Goal: Task Accomplishment & Management: Complete application form

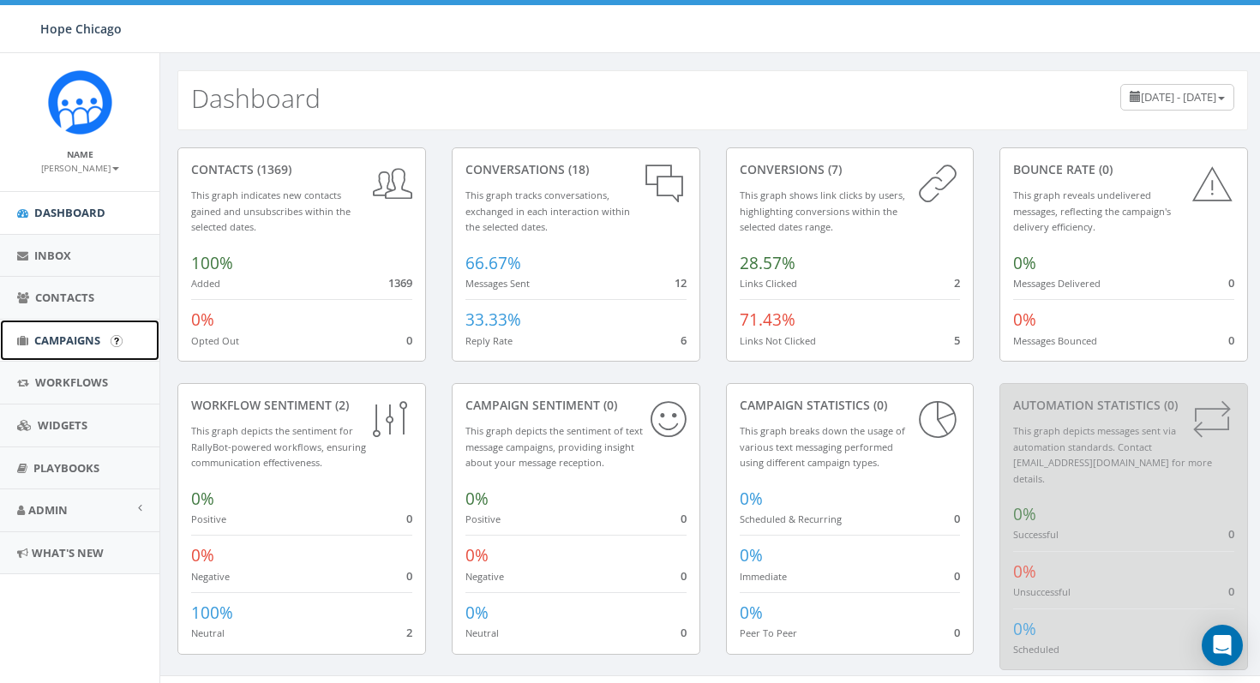
click at [89, 343] on span "Campaigns" at bounding box center [67, 340] width 66 height 15
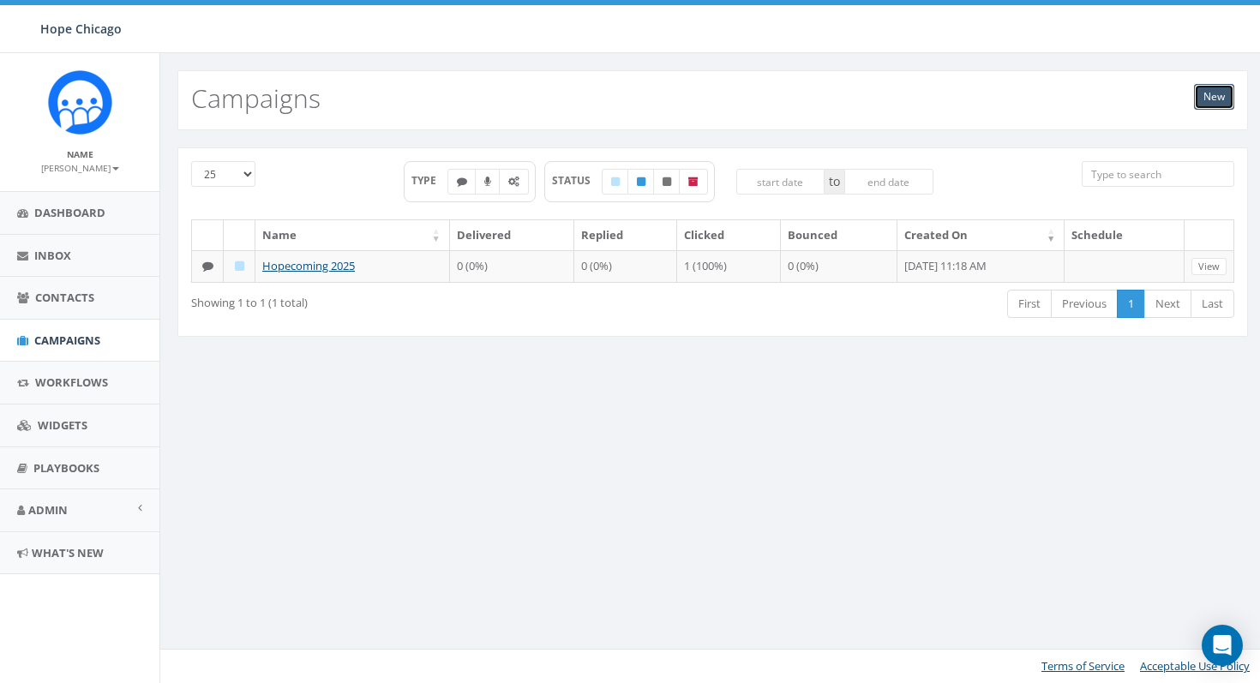
click at [1221, 93] on link "New" at bounding box center [1214, 97] width 40 height 26
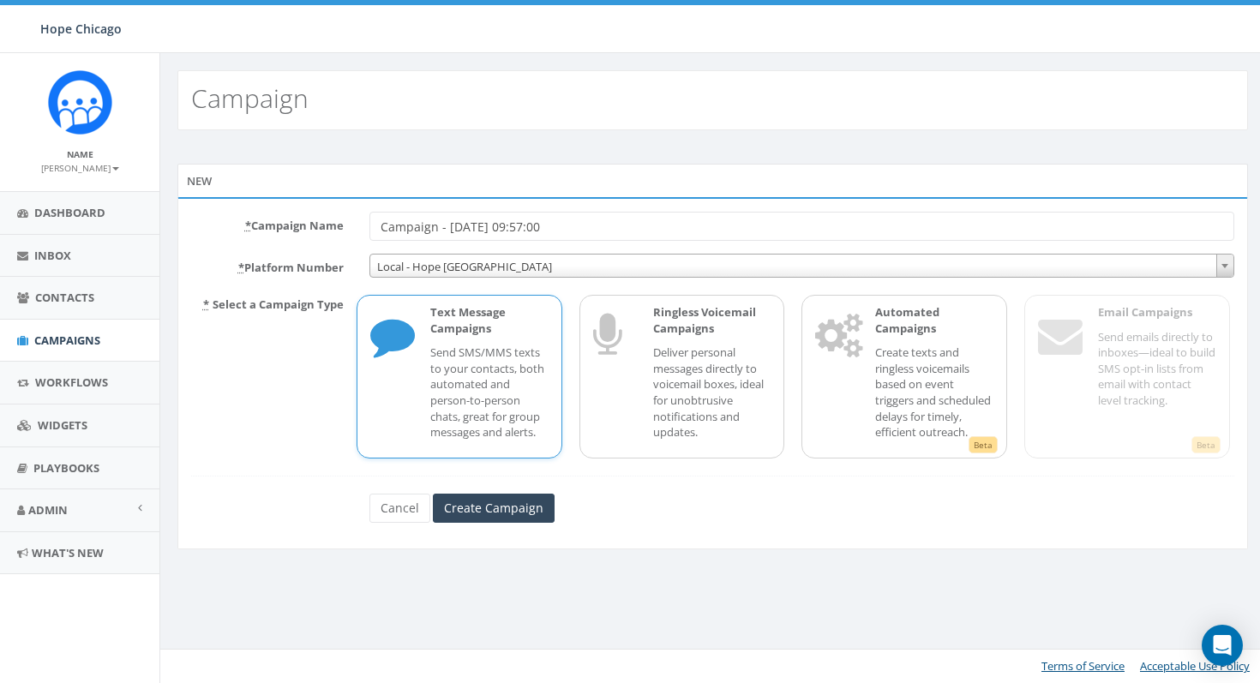
click at [449, 332] on p "Text Message Campaigns" at bounding box center [489, 320] width 118 height 32
click at [473, 227] on input "Campaign - [DATE] 09:57:00" at bounding box center [801, 226] width 865 height 29
click at [457, 228] on input "Campaign - [DATE] 09:57:00" at bounding box center [801, 226] width 865 height 29
click at [457, 228] on input "Campaign - 09/03/2025, 09:57:00" at bounding box center [801, 226] width 865 height 29
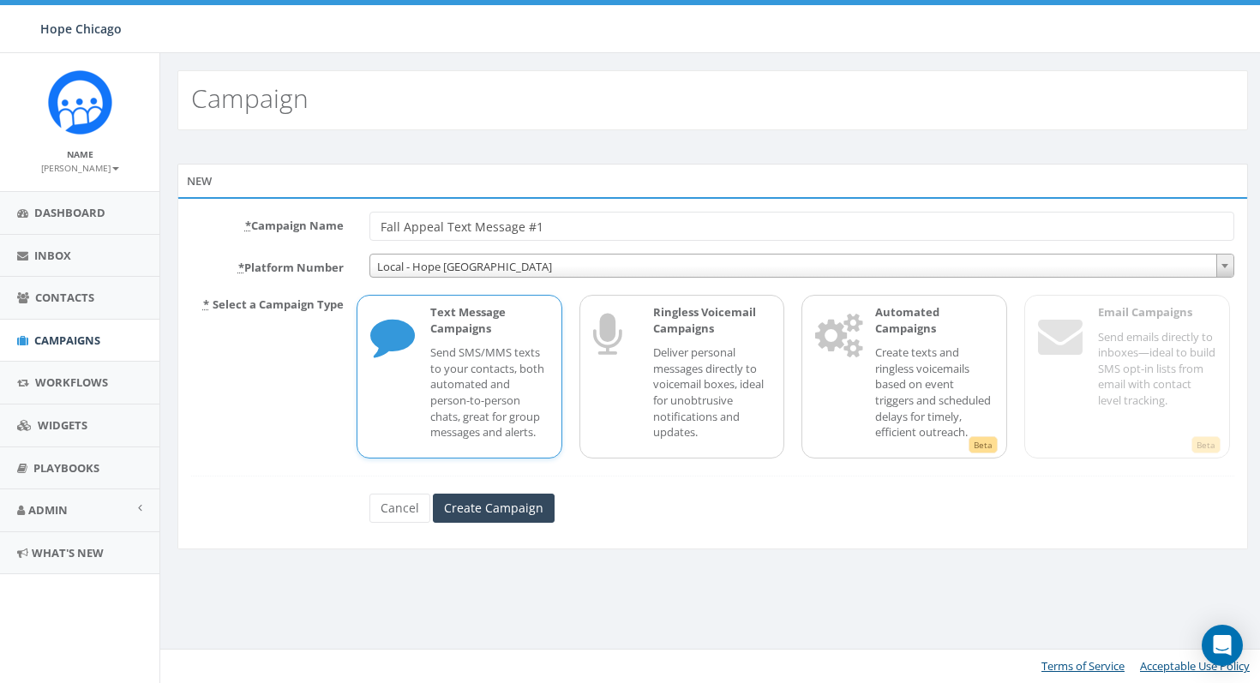
type input "Fall Appeal Text Message #1"
click at [466, 350] on p "Send SMS/MMS texts to your contacts, both automated and person-to-person chats,…" at bounding box center [489, 392] width 118 height 95
click at [501, 520] on input "Create Campaign" at bounding box center [494, 508] width 122 height 29
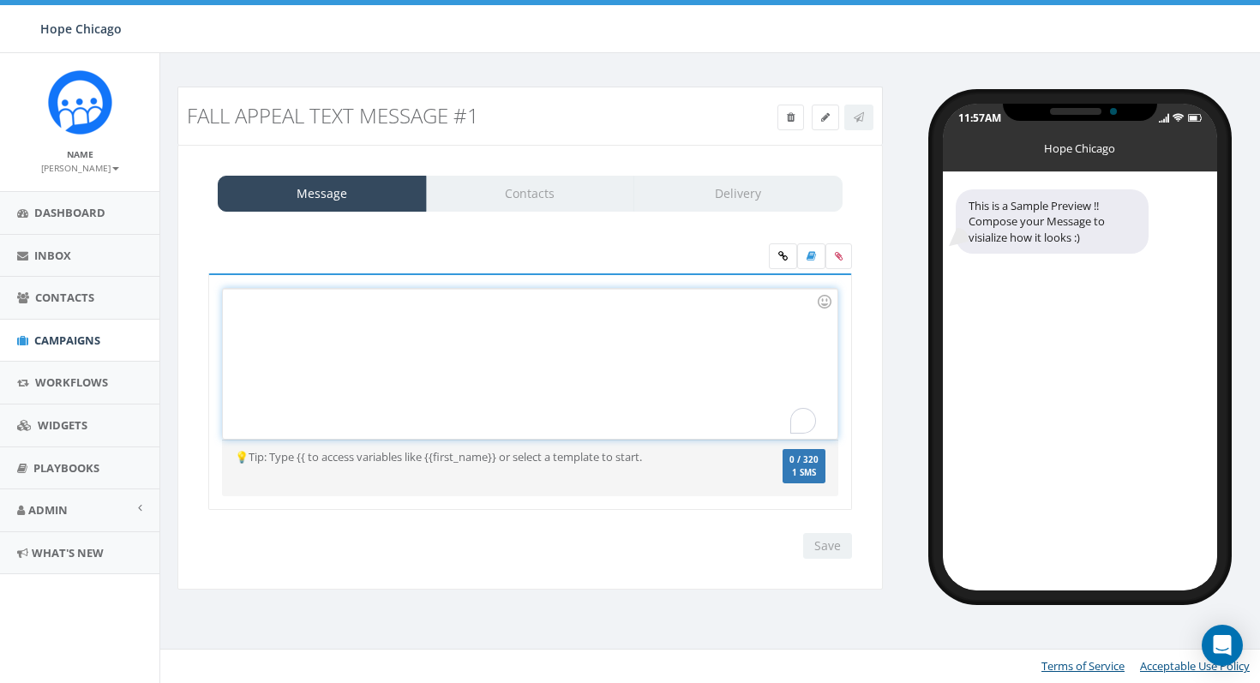
click at [423, 357] on div "To enrich screen reader interactions, please activate Accessibility in Grammarl…" at bounding box center [530, 364] width 614 height 150
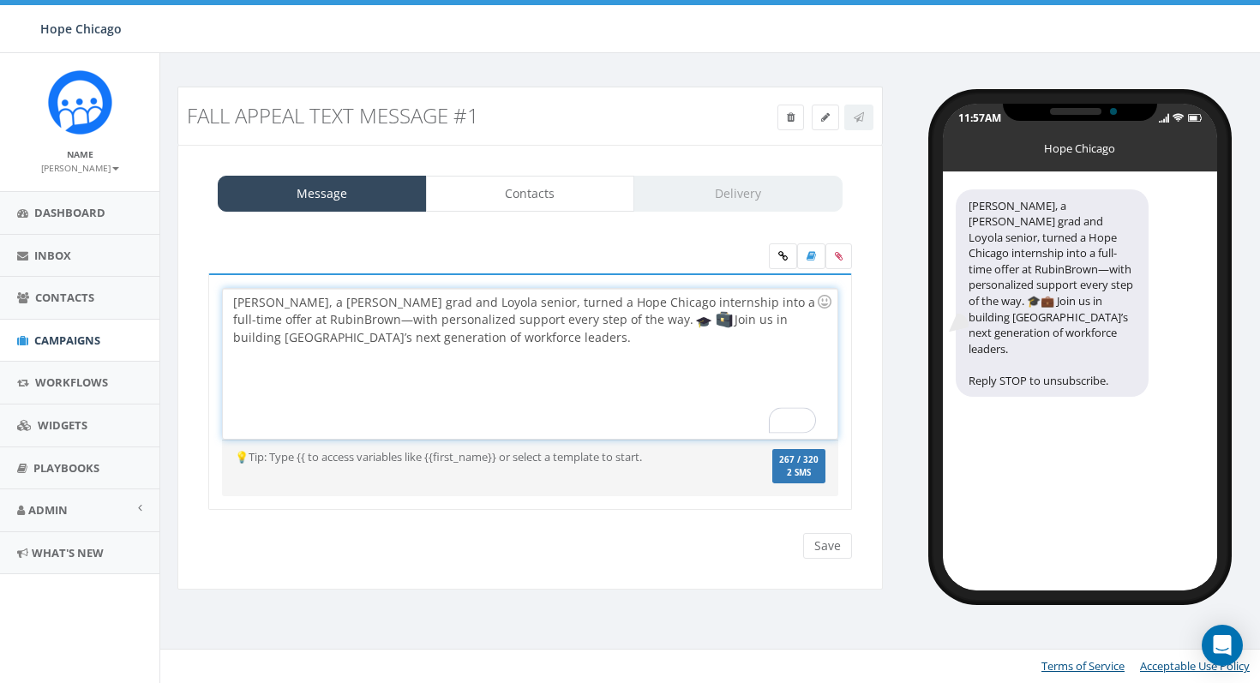
click at [505, 345] on div "Hillary, a Benito Juarez grad and Loyola senior, turned a Hope Chicago internsh…" at bounding box center [530, 364] width 614 height 150
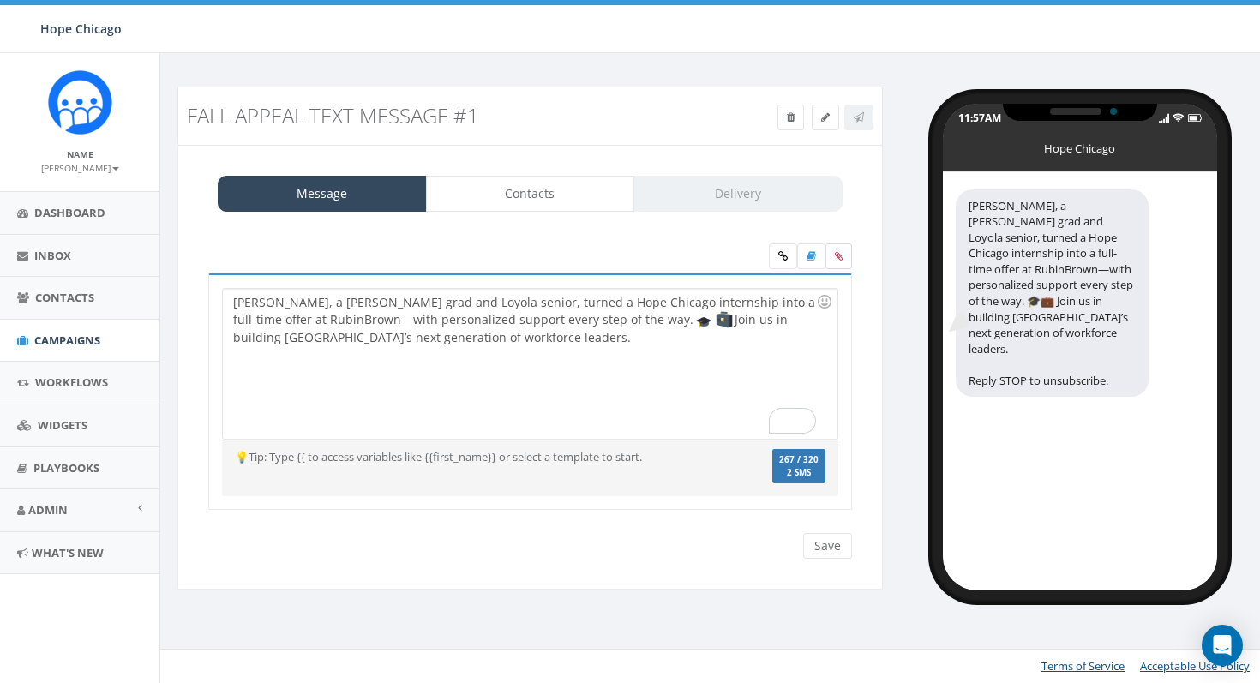
click at [834, 262] on label at bounding box center [838, 256] width 27 height 26
click at [0, 0] on input "file" at bounding box center [0, 0] width 0 height 0
click at [778, 255] on icon at bounding box center [782, 256] width 9 height 10
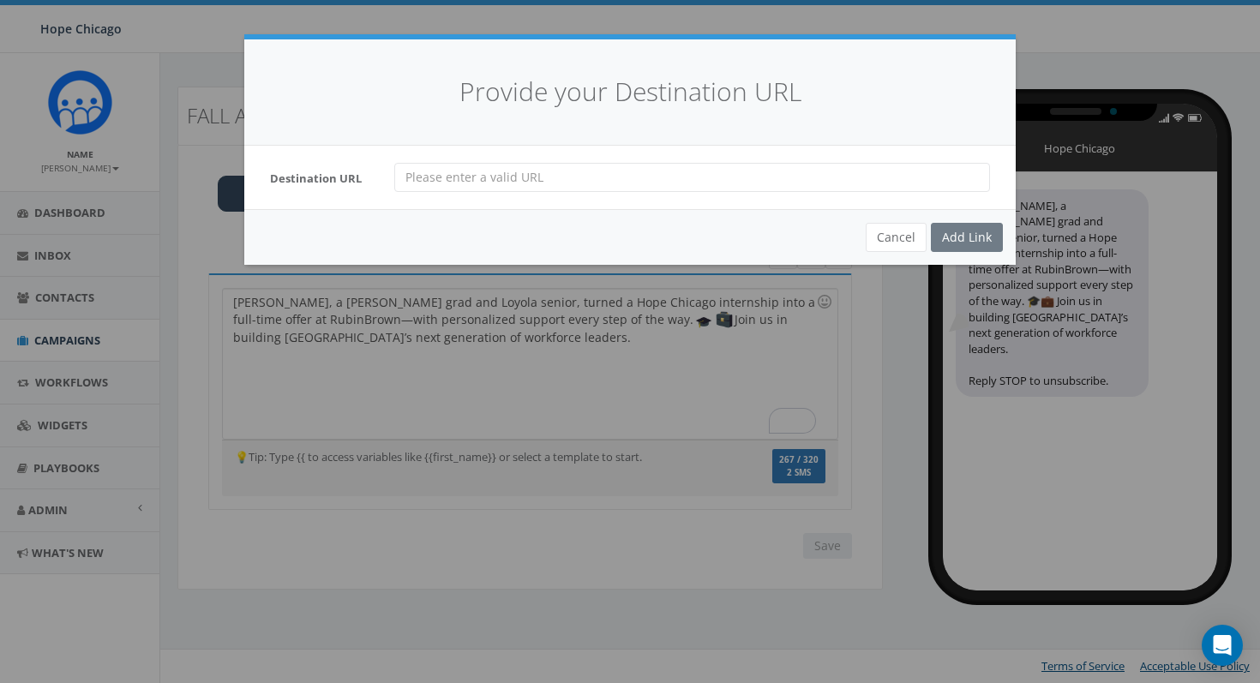
click at [638, 183] on input "url" at bounding box center [692, 177] width 596 height 29
paste input "https://www.hopechicago.org/donate"
type input "https://www.hopechicago.org/donate"
click at [946, 231] on div "Add Link" at bounding box center [967, 237] width 72 height 29
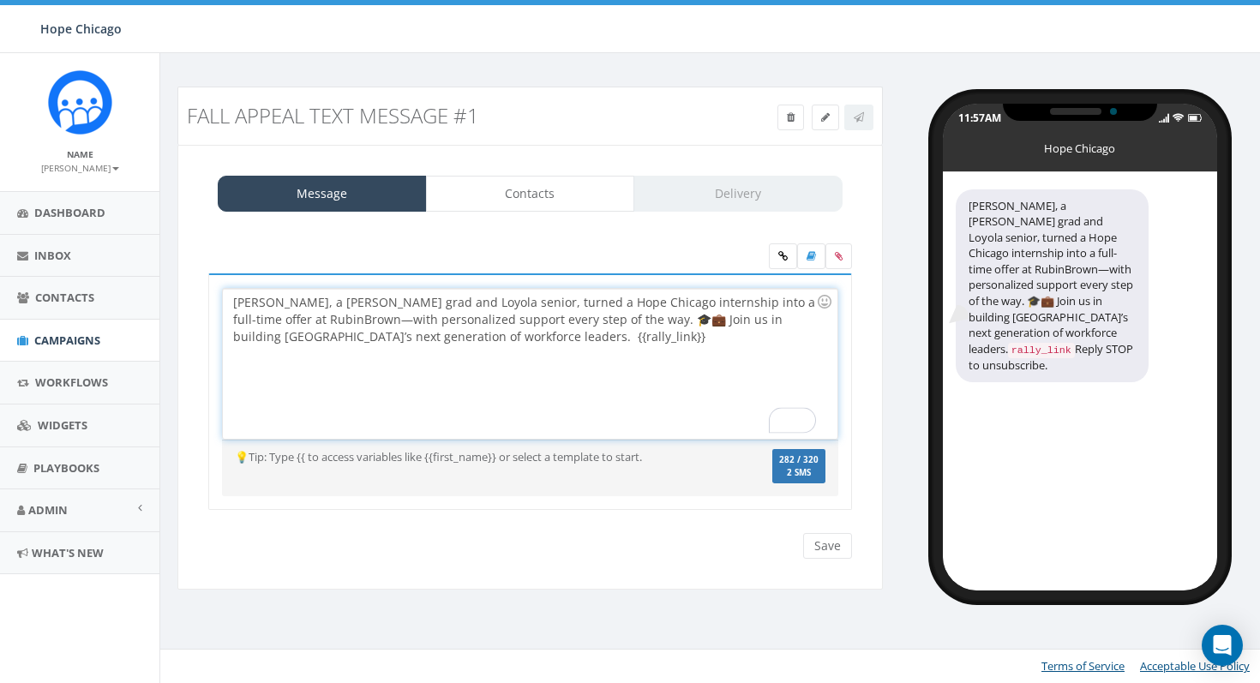
click at [557, 359] on div "[PERSON_NAME], a [PERSON_NAME] grad and Loyola senior, turned a Hope Chicago in…" at bounding box center [530, 364] width 614 height 150
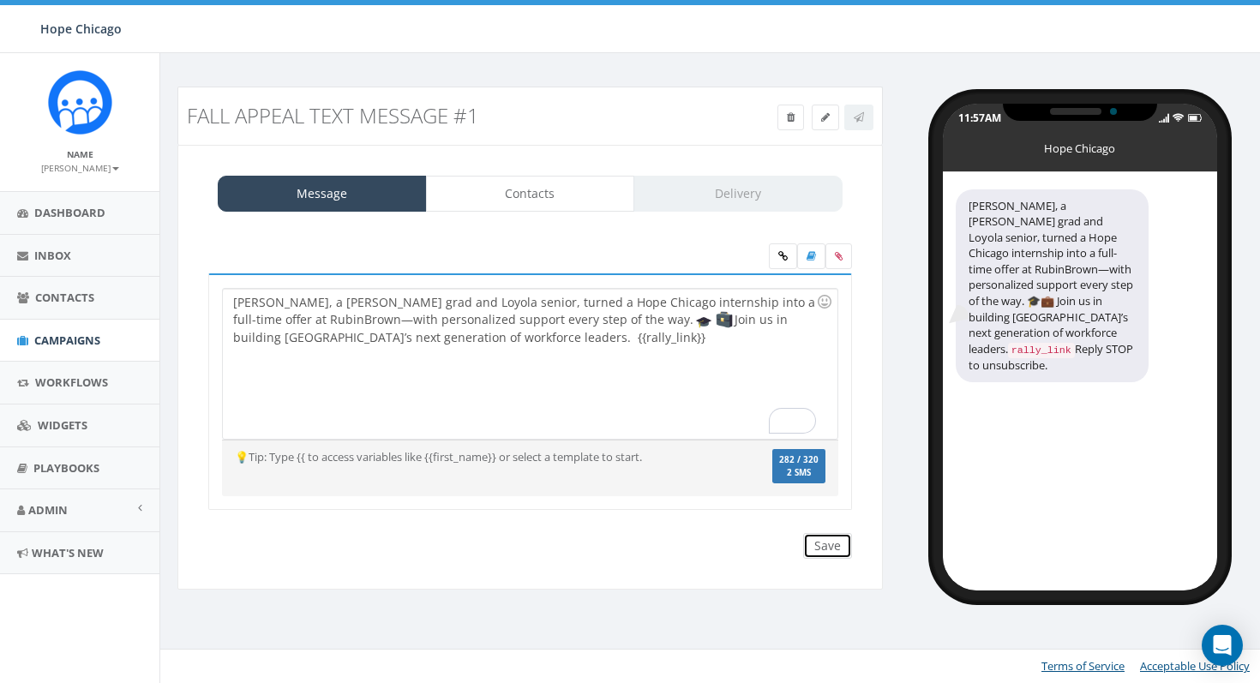
click at [832, 542] on input "Save" at bounding box center [827, 546] width 49 height 26
click at [464, 334] on div "Hillary, a Benito Juarez grad and Loyola senior, turned a Hope Chicago internsh…" at bounding box center [530, 364] width 614 height 150
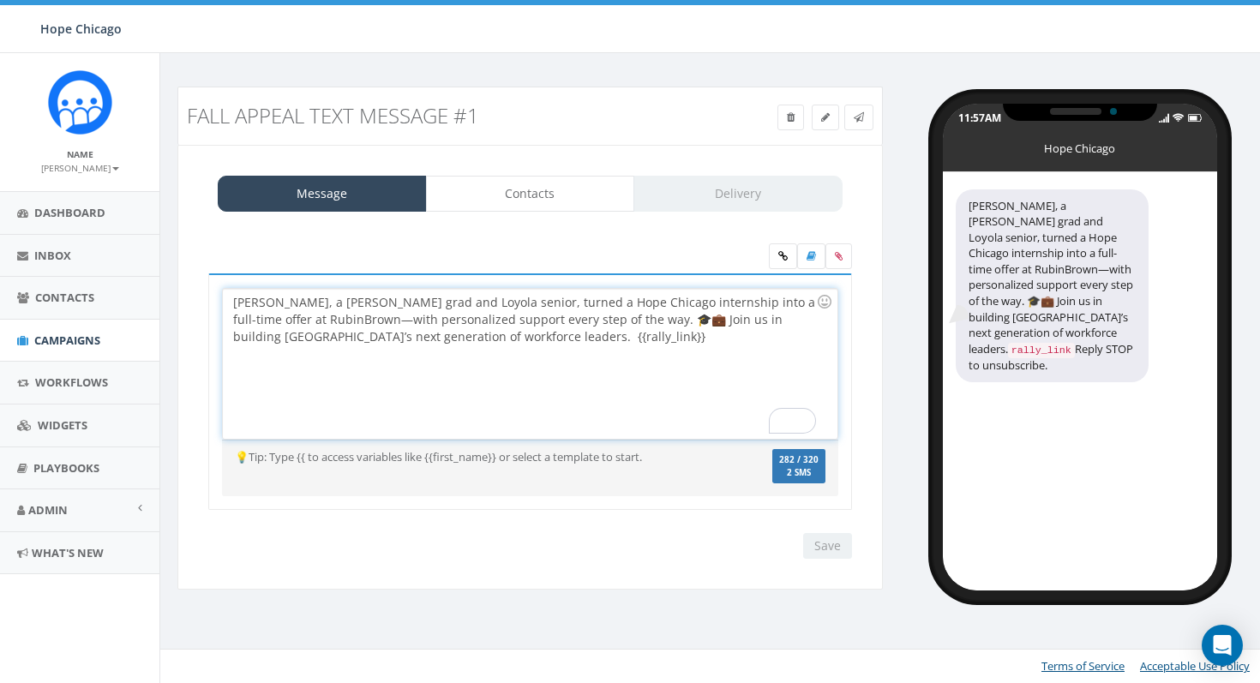
click at [467, 334] on div "Hillary, a Benito Juarez grad and Loyola senior, turned a Hope Chicago internsh…" at bounding box center [530, 364] width 614 height 150
drag, startPoint x: 495, startPoint y: 339, endPoint x: 452, endPoint y: 339, distance: 42.9
click at [452, 339] on div "Hillary, a Benito Juarez grad and Loyola senior, turned a Hope Chicago internsh…" at bounding box center [530, 364] width 614 height 150
click at [459, 343] on div "Hillary, a Benito Juarez grad and Loyola senior, turned a Hope Chicago internsh…" at bounding box center [530, 364] width 614 height 150
click at [479, 339] on div "Hillary, a Benito Juarez grad and Loyola senior, turned a Hope Chicago internsh…" at bounding box center [530, 364] width 614 height 150
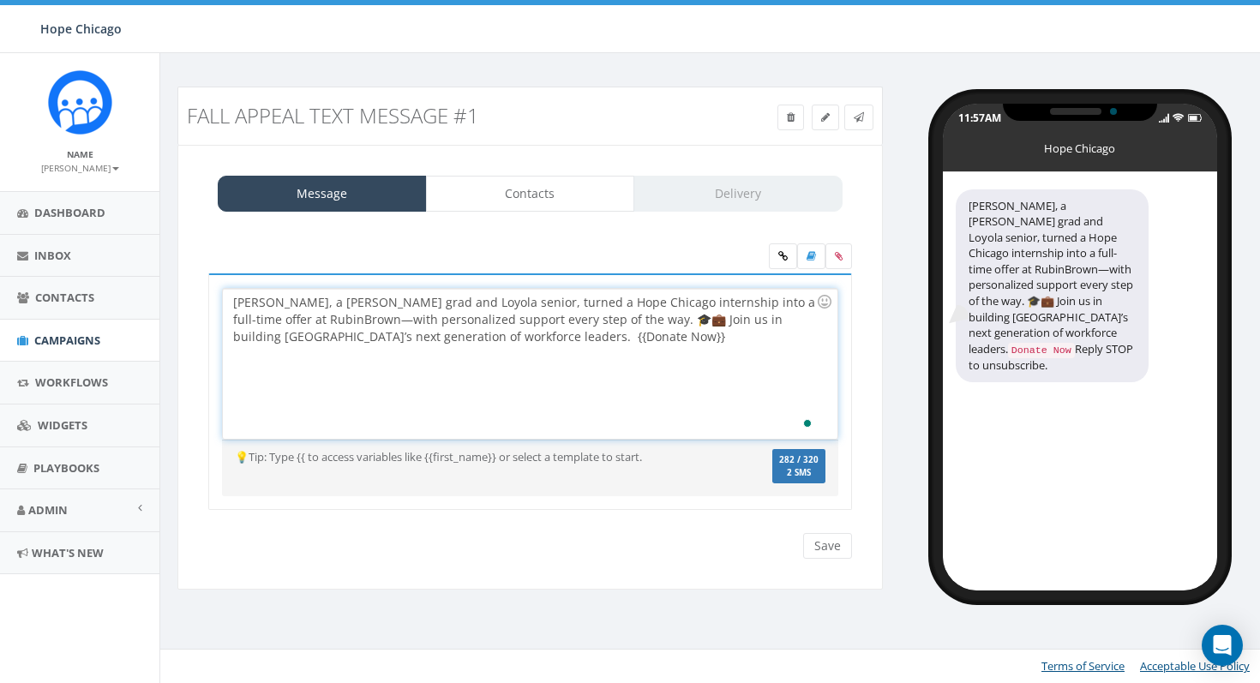
click at [531, 361] on div "Hillary, a Benito Juarez grad and Loyola senior, turned a Hope Chicago internsh…" at bounding box center [530, 364] width 614 height 150
click at [819, 544] on input "Save" at bounding box center [827, 546] width 49 height 26
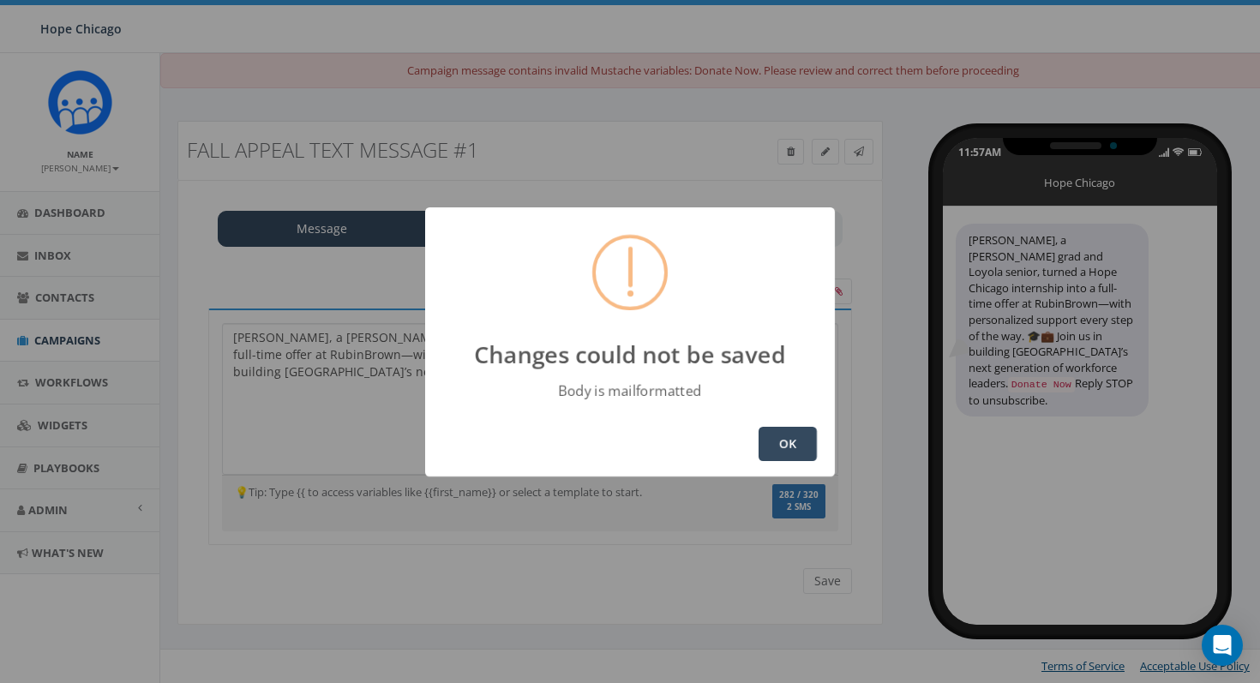
click at [791, 439] on button "OK" at bounding box center [788, 444] width 58 height 34
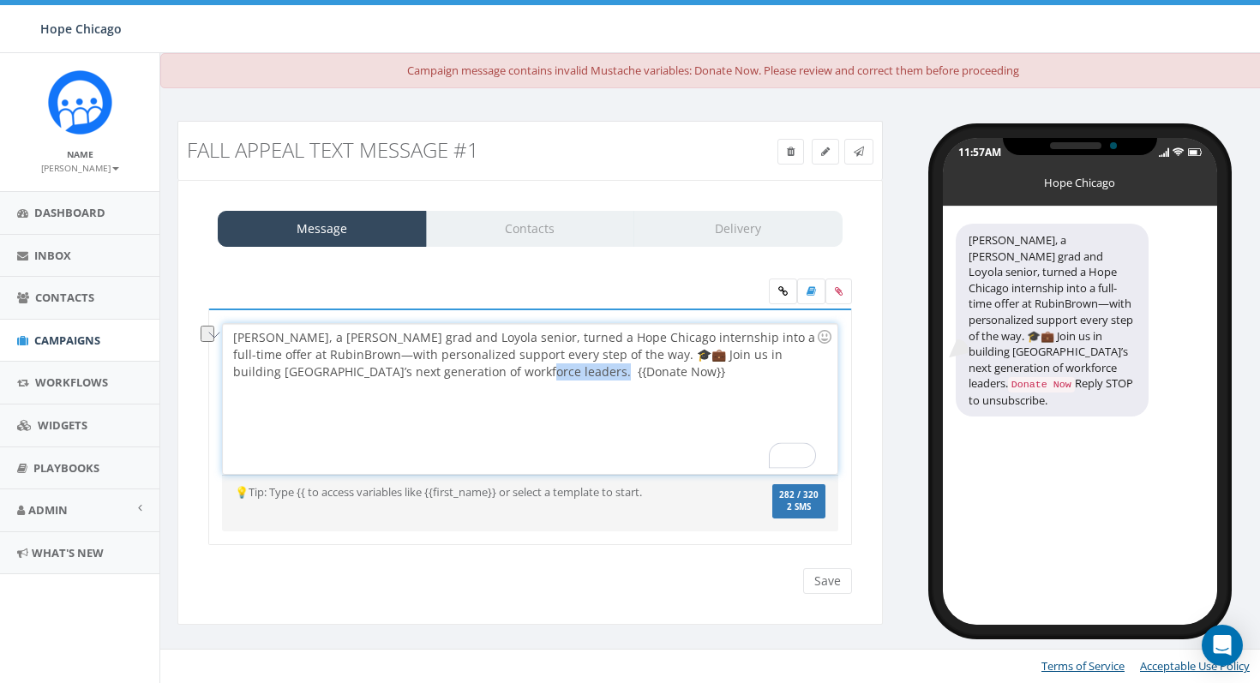
drag, startPoint x: 520, startPoint y: 371, endPoint x: 423, endPoint y: 373, distance: 96.9
click at [423, 373] on div "Hillary, a Benito Juarez grad and Loyola senior, turned a Hope Chicago internsh…" at bounding box center [530, 399] width 614 height 150
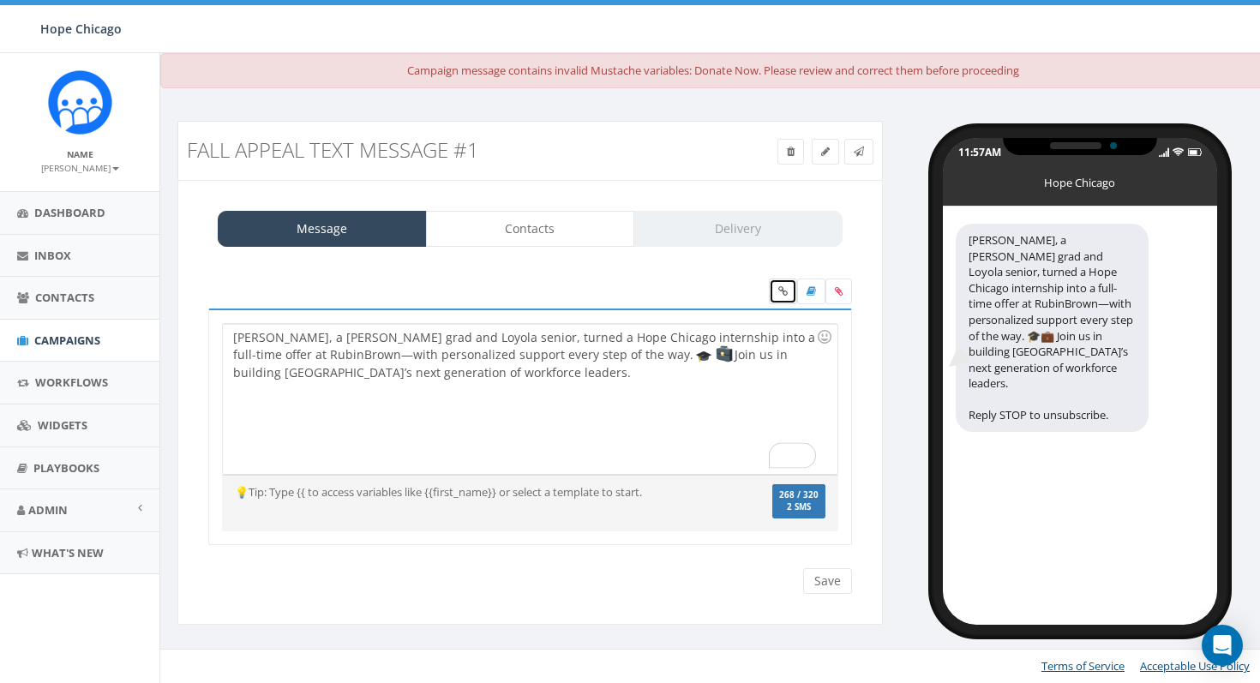
click at [772, 285] on link at bounding box center [783, 292] width 28 height 26
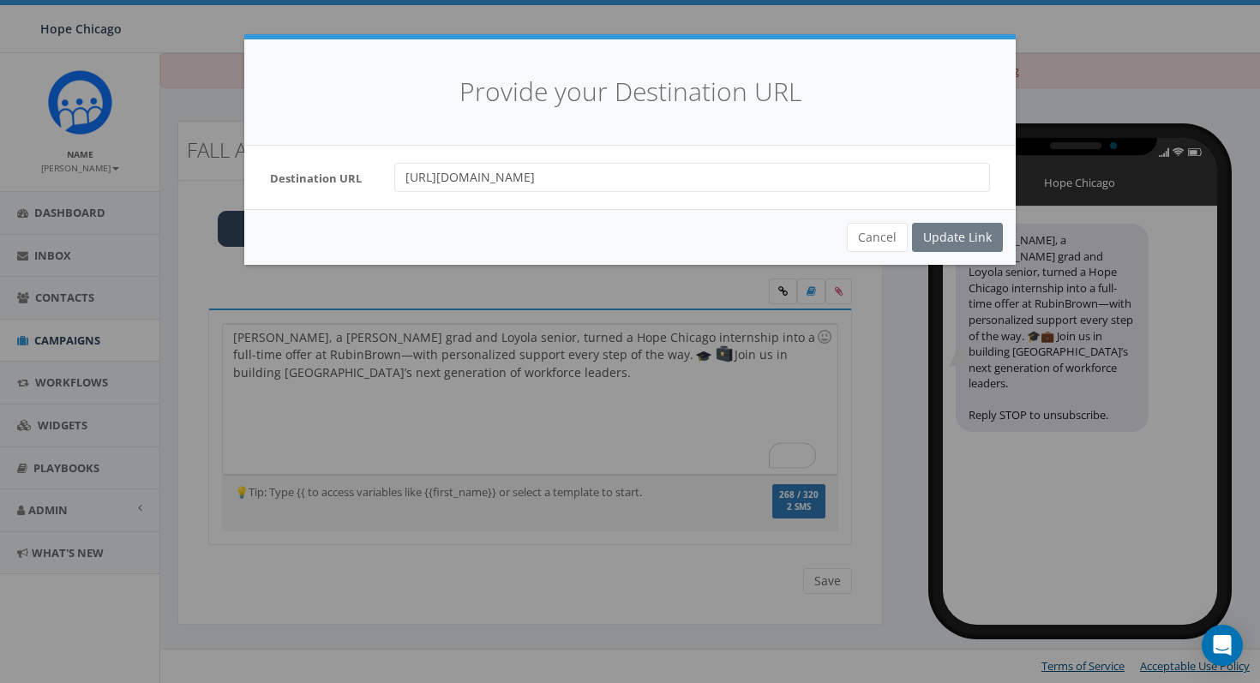
click at [927, 239] on div "Cancel Update Link" at bounding box center [629, 237] width 771 height 56
click at [939, 236] on div "Cancel Update Link" at bounding box center [629, 237] width 771 height 56
click at [872, 235] on button "Cancel" at bounding box center [877, 237] width 61 height 29
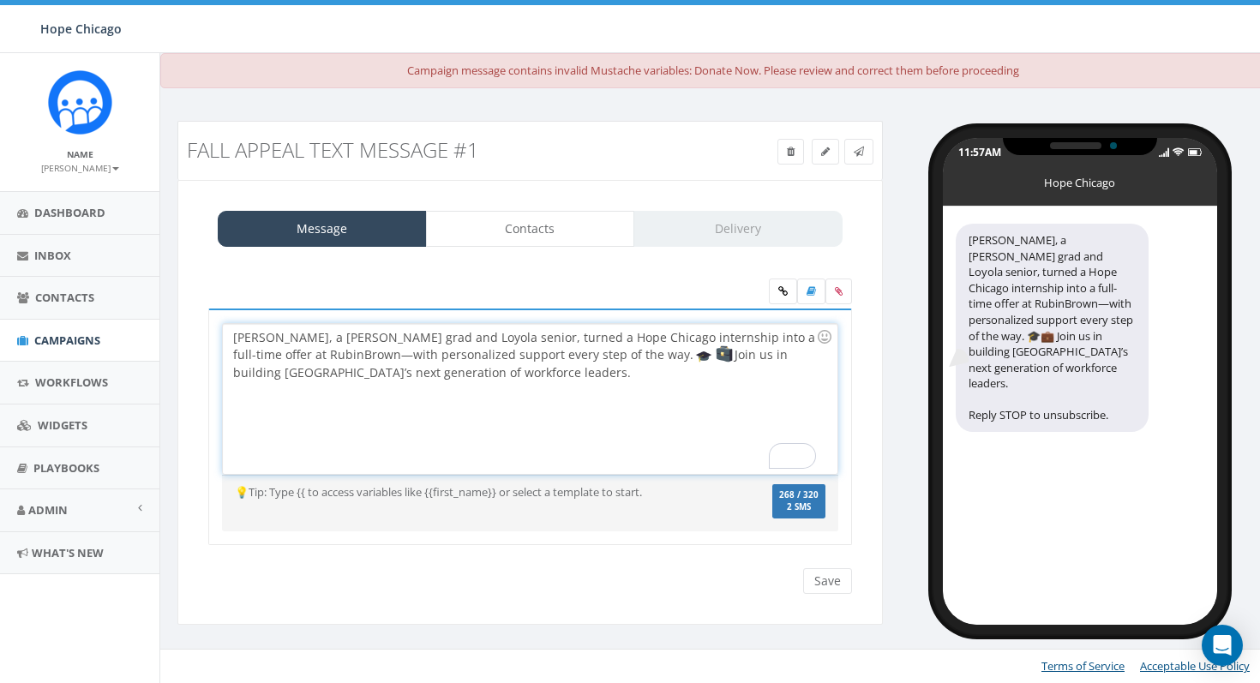
click at [525, 403] on div "Hillary, a Benito Juarez grad and Loyola senior, turned a Hope Chicago internsh…" at bounding box center [530, 399] width 614 height 150
click at [491, 411] on div "Hillary, a Benito Juarez grad and Loyola senior, turned a Hope Chicago internsh…" at bounding box center [530, 399] width 614 height 150
click at [864, 247] on div "Message Contacts Delivery Hillary, a Benito Juarez grad and Loyola senior, turn…" at bounding box center [529, 403] width 705 height 446
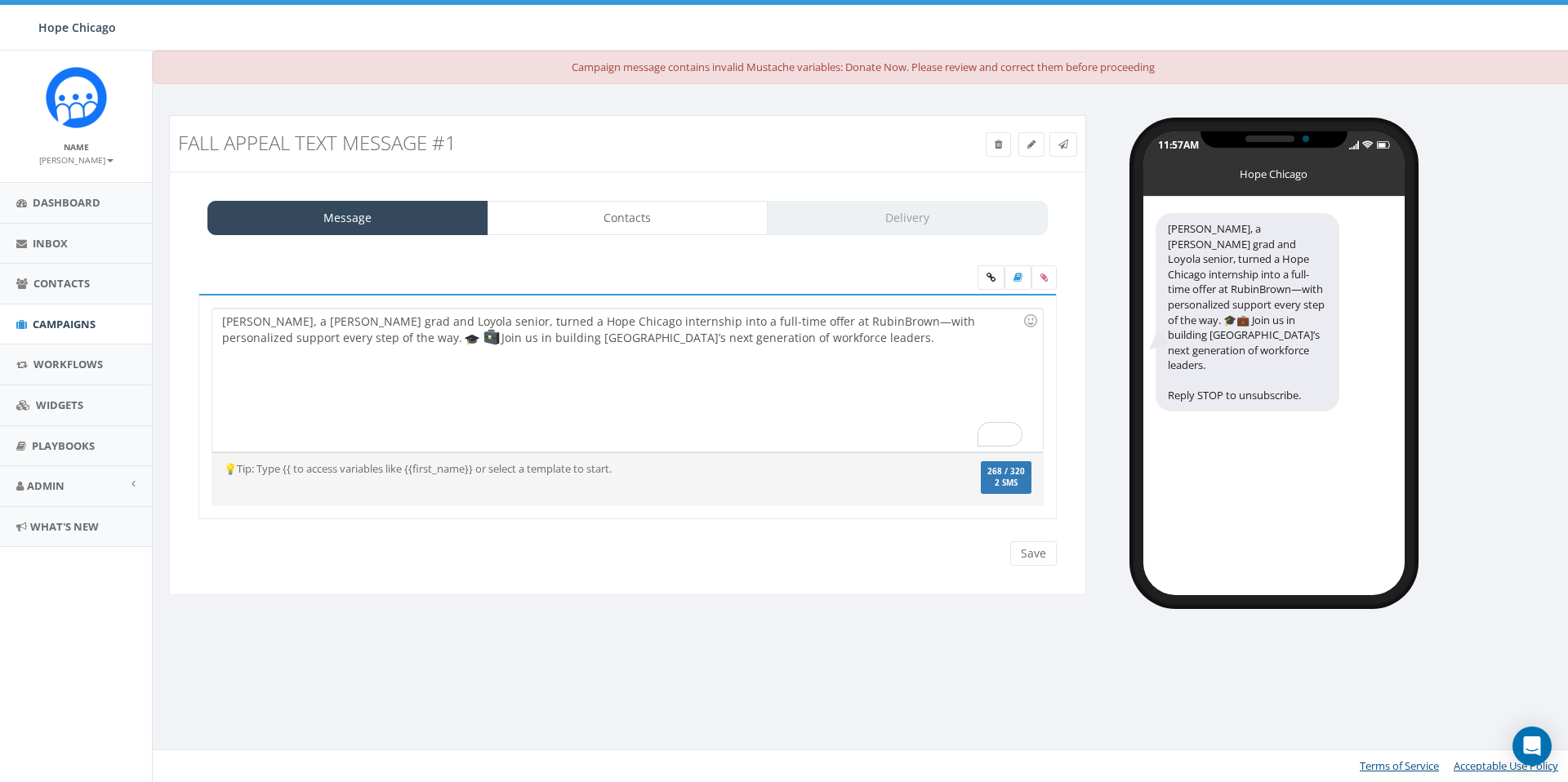
click at [814, 351] on div "Hillary, a Benito Juarez grad and Loyola senior, turned a Hope Chicago internsh…" at bounding box center [627, 380] width 830 height 143
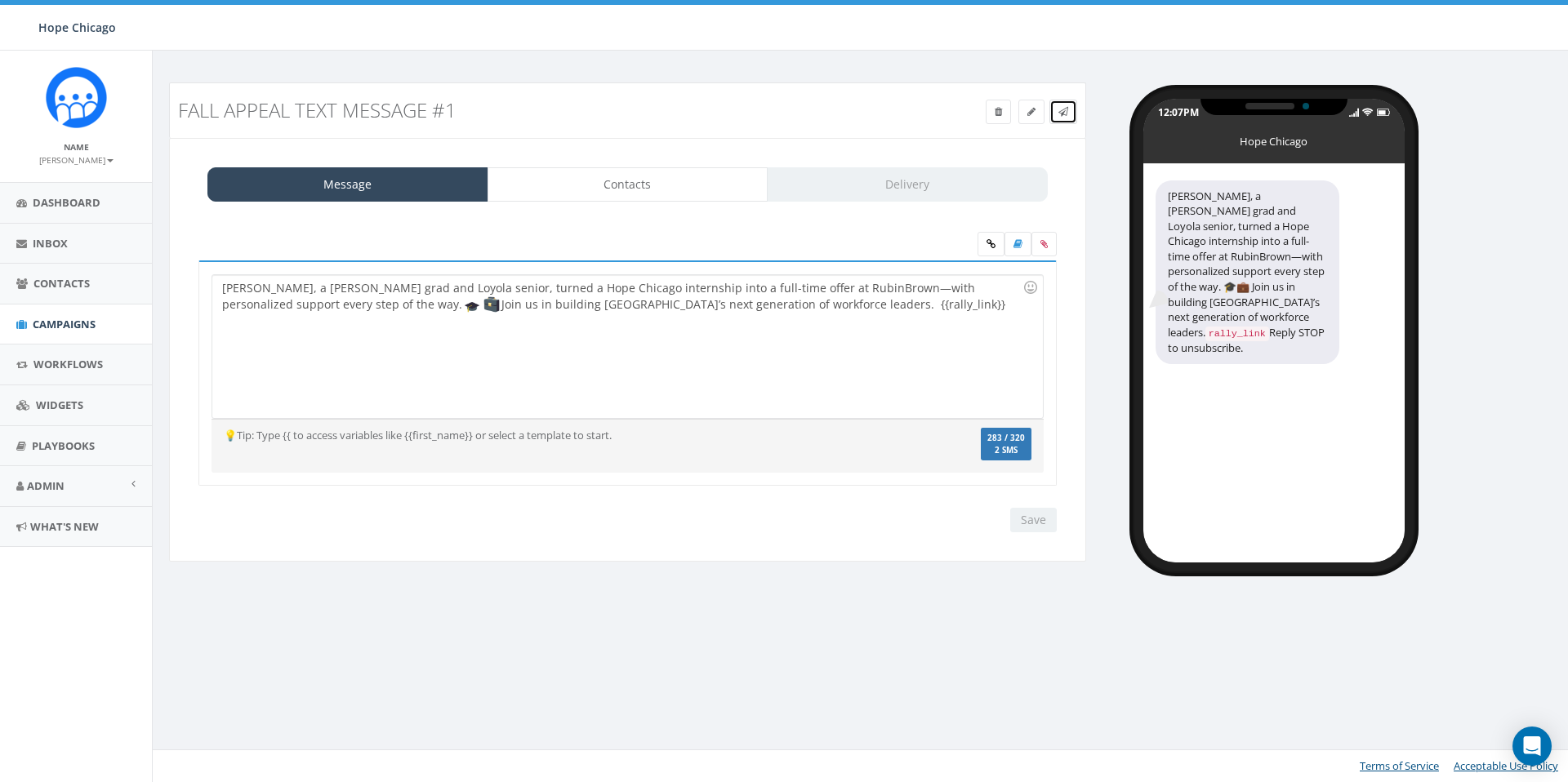
click at [1066, 109] on icon at bounding box center [1063, 111] width 10 height 10
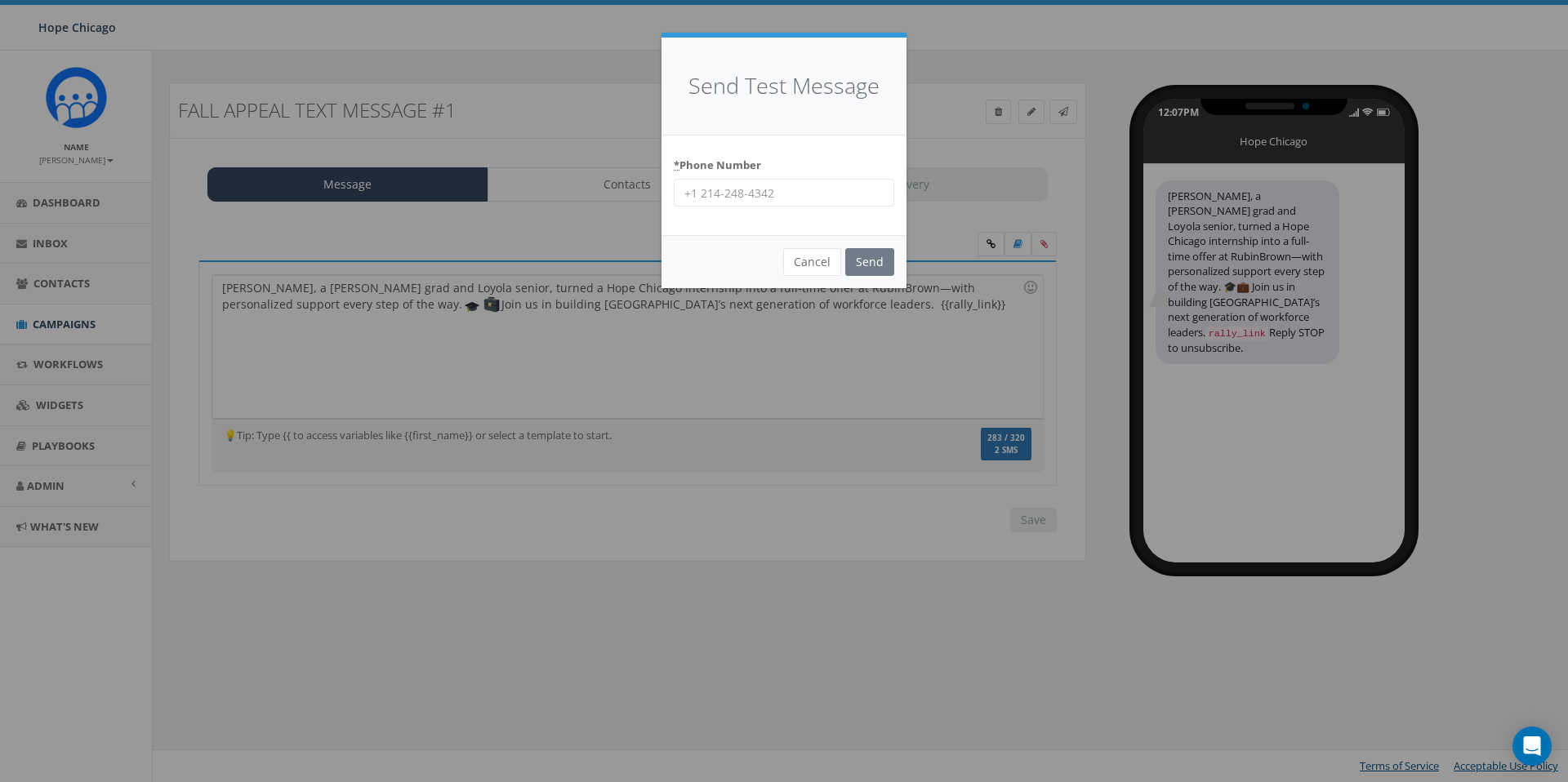
click at [795, 198] on input "* Phone Number" at bounding box center [783, 192] width 220 height 28
type input "2037880065"
click at [866, 261] on input "Send" at bounding box center [869, 262] width 49 height 28
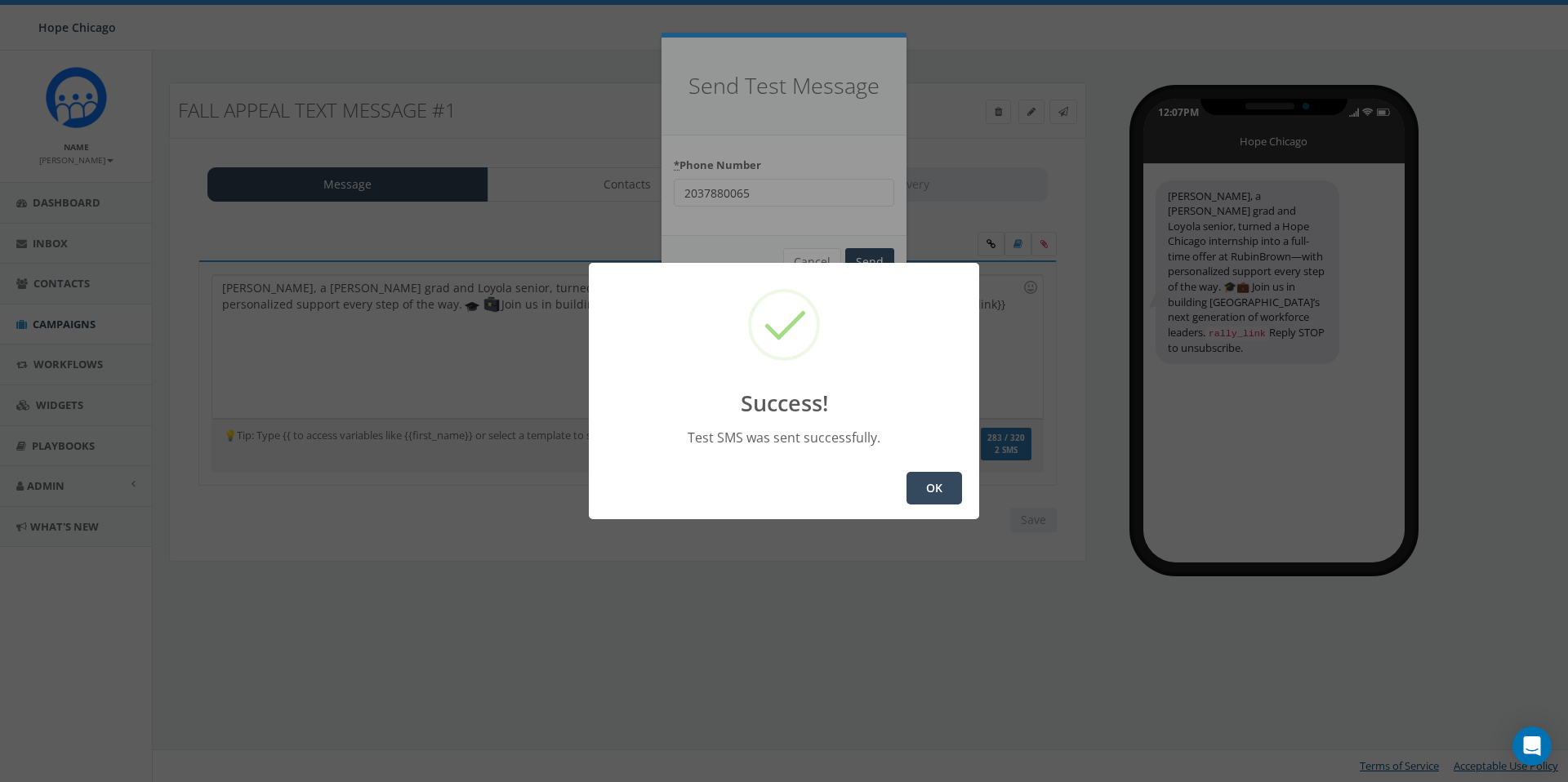
click at [923, 481] on button "OK" at bounding box center [934, 488] width 55 height 32
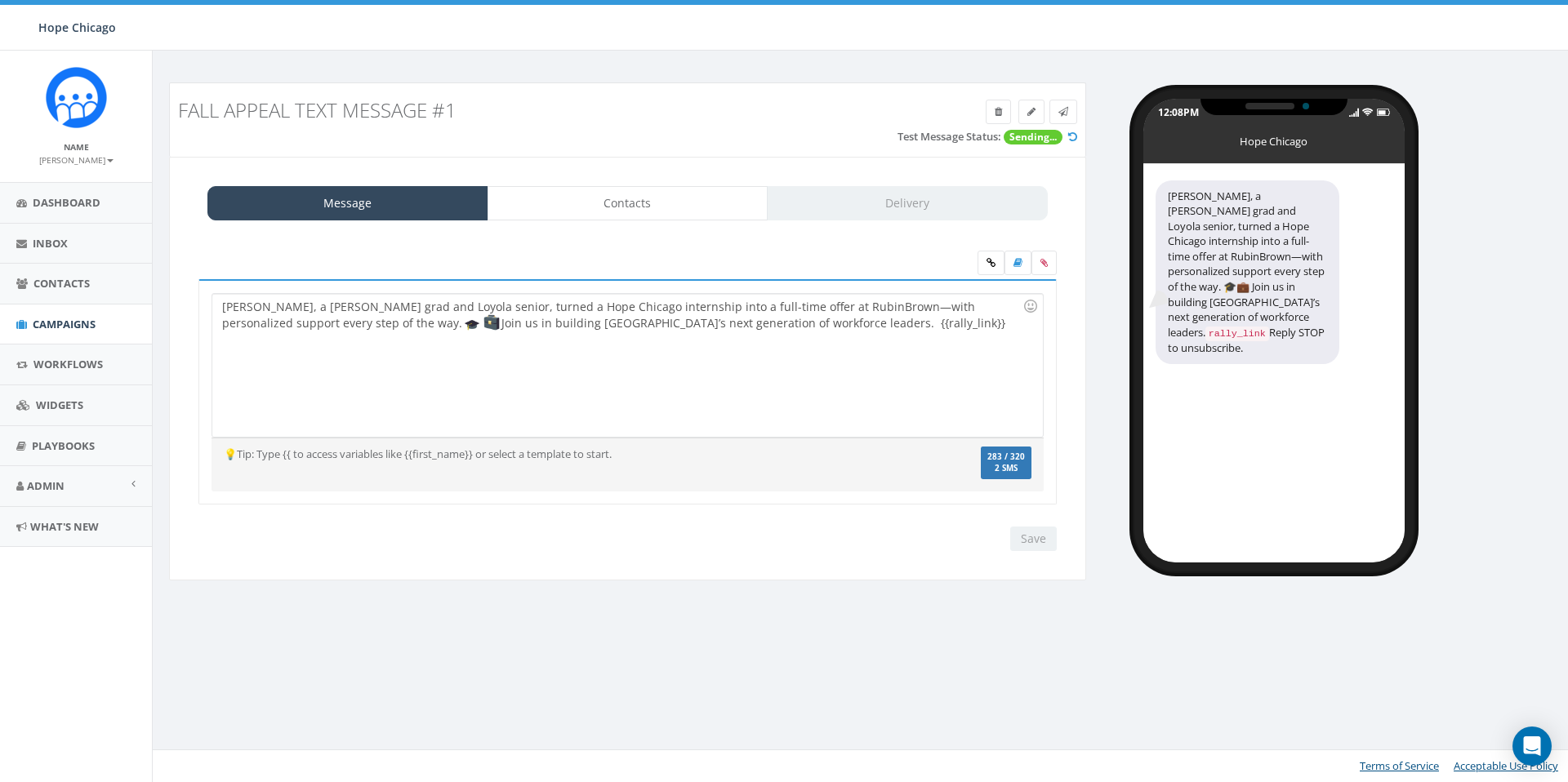
click at [820, 323] on div "[PERSON_NAME], a [PERSON_NAME] grad and Loyola senior, turned a Hope Chicago in…" at bounding box center [627, 366] width 830 height 143
click at [1042, 268] on label at bounding box center [1044, 263] width 26 height 25
click at [0, 0] on input "file" at bounding box center [0, 0] width 0 height 0
click at [1051, 264] on label at bounding box center [1044, 263] width 26 height 25
click at [0, 0] on input "file" at bounding box center [0, 0] width 0 height 0
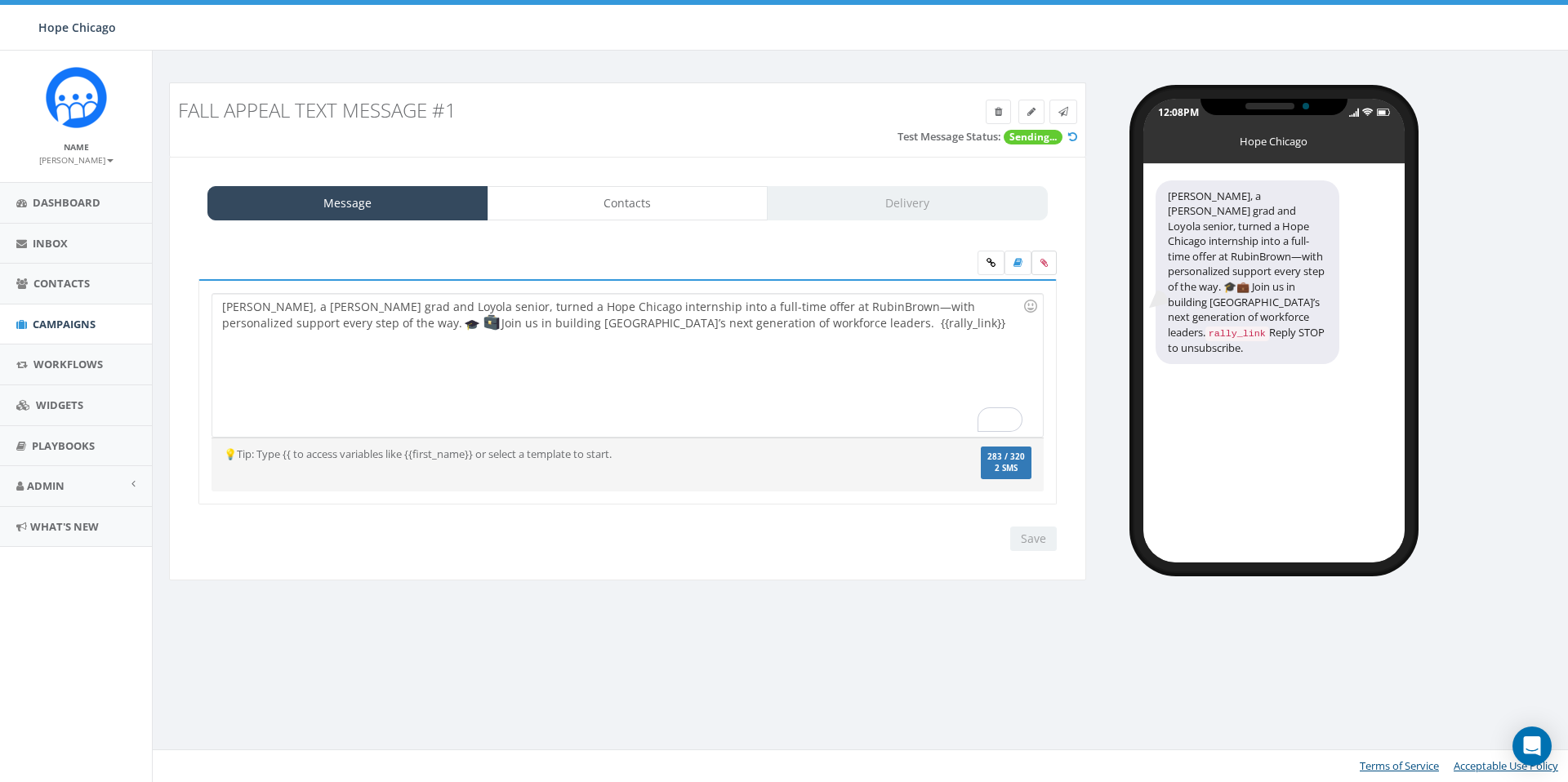
click at [1040, 264] on icon at bounding box center [1044, 263] width 8 height 10
click at [0, 0] on input "file" at bounding box center [0, 0] width 0 height 0
click at [1072, 139] on icon at bounding box center [1072, 136] width 9 height 10
click at [1072, 151] on div "Fall Appeal Text Message #1 Test Message Status: Delivered" at bounding box center [627, 120] width 917 height 74
click at [877, 391] on div "[PERSON_NAME], a [PERSON_NAME] grad and Loyola senior, turned a Hope Chicago in…" at bounding box center [627, 366] width 830 height 143
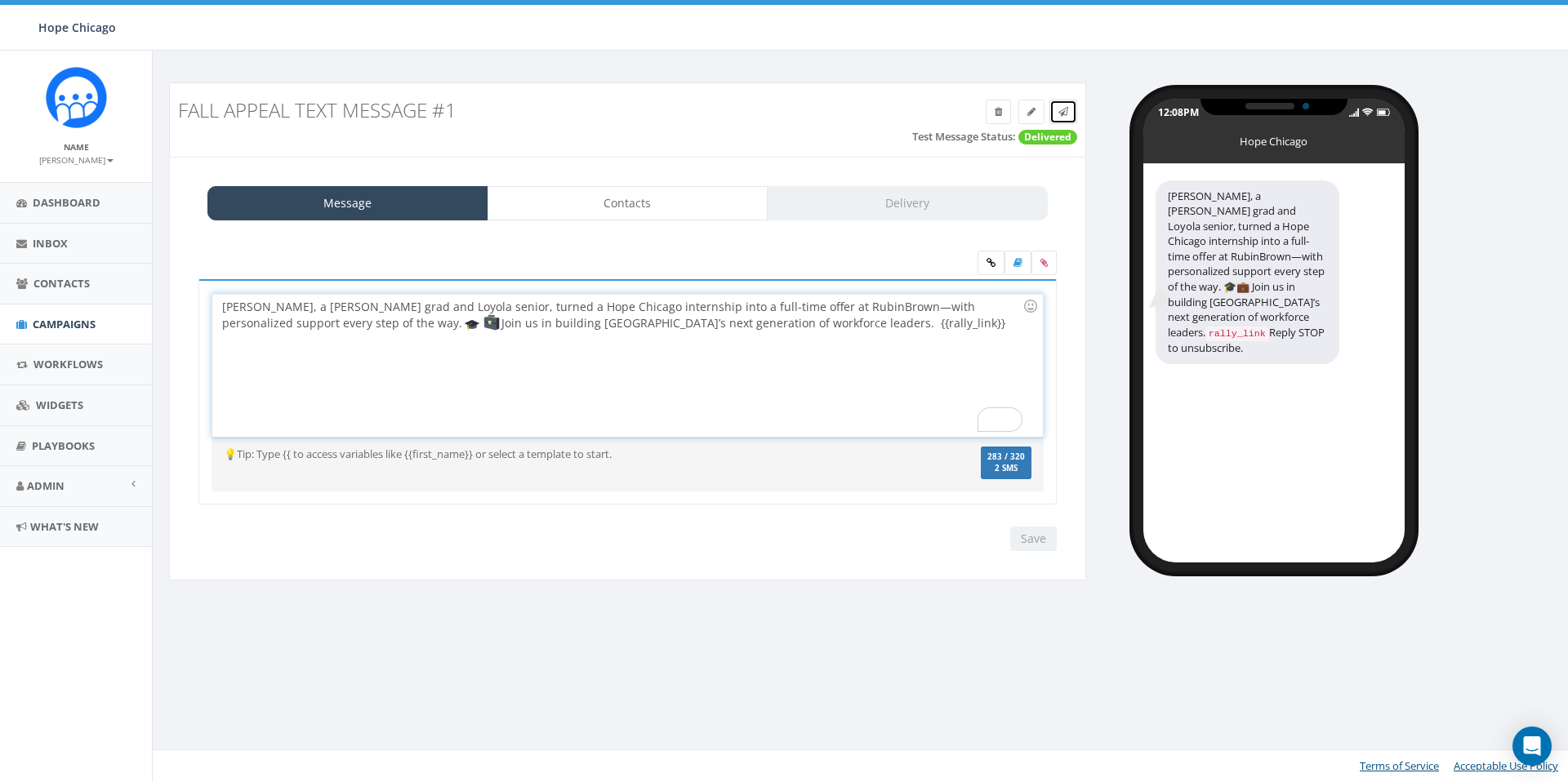
click at [1058, 111] on icon at bounding box center [1063, 111] width 10 height 10
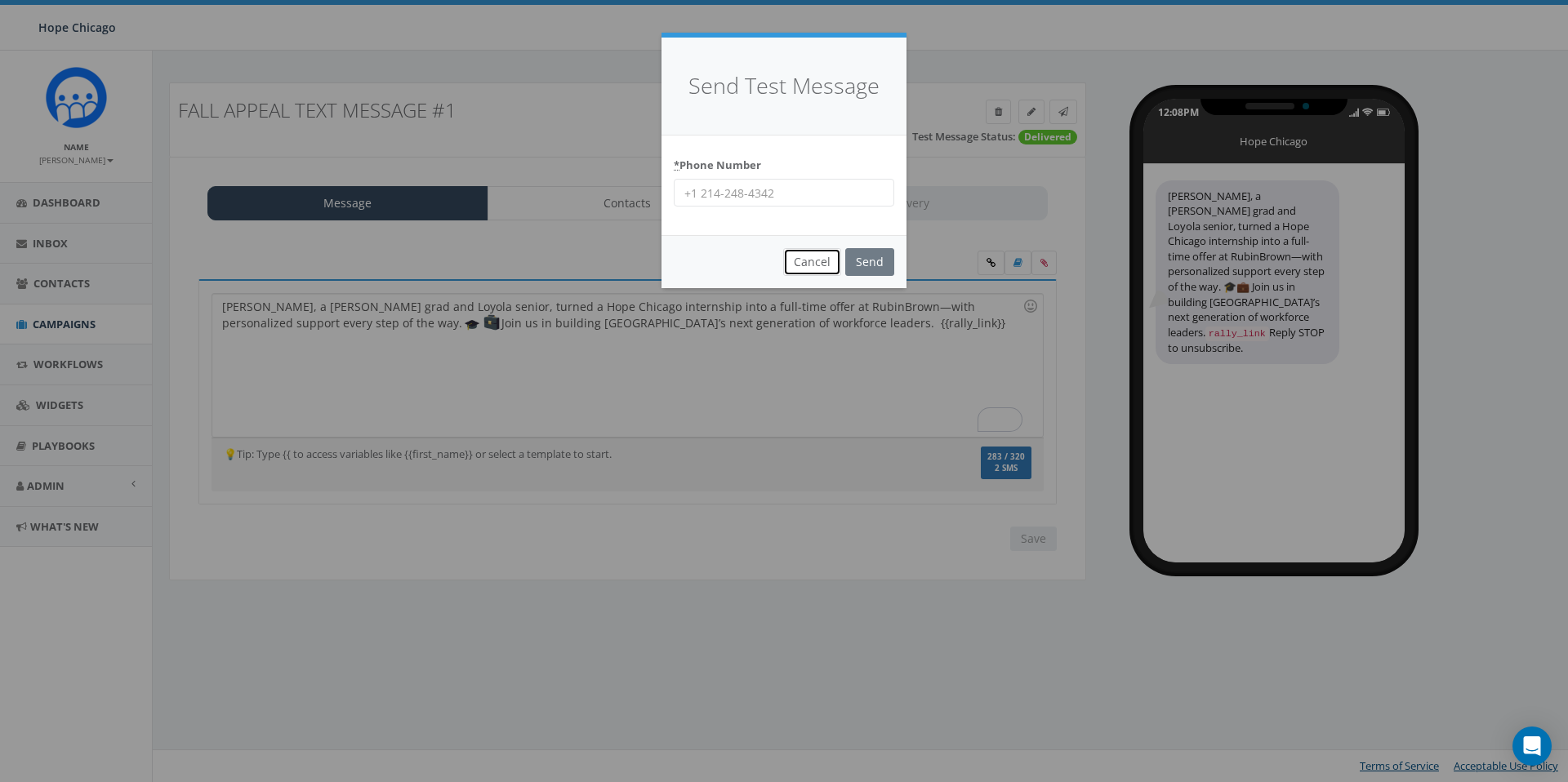
click at [817, 257] on button "Cancel" at bounding box center [812, 262] width 58 height 28
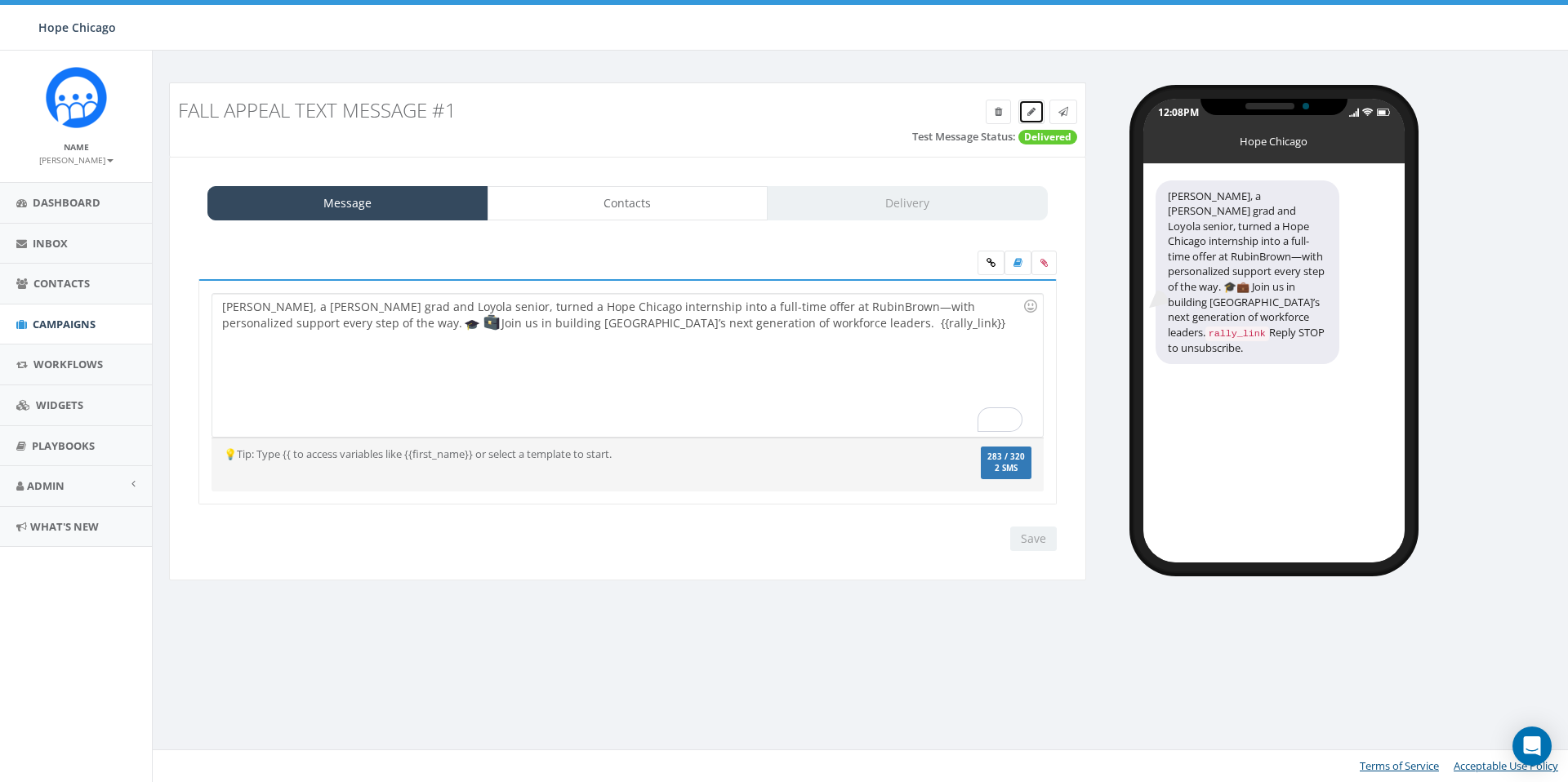
click at [1030, 116] on span at bounding box center [1031, 111] width 9 height 14
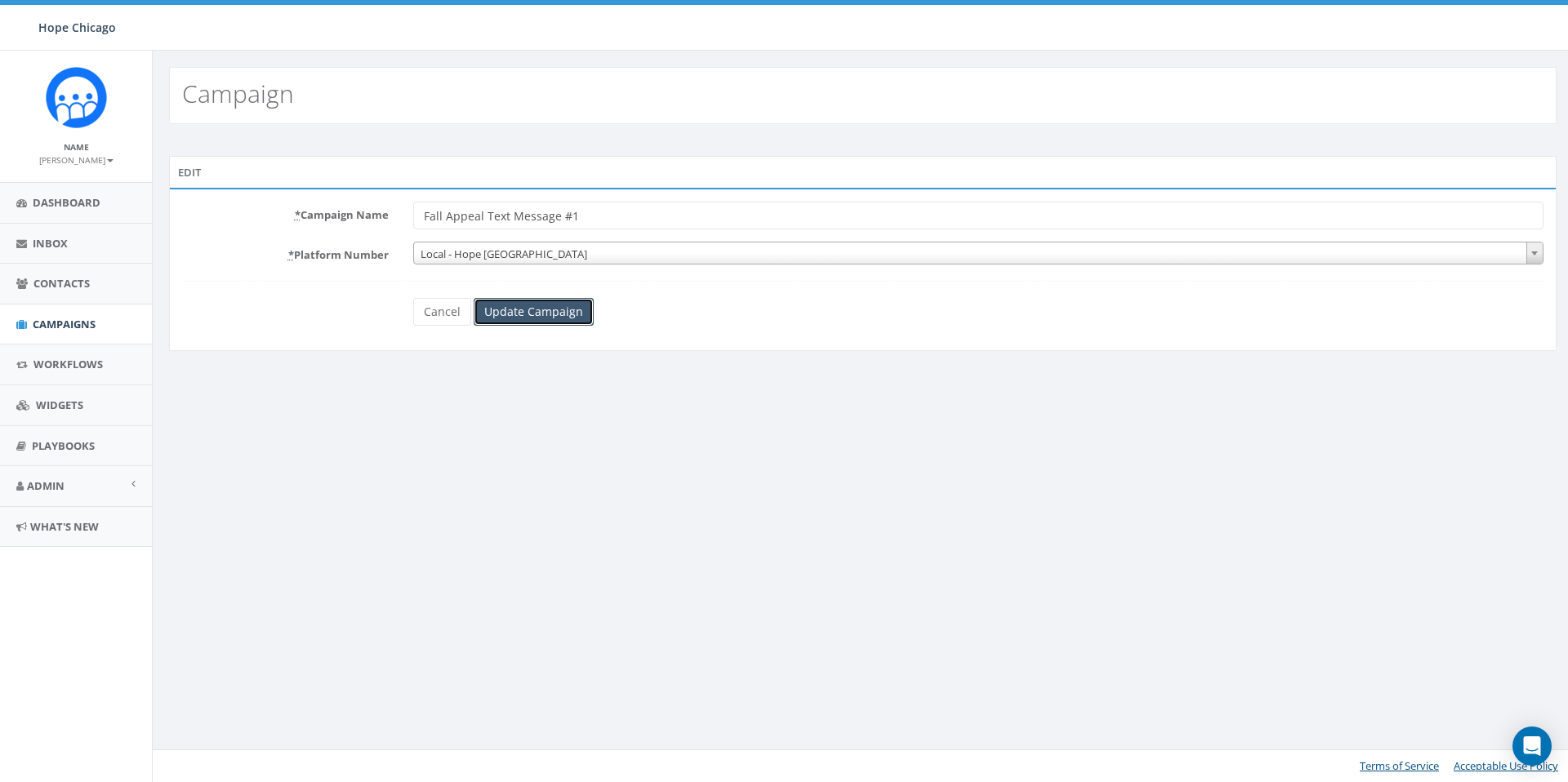
click at [529, 311] on input "Update Campaign" at bounding box center [533, 311] width 120 height 28
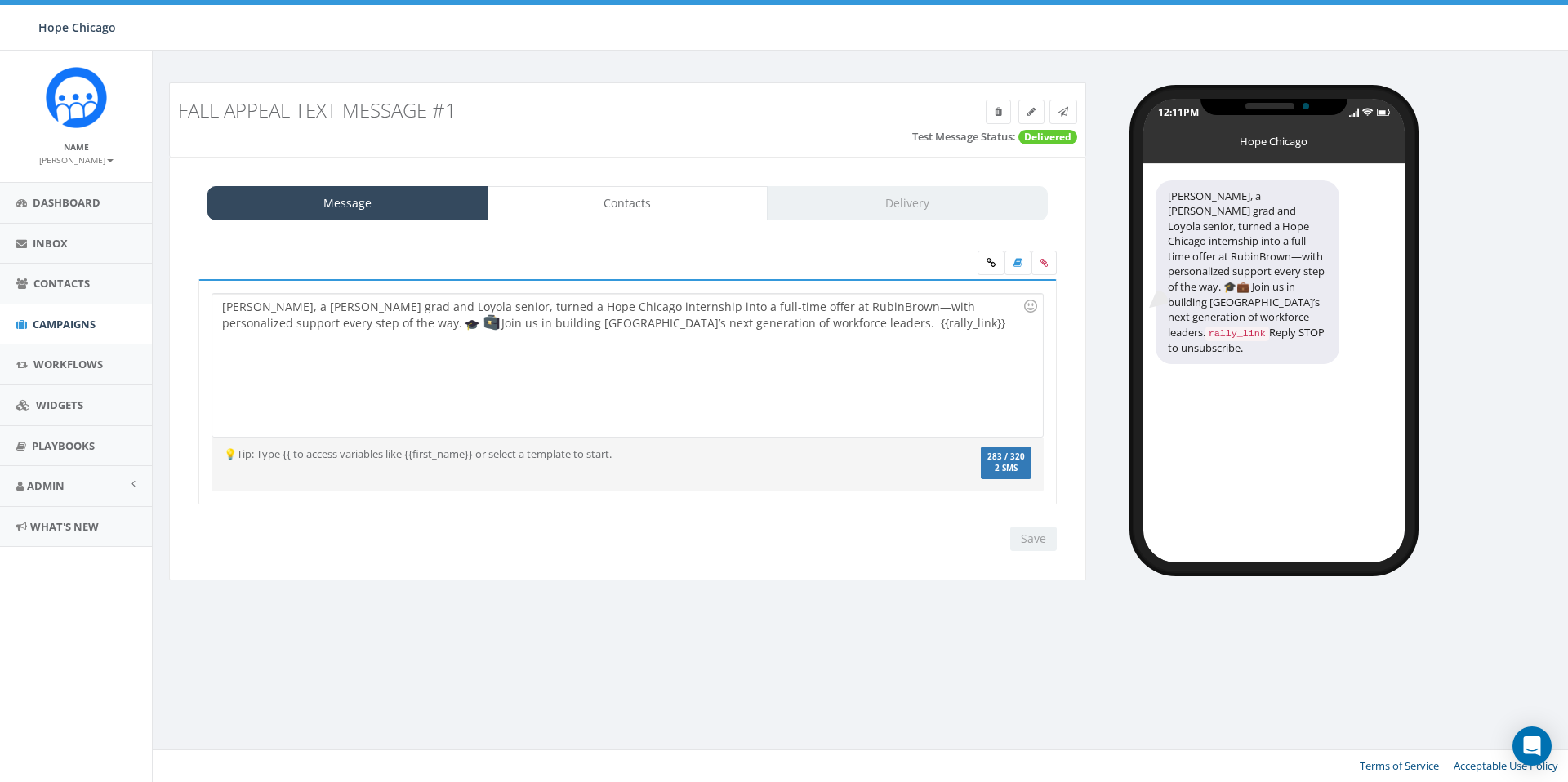
click at [837, 324] on div "[PERSON_NAME], a [PERSON_NAME] grad and Loyola senior, turned a Hope Chicago in…" at bounding box center [627, 366] width 830 height 143
click at [968, 201] on div "Message Contacts Delivery" at bounding box center [628, 203] width 840 height 34
click at [847, 210] on div "Message Contacts Delivery" at bounding box center [628, 203] width 840 height 34
click at [1040, 258] on icon at bounding box center [1044, 263] width 8 height 10
click at [0, 0] on input "file" at bounding box center [0, 0] width 0 height 0
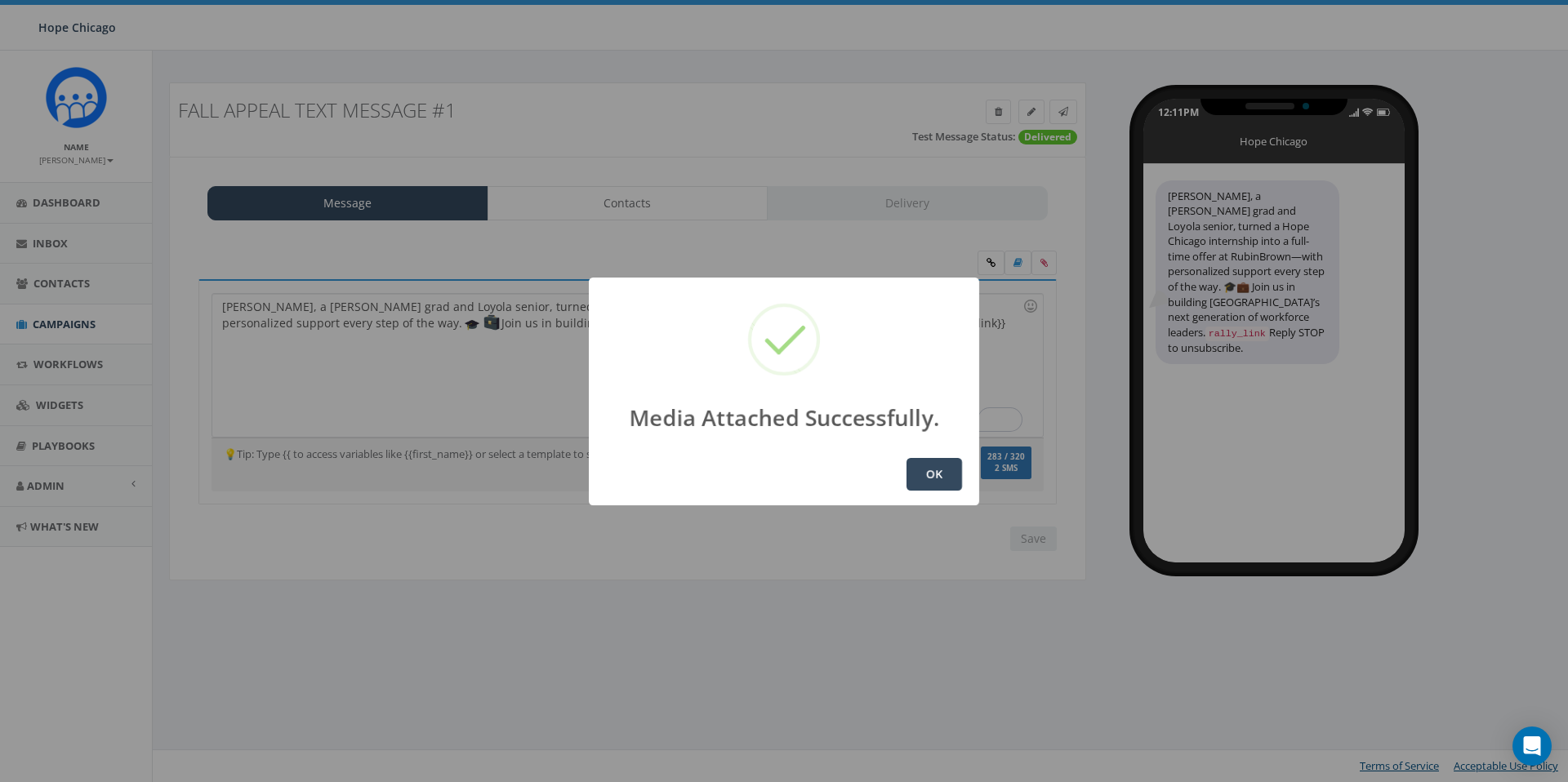
click at [936, 478] on button "OK" at bounding box center [934, 474] width 55 height 32
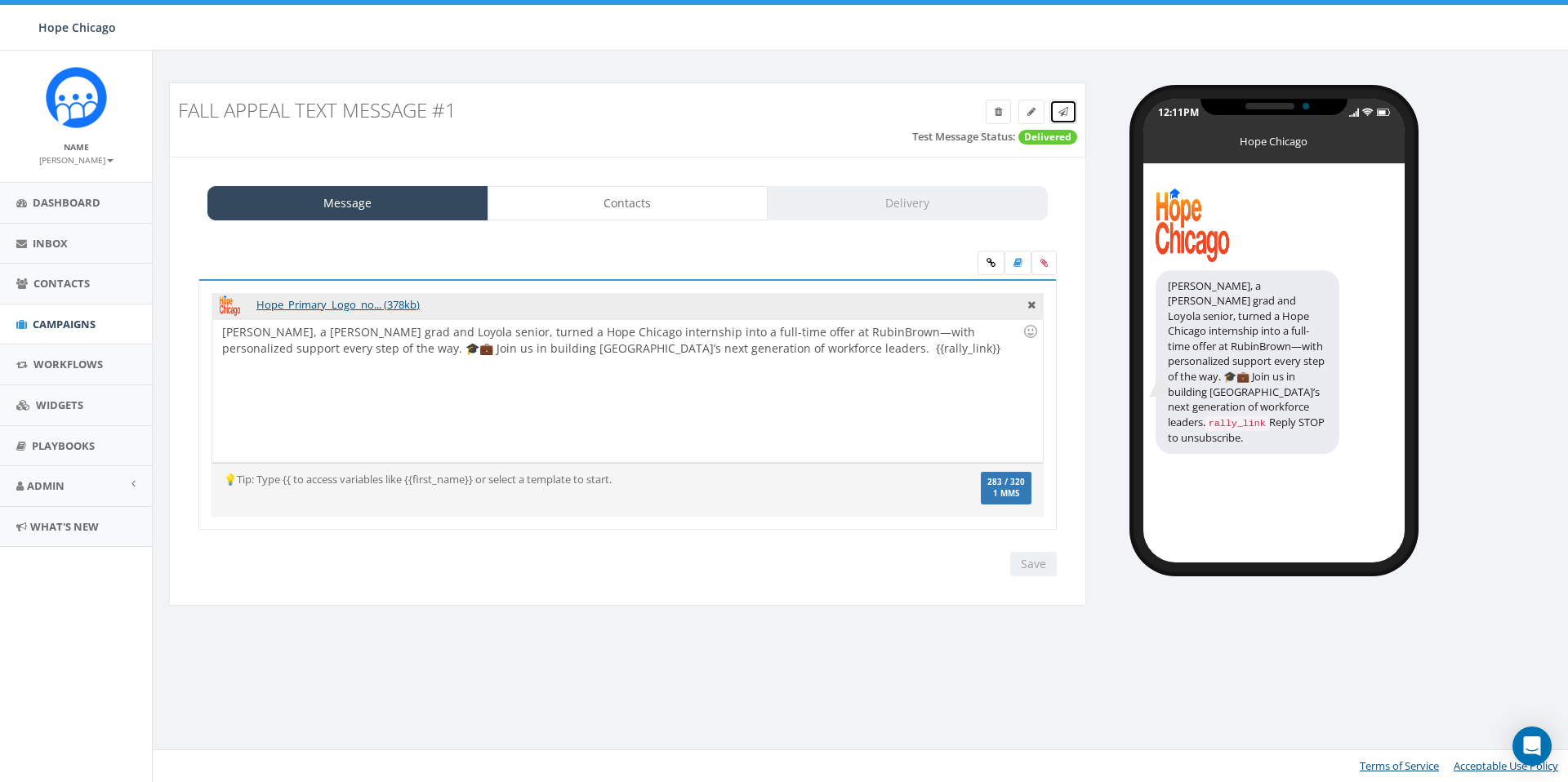
click at [1066, 111] on icon at bounding box center [1063, 111] width 10 height 10
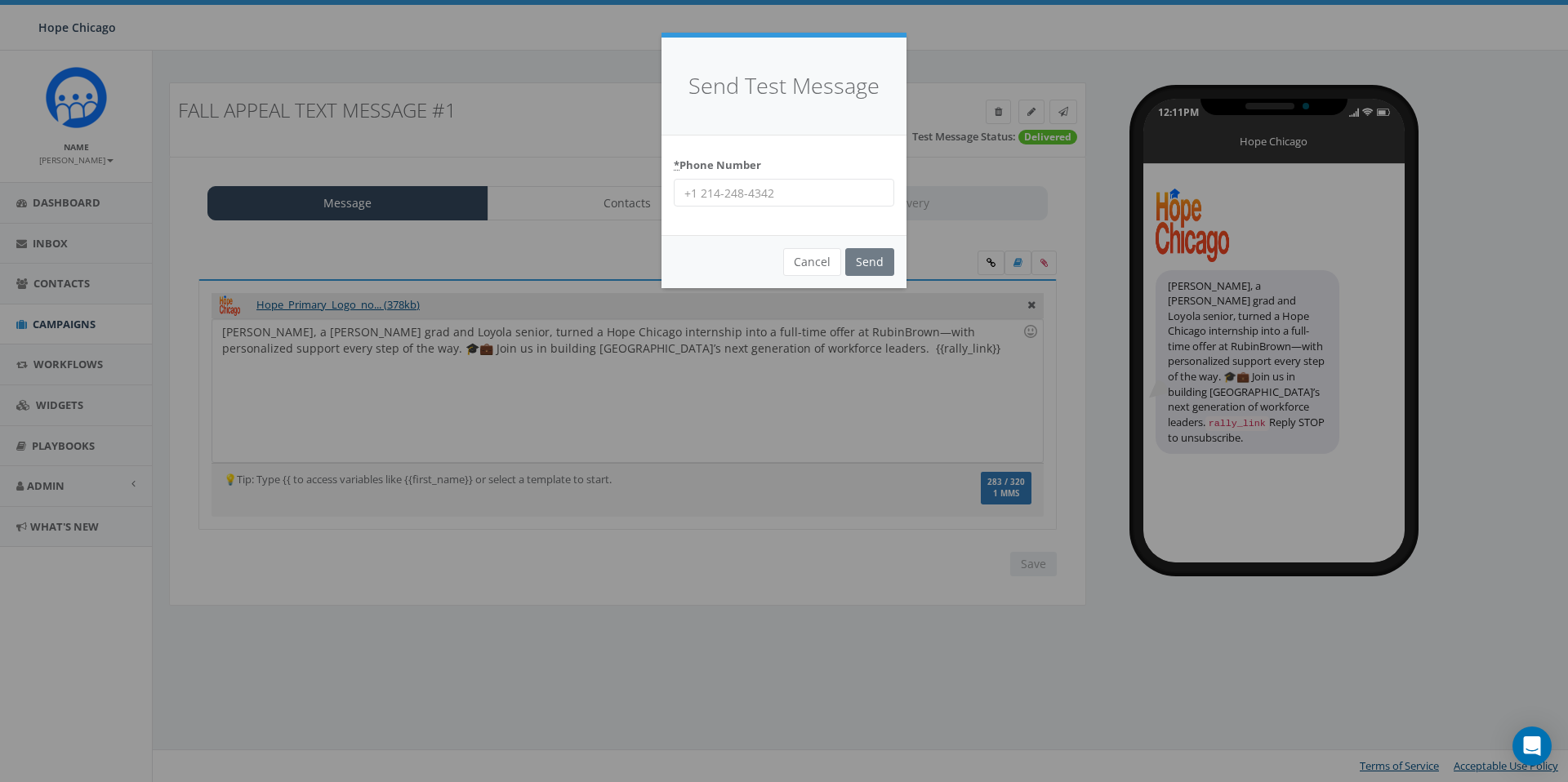
click at [748, 205] on div "* Phone Number" at bounding box center [783, 185] width 245 height 100
click at [746, 198] on input "* Phone Number" at bounding box center [783, 192] width 220 height 28
type input "8158611157"
click at [861, 260] on input "Send" at bounding box center [869, 262] width 49 height 28
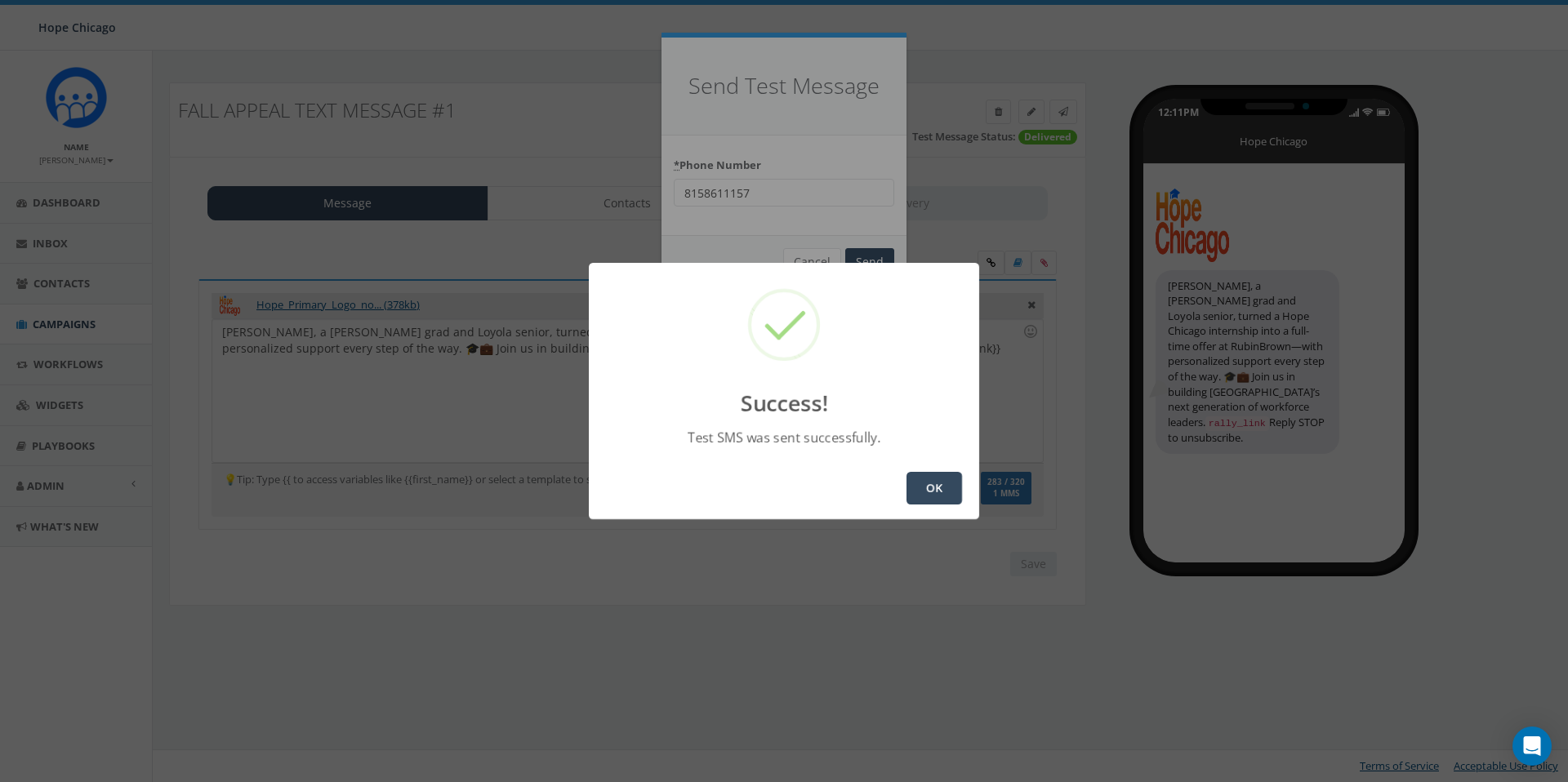
click at [938, 489] on button "OK" at bounding box center [934, 488] width 55 height 32
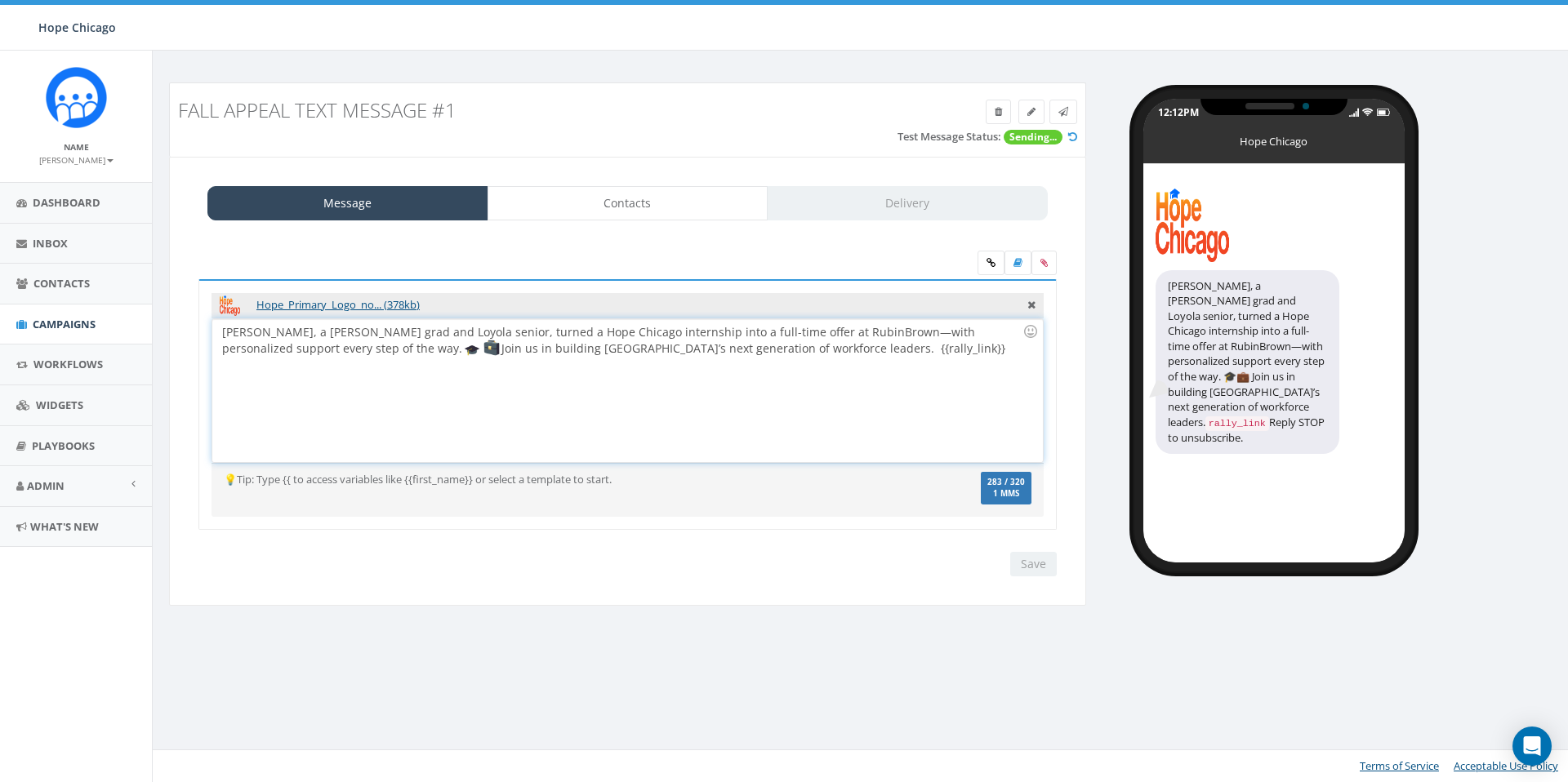
click at [839, 381] on div "[PERSON_NAME], a [PERSON_NAME] grad and Loyola senior, turned a Hope Chicago in…" at bounding box center [627, 391] width 830 height 143
click at [784, 379] on div "[PERSON_NAME], a [PERSON_NAME] grad and Loyola senior, turned a Hope Chicago in…" at bounding box center [627, 391] width 830 height 143
click at [733, 347] on div "[PERSON_NAME], a [PERSON_NAME] grad and Loyola senior, turned a Hope Chicago in…" at bounding box center [627, 391] width 830 height 143
click at [900, 386] on div "Hillary, a Benito Juarez grad and Loyola senior, turned a Hope Chicago internsh…" at bounding box center [627, 391] width 830 height 143
click at [1027, 303] on icon at bounding box center [1031, 302] width 9 height 14
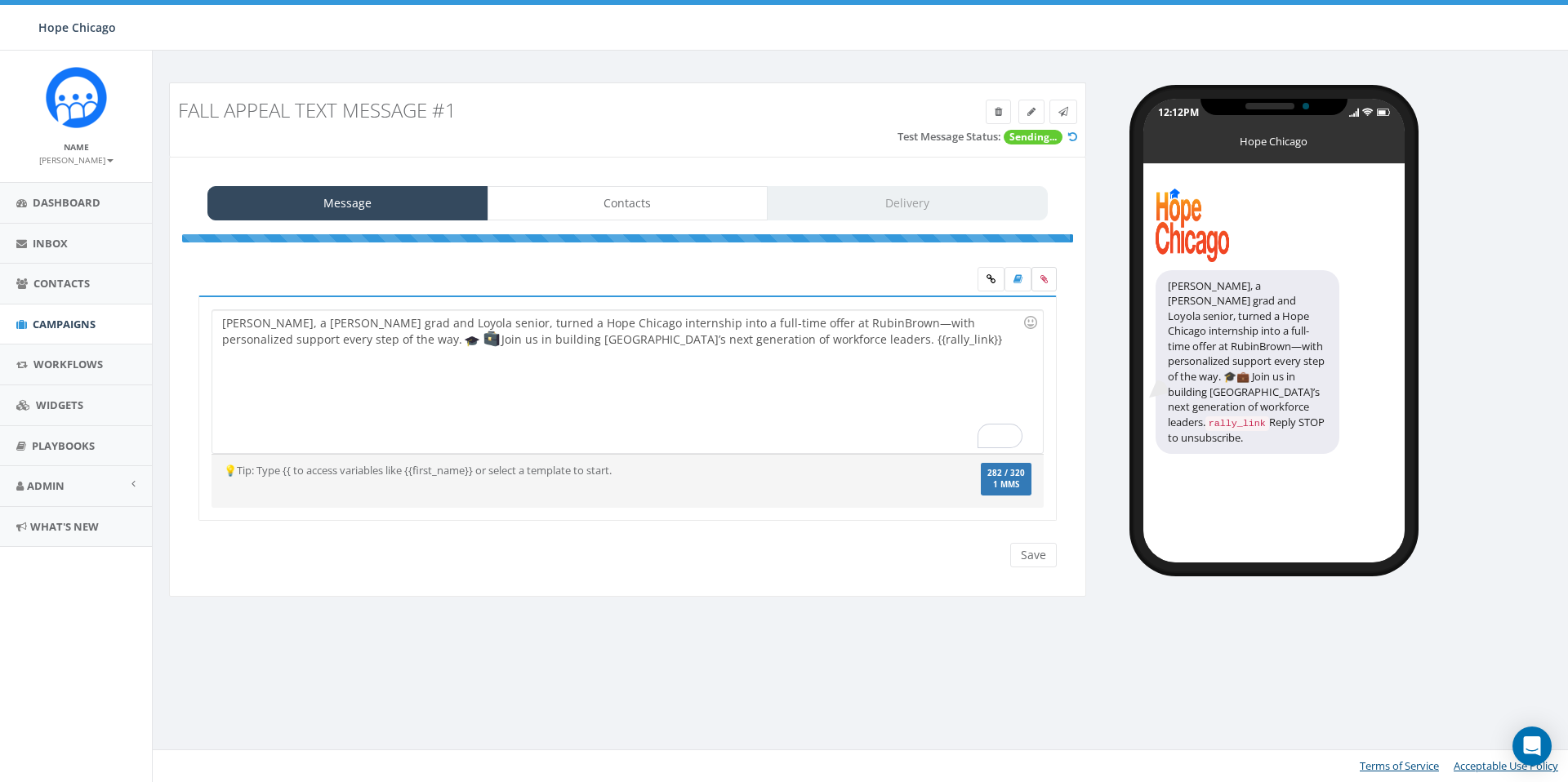
click at [1042, 283] on icon at bounding box center [1044, 279] width 8 height 10
click at [0, 0] on input "file" at bounding box center [0, 0] width 0 height 0
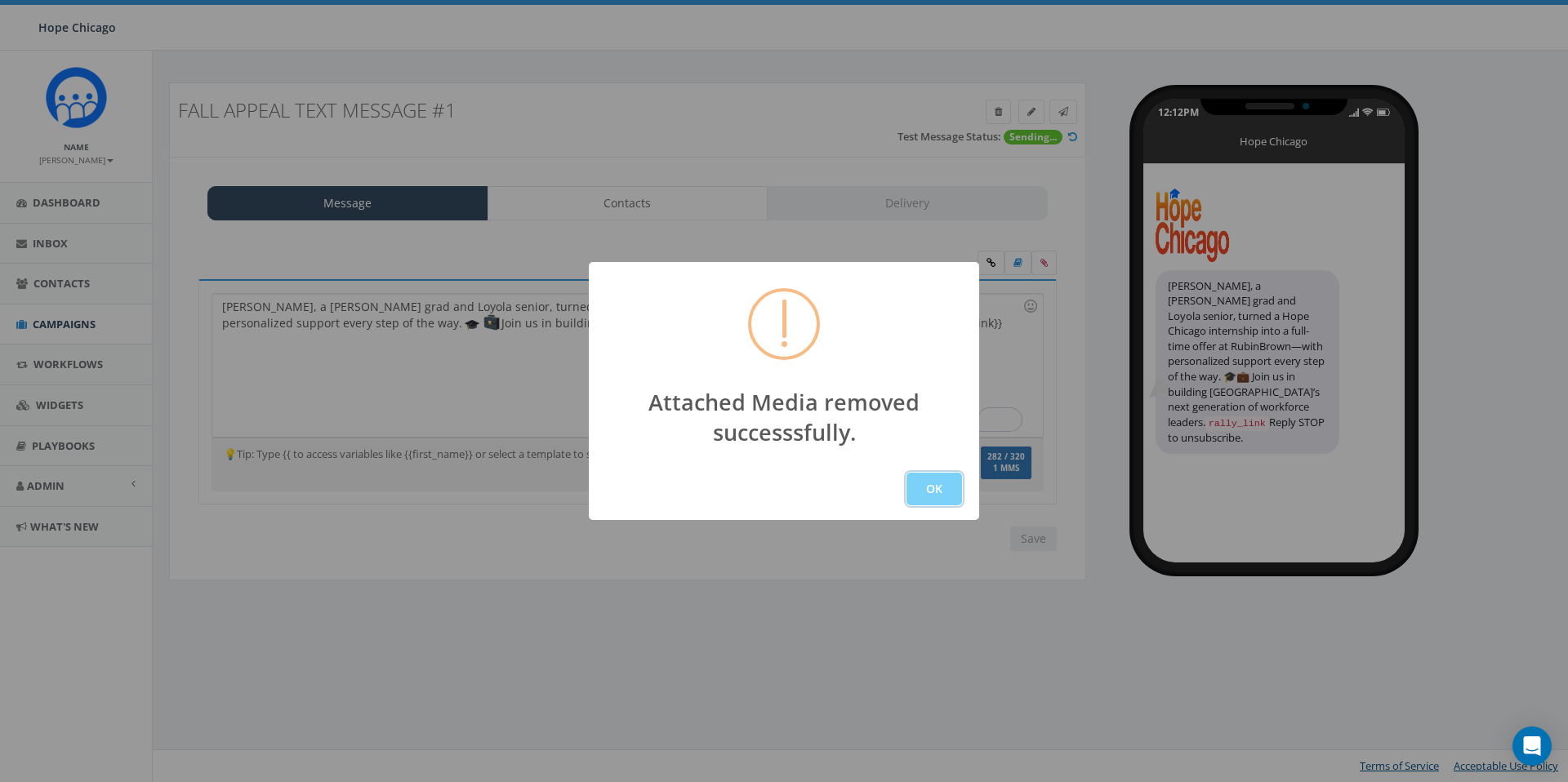
drag, startPoint x: 930, startPoint y: 486, endPoint x: 967, endPoint y: 317, distance: 173.0
click at [930, 486] on button "OK" at bounding box center [934, 489] width 55 height 32
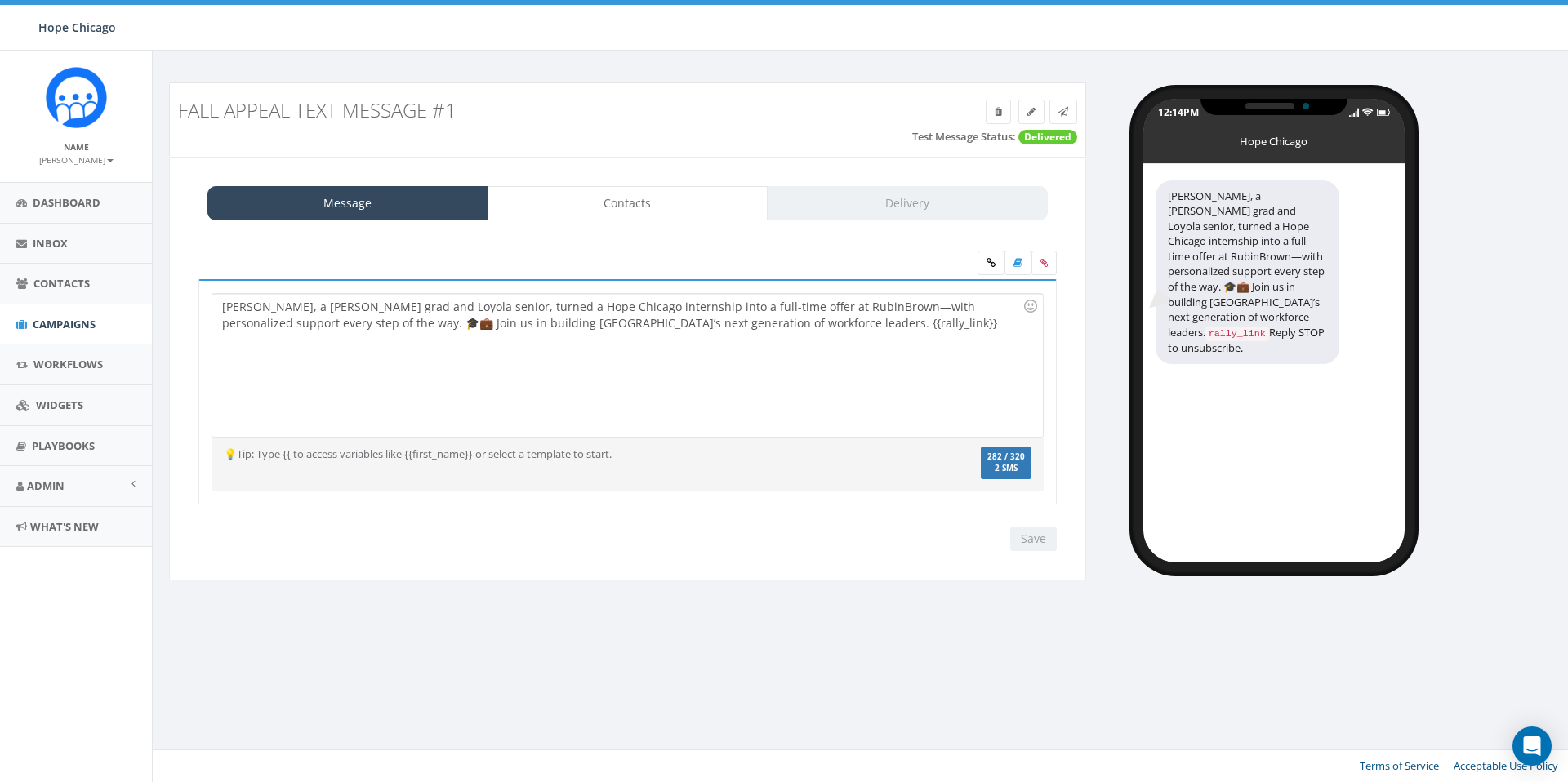
click at [1042, 265] on icon at bounding box center [1044, 263] width 8 height 10
click at [0, 0] on input "file" at bounding box center [0, 0] width 0 height 0
click at [1040, 267] on icon at bounding box center [1044, 263] width 8 height 10
click at [0, 0] on input "file" at bounding box center [0, 0] width 0 height 0
click at [1035, 263] on label at bounding box center [1044, 263] width 26 height 25
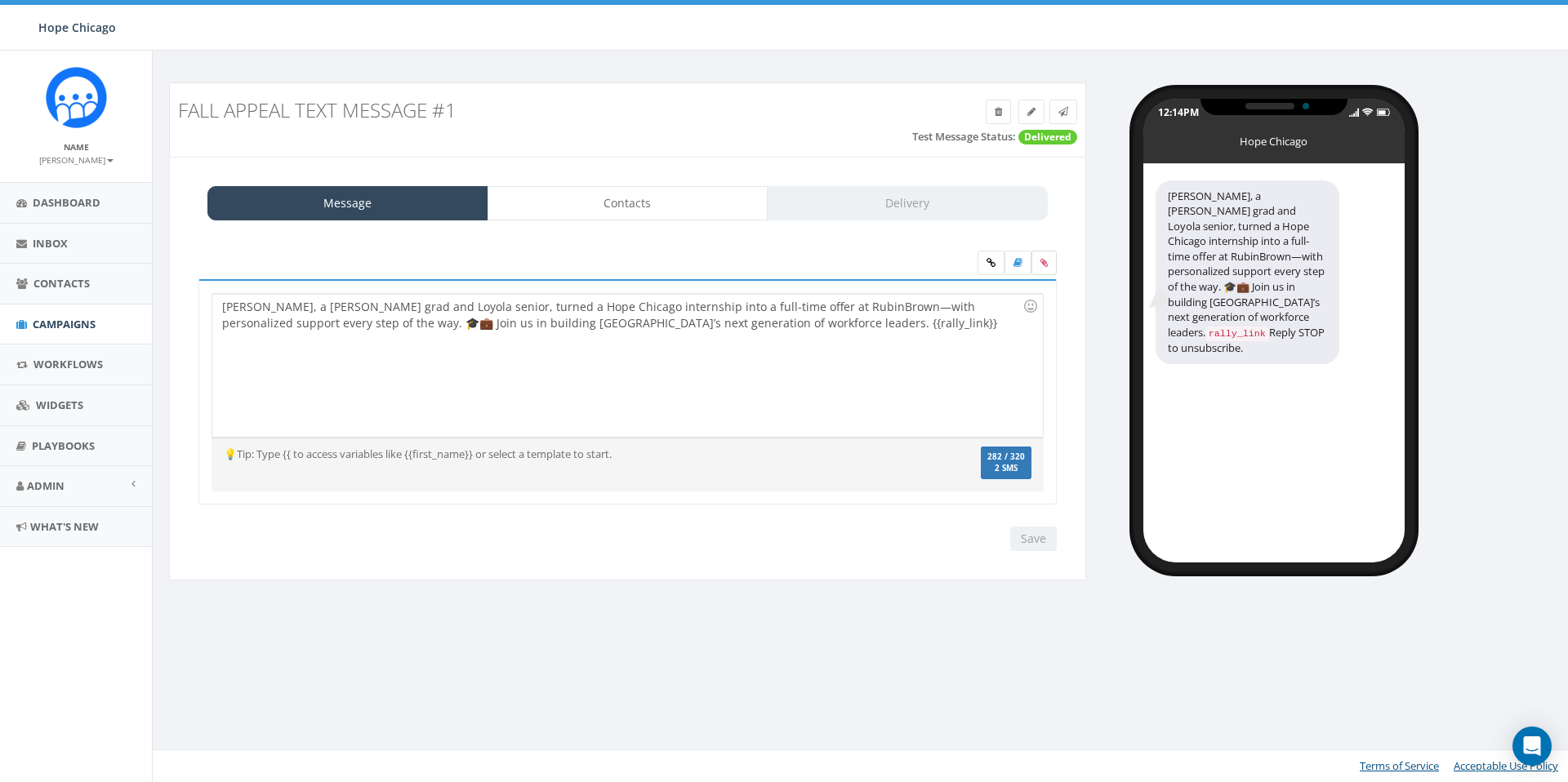
click at [0, 0] on input "file" at bounding box center [0, 0] width 0 height 0
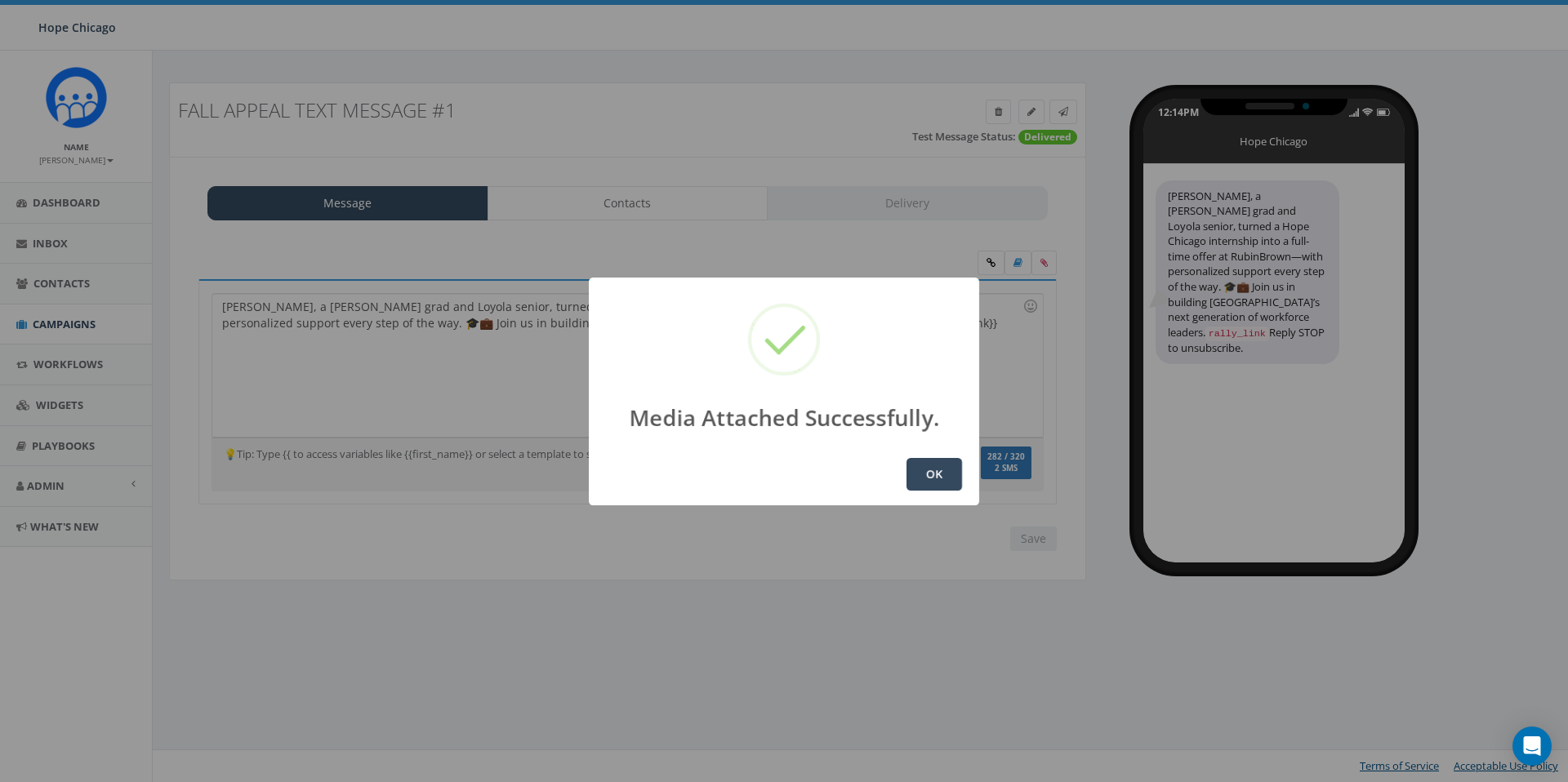
click at [931, 480] on button "OK" at bounding box center [934, 474] width 55 height 32
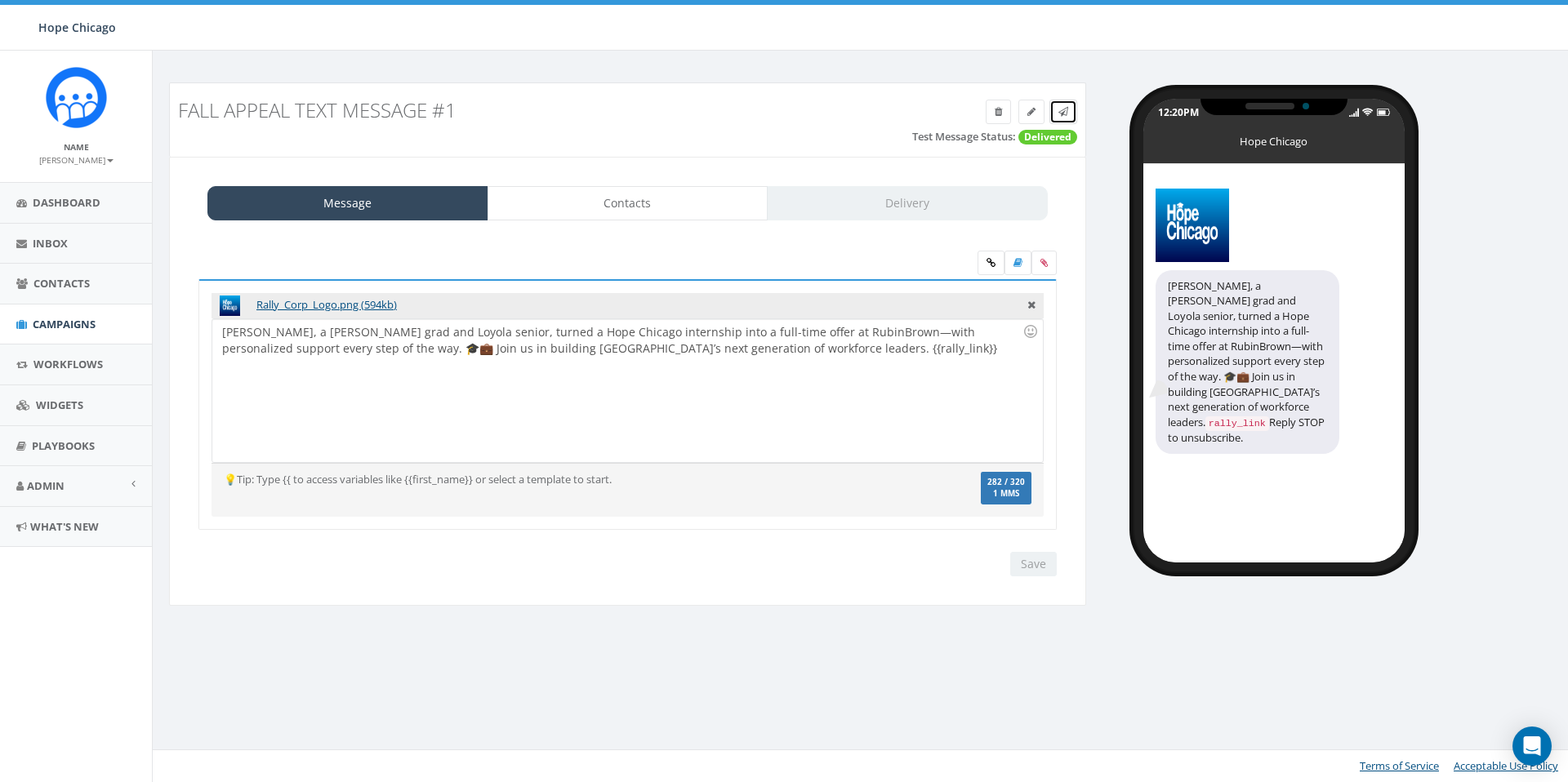
click at [1072, 110] on link at bounding box center [1062, 112] width 28 height 25
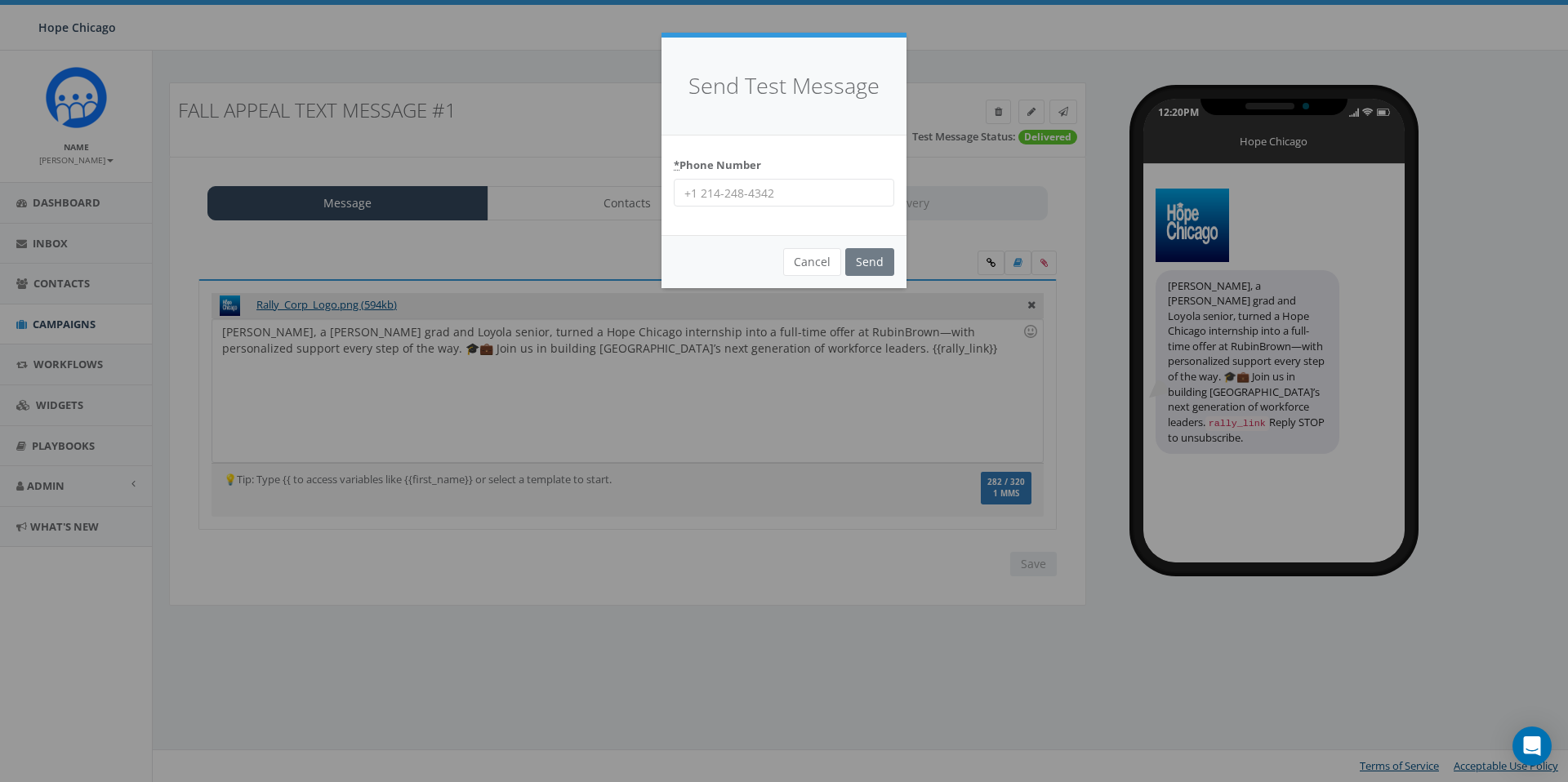
click at [734, 187] on input "* Phone Number" at bounding box center [783, 192] width 220 height 28
type input "2037880065"
click at [874, 263] on input "Send" at bounding box center [869, 262] width 49 height 28
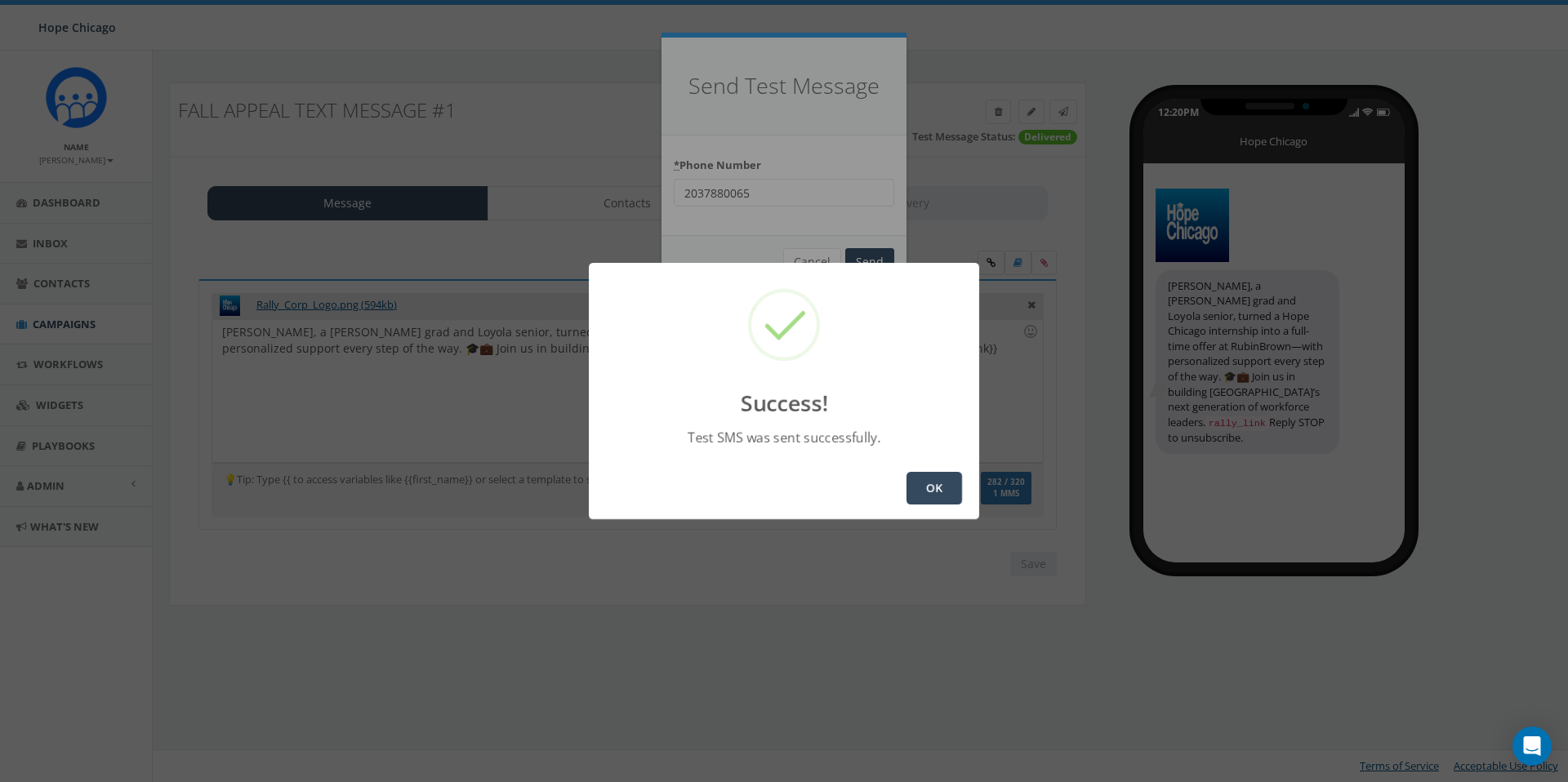
click at [922, 481] on button "OK" at bounding box center [934, 488] width 55 height 32
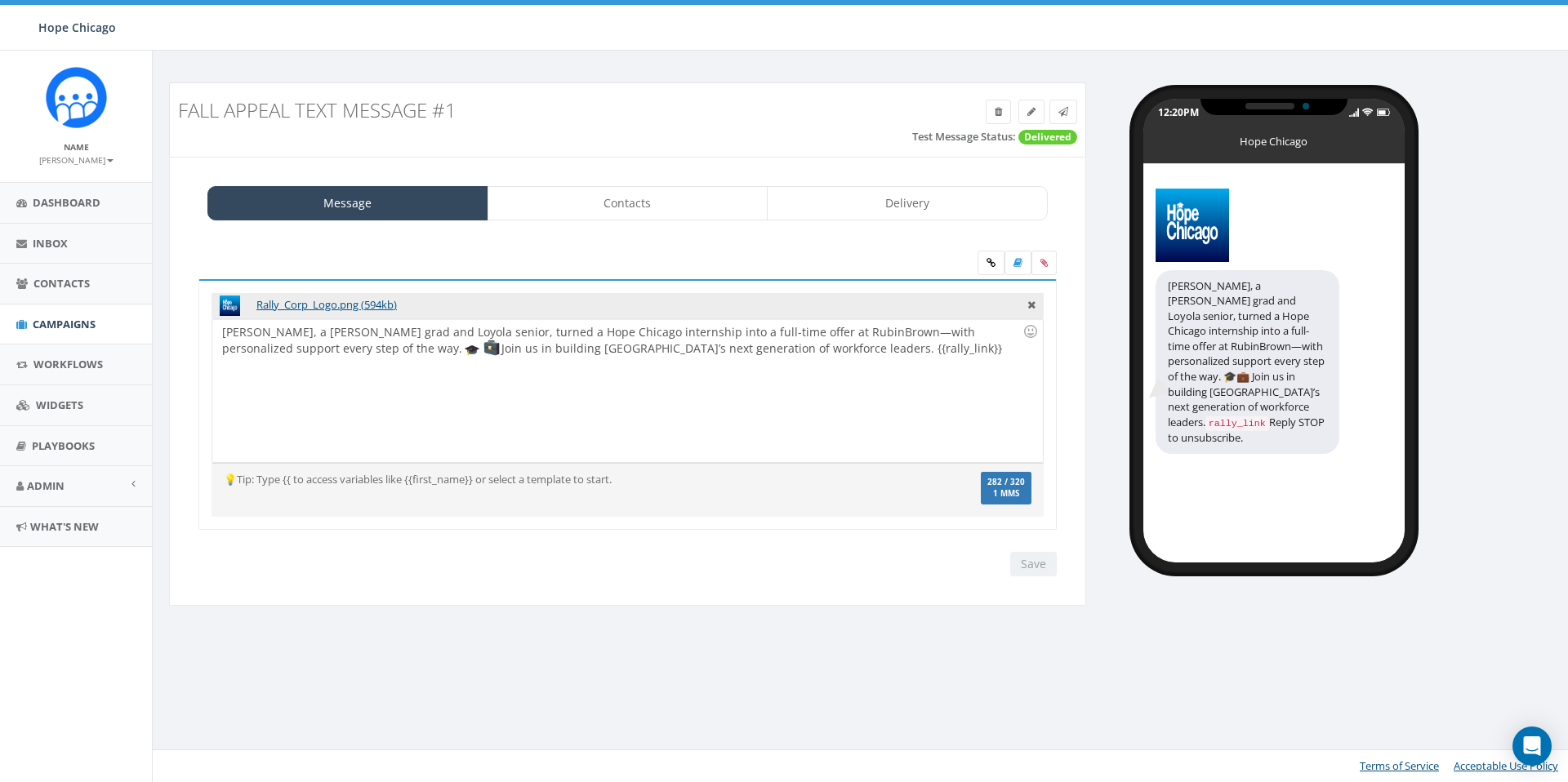
click at [1053, 137] on span "Delivered" at bounding box center [1048, 136] width 59 height 14
click at [1086, 121] on div "Fall Appeal Text Message #1" at bounding box center [627, 110] width 923 height 37
click at [1020, 165] on div "Message Contacts Delivery Rally_Corp_Logo.png (594kb) Hillary, a Benito Juarez …" at bounding box center [627, 382] width 917 height 450
drag, startPoint x: 967, startPoint y: 554, endPoint x: 1036, endPoint y: 566, distance: 70.0
click at [972, 553] on div "Save Next" at bounding box center [627, 564] width 883 height 25
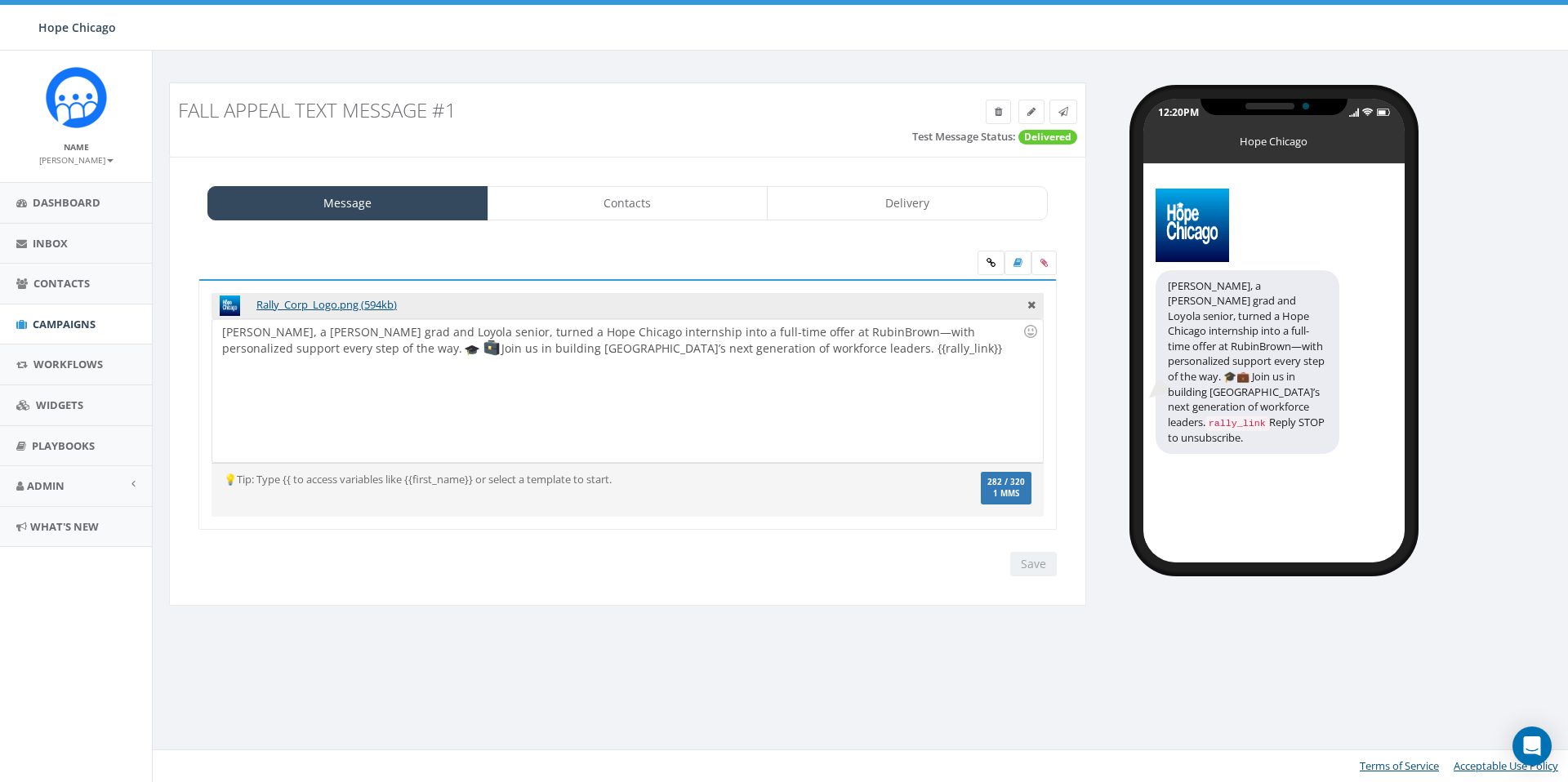
click at [1036, 566] on div "Save Next" at bounding box center [1029, 564] width 54 height 25
click at [1069, 108] on link at bounding box center [1062, 112] width 28 height 25
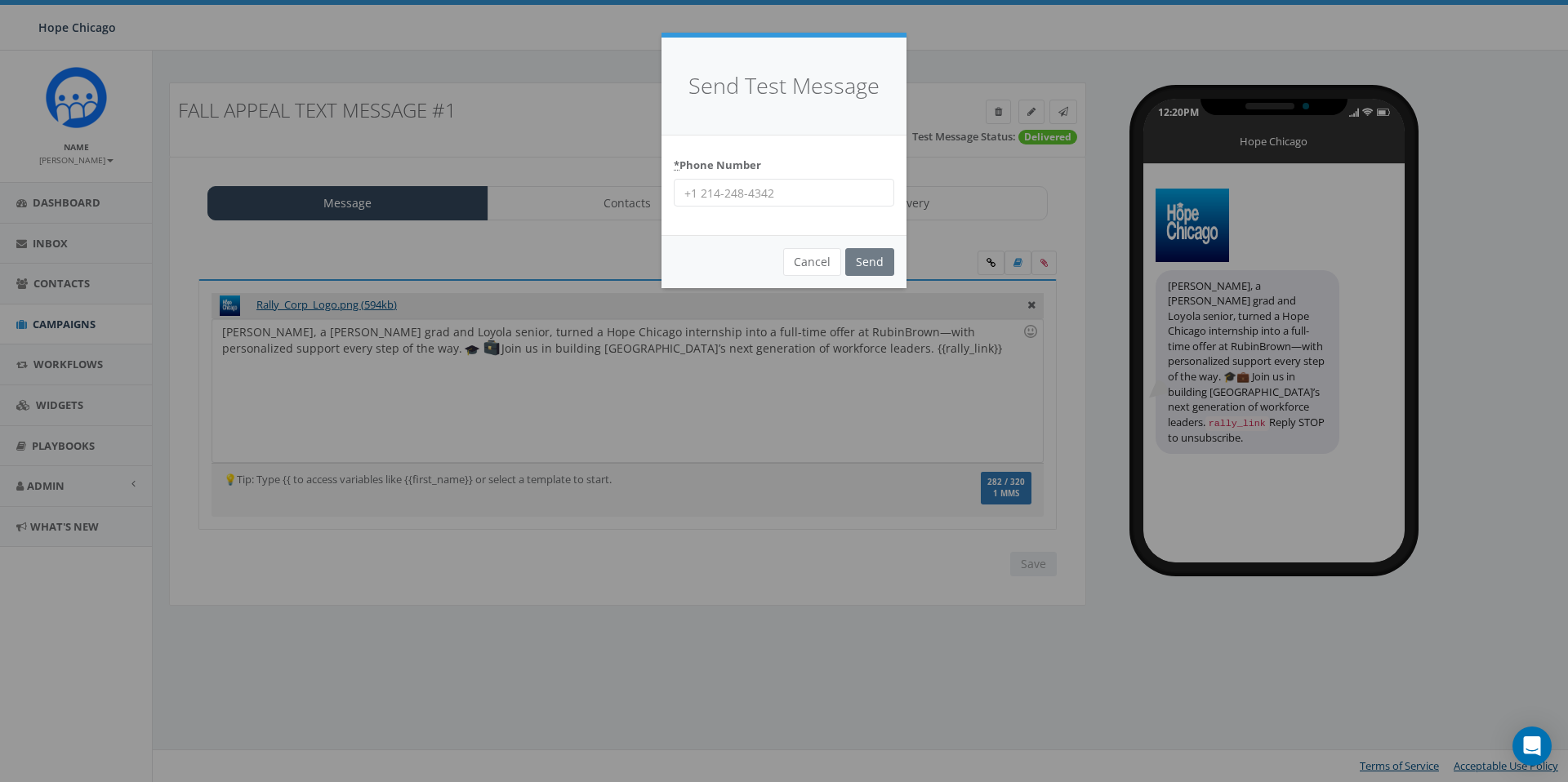
click at [770, 192] on input "* Phone Number" at bounding box center [783, 192] width 220 height 28
type input "2037880065"
click at [860, 263] on input "Send" at bounding box center [869, 262] width 49 height 28
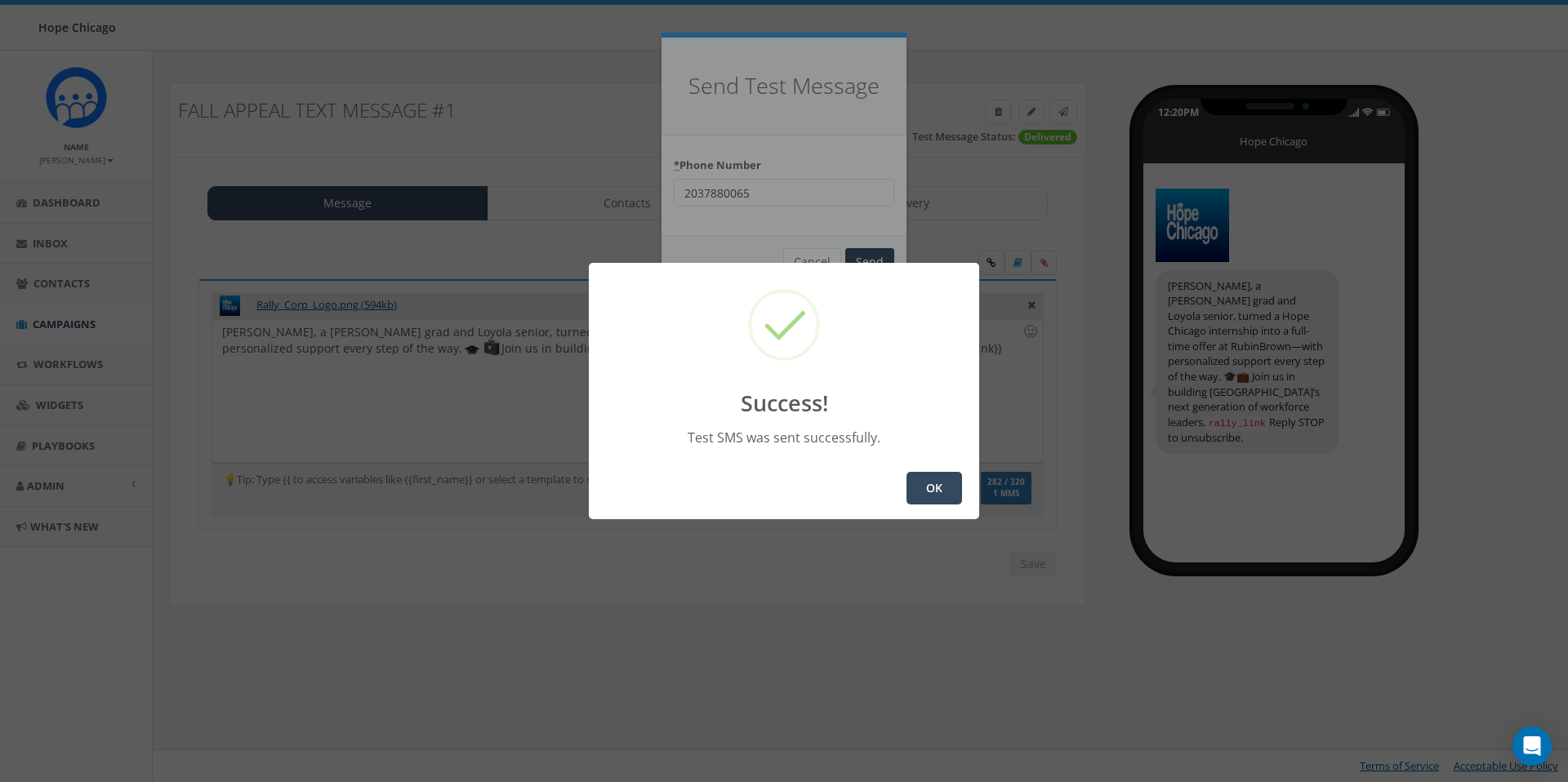
click at [946, 485] on button "OK" at bounding box center [934, 488] width 55 height 32
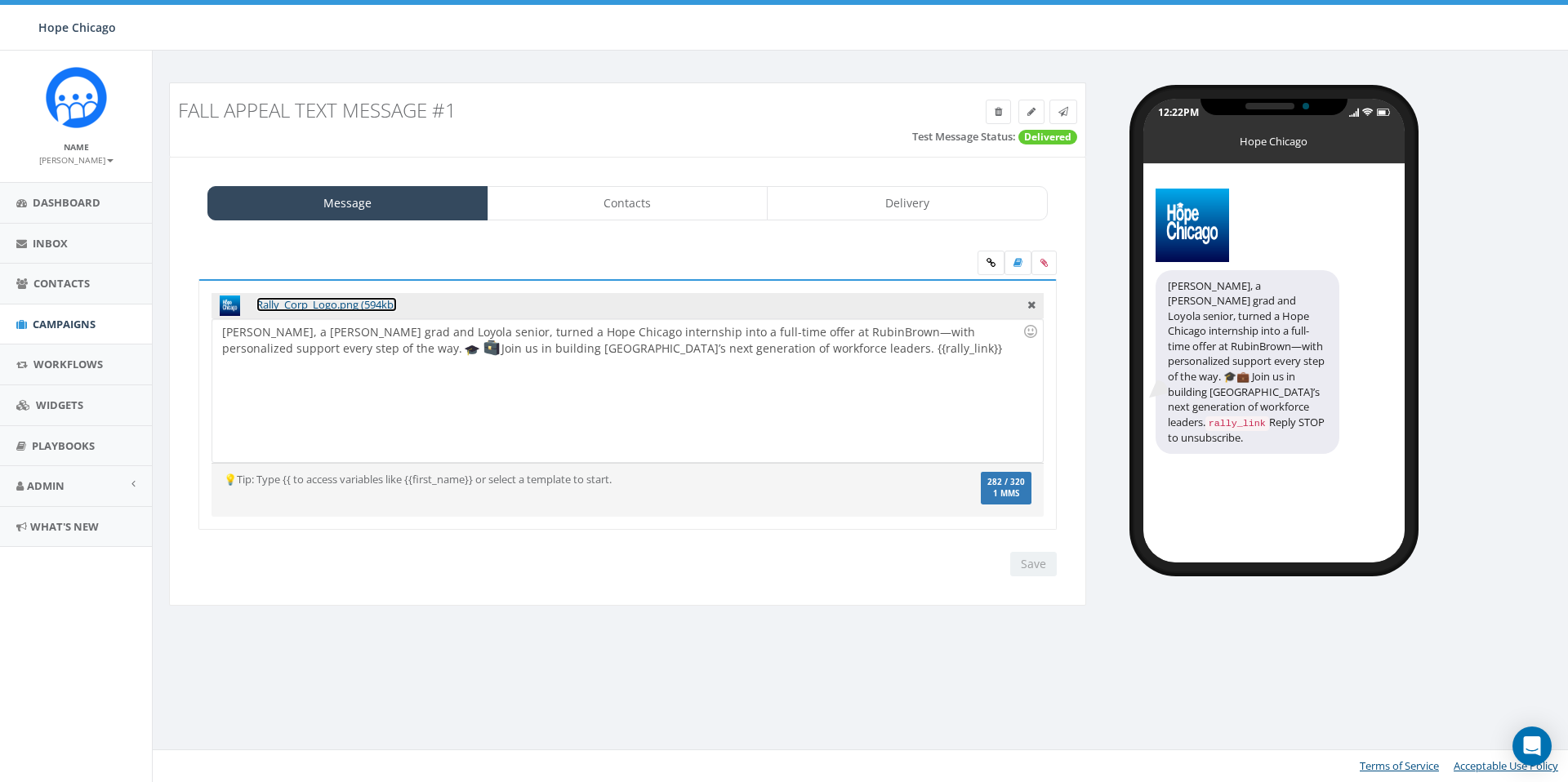
click at [372, 306] on link "Rally_Corp_Logo.png (594kb)" at bounding box center [326, 304] width 140 height 14
click at [1032, 306] on icon at bounding box center [1031, 302] width 9 height 14
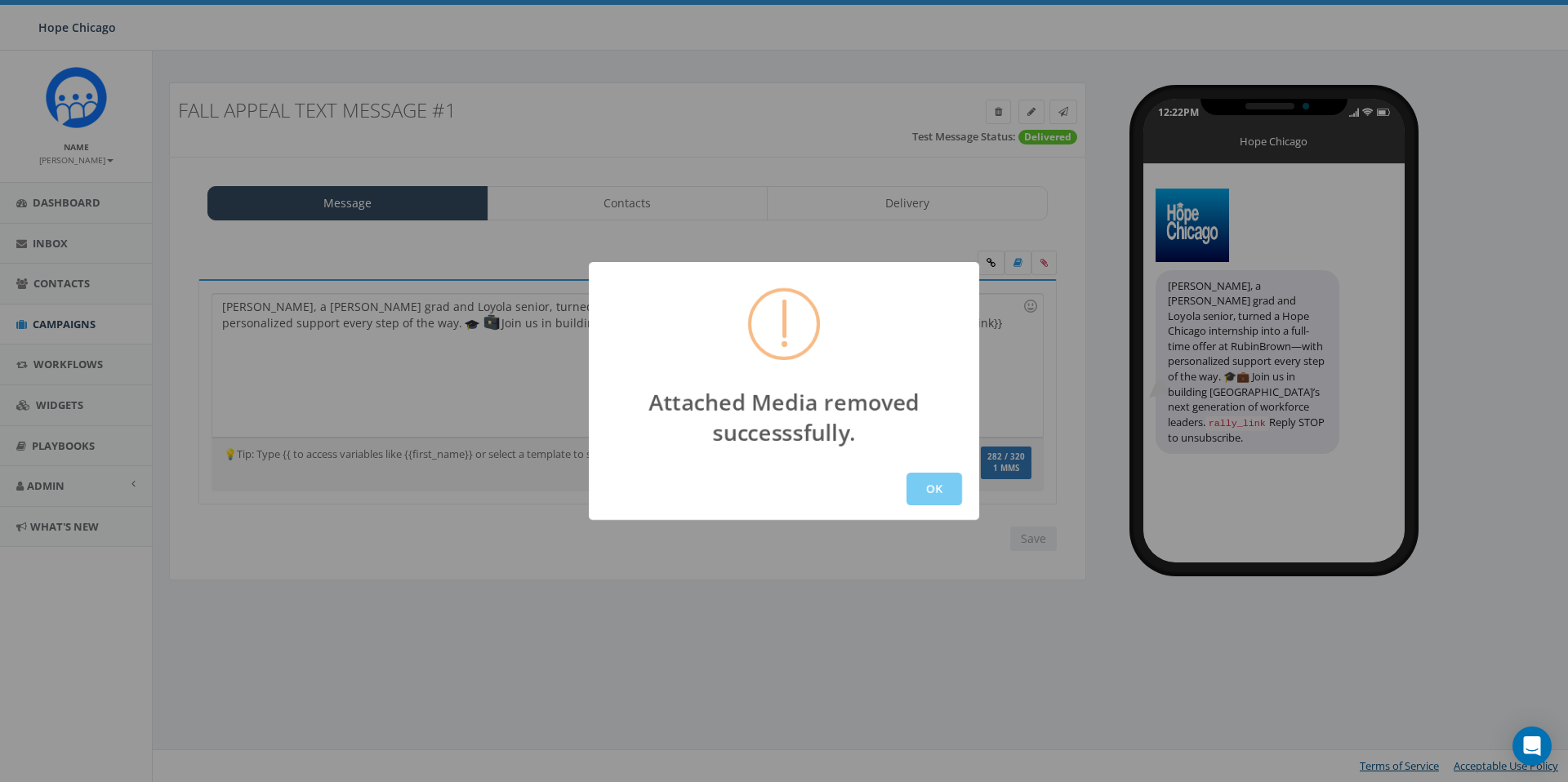
click at [929, 489] on button "OK" at bounding box center [934, 489] width 55 height 32
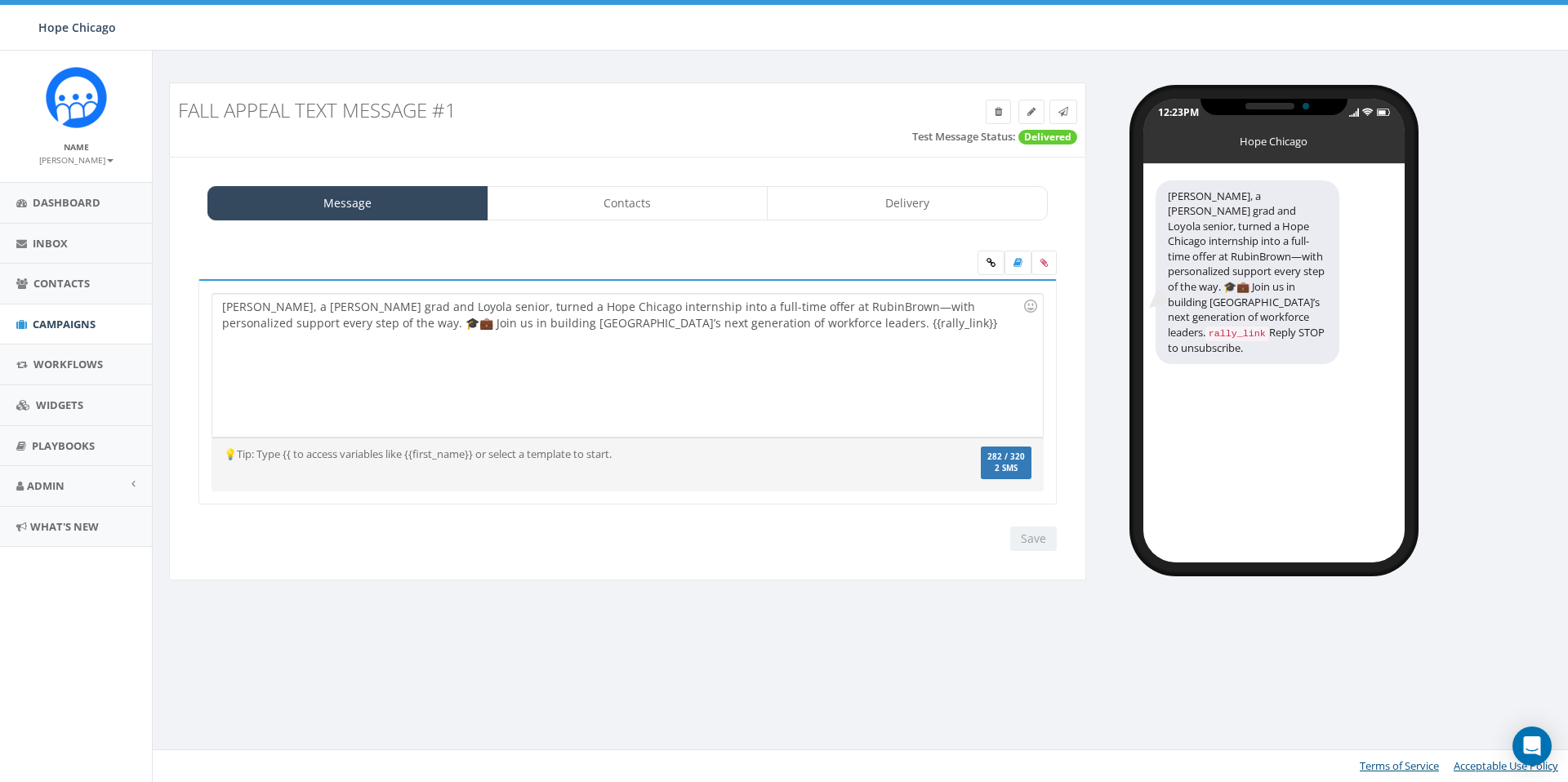
click at [934, 341] on div "[PERSON_NAME], a [PERSON_NAME] grad and Loyola senior, turned a Hope Chicago in…" at bounding box center [627, 366] width 830 height 143
click at [1040, 264] on icon at bounding box center [1044, 263] width 8 height 10
click at [0, 0] on input "file" at bounding box center [0, 0] width 0 height 0
click at [218, 307] on div "[PERSON_NAME], a [PERSON_NAME] grad and Loyola senior, turned a Hope Chicago in…" at bounding box center [627, 366] width 830 height 143
click at [1041, 265] on icon at bounding box center [1044, 263] width 8 height 10
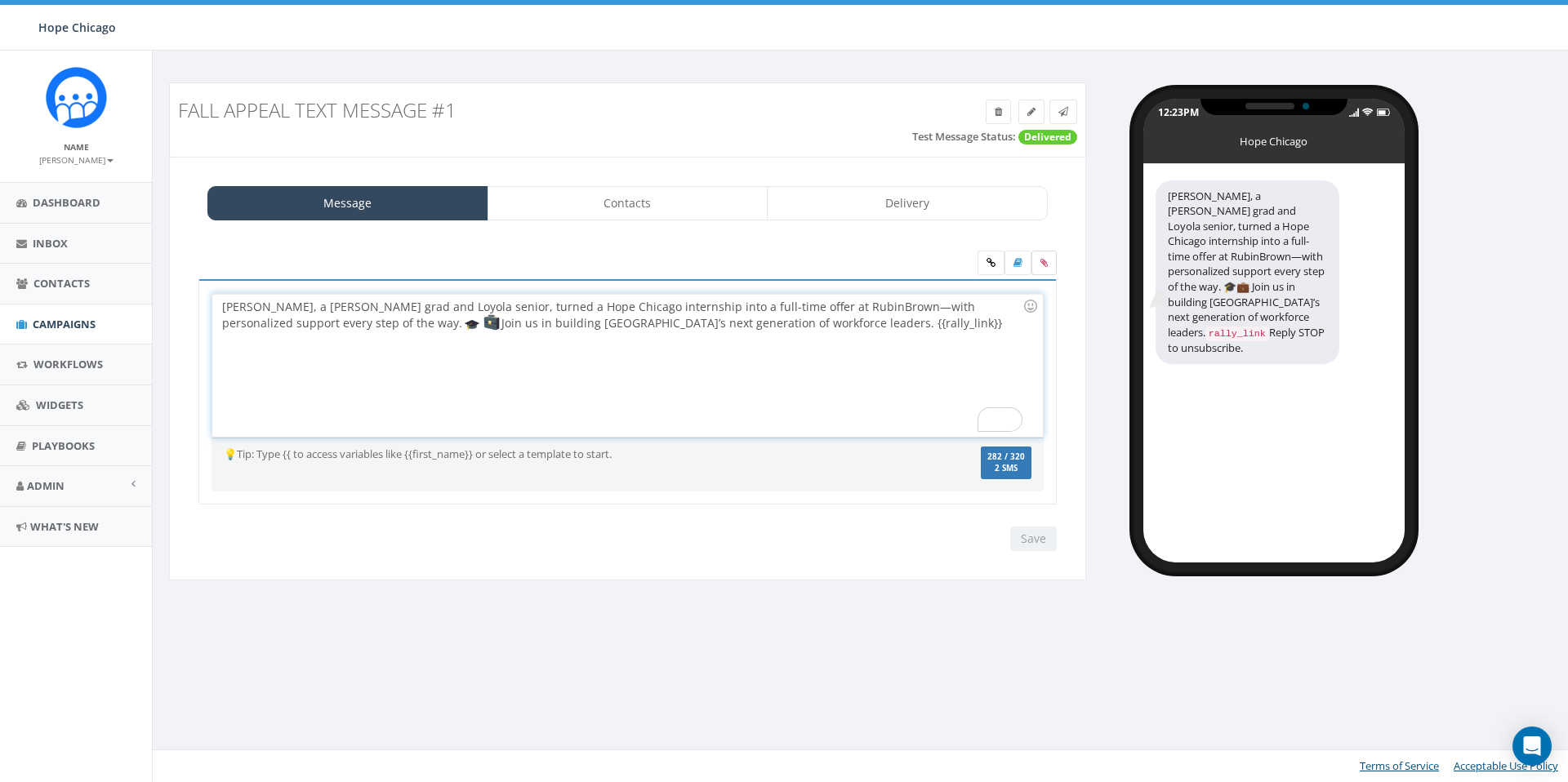
click at [0, 0] on input "file" at bounding box center [0, 0] width 0 height 0
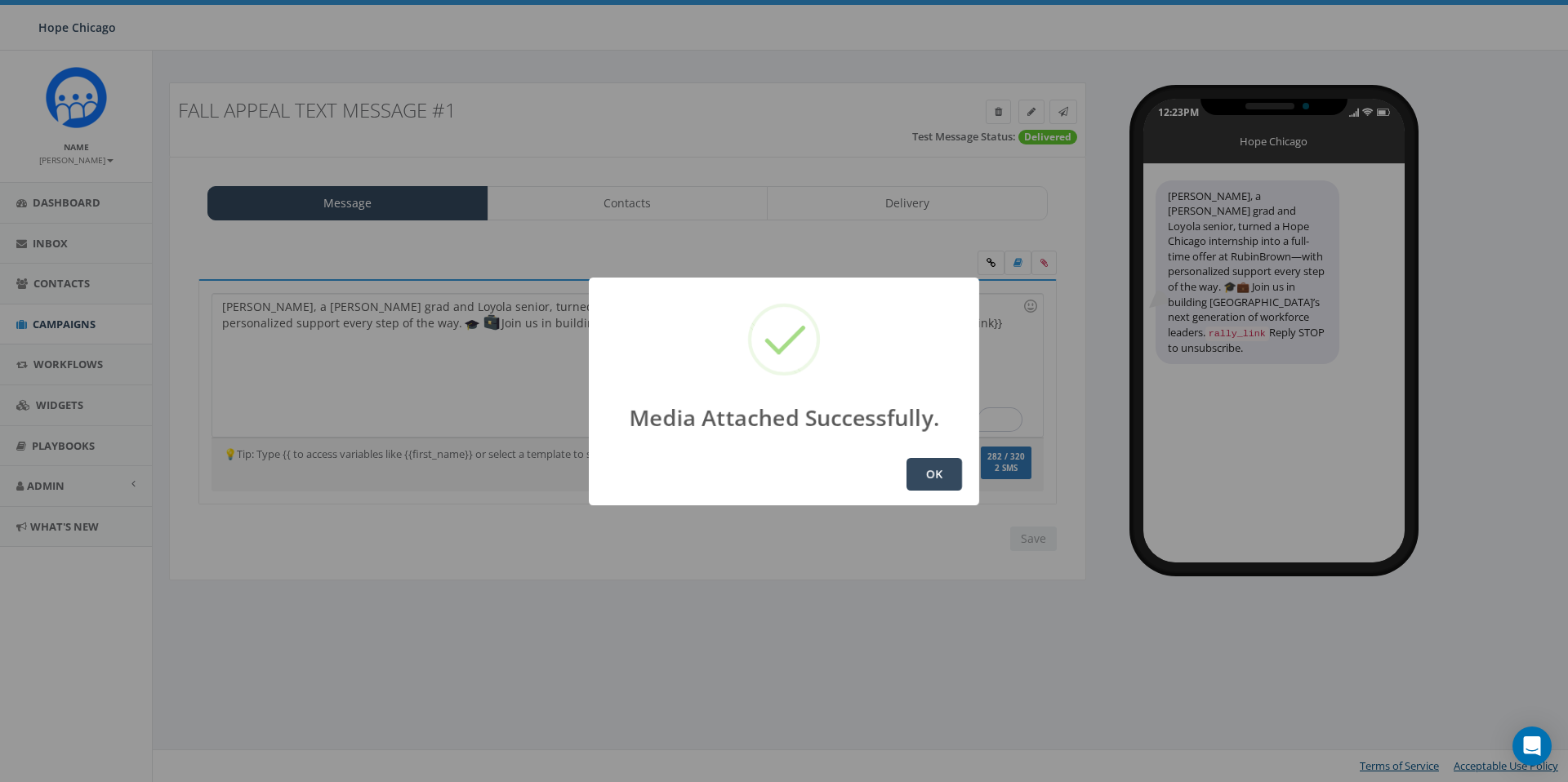
click at [930, 471] on button "OK" at bounding box center [934, 474] width 55 height 32
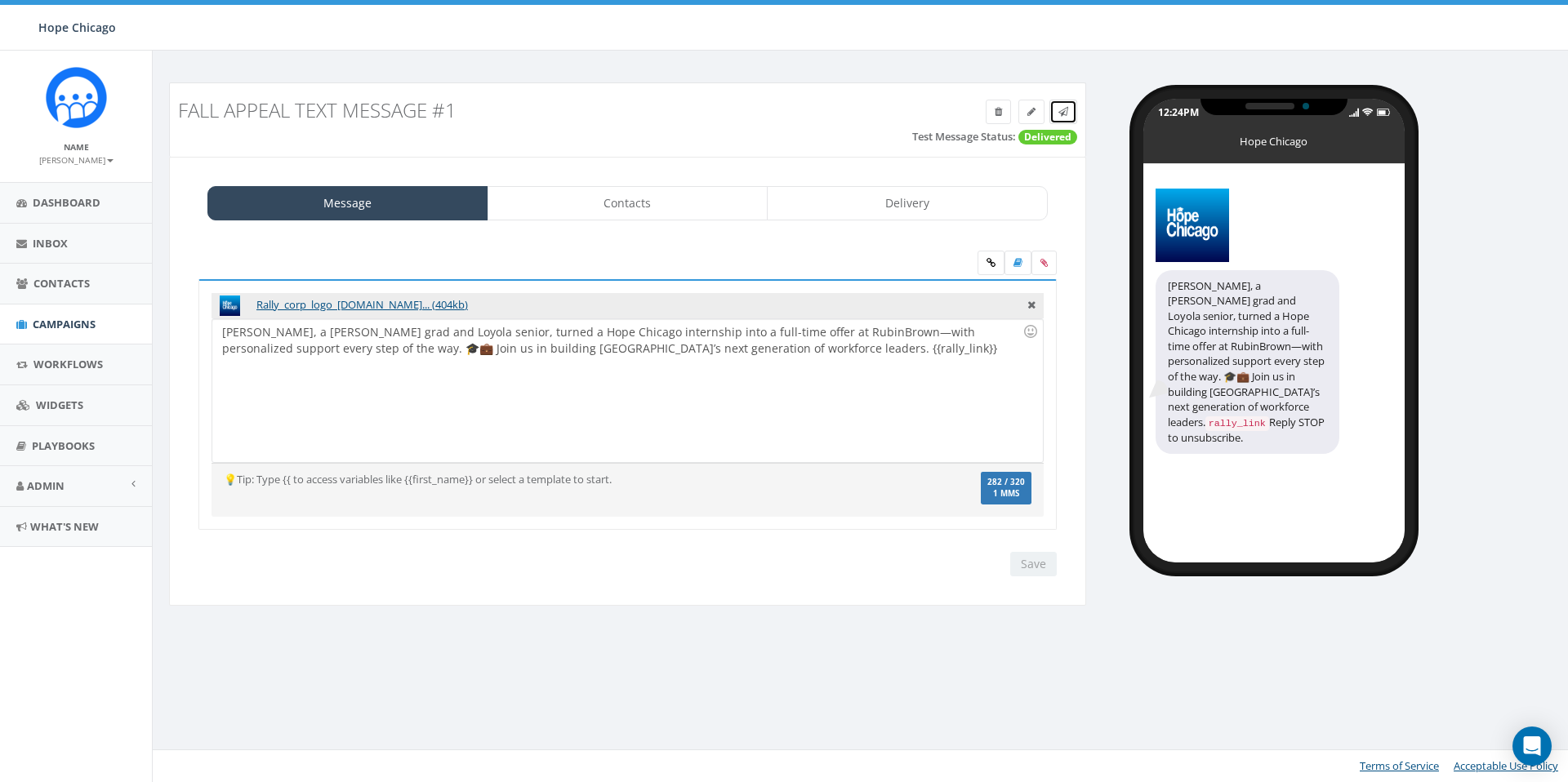
click at [1056, 117] on link at bounding box center [1062, 112] width 28 height 25
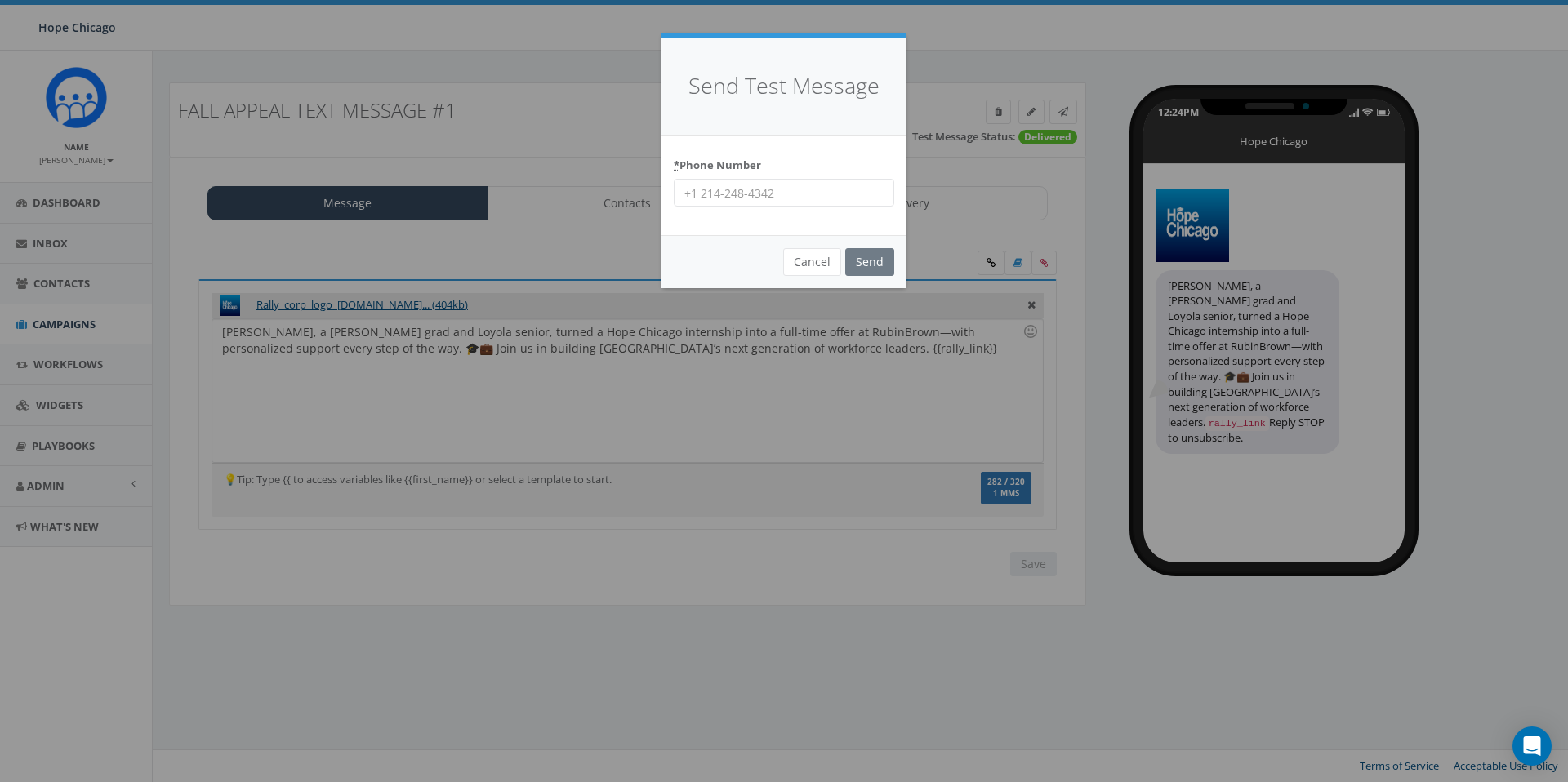
click at [784, 194] on input "* Phone Number" at bounding box center [783, 192] width 220 height 28
type input "8158611157"
click at [854, 265] on input "Send" at bounding box center [869, 262] width 49 height 28
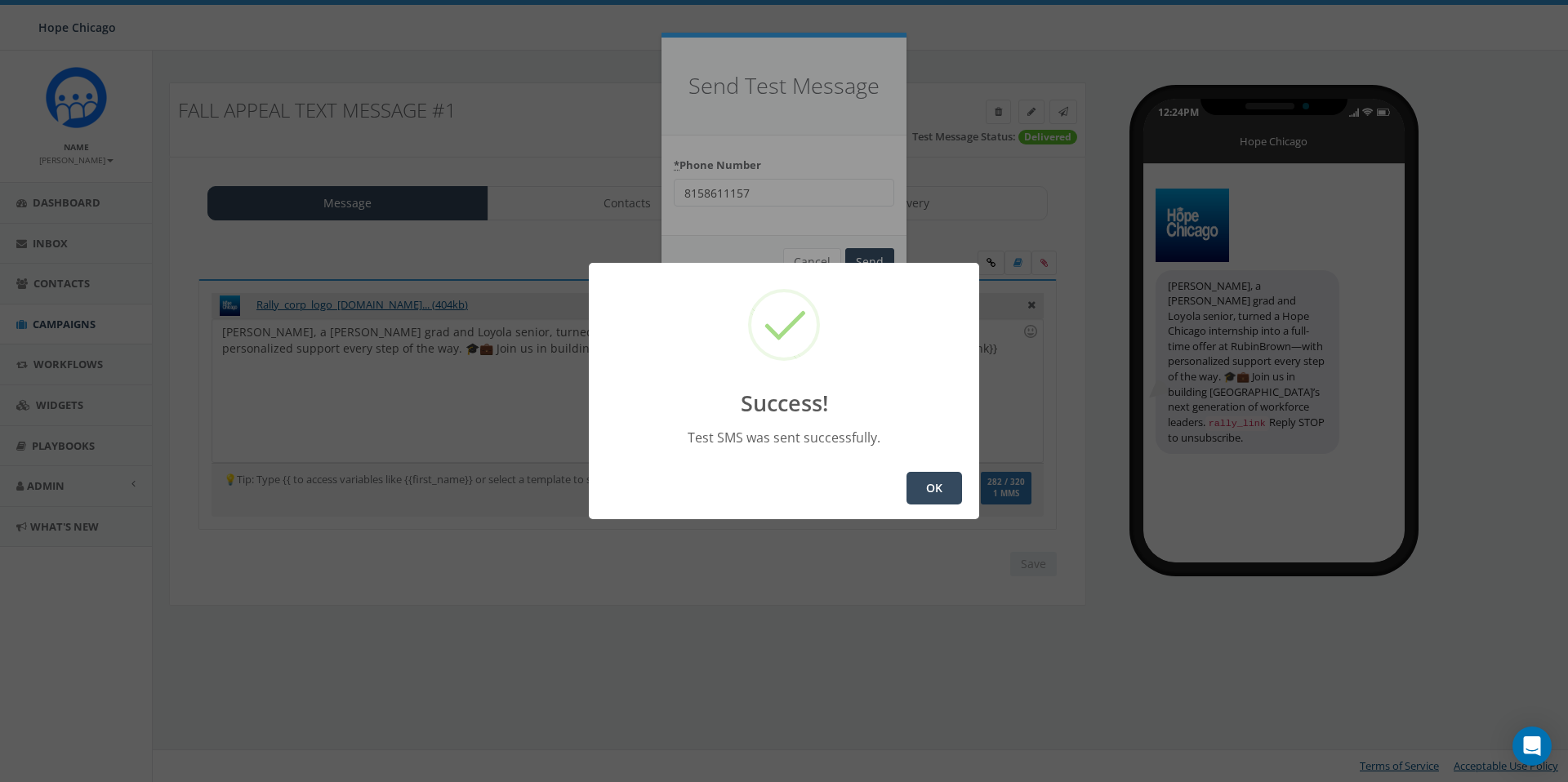
click at [940, 487] on button "OK" at bounding box center [934, 488] width 55 height 32
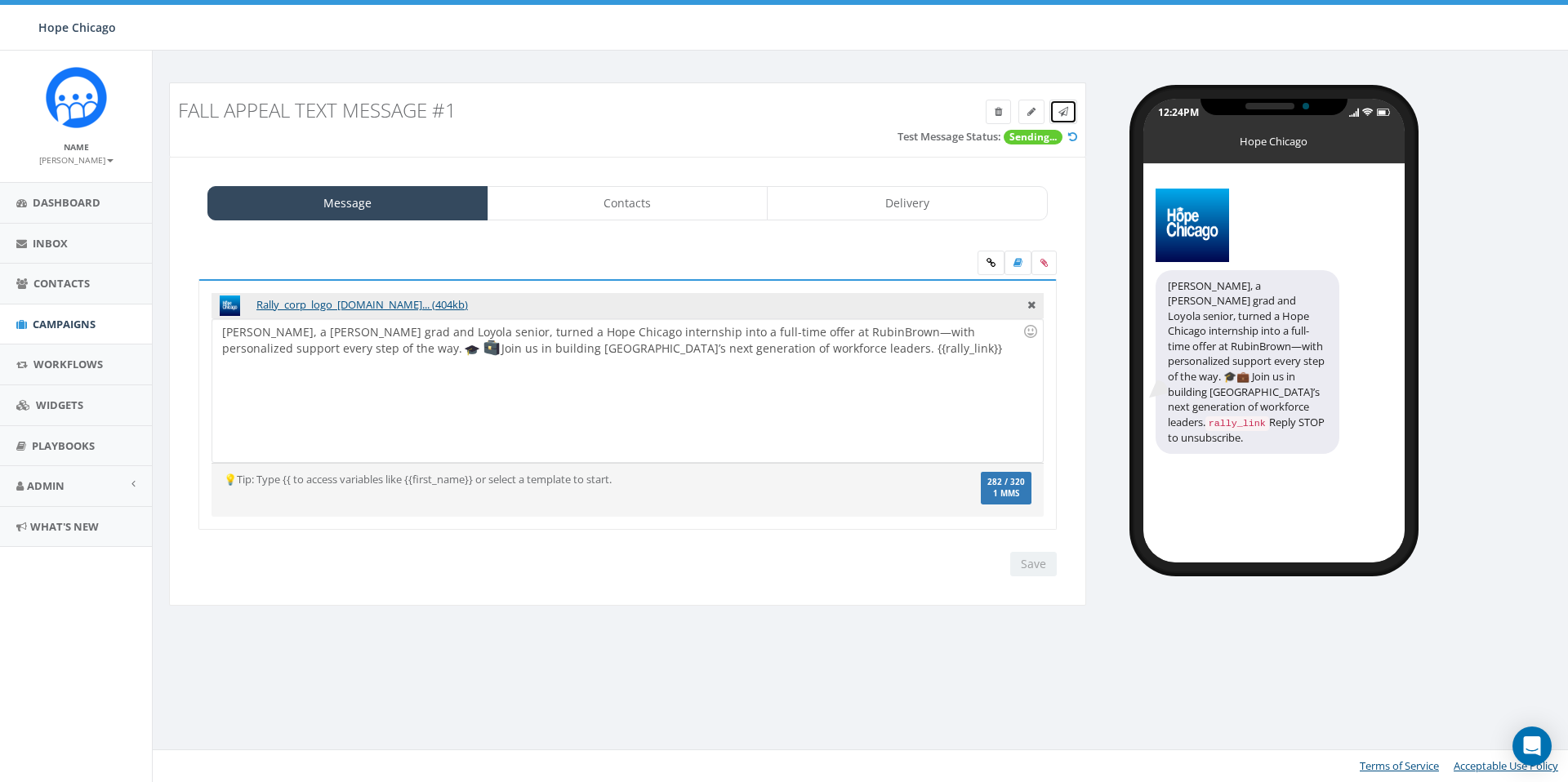
click at [1059, 113] on icon at bounding box center [1063, 111] width 10 height 10
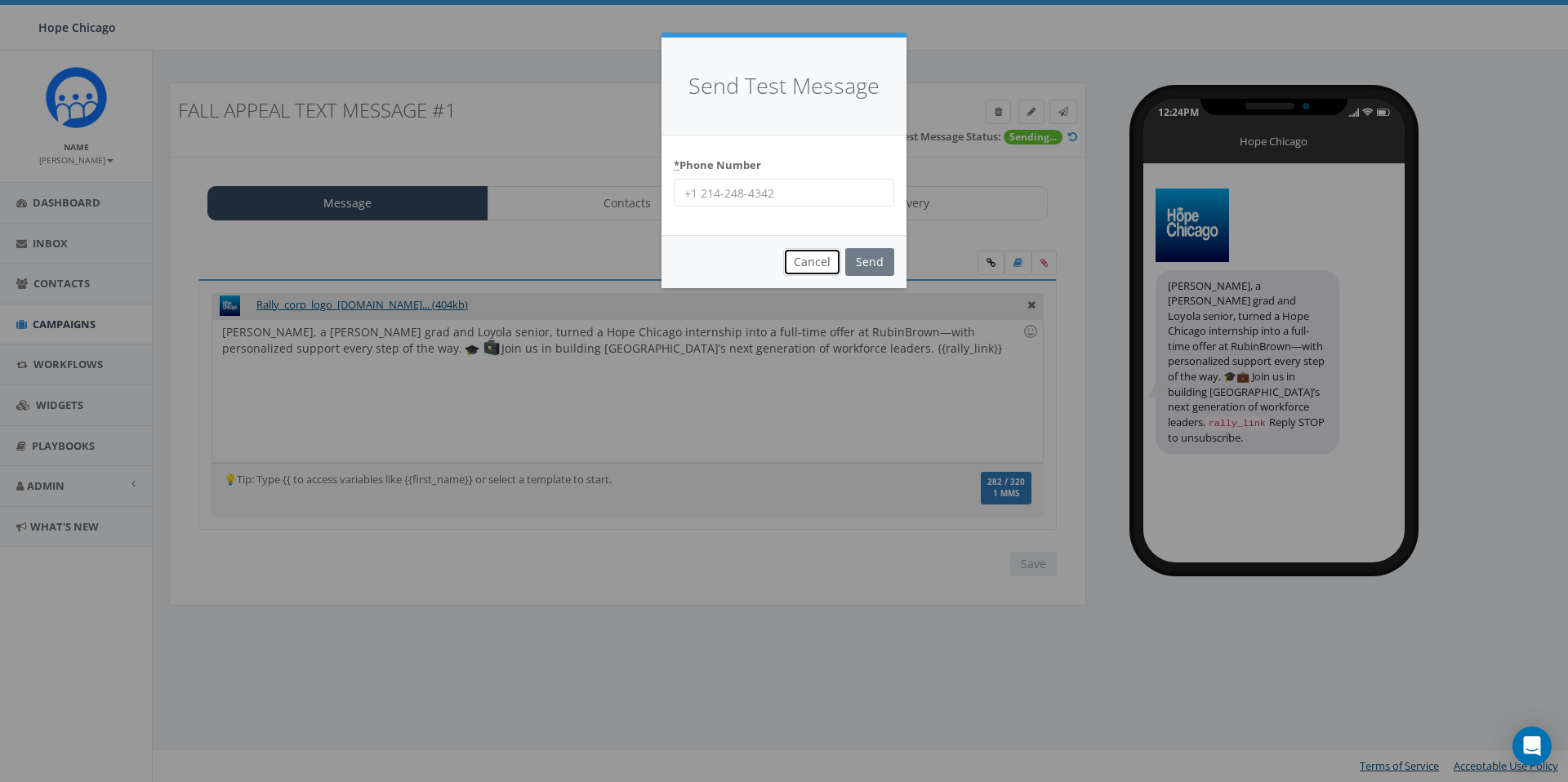
drag, startPoint x: 806, startPoint y: 261, endPoint x: 835, endPoint y: 229, distance: 43.2
click at [806, 261] on button "Cancel" at bounding box center [812, 262] width 58 height 28
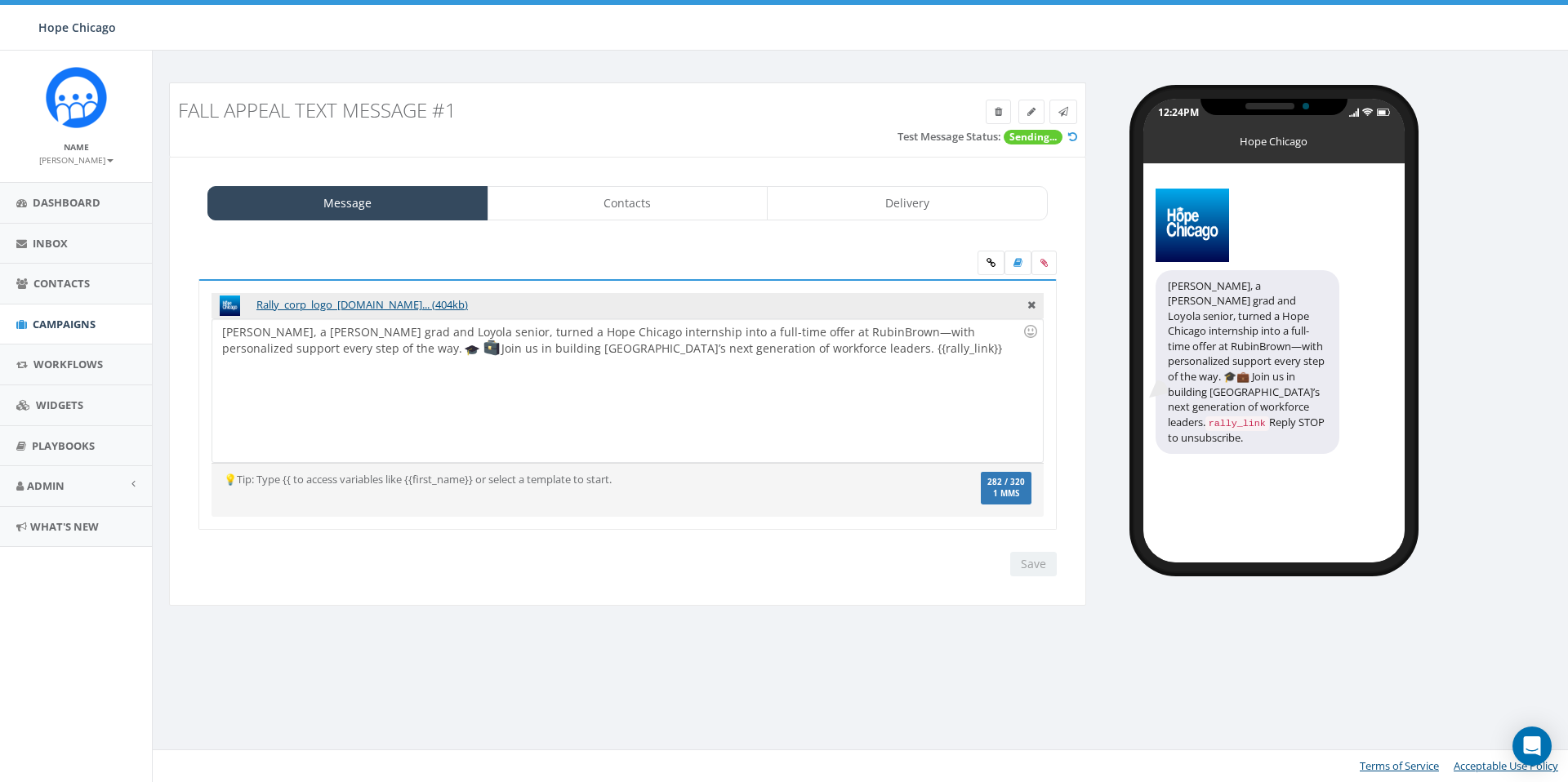
click at [1071, 137] on icon at bounding box center [1072, 136] width 9 height 10
click at [1073, 135] on icon at bounding box center [1072, 136] width 9 height 10
click at [1096, 141] on div "Fall Appeal Text Message #1 Test Message Status: Delivered Message Contacts Del…" at bounding box center [628, 354] width 941 height 544
drag, startPoint x: 860, startPoint y: 586, endPoint x: 946, endPoint y: 569, distance: 87.7
click at [864, 583] on div "Rally_corp_logo_2.pn... (404kb) Hillary, a Benito Juarez grad and Loyola senior…" at bounding box center [627, 413] width 891 height 359
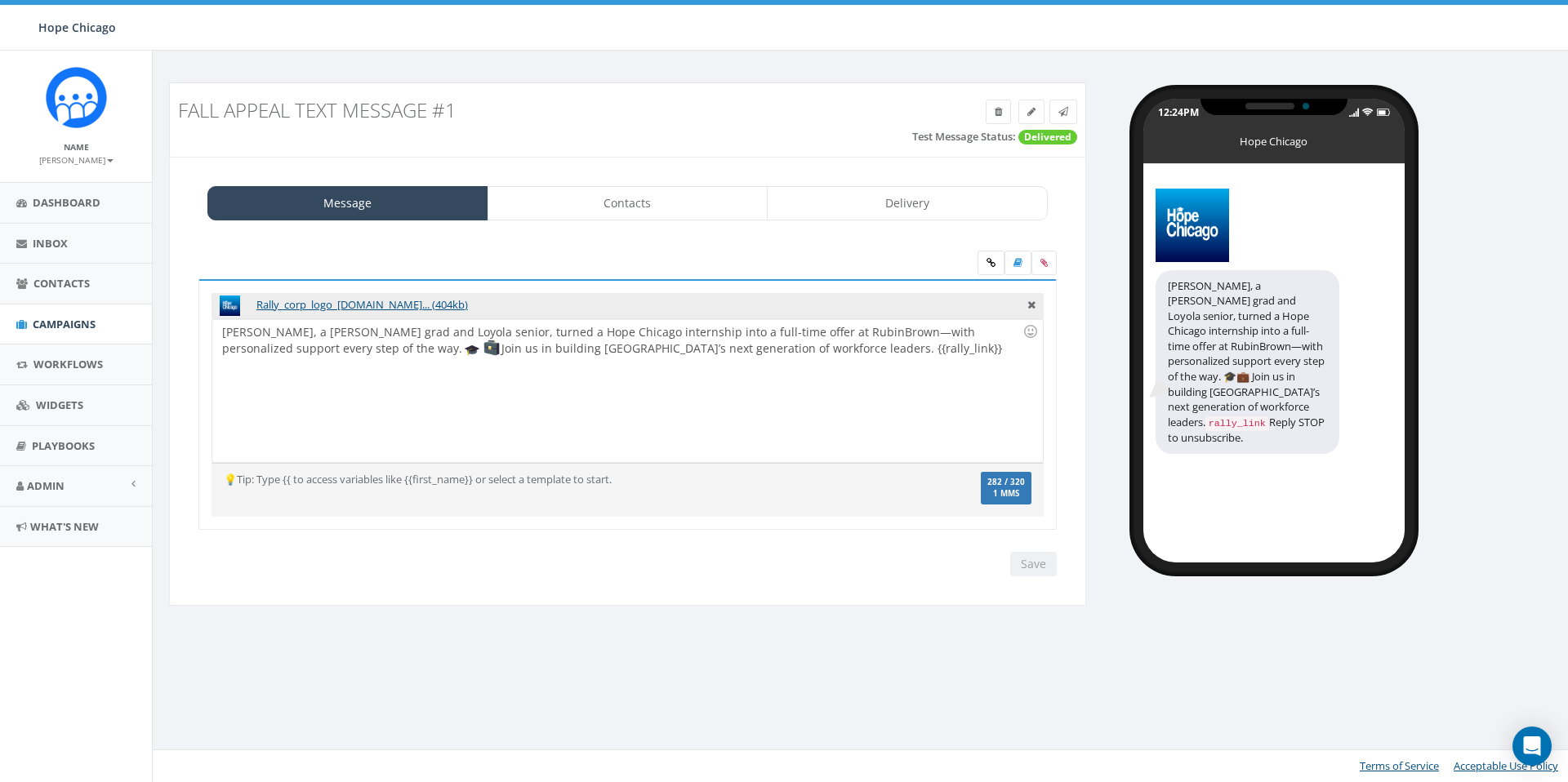
click at [1032, 565] on div "Save Next" at bounding box center [1029, 564] width 54 height 25
click at [1015, 623] on div "Fall Appeal Text Message #1 Test Message Status: Delivered Message Contacts Del…" at bounding box center [628, 354] width 941 height 544
click at [1061, 107] on icon at bounding box center [1063, 111] width 10 height 10
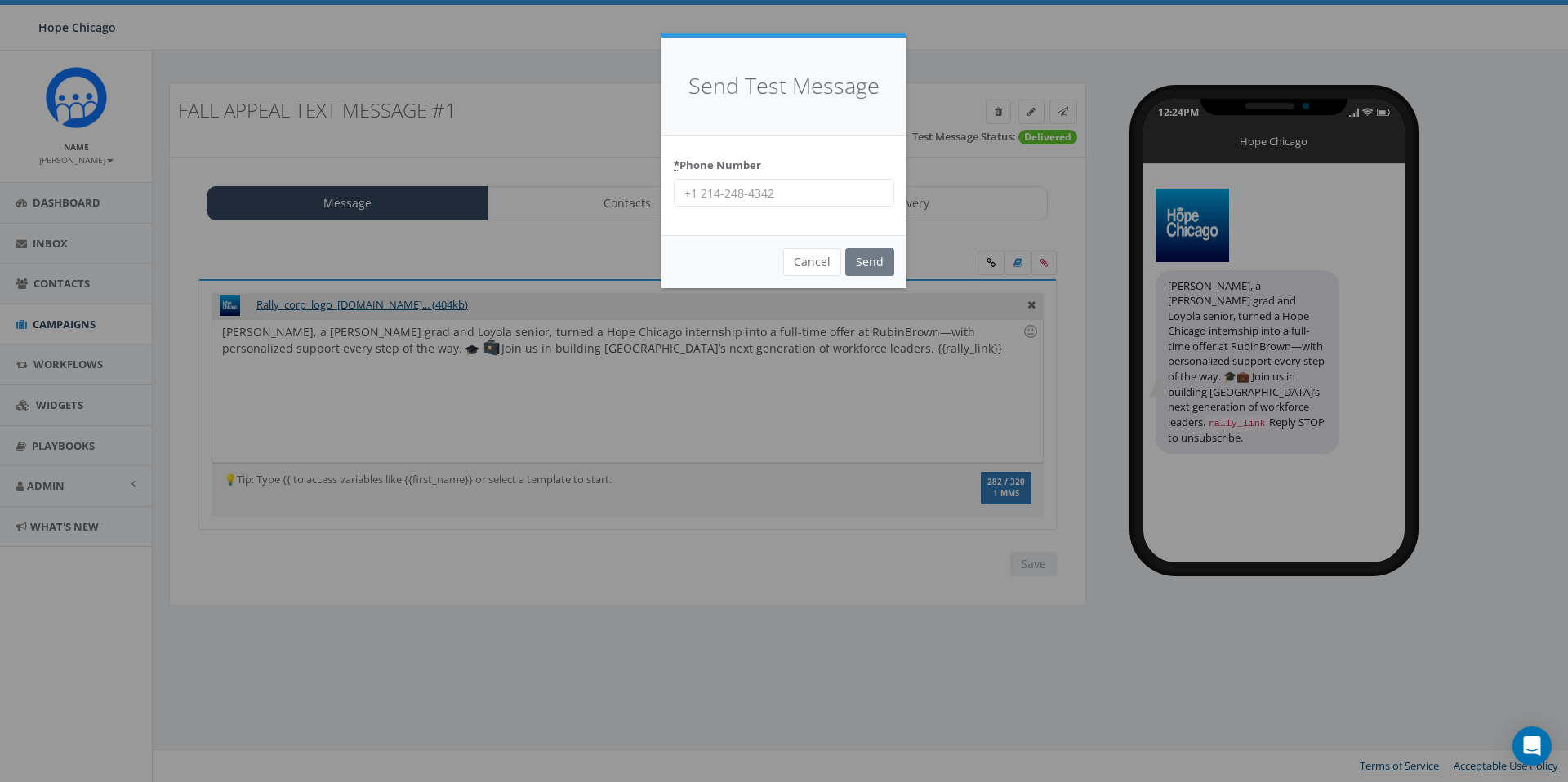
click at [817, 191] on input "* Phone Number" at bounding box center [783, 192] width 220 height 28
click at [877, 365] on div "Send Test Message * Phone Number Cancel Send Loading..." at bounding box center [784, 391] width 1568 height 782
click at [796, 269] on button "Cancel" at bounding box center [812, 262] width 58 height 28
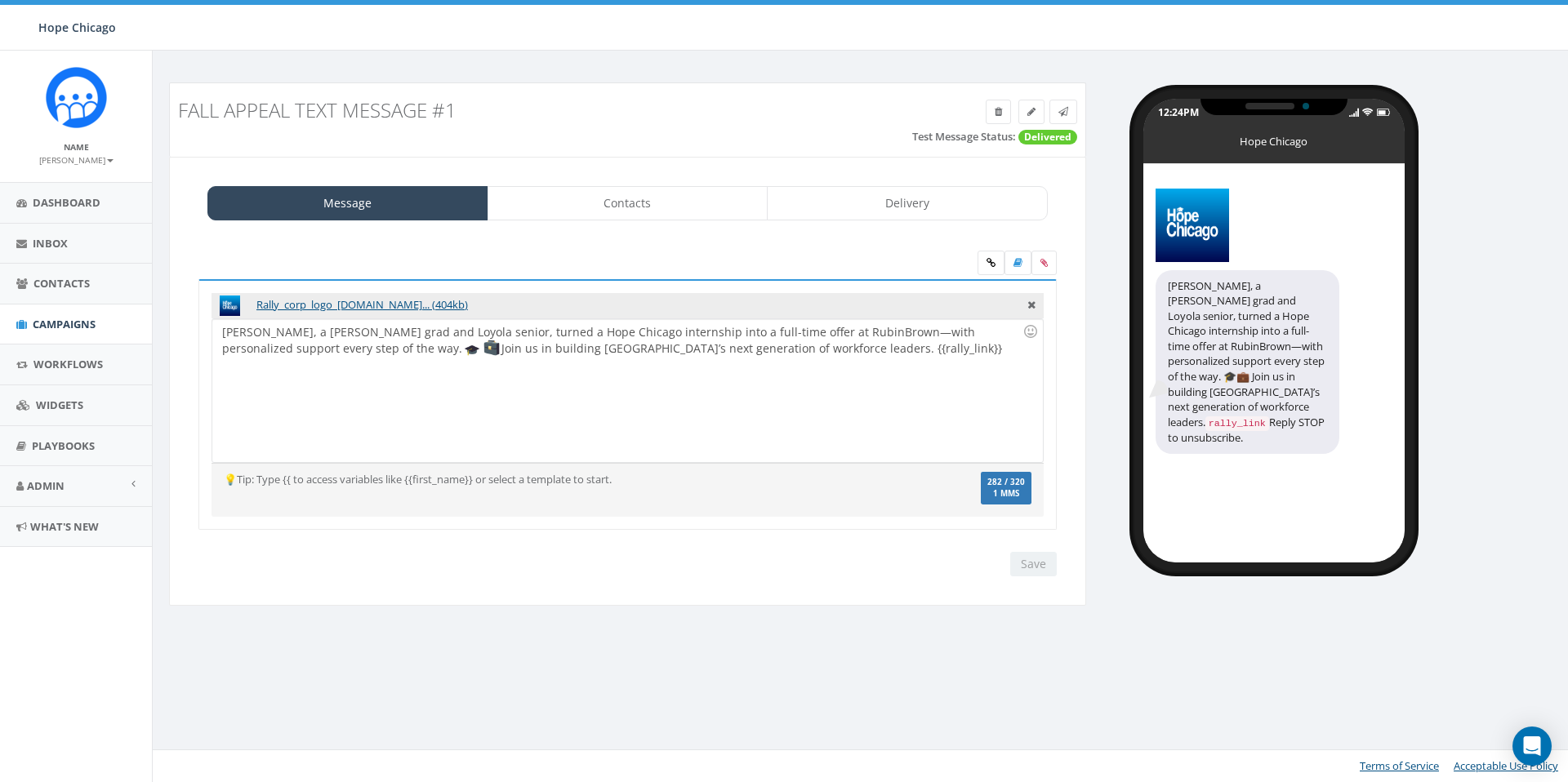
click at [779, 353] on div "Hillary, a Benito Juarez grad and Loyola senior, turned a Hope Chicago internsh…" at bounding box center [627, 391] width 830 height 143
drag, startPoint x: 791, startPoint y: 350, endPoint x: 736, endPoint y: 352, distance: 55.0
click at [736, 352] on div "Hillary, a Benito Juarez grad and Loyola senior, turned a Hope Chicago internsh…" at bounding box center [627, 391] width 830 height 143
click at [1043, 263] on icon at bounding box center [1044, 263] width 8 height 10
click at [0, 0] on input "file" at bounding box center [0, 0] width 0 height 0
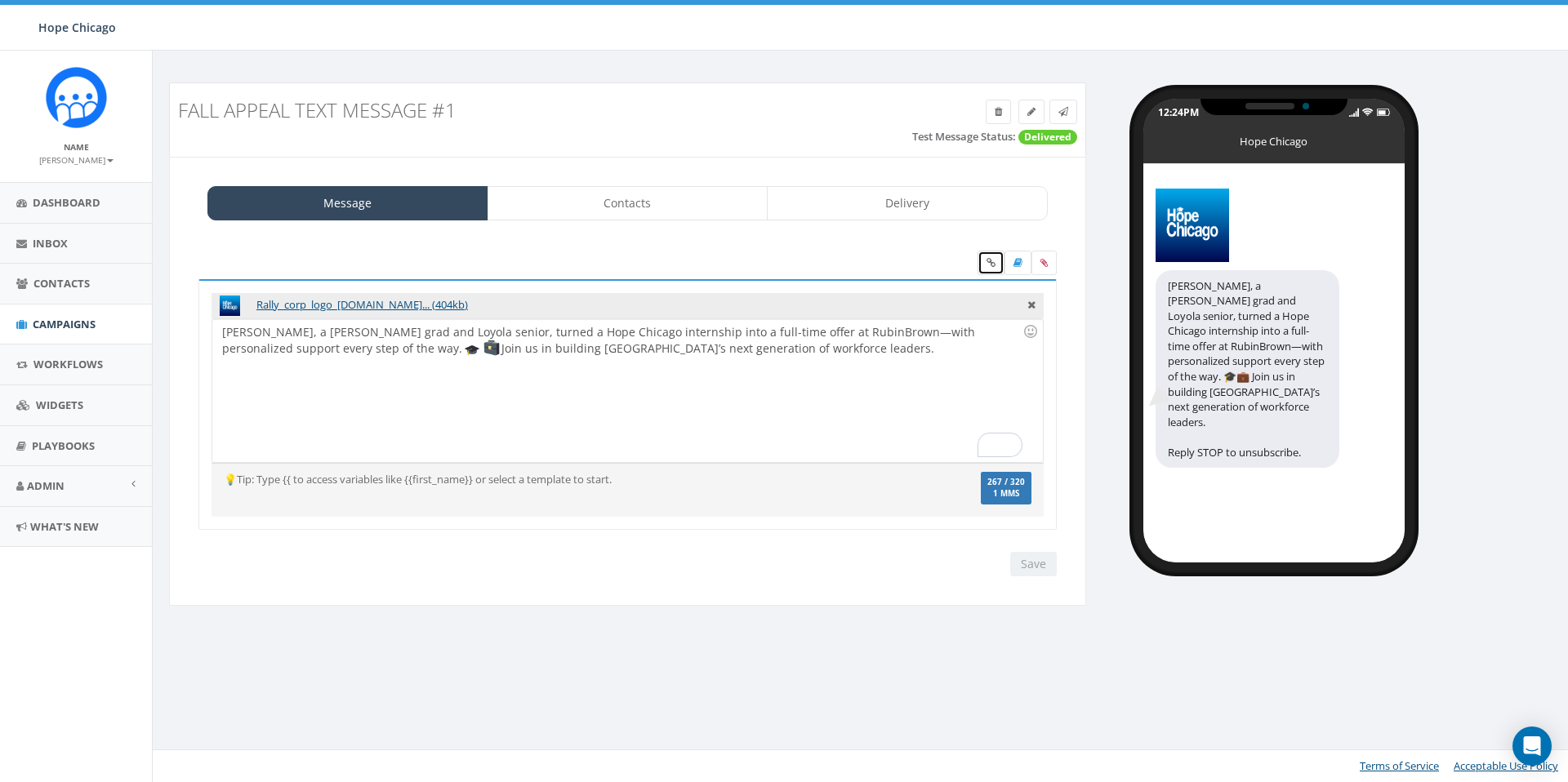
click at [992, 266] on icon at bounding box center [990, 263] width 9 height 10
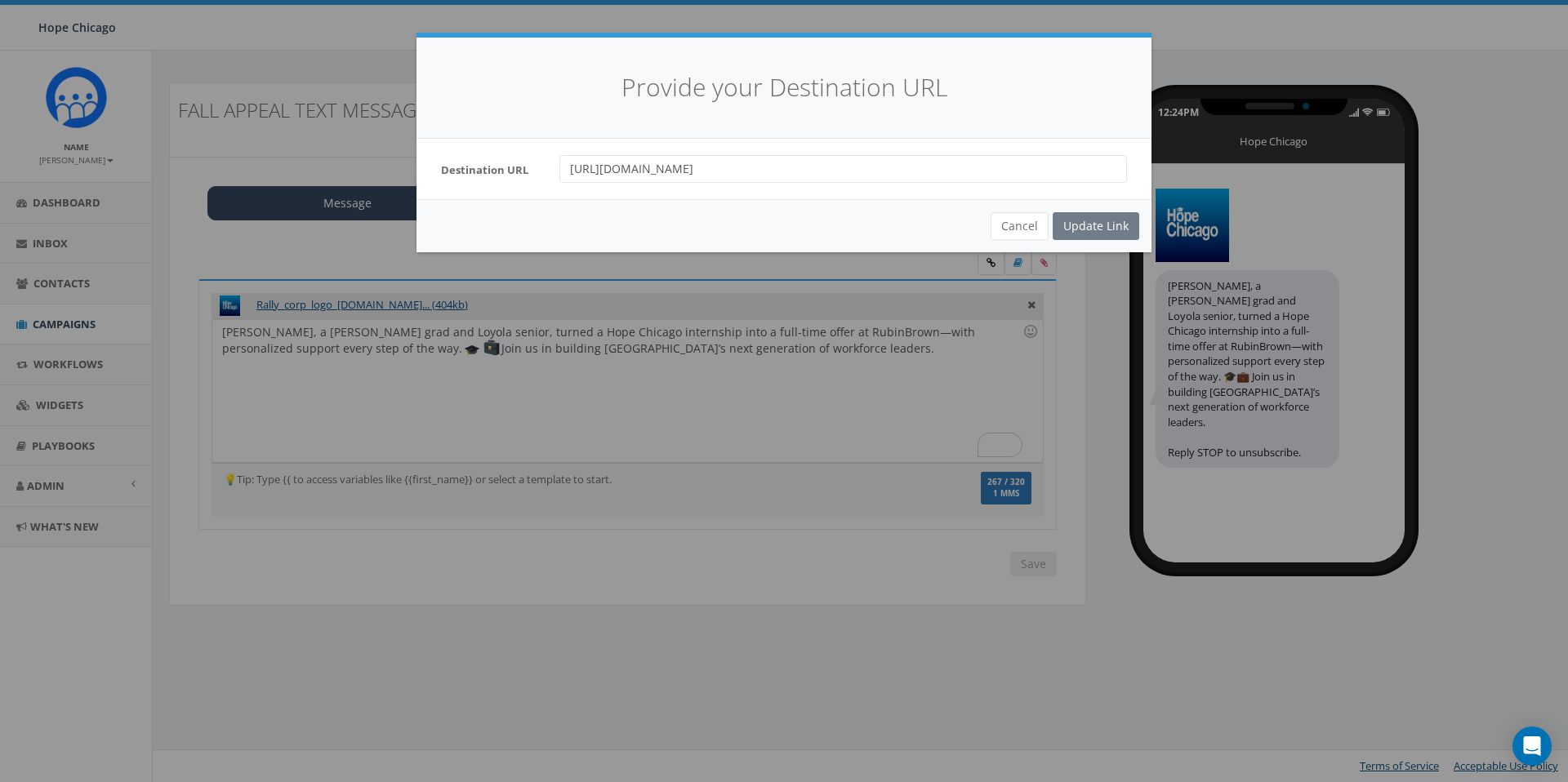
click at [869, 175] on input "https://www.hopechicago.org/donate" at bounding box center [843, 169] width 568 height 28
paste input "?c_src=rallyfa1"
type input "https://www.hopechicago.org/donate?c_src=rallyfa1"
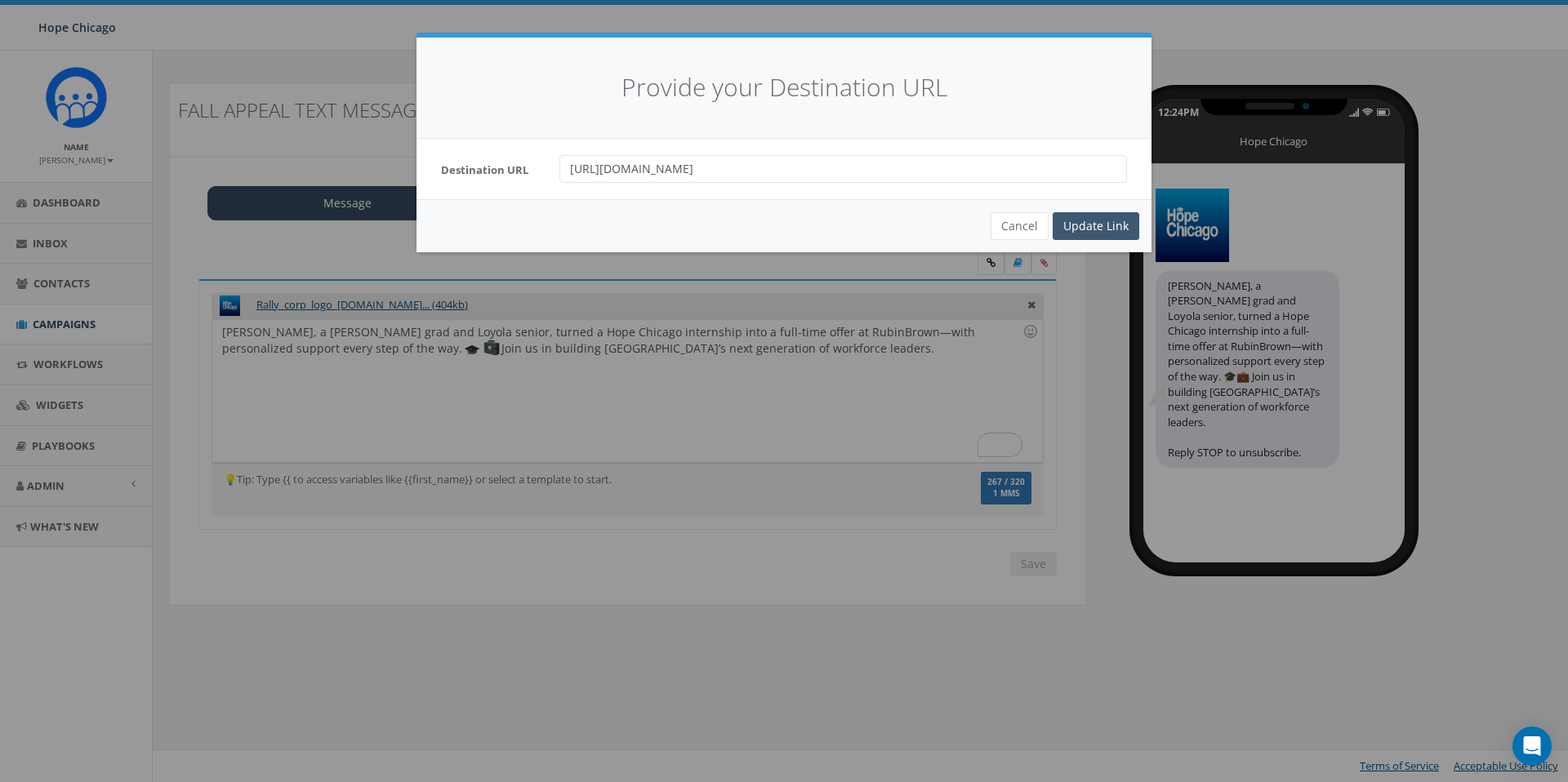
click at [1069, 214] on div "Update Link" at bounding box center [1096, 226] width 87 height 28
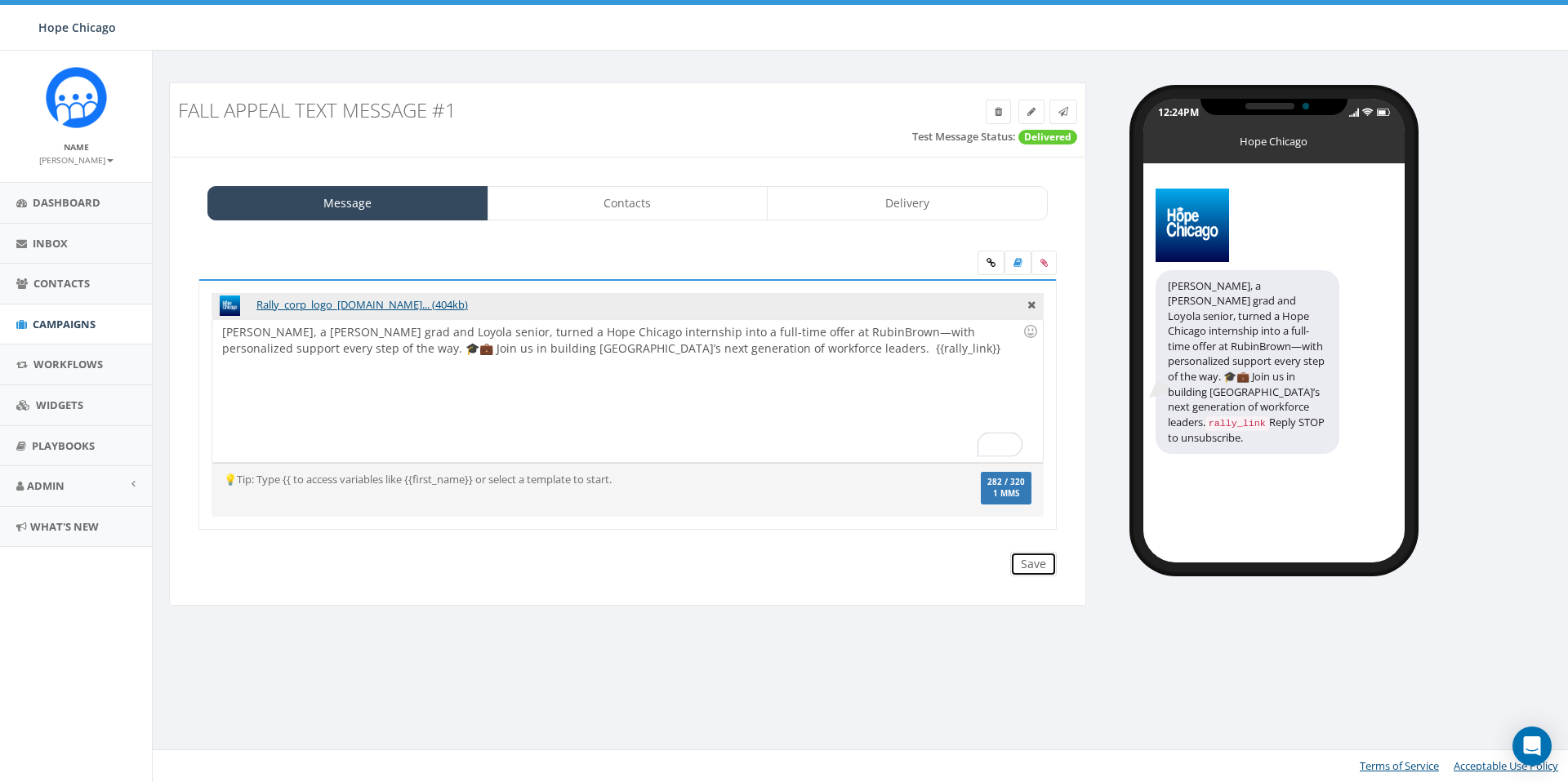
click at [1031, 565] on input "Save" at bounding box center [1033, 564] width 47 height 25
click at [1060, 111] on icon at bounding box center [1063, 111] width 10 height 10
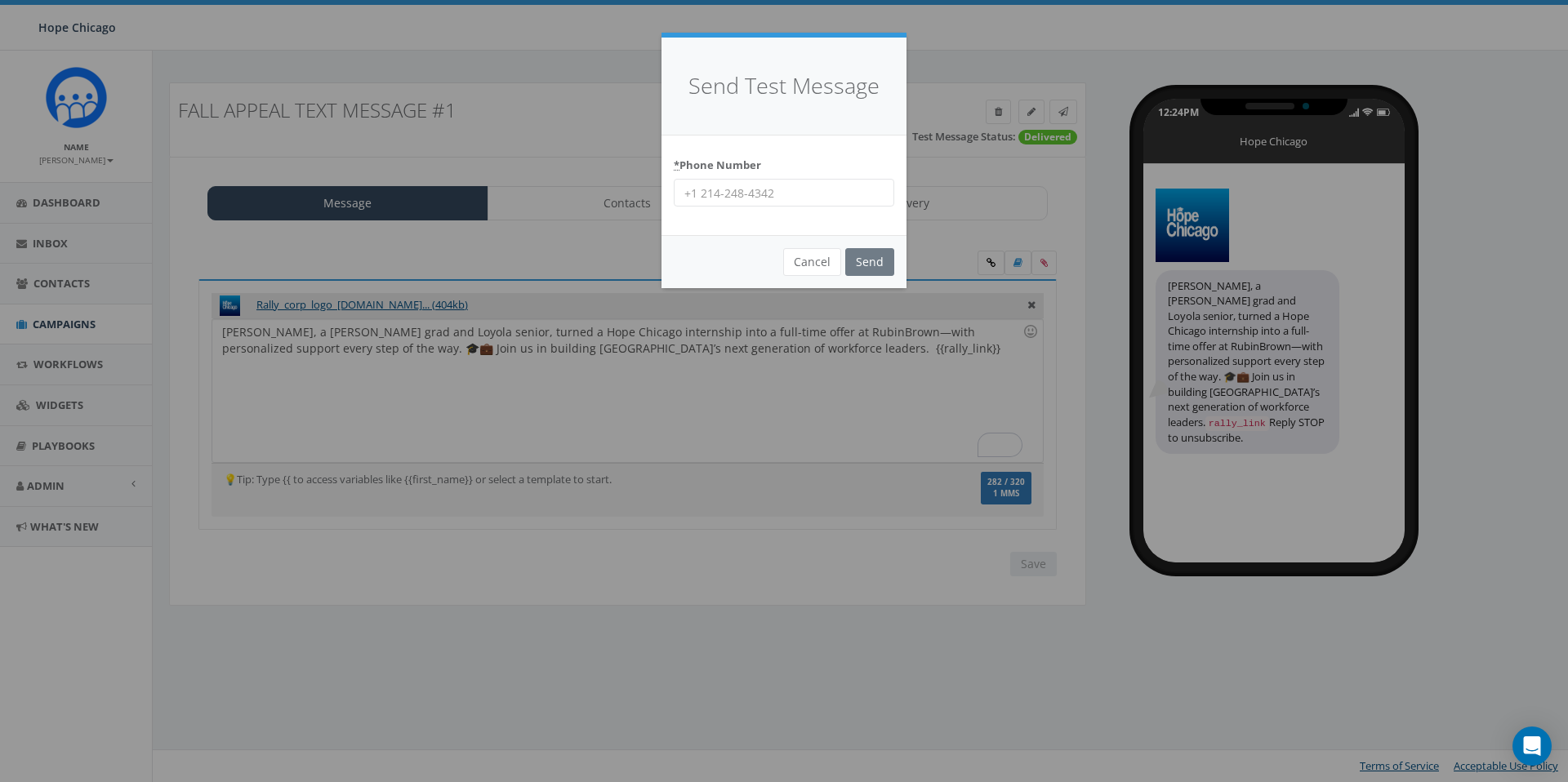
click at [722, 188] on input "* Phone Number" at bounding box center [783, 192] width 220 height 28
type input "2037880065"
click at [872, 260] on input "Send" at bounding box center [869, 262] width 49 height 28
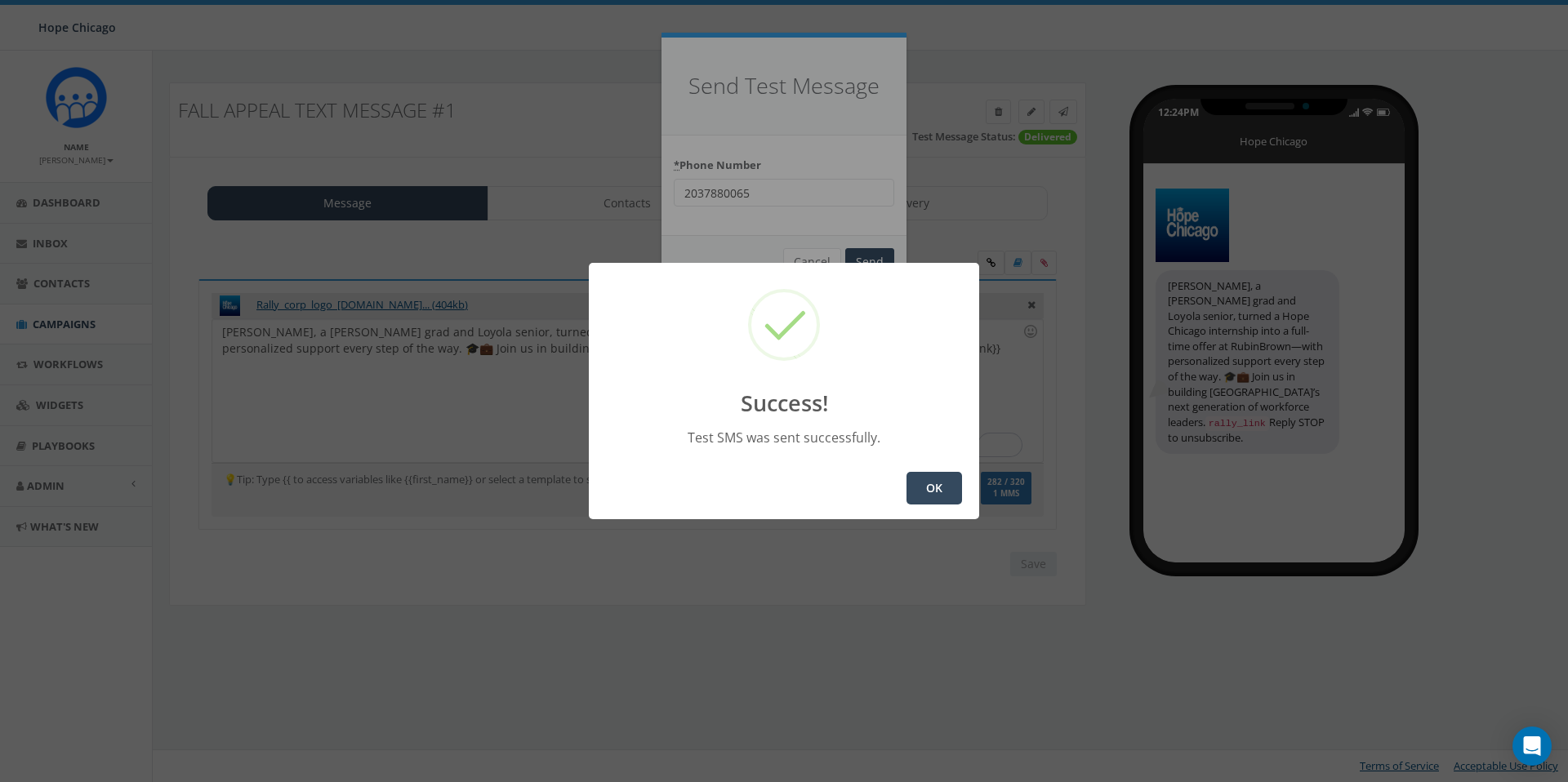
click at [939, 485] on button "OK" at bounding box center [934, 488] width 55 height 32
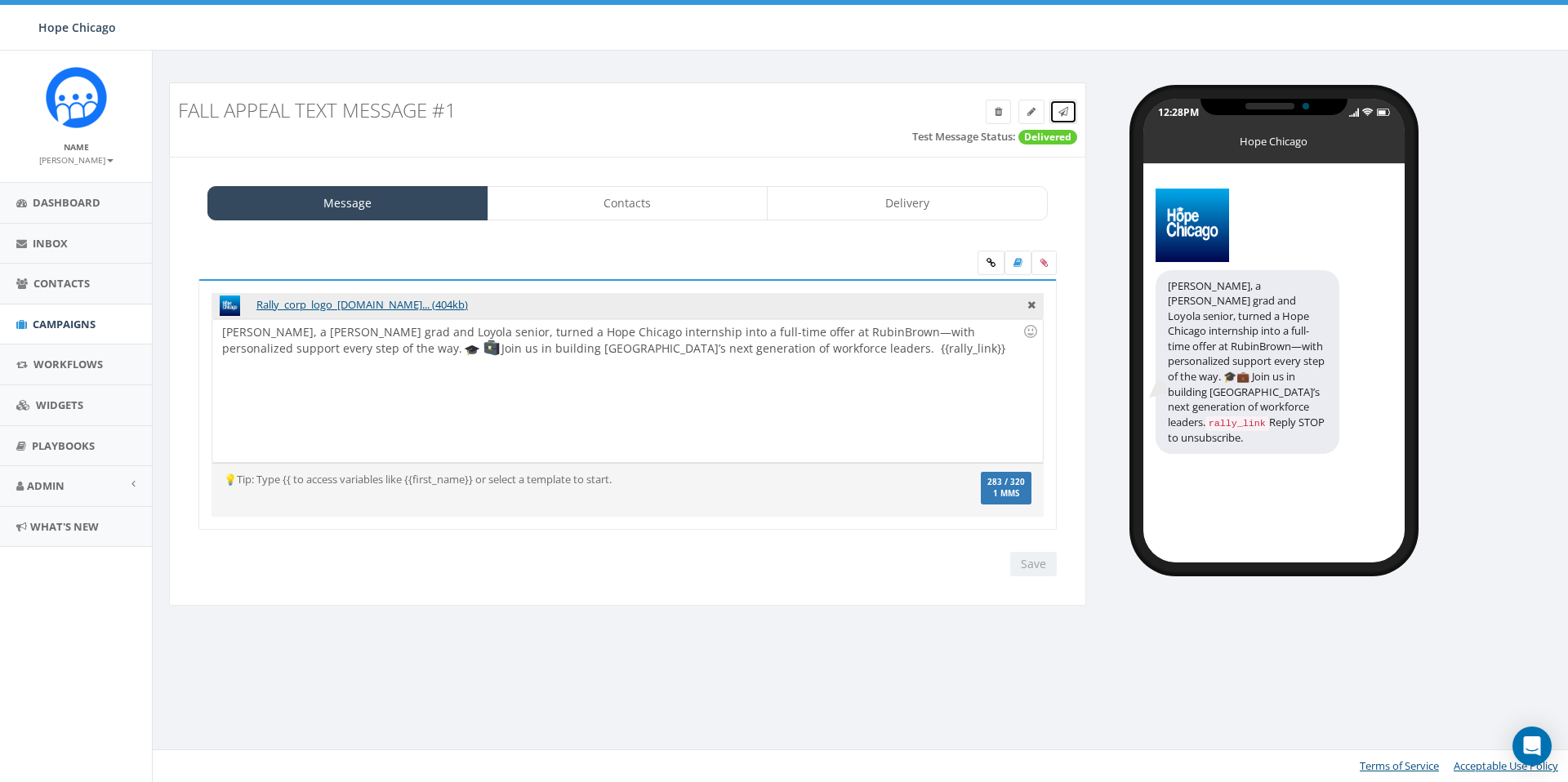
click at [1063, 117] on span at bounding box center [1063, 111] width 10 height 14
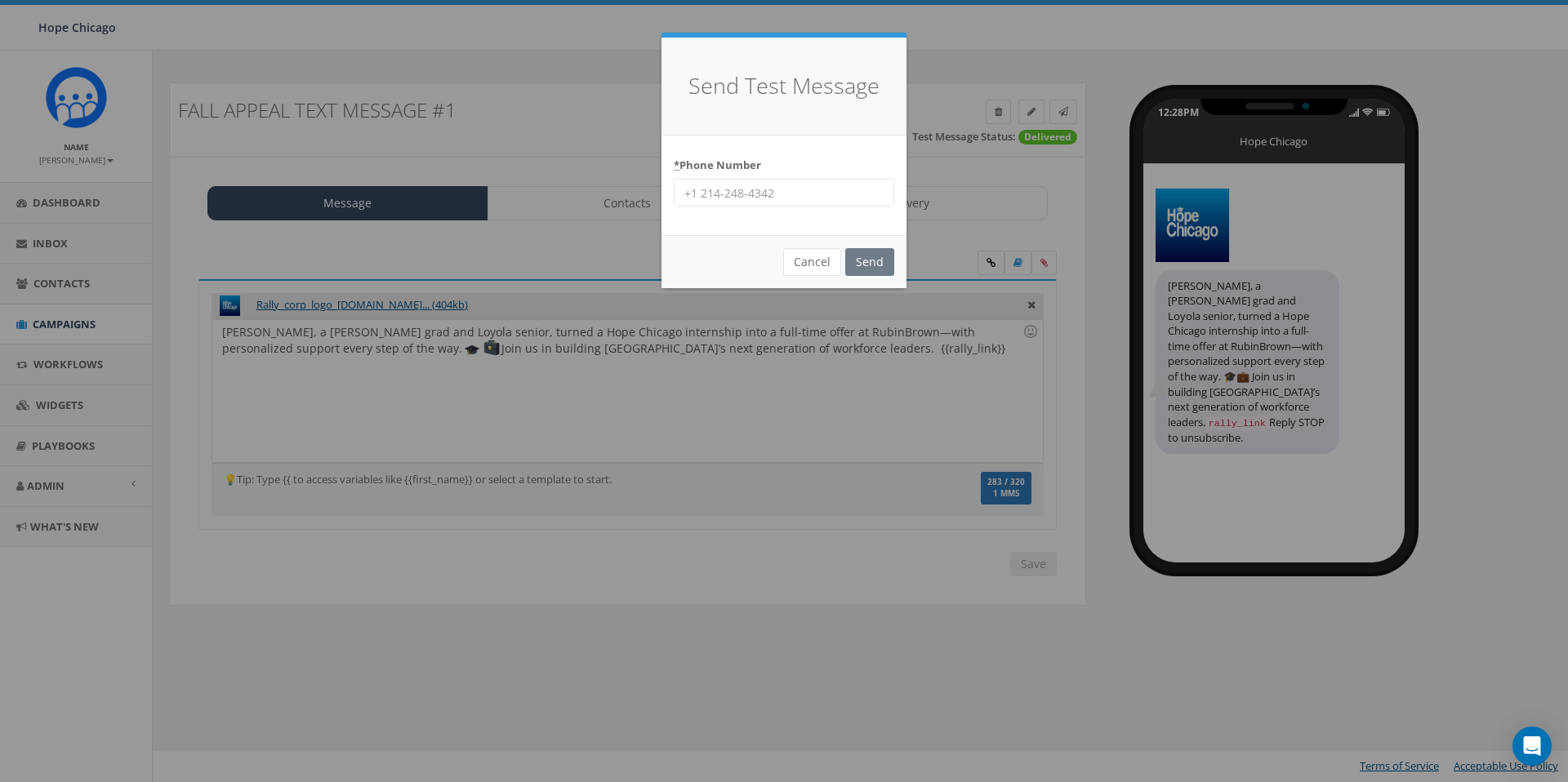
click at [828, 190] on input "* Phone Number" at bounding box center [783, 192] width 220 height 28
click at [818, 196] on input "* Phone Number" at bounding box center [783, 192] width 220 height 28
type input "8123431283"
click at [877, 256] on input "Send" at bounding box center [869, 262] width 49 height 28
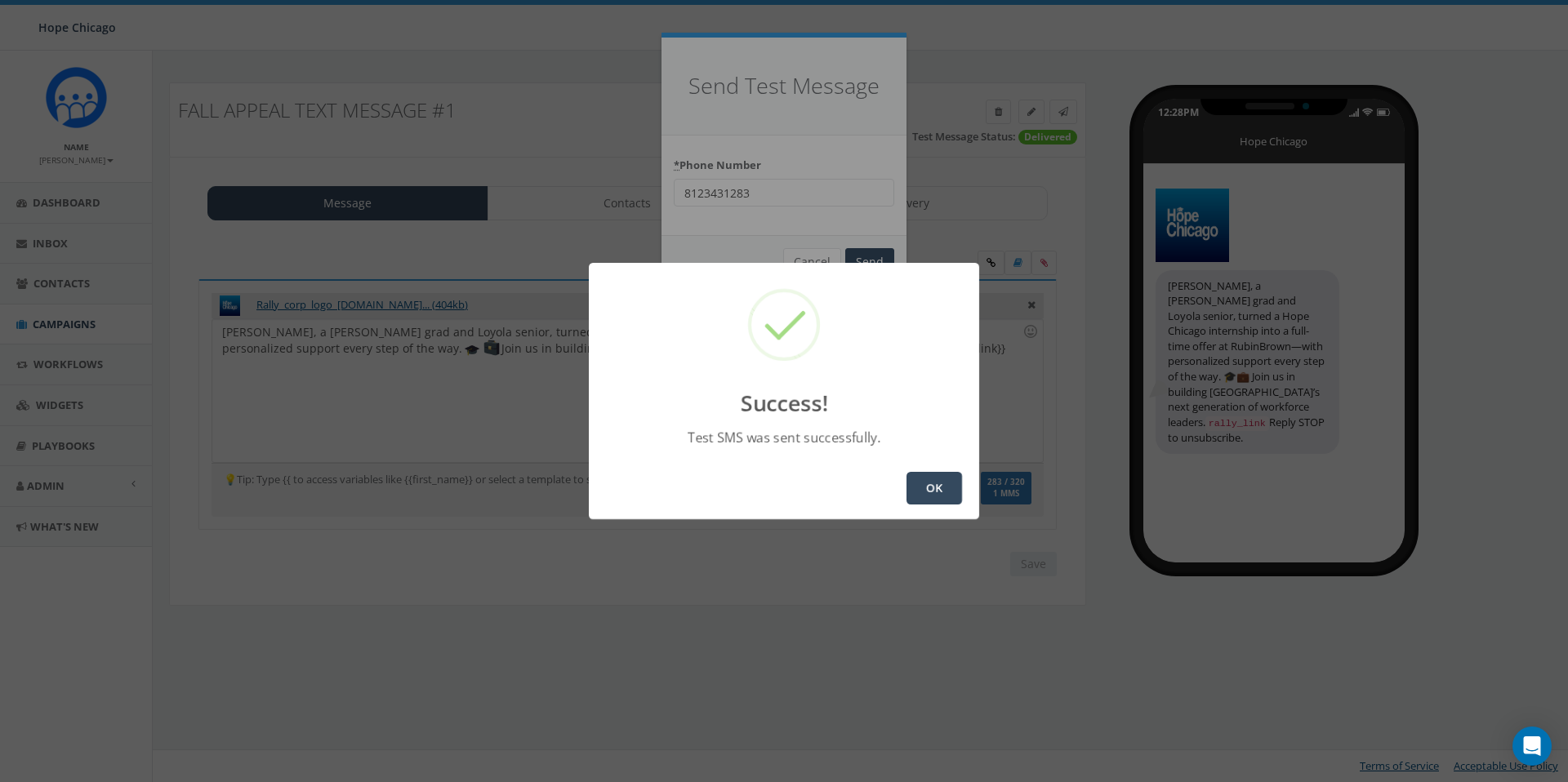
drag, startPoint x: 930, startPoint y: 489, endPoint x: 875, endPoint y: 459, distance: 62.6
click at [929, 488] on button "OK" at bounding box center [934, 488] width 55 height 32
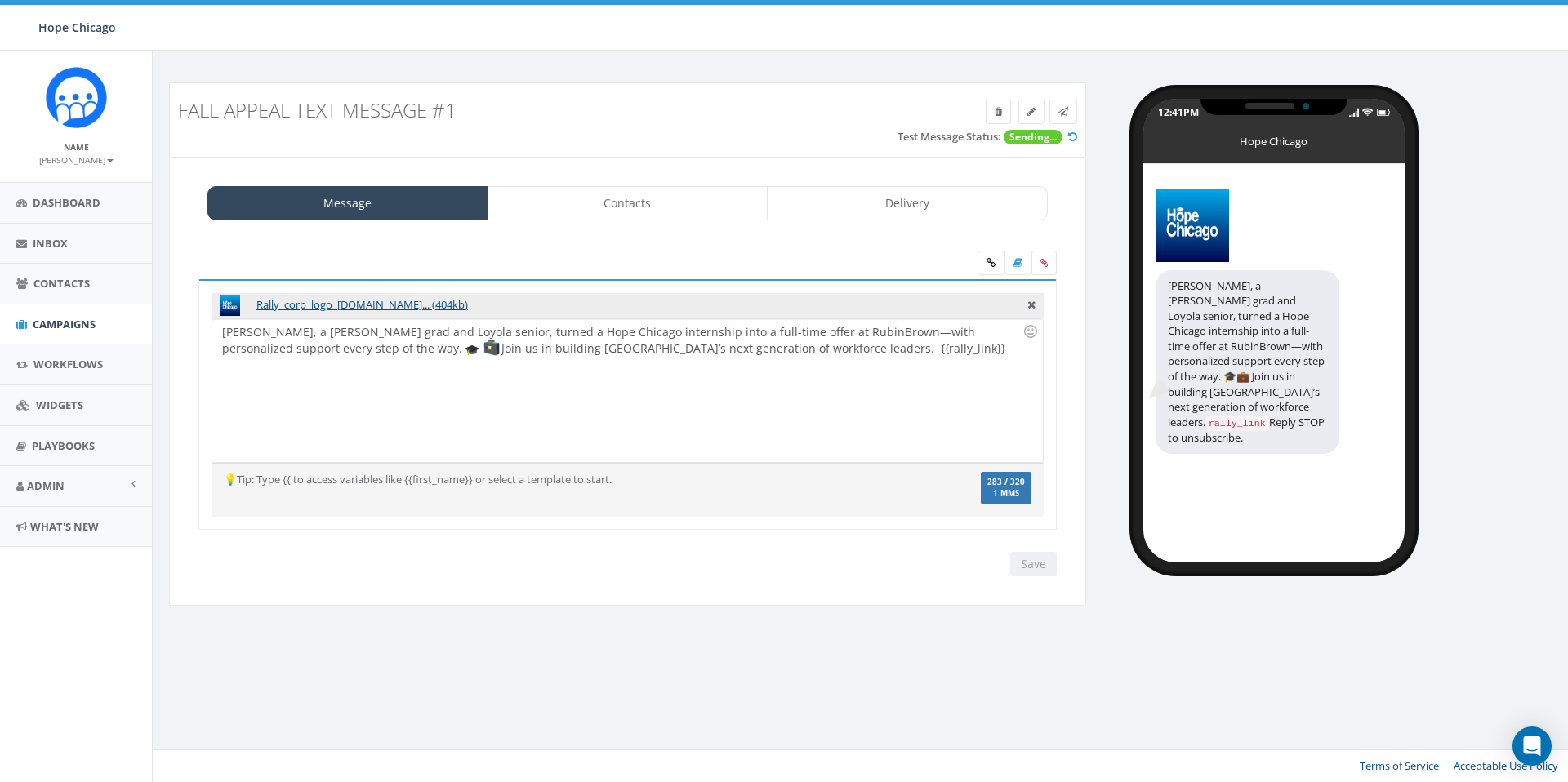
click at [911, 426] on div "Hillary, a Benito Juarez grad and Loyola senior, turned a Hope Chicago internsh…" at bounding box center [627, 391] width 830 height 143
click at [1073, 139] on icon at bounding box center [1072, 136] width 9 height 10
click at [995, 601] on div "Message Contacts Delivery Rally_corp_logo_2.pn... (404kb) Hillary, a Benito Jua…" at bounding box center [627, 382] width 917 height 450
click at [731, 353] on div "Hillary, a Benito Juarez grad and Loyola senior, turned a Hope Chicago internsh…" at bounding box center [627, 391] width 830 height 143
click at [574, 203] on link "Contacts" at bounding box center [628, 203] width 281 height 34
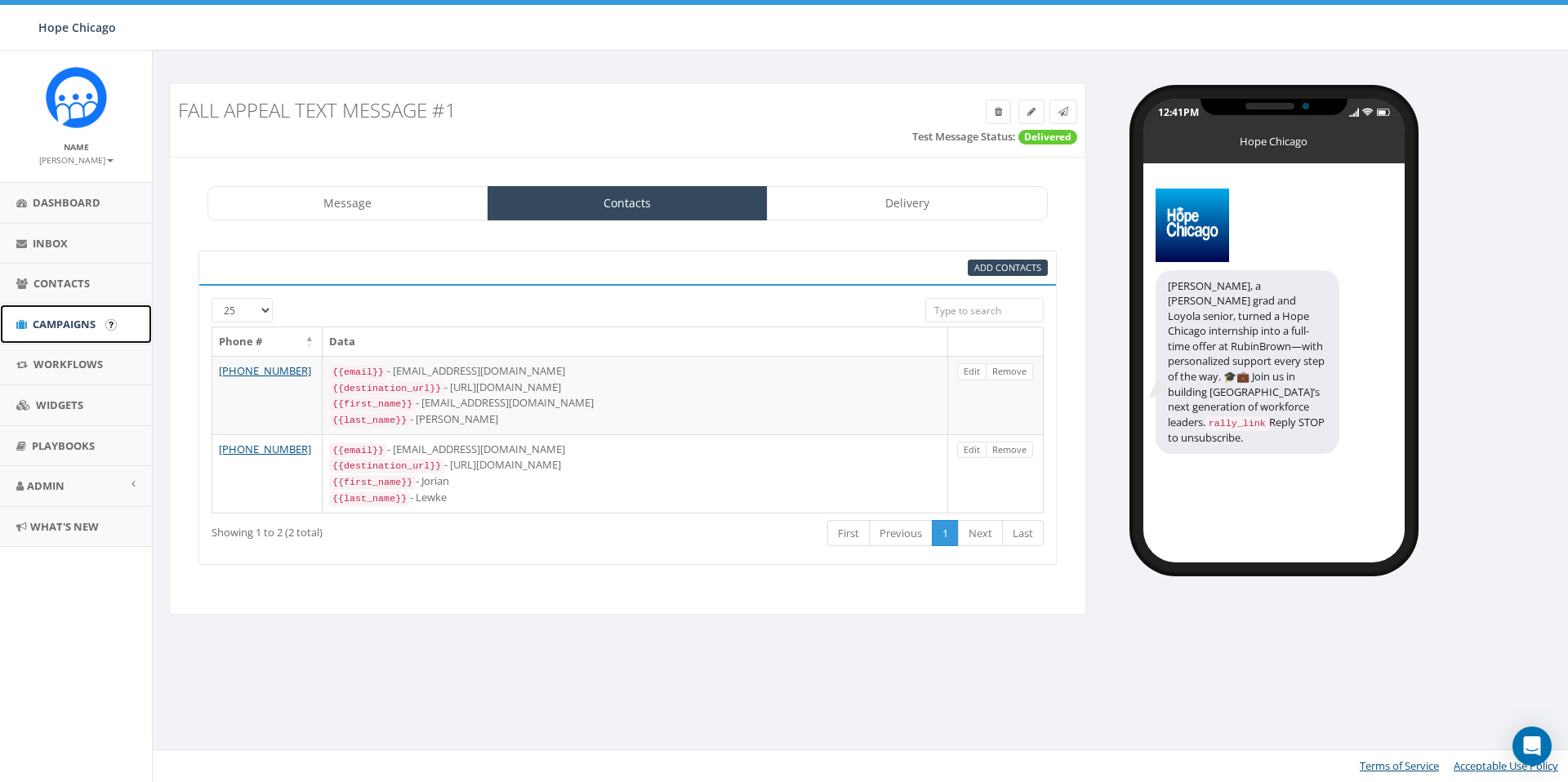
click at [68, 320] on span "Campaigns" at bounding box center [64, 324] width 63 height 14
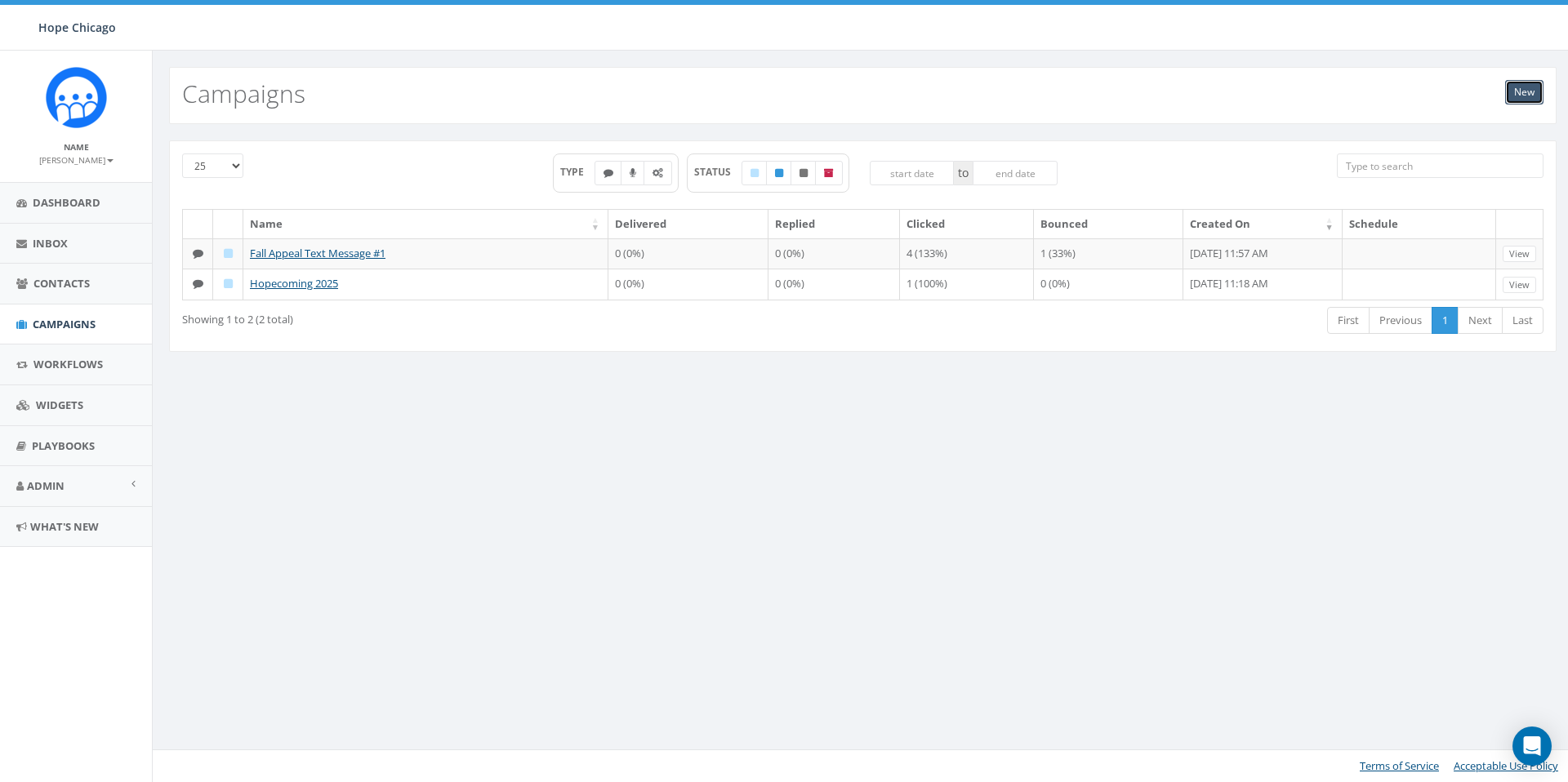
click at [1507, 93] on link "New" at bounding box center [1524, 92] width 38 height 25
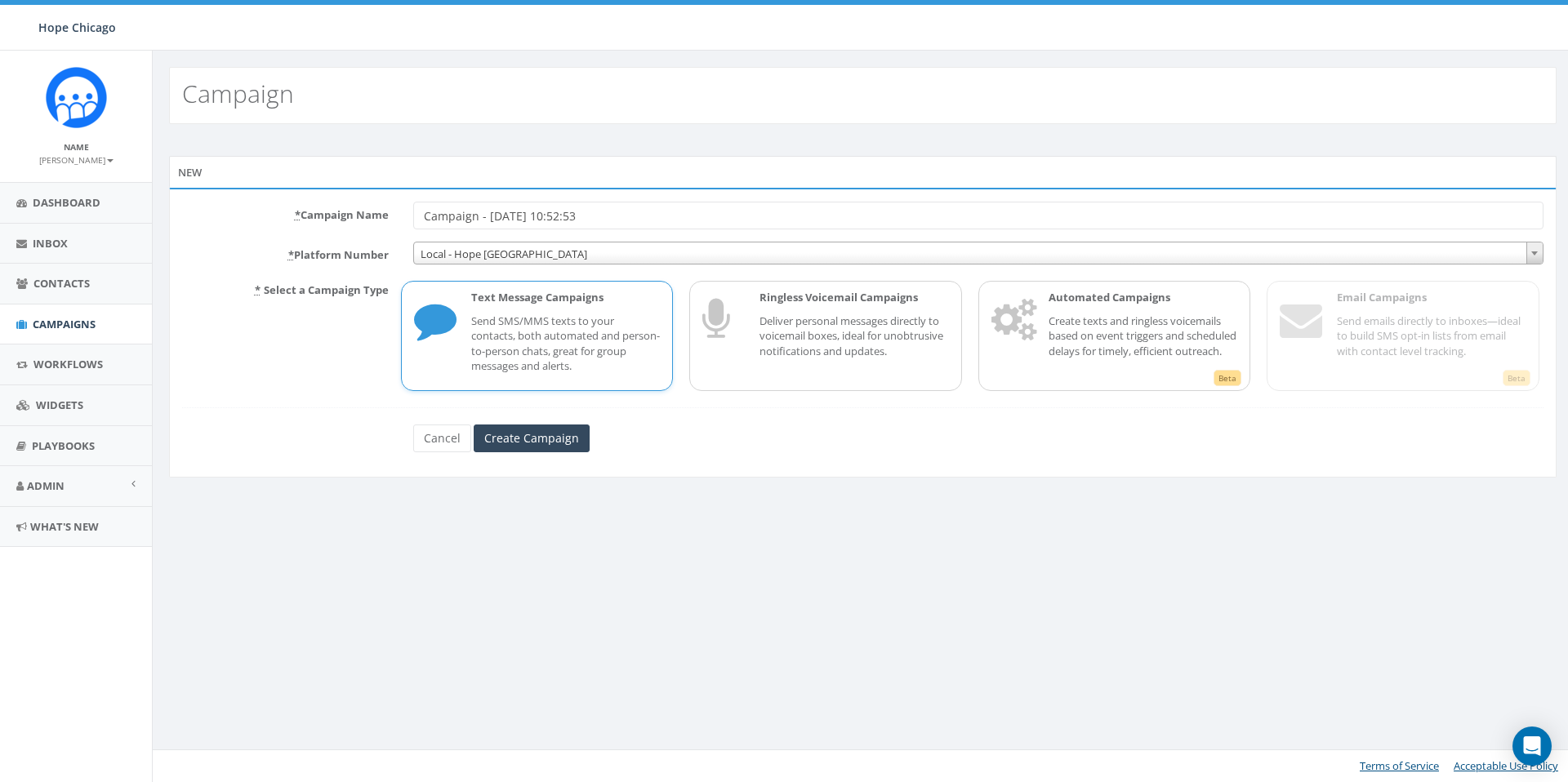
click at [529, 217] on input "Campaign - [DATE] 10:52:53" at bounding box center [978, 215] width 1130 height 28
type input "Giving [DATE] Text #1"
click at [517, 310] on div "Text Message Campaigns Send SMS/MMS texts to your contacts, both automated and …" at bounding box center [557, 335] width 206 height 92
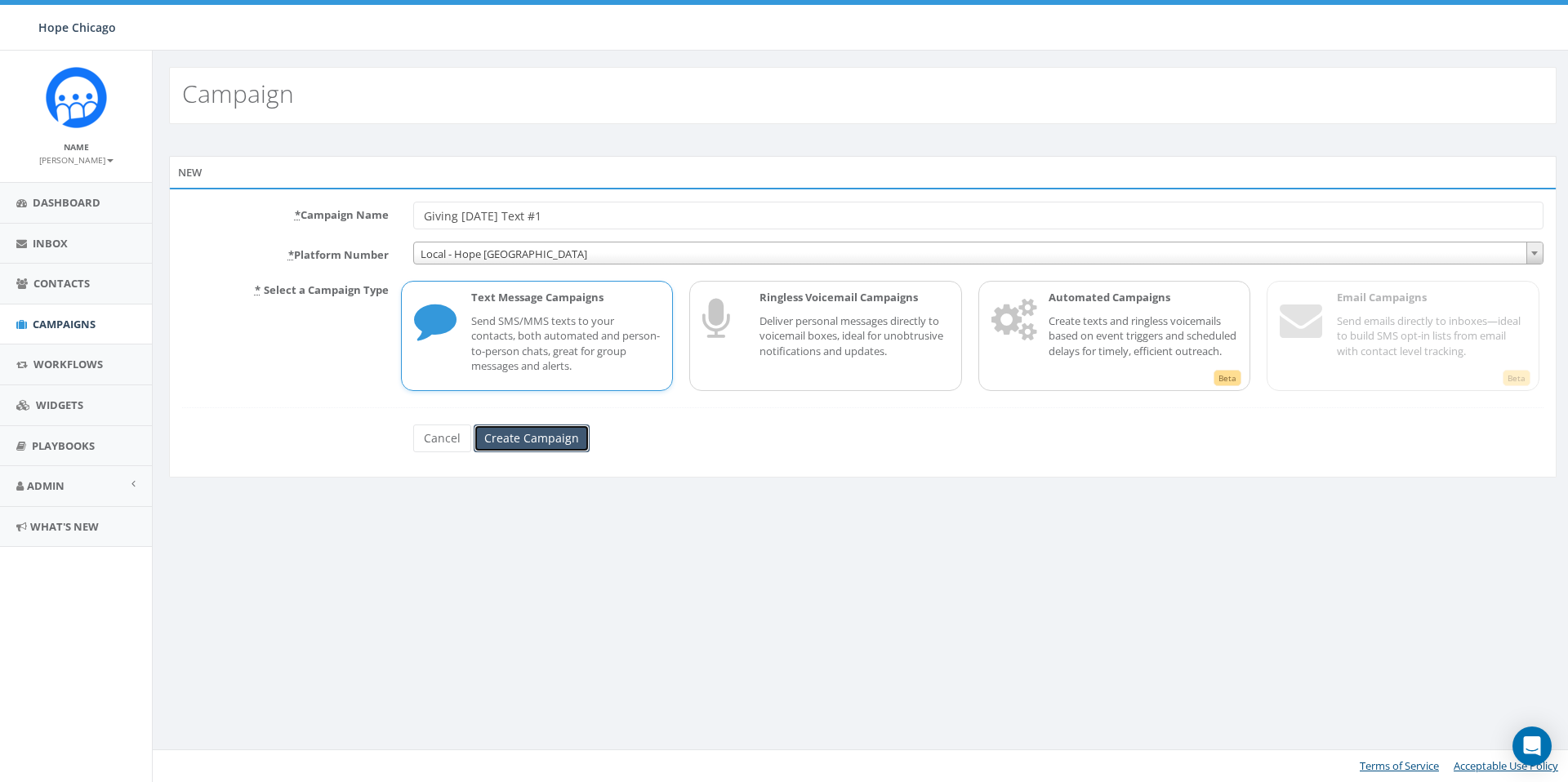
click at [535, 431] on input "Create Campaign" at bounding box center [532, 438] width 116 height 28
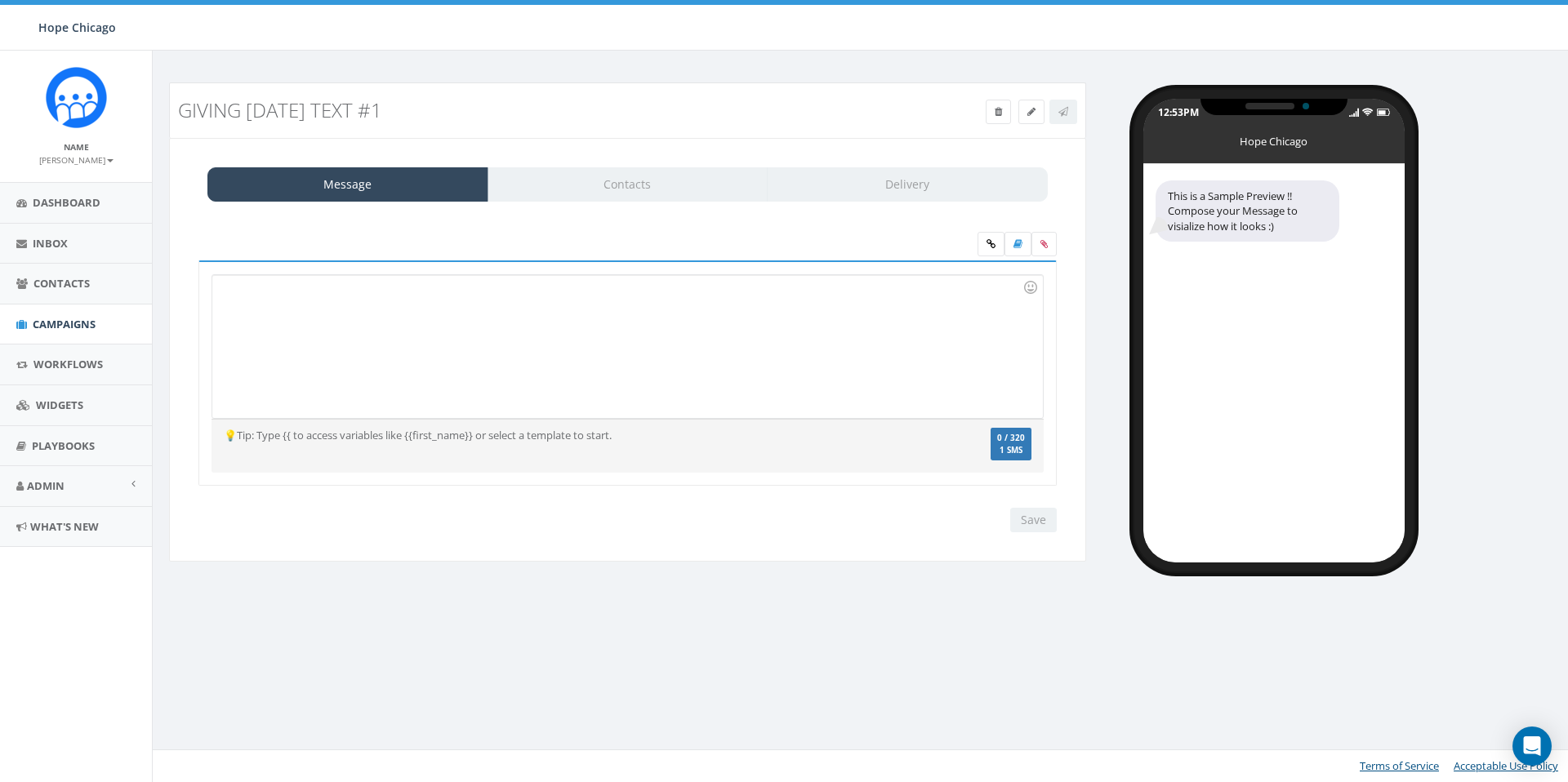
click at [398, 357] on div at bounding box center [627, 347] width 830 height 143
click at [327, 335] on div "To enrich screen reader interactions, please activate Accessibility in Grammarl…" at bounding box center [627, 347] width 830 height 143
click at [422, 339] on div "To enrich screen reader interactions, please activate Accessibility in Grammarl…" at bounding box center [627, 347] width 830 height 143
click at [521, 306] on div "To enrich screen reader interactions, please activate Accessibility in Grammarl…" at bounding box center [627, 347] width 830 height 143
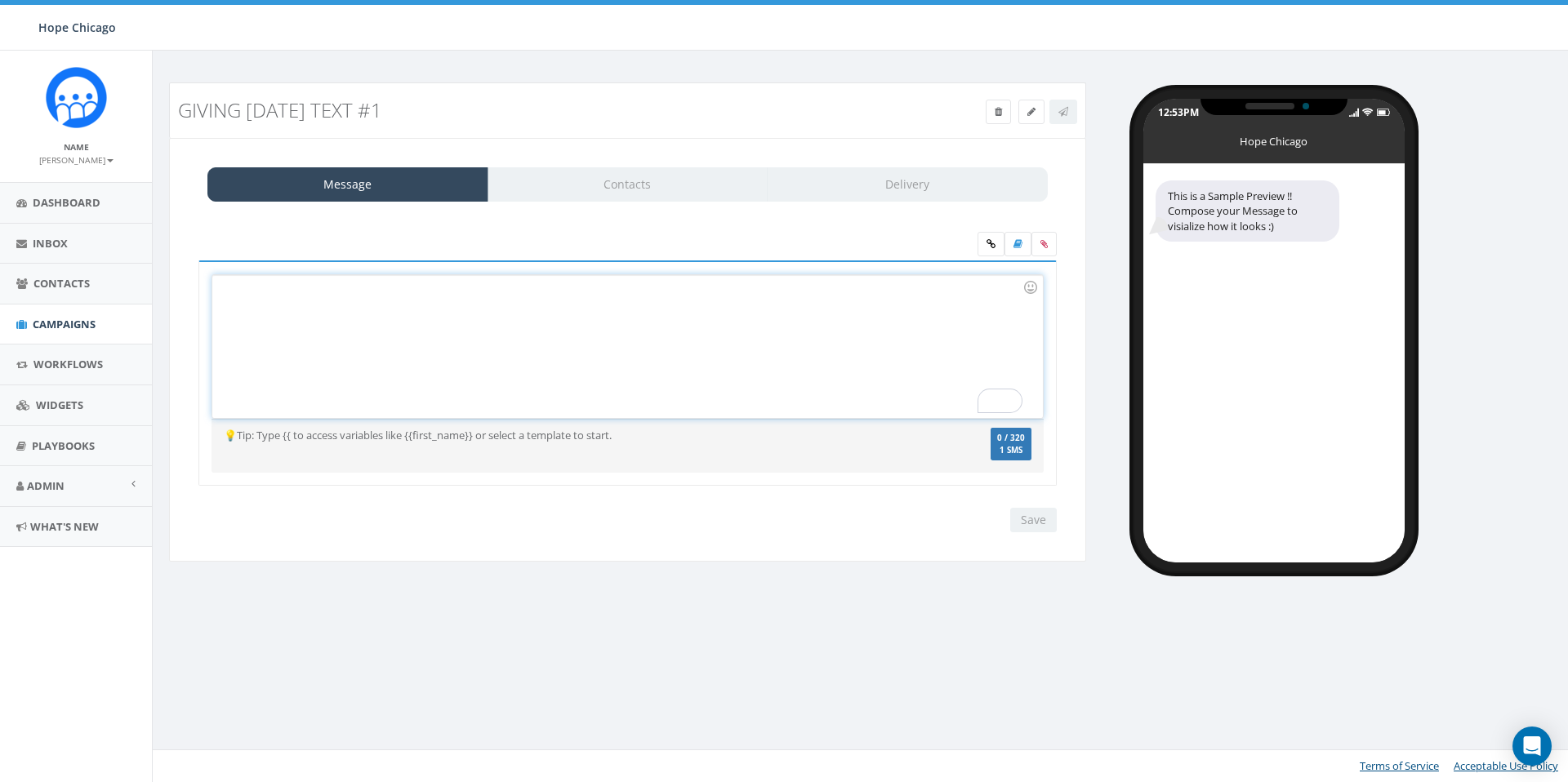
drag, startPoint x: 342, startPoint y: 318, endPoint x: 321, endPoint y: 319, distance: 21.0
click at [339, 318] on div "To enrich screen reader interactions, please activate Accessibility in Grammarl…" at bounding box center [627, 347] width 830 height 143
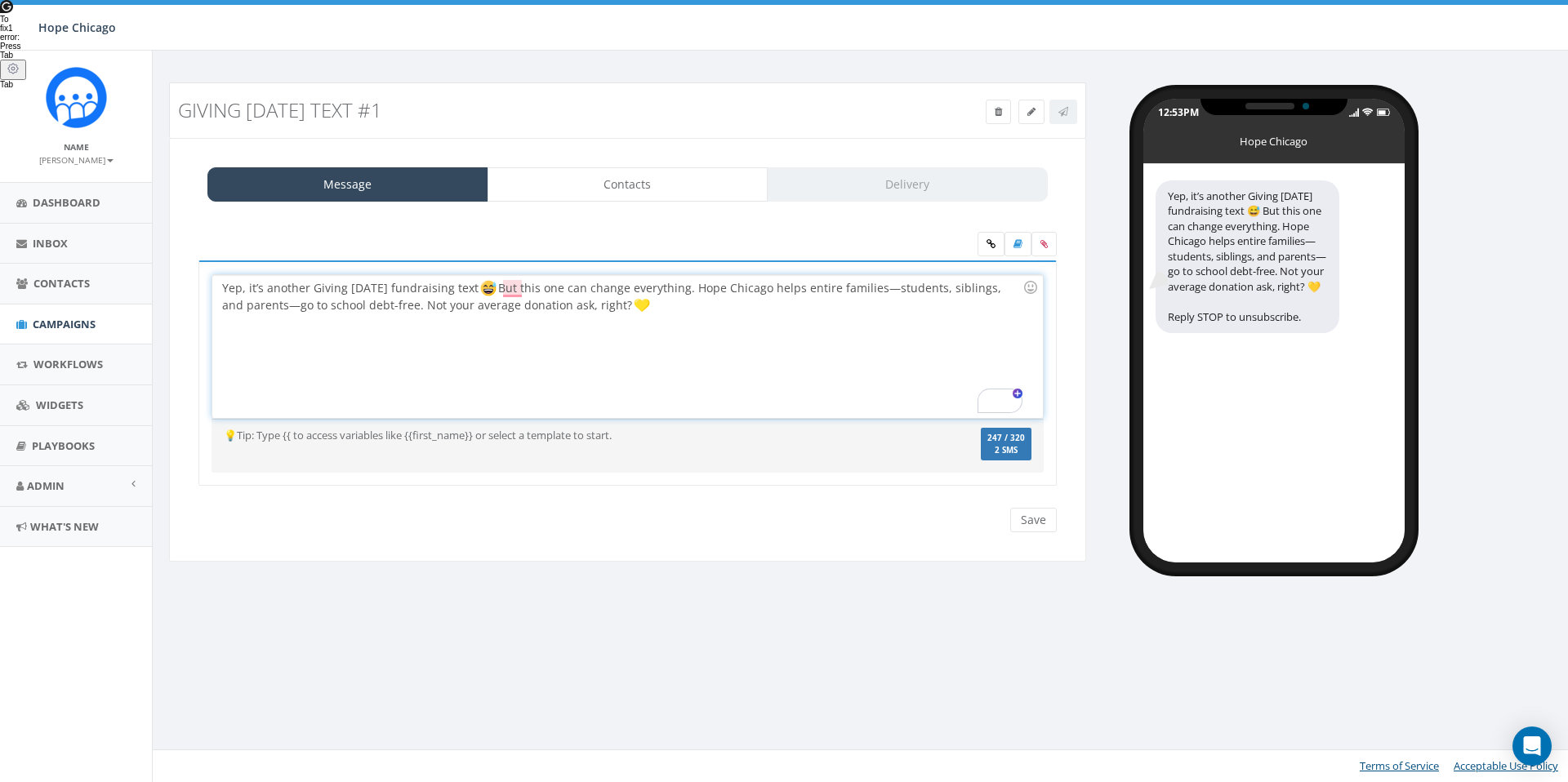
click at [668, 294] on div "Yep, it’s another Giving Tuesday fundraising text But this one can change every…" at bounding box center [627, 347] width 830 height 143
click at [665, 309] on div "Yep, it’s another Giving Tuesday fundraising text But this one can change every…" at bounding box center [627, 347] width 830 height 143
click at [679, 313] on div "Yep, it’s another Giving Tuesday fundraising text But this one can change every…" at bounding box center [627, 347] width 830 height 143
click at [996, 244] on link at bounding box center [991, 244] width 27 height 25
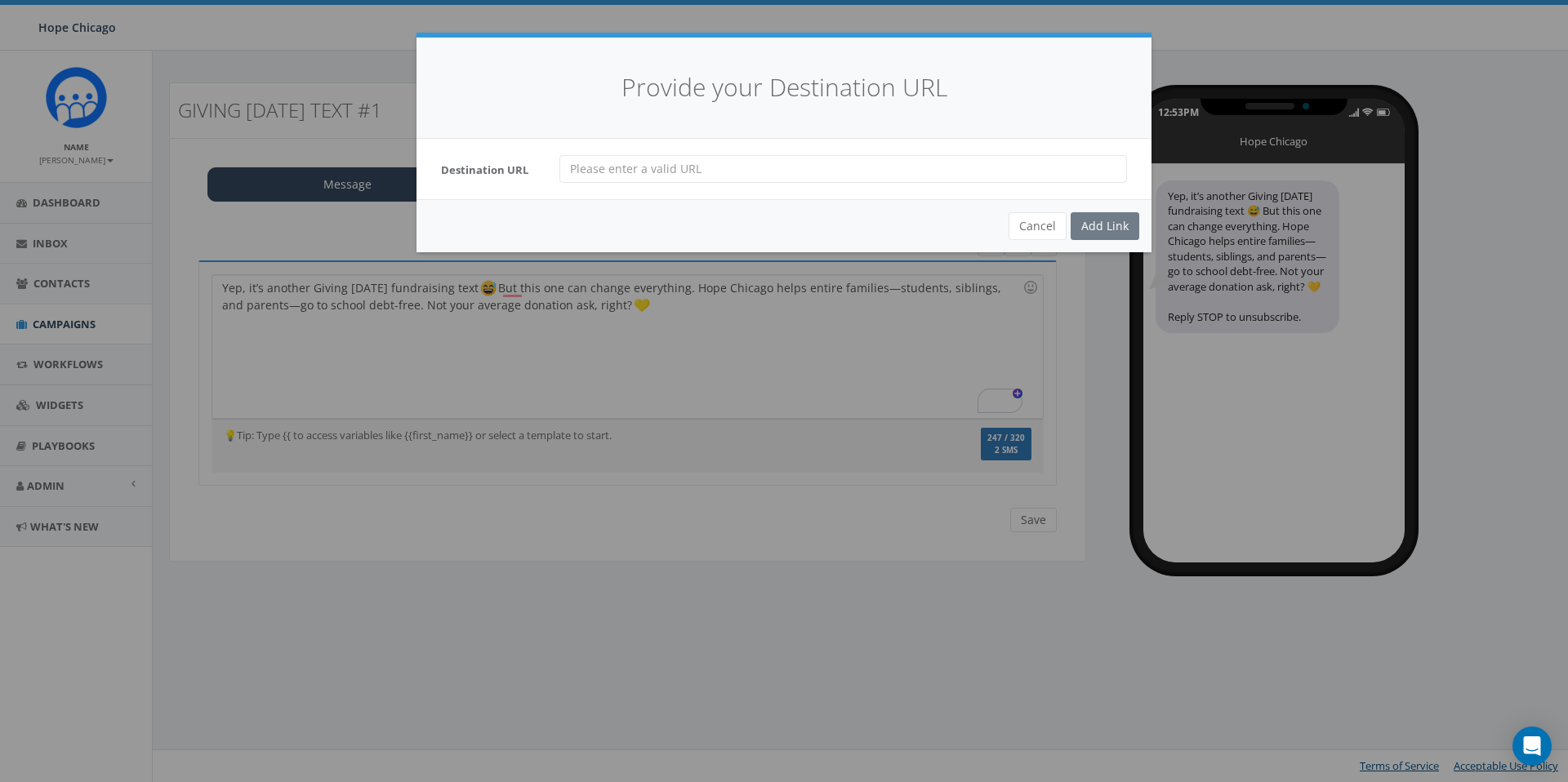
click at [679, 164] on input "url" at bounding box center [843, 169] width 568 height 28
paste input "https://www.hopechicago.org/donate?c_src=givingtuesday"
type input "https://www.hopechicago.org/donate?c_src=givingtuesday"
click at [1090, 231] on div "Add Link" at bounding box center [1105, 226] width 69 height 28
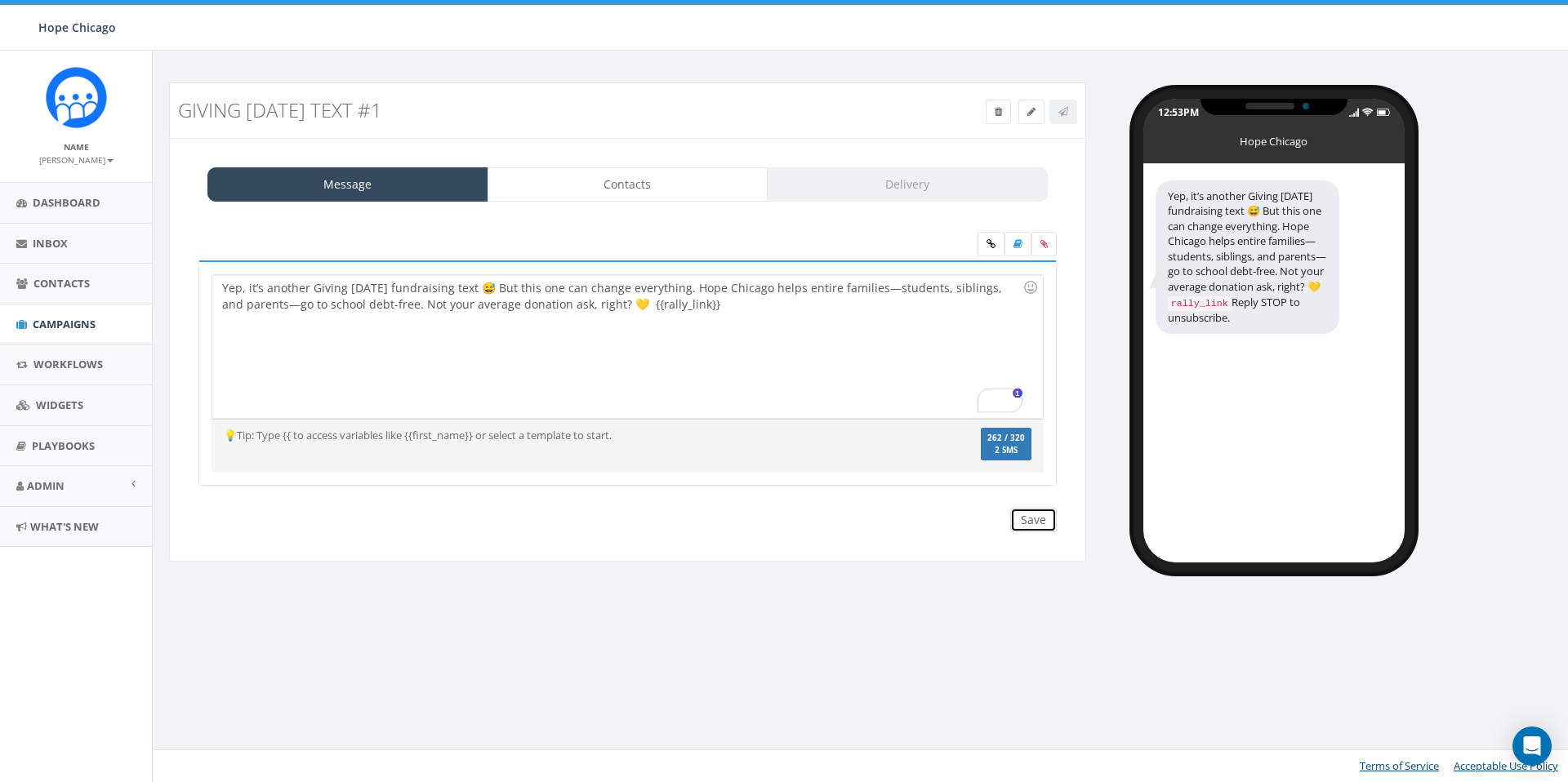
click at [1026, 516] on input "Save" at bounding box center [1033, 520] width 47 height 25
click at [475, 287] on div "Yep, it’s another Giving Tuesday fundraising text 😅 But this one can change eve…" at bounding box center [627, 347] width 830 height 143
drag, startPoint x: 619, startPoint y: 287, endPoint x: 566, endPoint y: 290, distance: 53.1
click at [566, 290] on div "Yep, it’s another Giving Tuesday text 😅 But this one can change everything. Hop…" at bounding box center [627, 347] width 830 height 143
click at [663, 339] on div "Yep, it’s another Giving Tuesday text 😅 But this one can change everything . Ho…" at bounding box center [627, 347] width 830 height 143
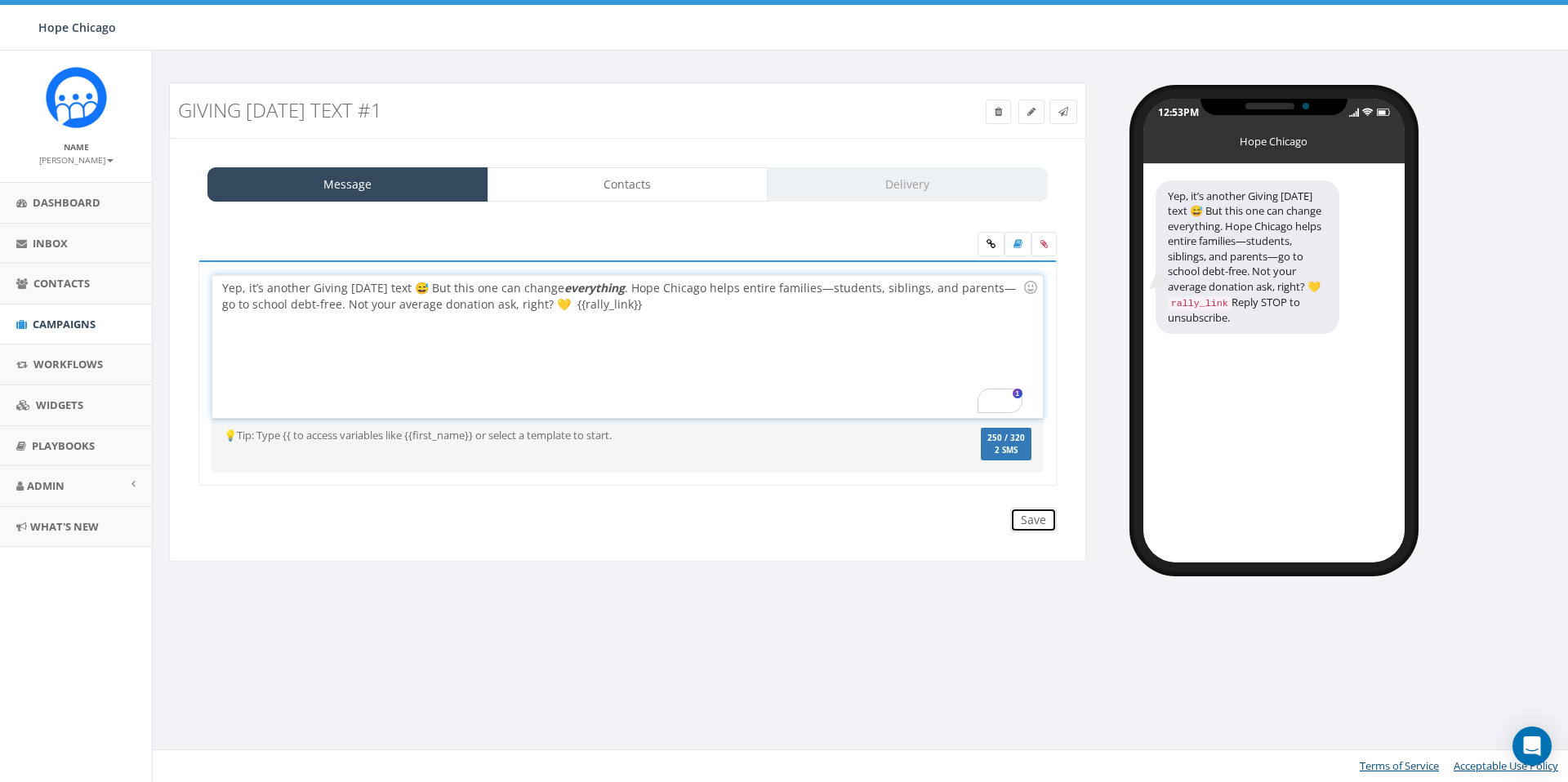
click at [1044, 518] on input "Save" at bounding box center [1033, 520] width 47 height 25
click at [75, 195] on span "Dashboard" at bounding box center [66, 202] width 68 height 14
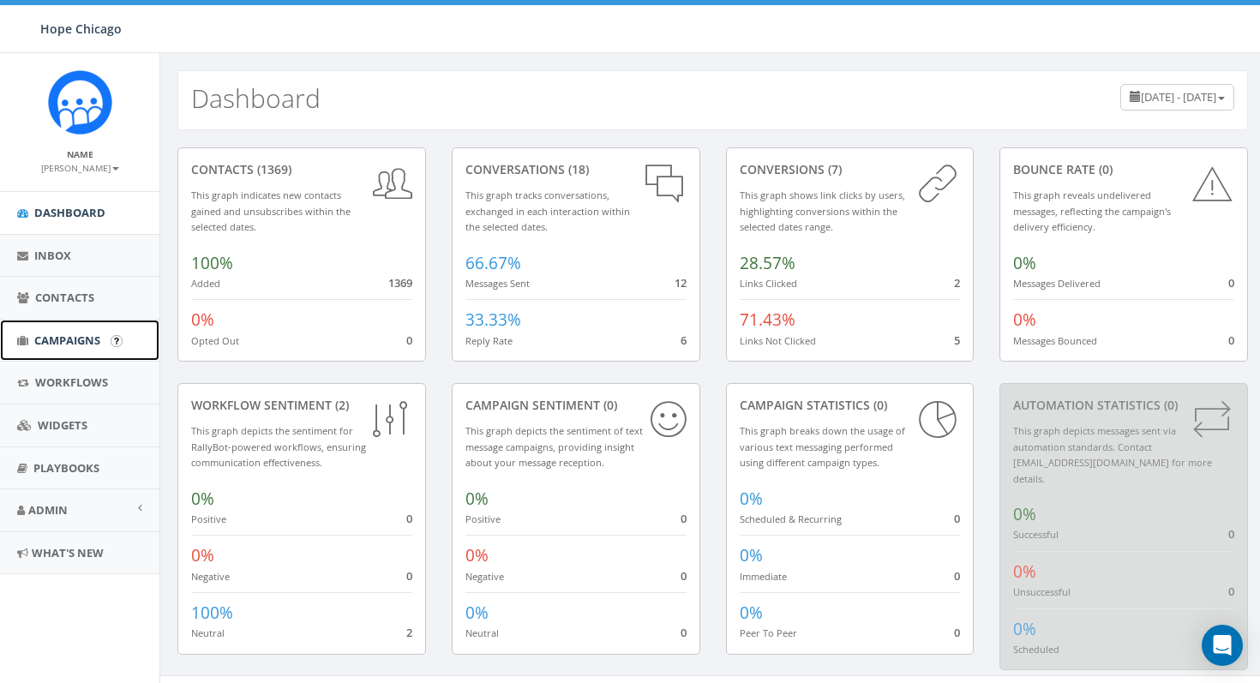
click at [92, 333] on span "Campaigns" at bounding box center [67, 340] width 66 height 15
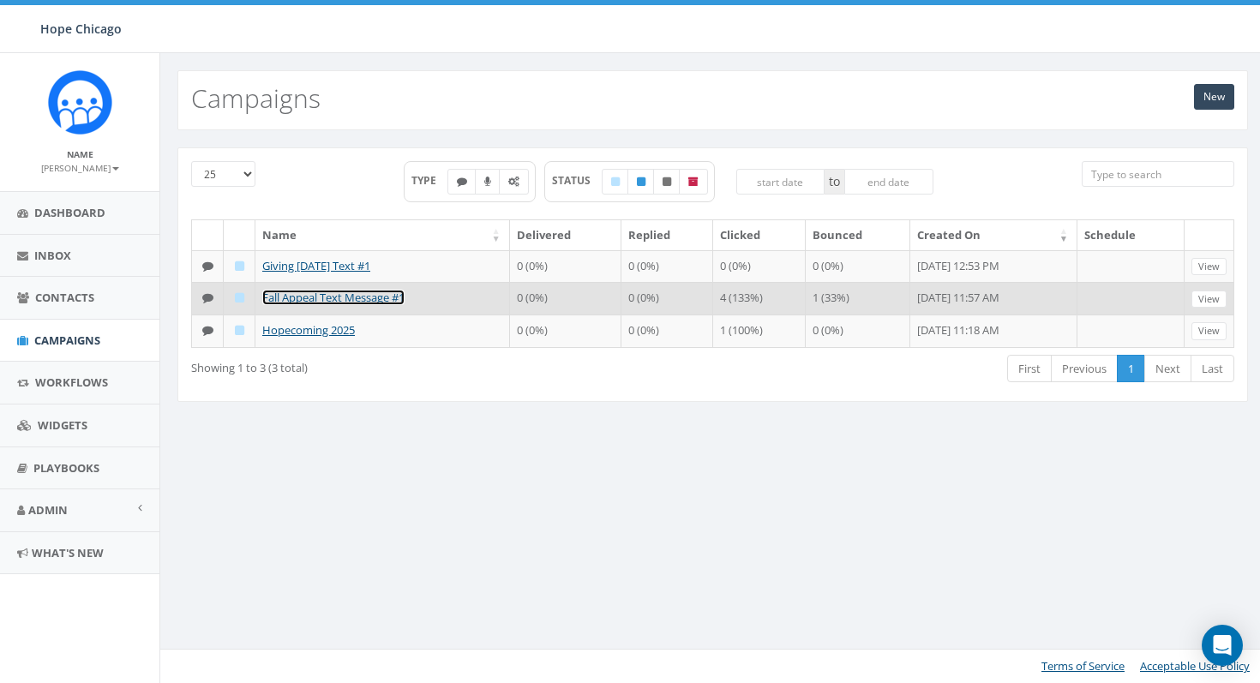
click at [328, 305] on link "Fall Appeal Text Message #1" at bounding box center [333, 297] width 142 height 15
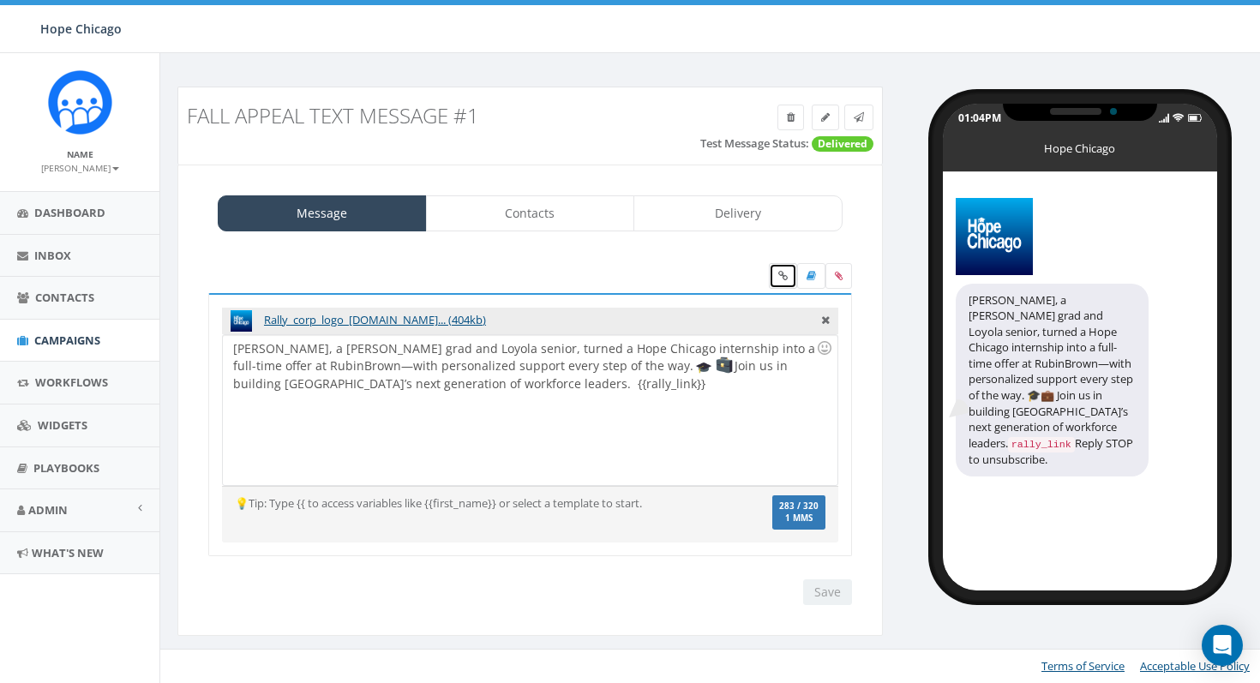
click at [783, 273] on icon at bounding box center [782, 276] width 9 height 10
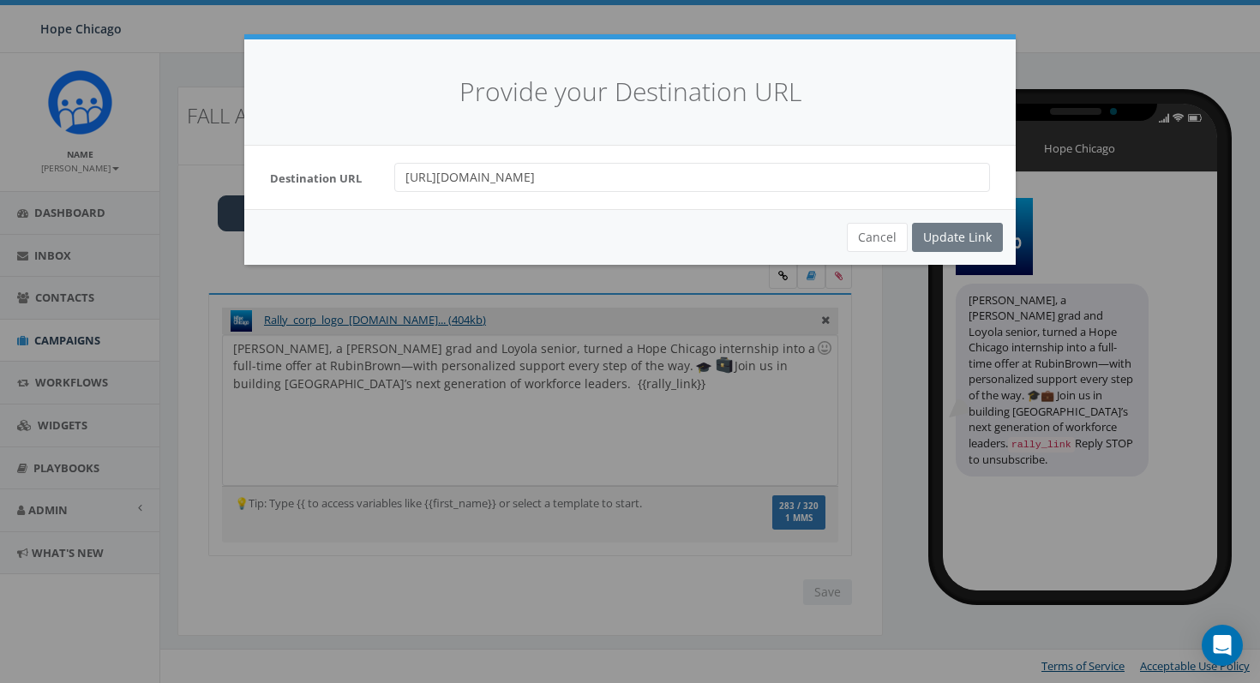
click at [604, 183] on input "https://www.hopechicago.org/donate?c_src=rallyfa1" at bounding box center [692, 177] width 596 height 29
click at [878, 235] on button "Cancel" at bounding box center [877, 237] width 61 height 29
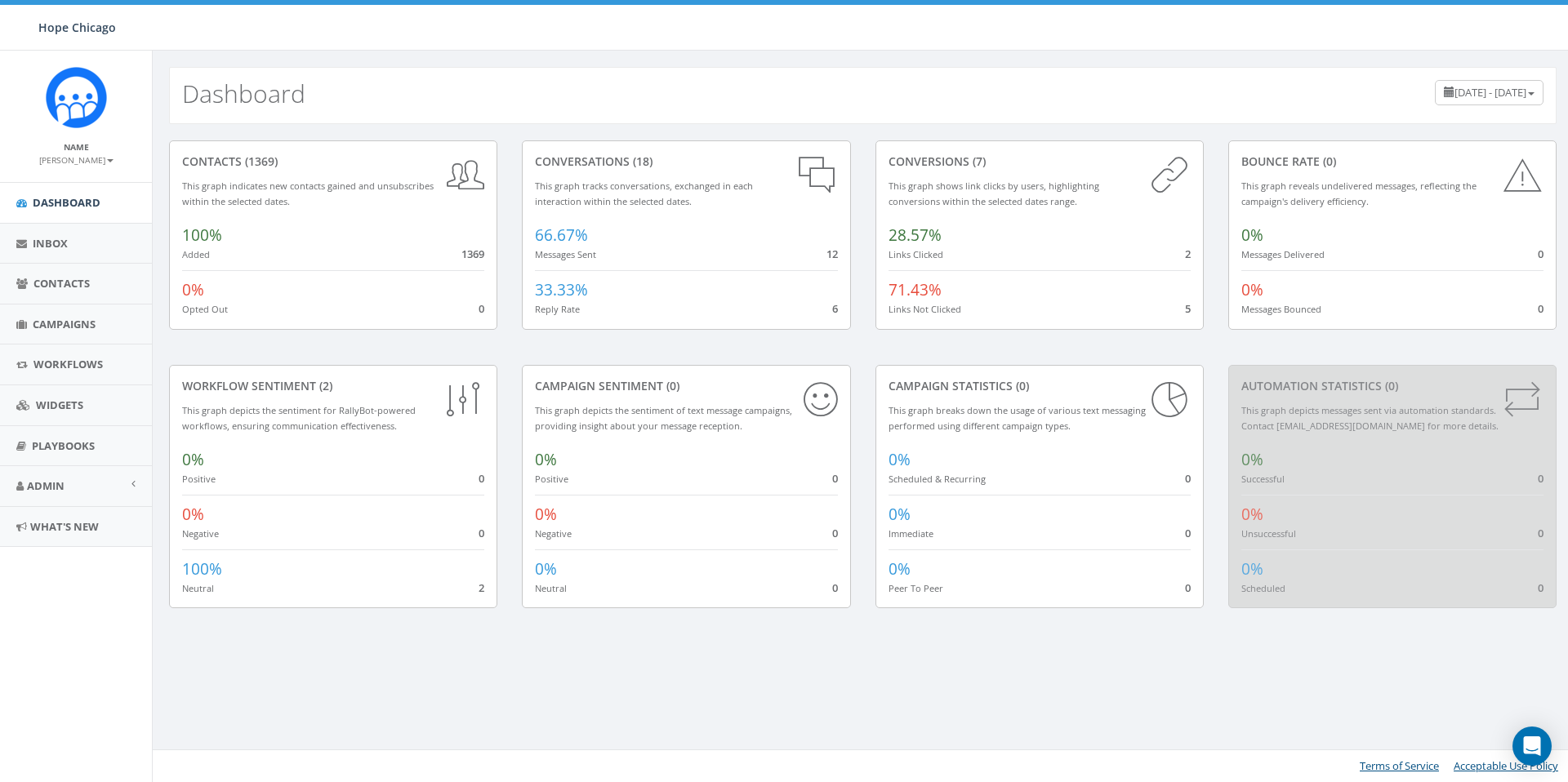
click at [927, 232] on span "28.57%" at bounding box center [915, 235] width 53 height 21
click at [69, 329] on span "Campaigns" at bounding box center [64, 324] width 63 height 14
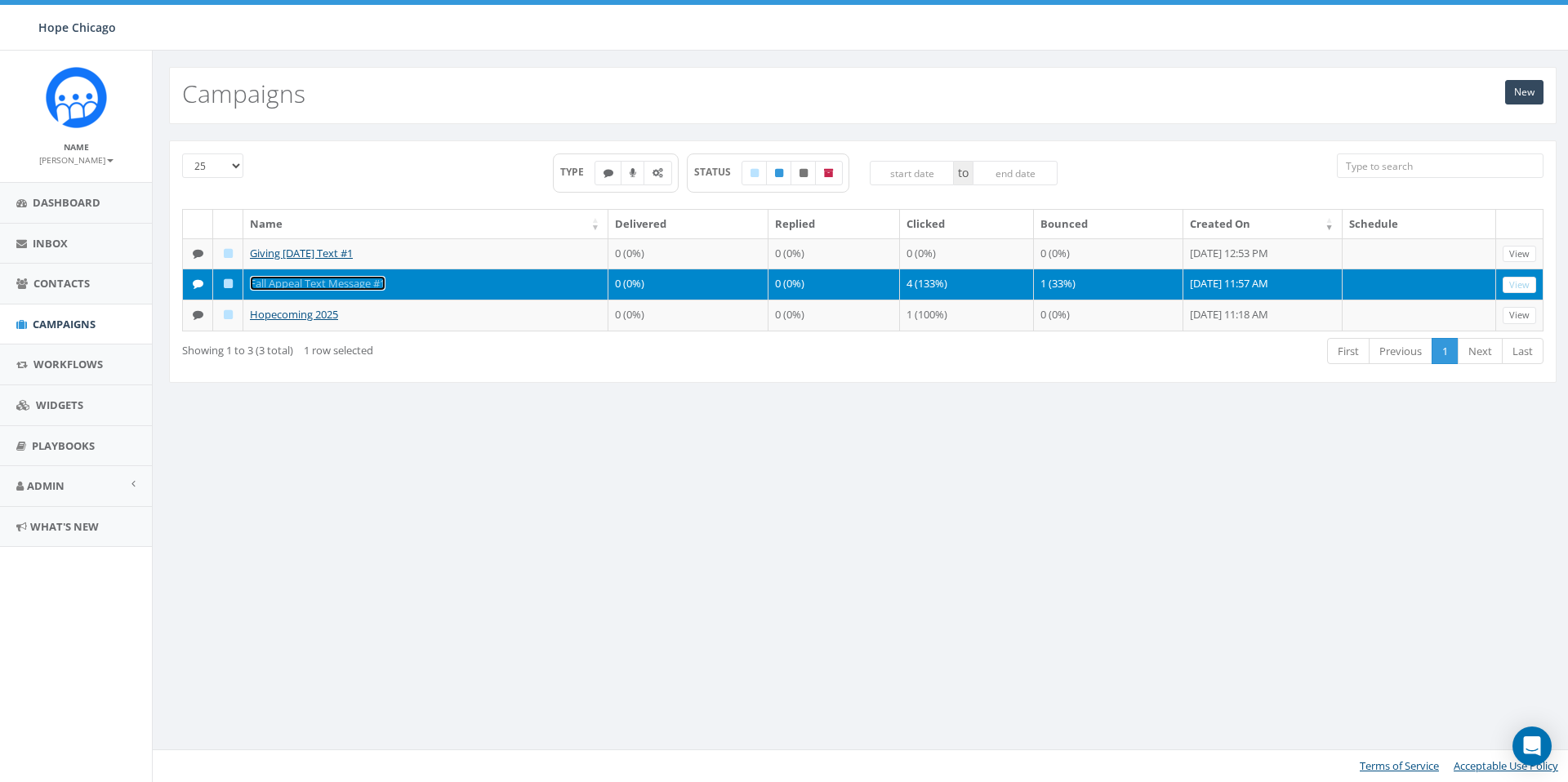
click at [295, 291] on link "Fall Appeal Text Message #1" at bounding box center [317, 283] width 135 height 14
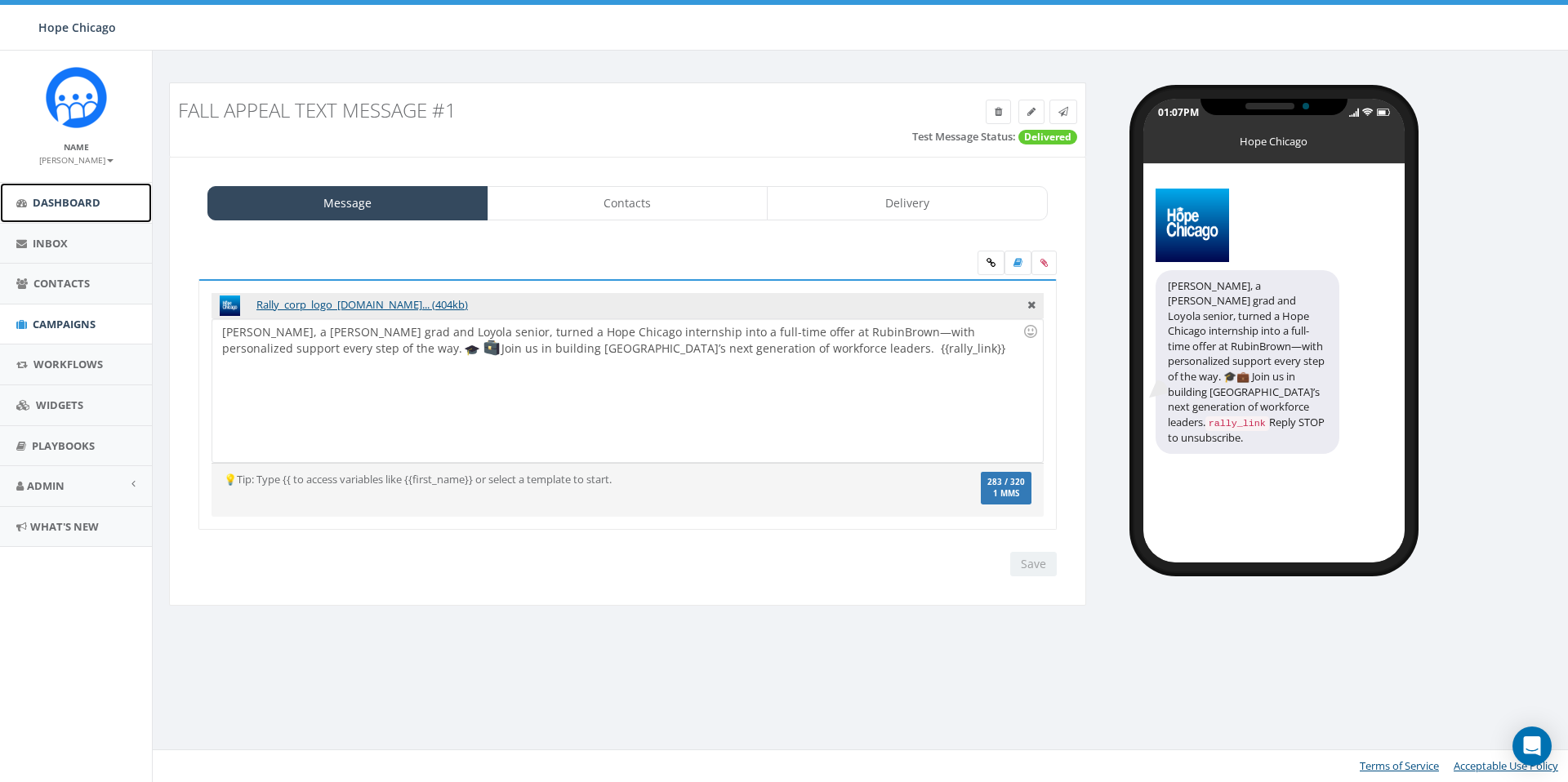
click at [47, 204] on span "Dashboard" at bounding box center [66, 202] width 68 height 14
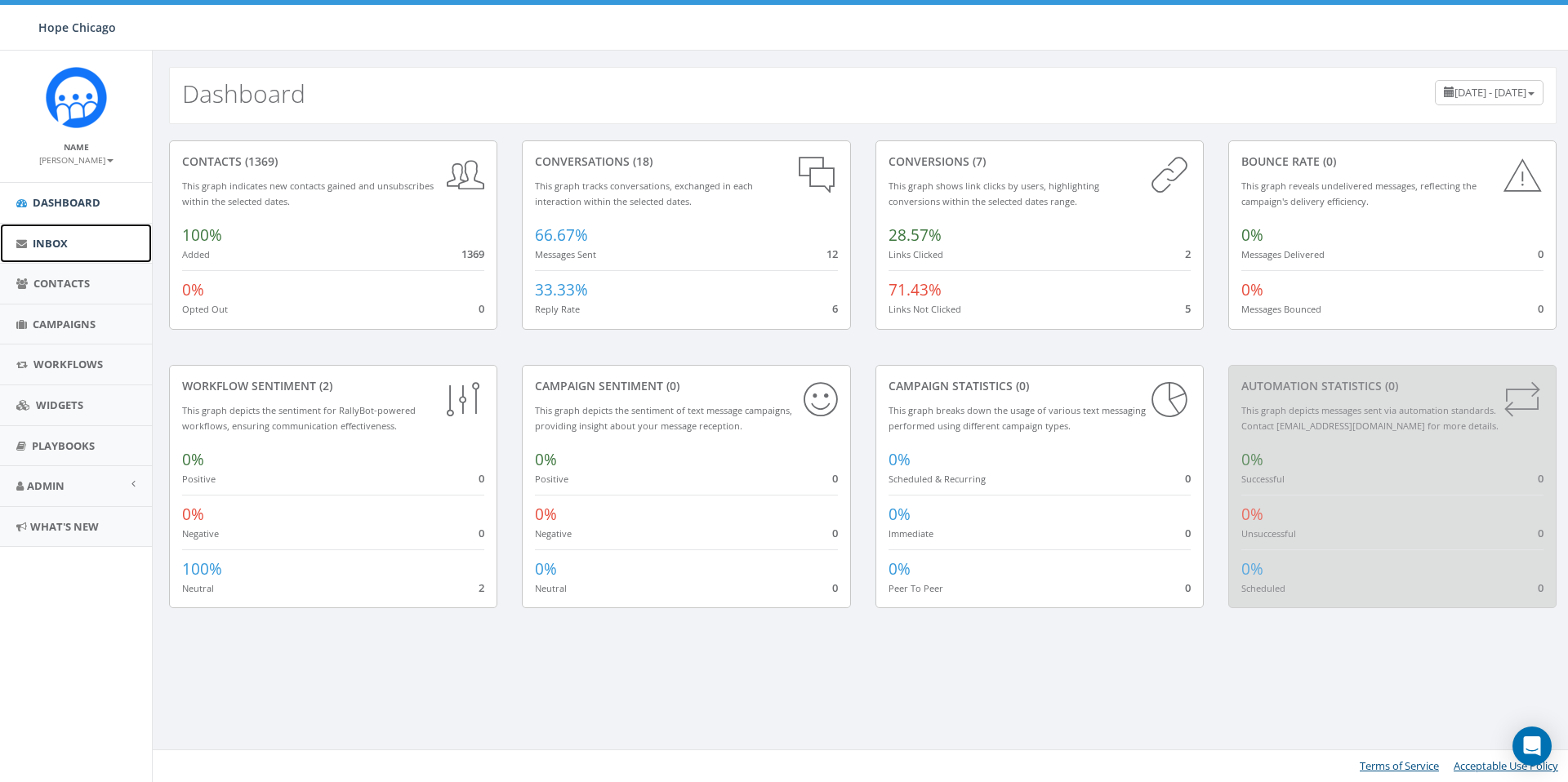
click at [83, 253] on link "Inbox" at bounding box center [75, 244] width 151 height 40
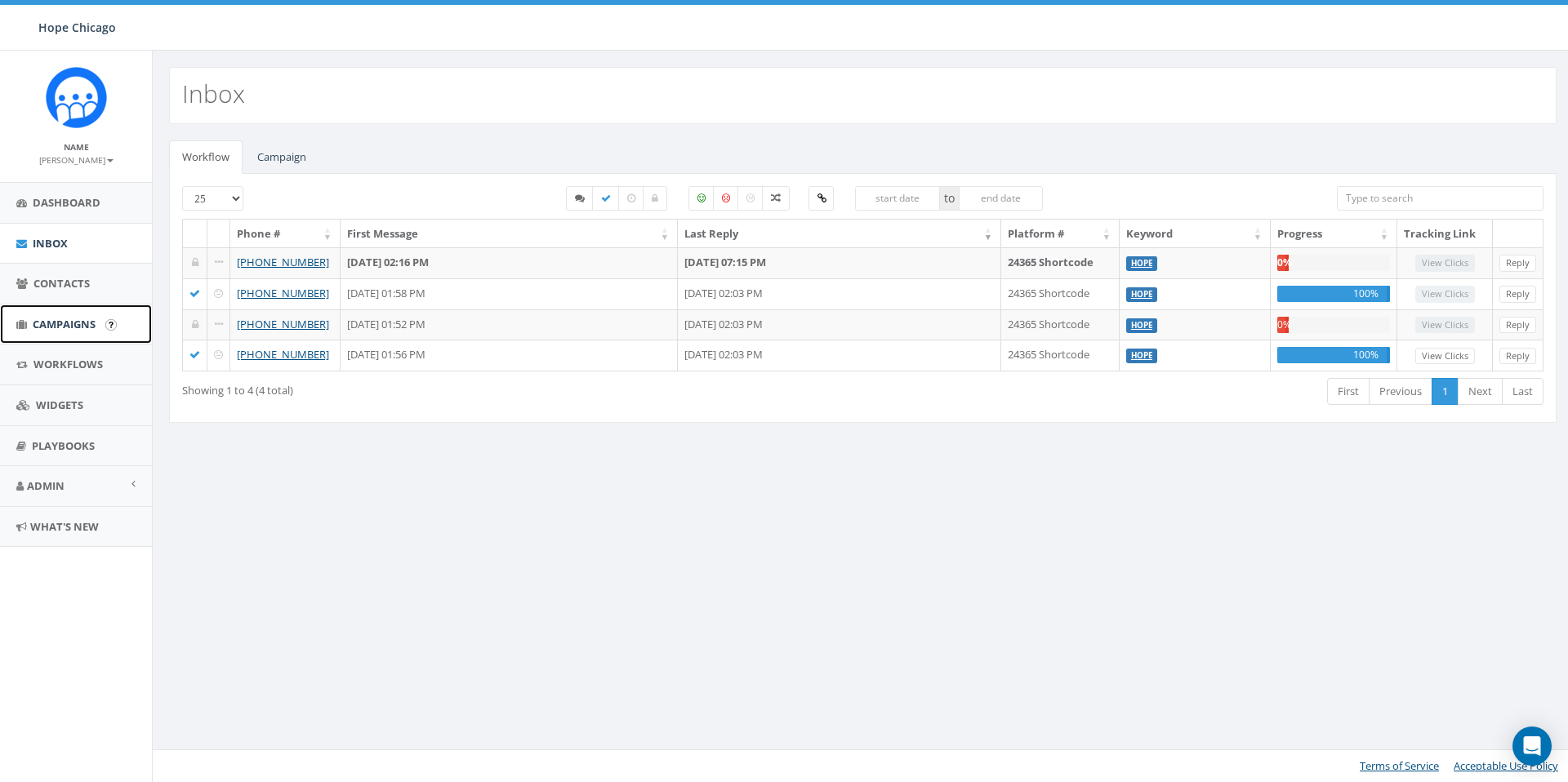
click at [66, 323] on span "Campaigns" at bounding box center [64, 324] width 63 height 14
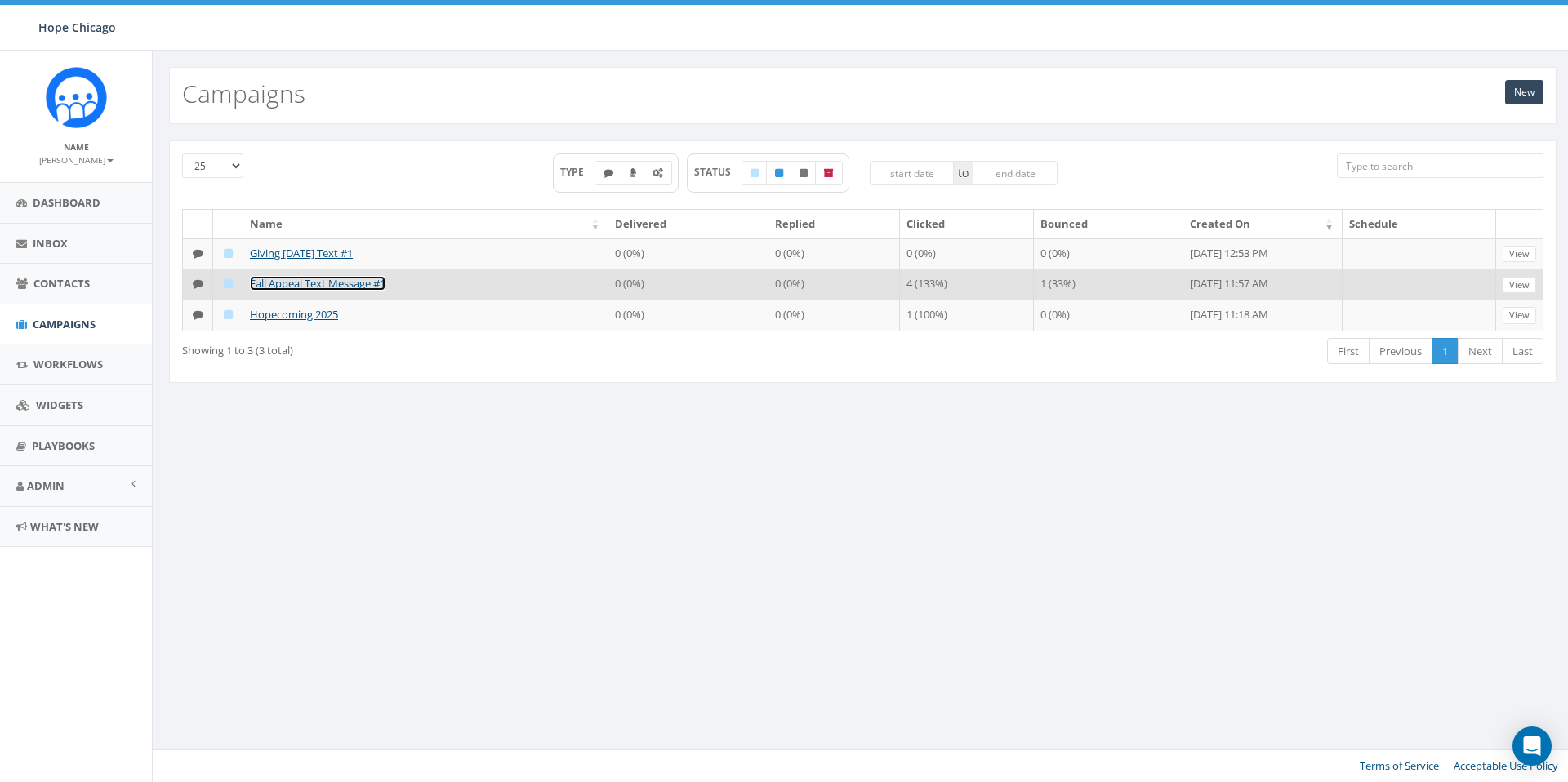
click at [352, 291] on link "Fall Appeal Text Message #1" at bounding box center [317, 283] width 135 height 14
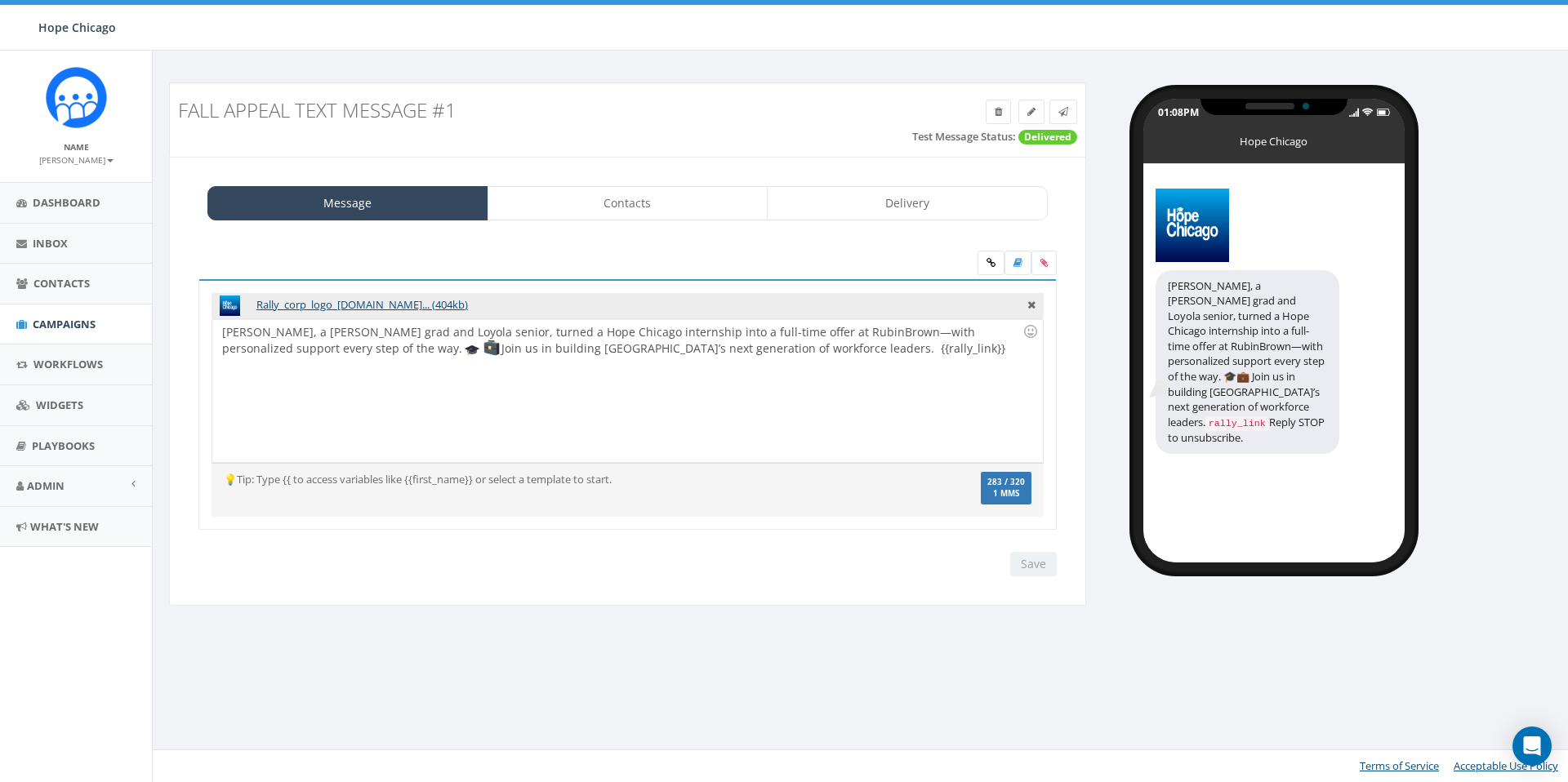
select select
click at [622, 207] on link "Contacts" at bounding box center [628, 203] width 281 height 34
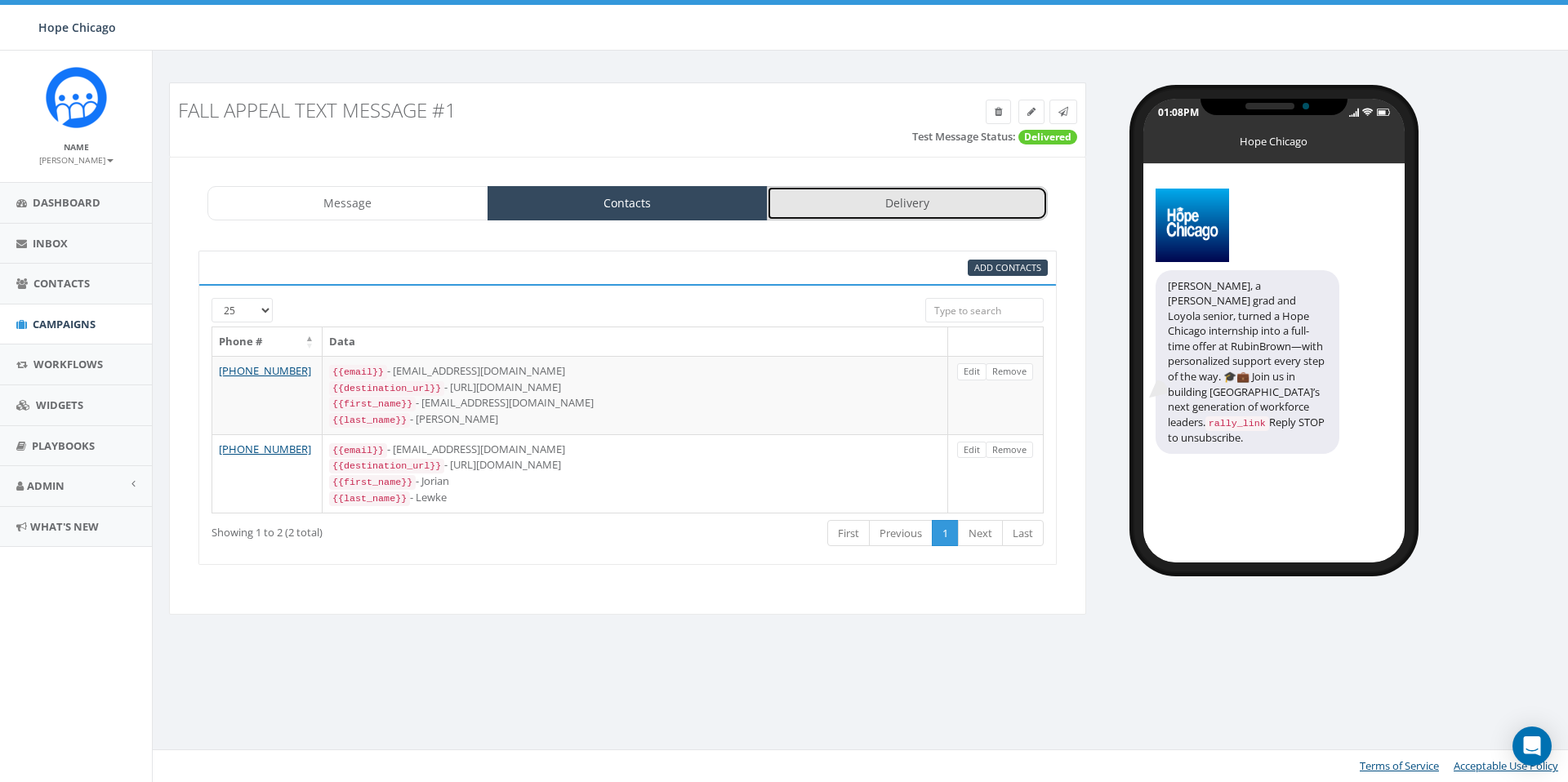
click at [855, 194] on link "Delivery" at bounding box center [907, 203] width 281 height 34
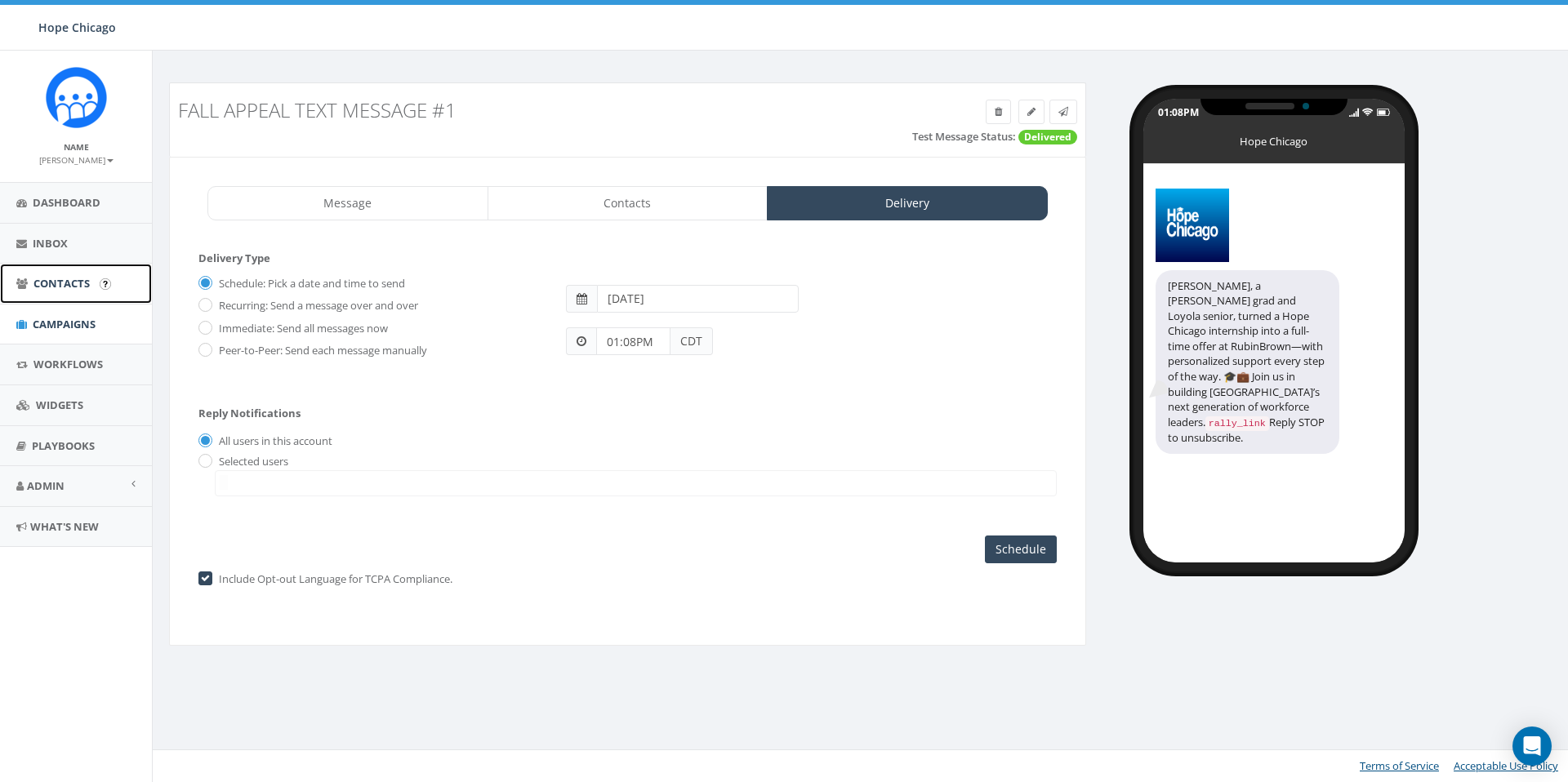
click at [58, 282] on span "Contacts" at bounding box center [61, 283] width 56 height 14
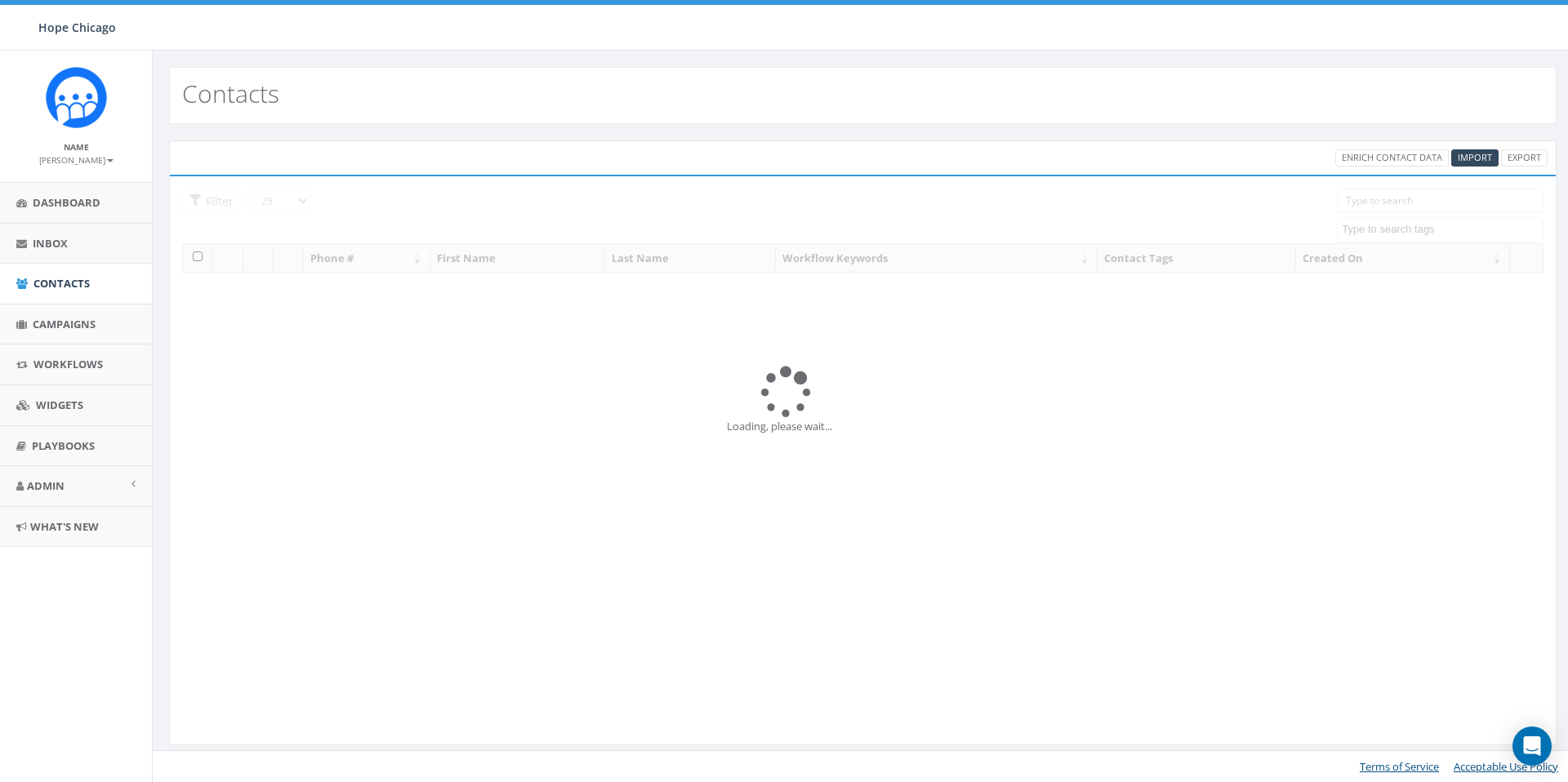
select select
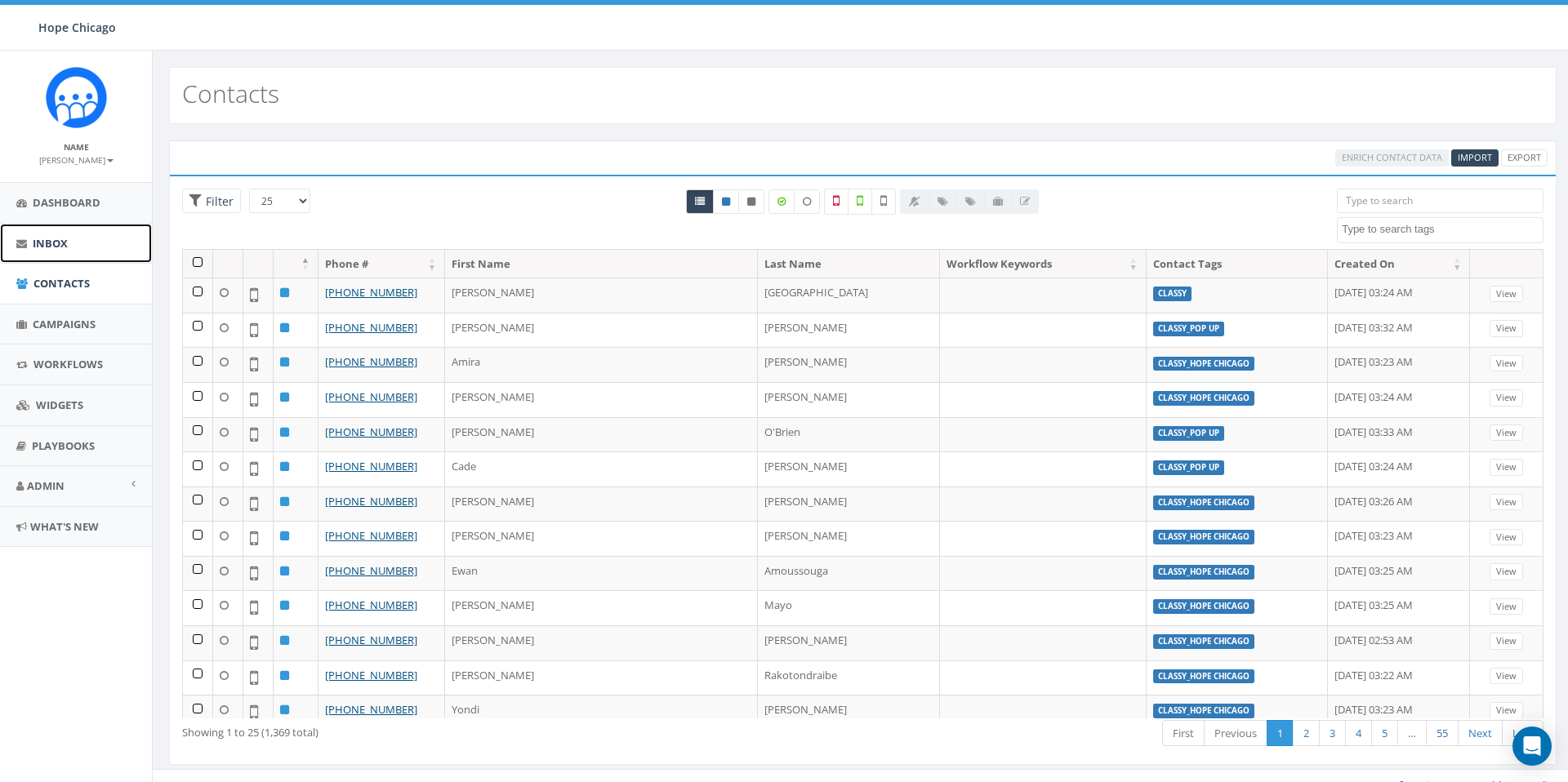
click at [55, 242] on span "Inbox" at bounding box center [50, 243] width 35 height 14
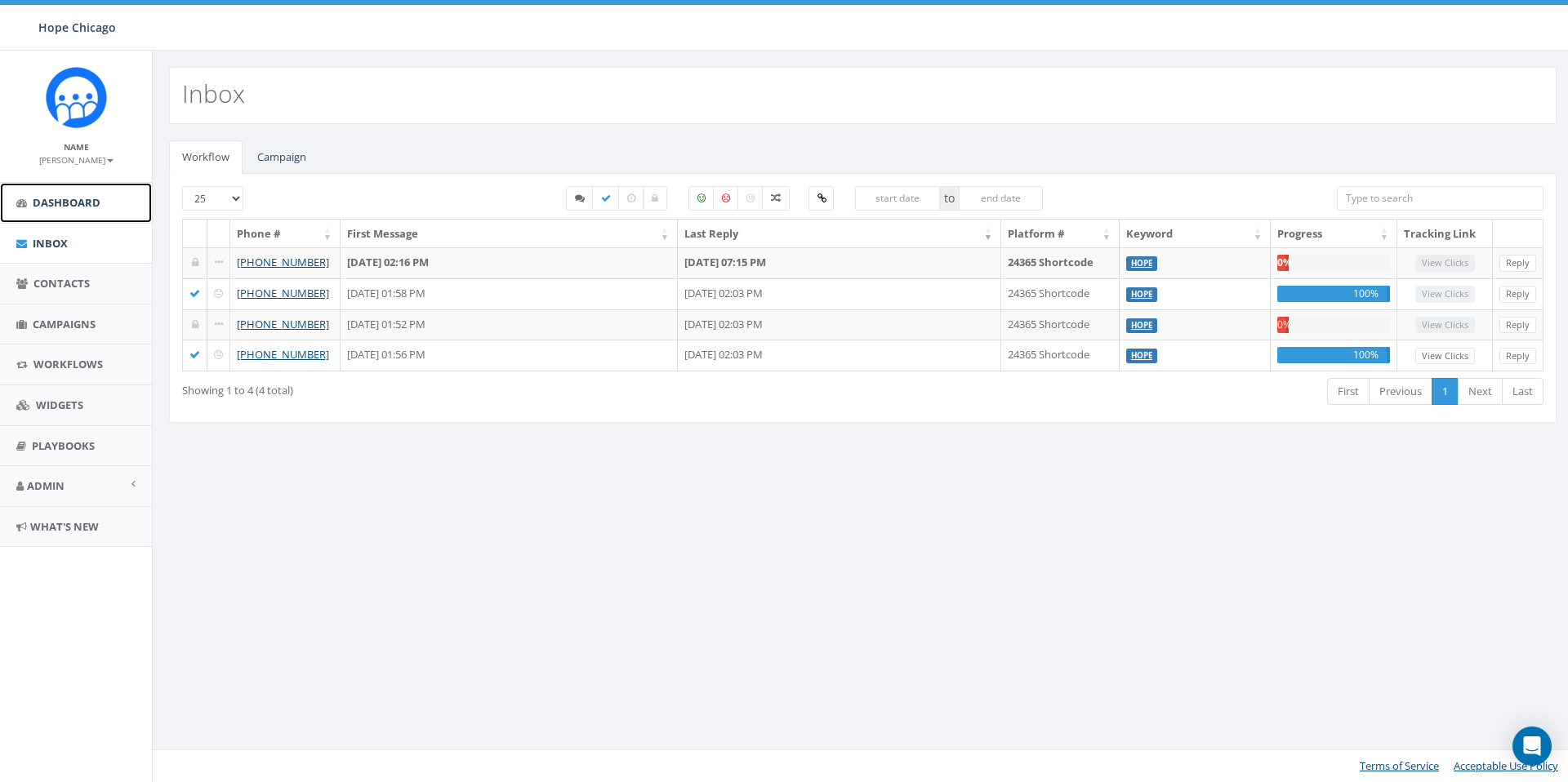
click at [55, 202] on span "Dashboard" at bounding box center [66, 202] width 68 height 14
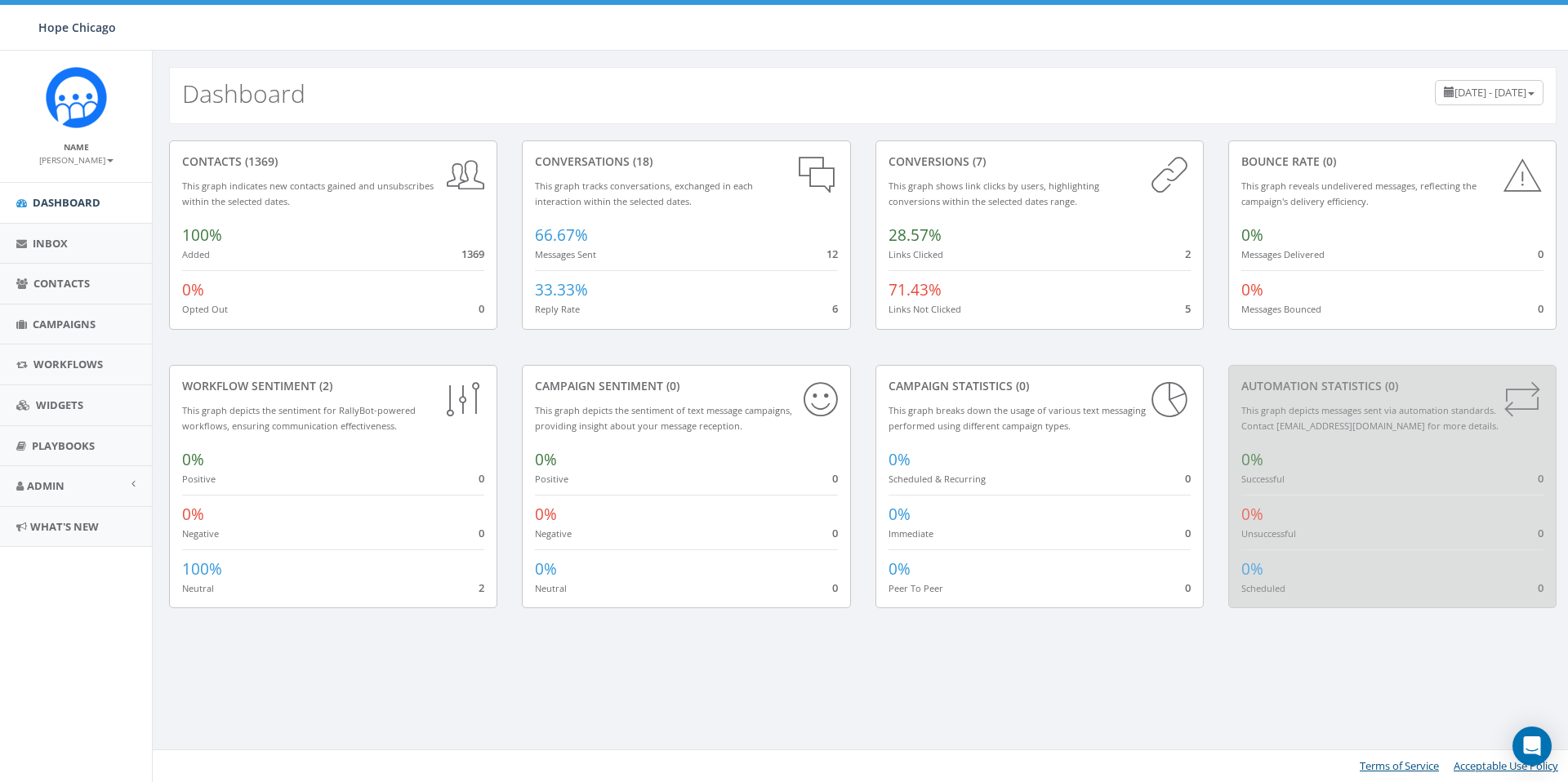
click at [571, 281] on span "33.33%" at bounding box center [561, 290] width 53 height 21
click at [570, 286] on span "33.33%" at bounding box center [561, 290] width 53 height 21
click at [1455, 98] on span "[DATE] - [DATE]" at bounding box center [1490, 91] width 71 height 14
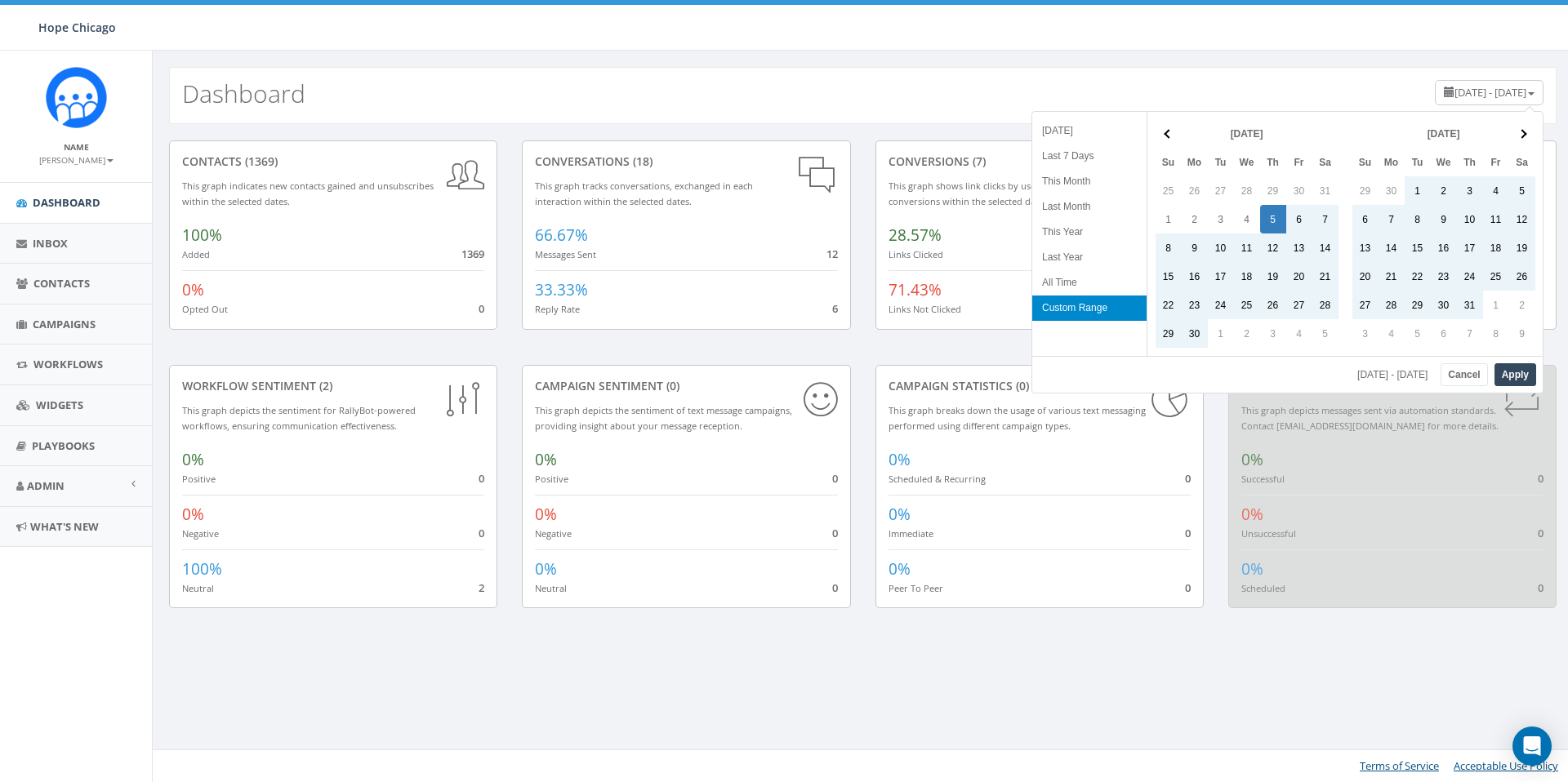
click at [1455, 98] on span "[DATE] - [DATE]" at bounding box center [1490, 91] width 71 height 14
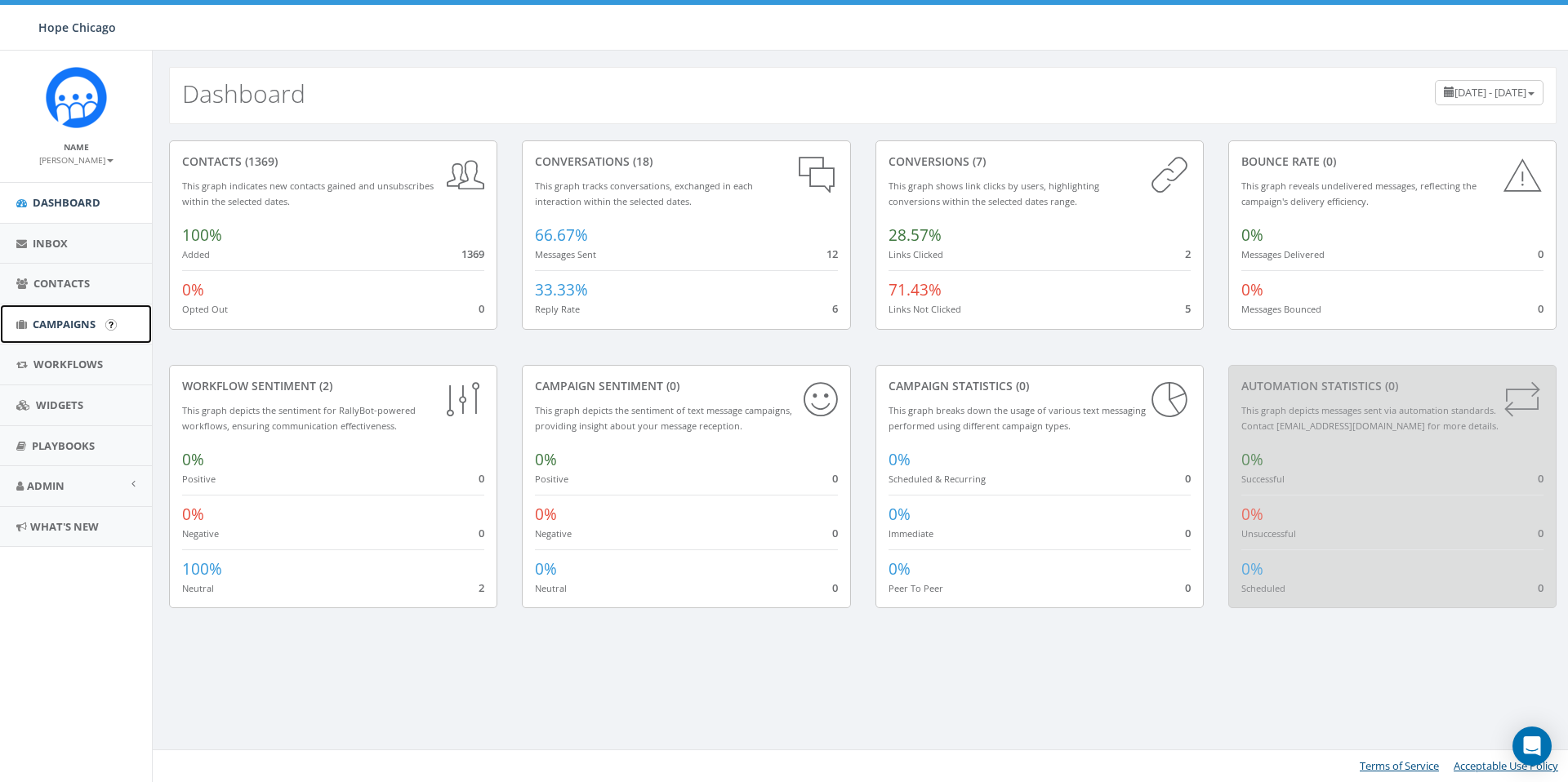
click at [77, 320] on span "Campaigns" at bounding box center [64, 324] width 63 height 14
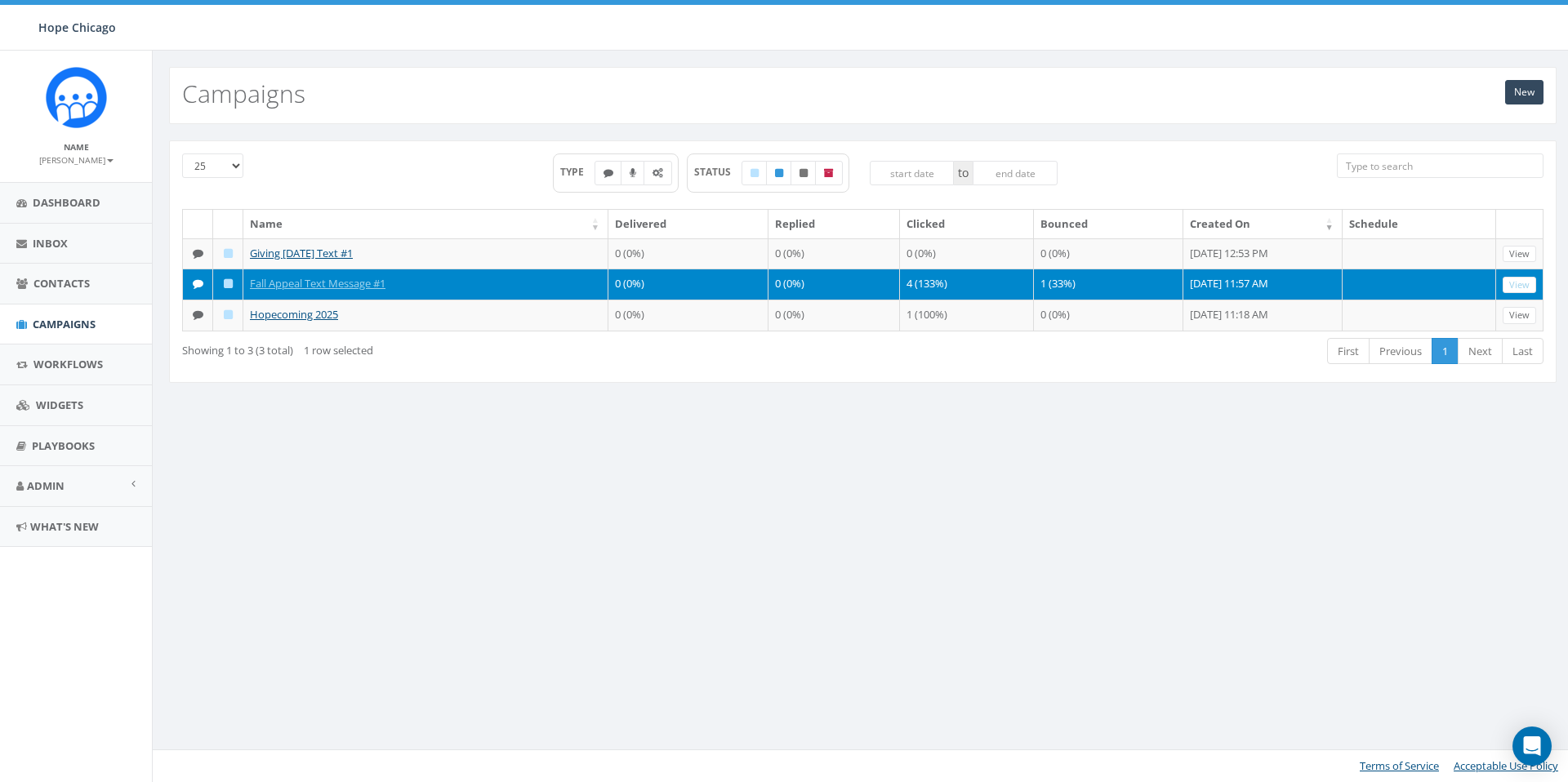
click at [193, 289] on icon at bounding box center [197, 283] width 10 height 10
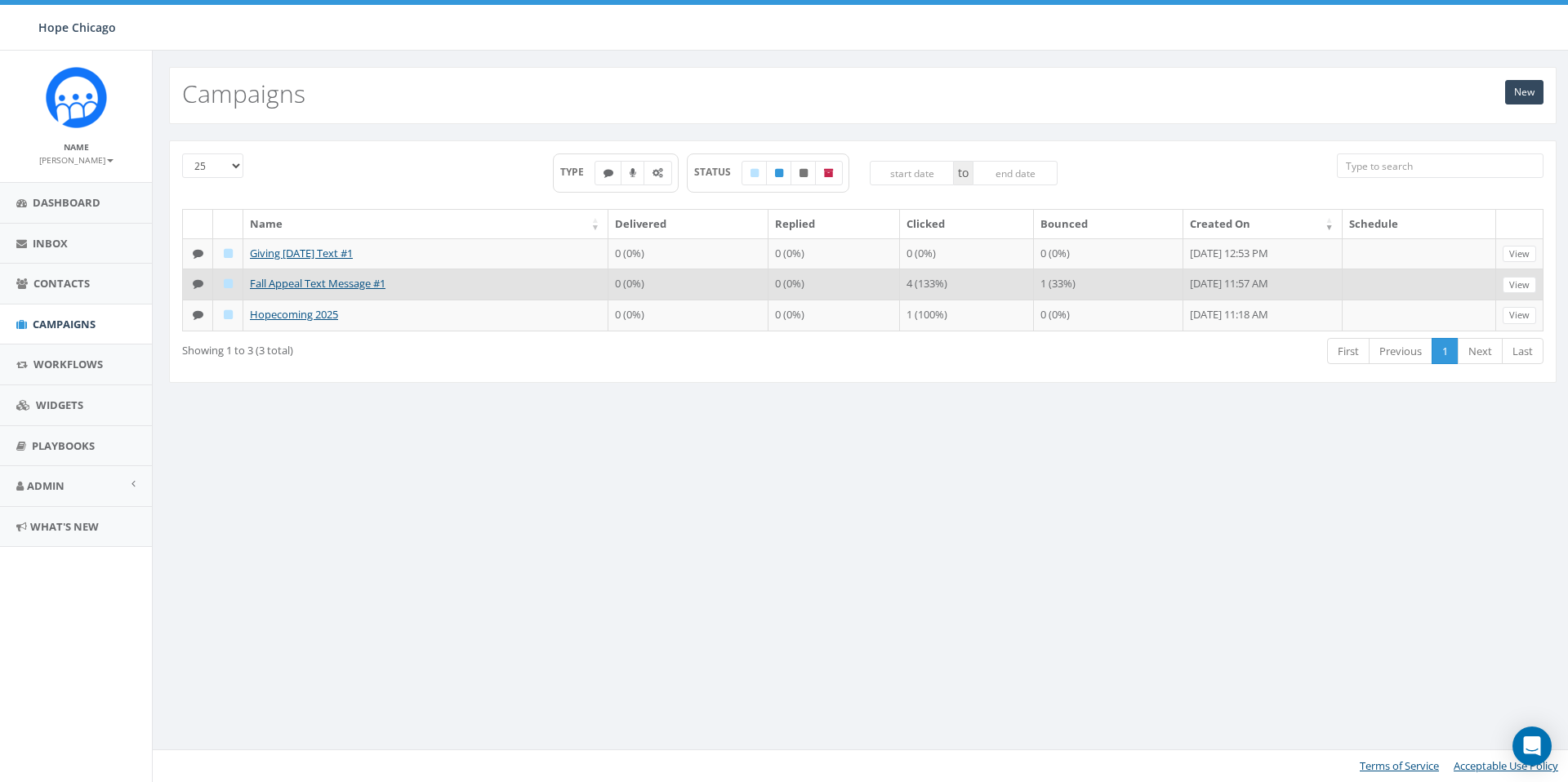
click at [194, 289] on icon at bounding box center [197, 283] width 10 height 10
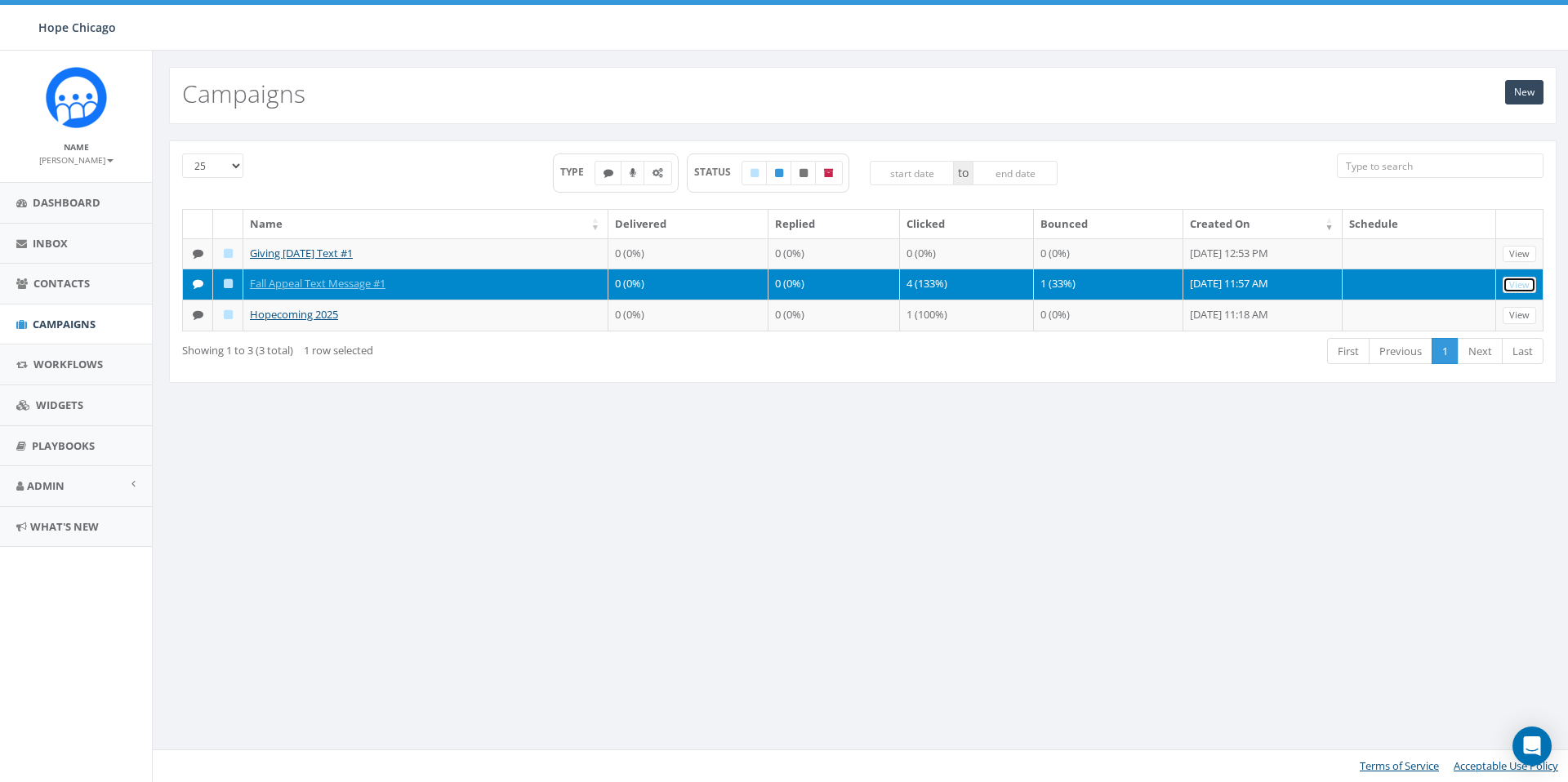
click at [1529, 294] on link "View" at bounding box center [1518, 286] width 33 height 17
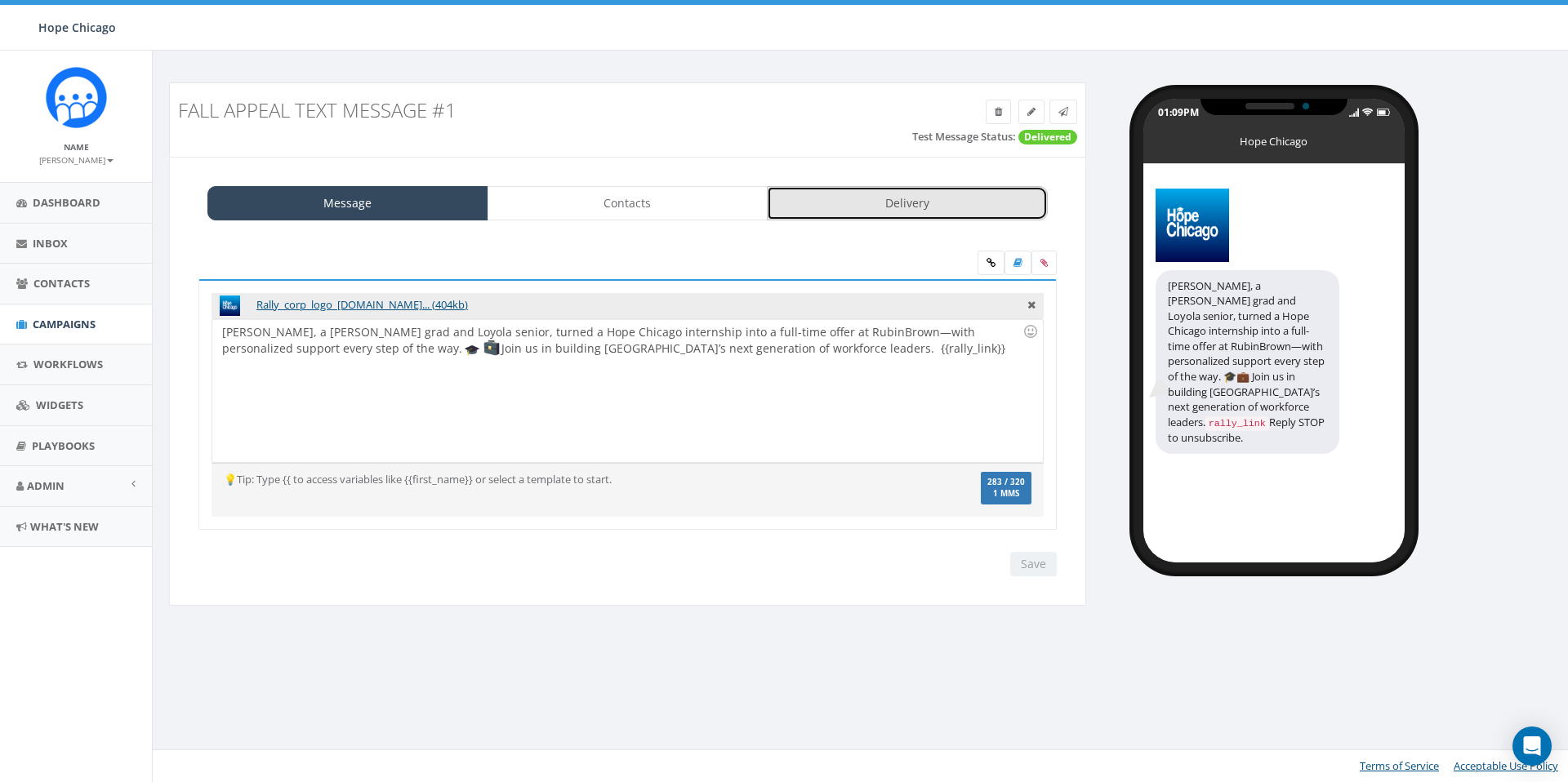
click at [980, 203] on link "Delivery" at bounding box center [907, 203] width 281 height 34
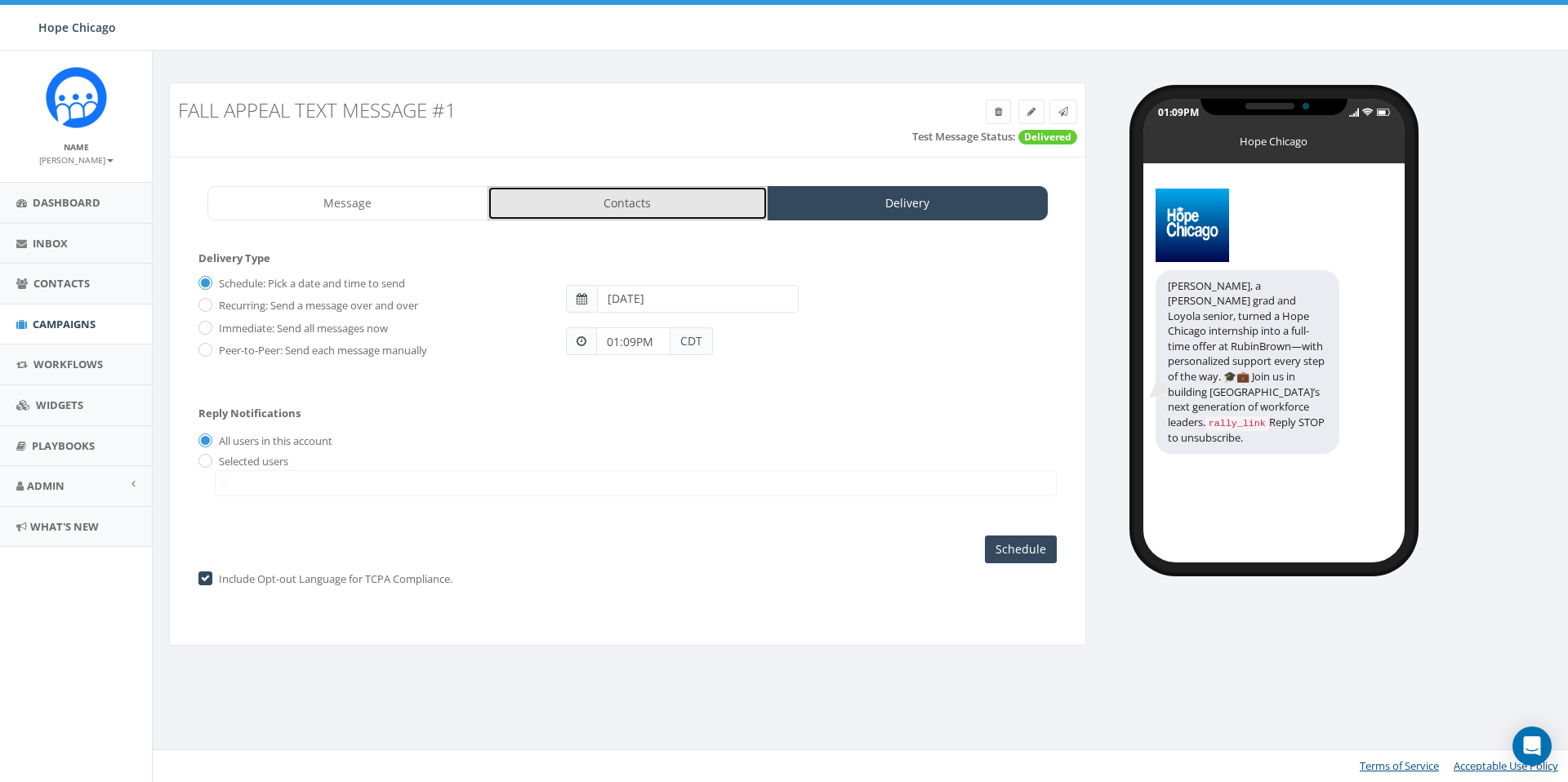
click at [552, 191] on link "Contacts" at bounding box center [628, 203] width 281 height 34
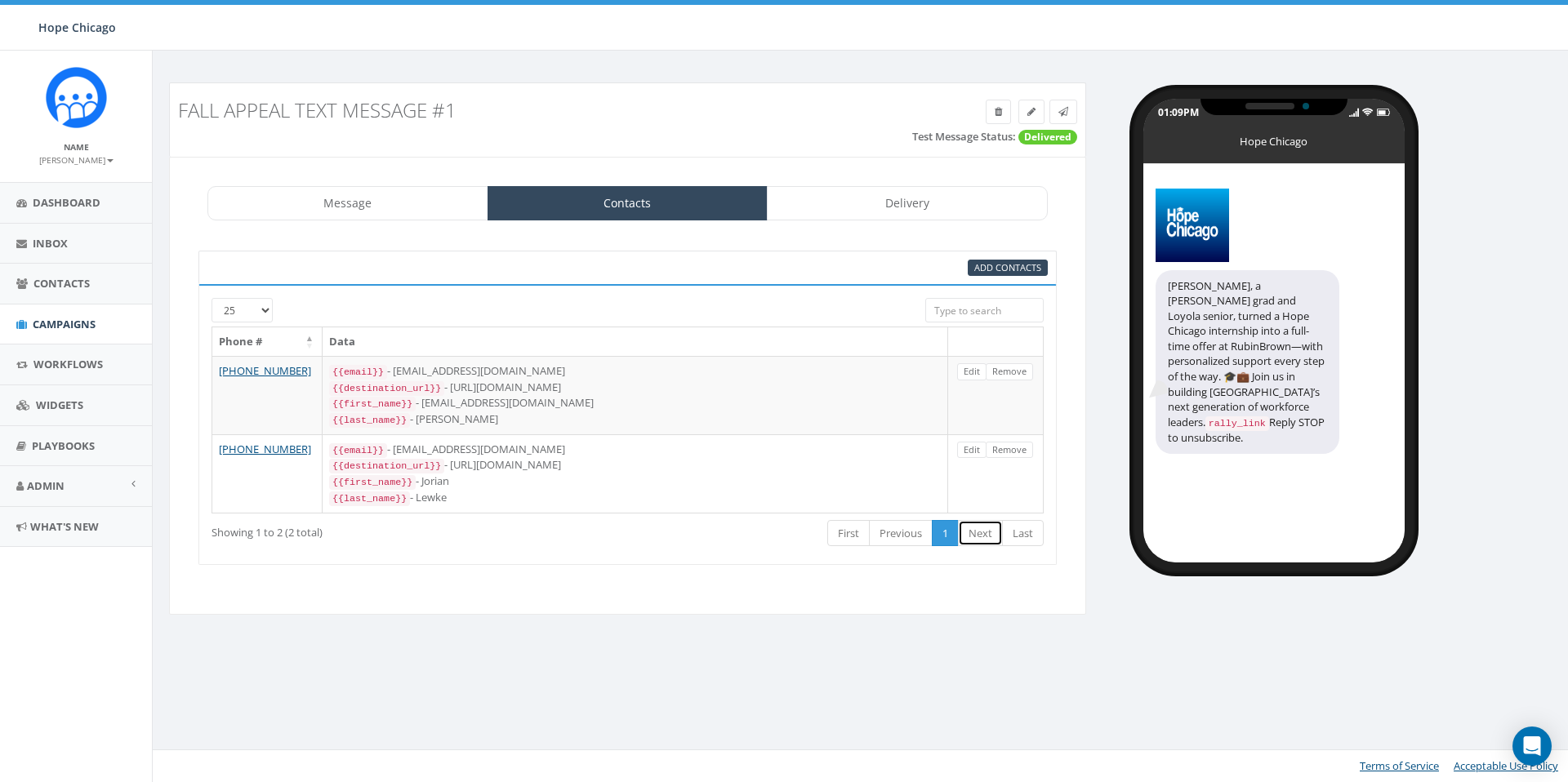
click at [981, 522] on link "Next" at bounding box center [979, 533] width 45 height 27
click at [985, 524] on link "Next" at bounding box center [979, 533] width 45 height 27
click at [82, 325] on span "Campaigns" at bounding box center [64, 324] width 63 height 14
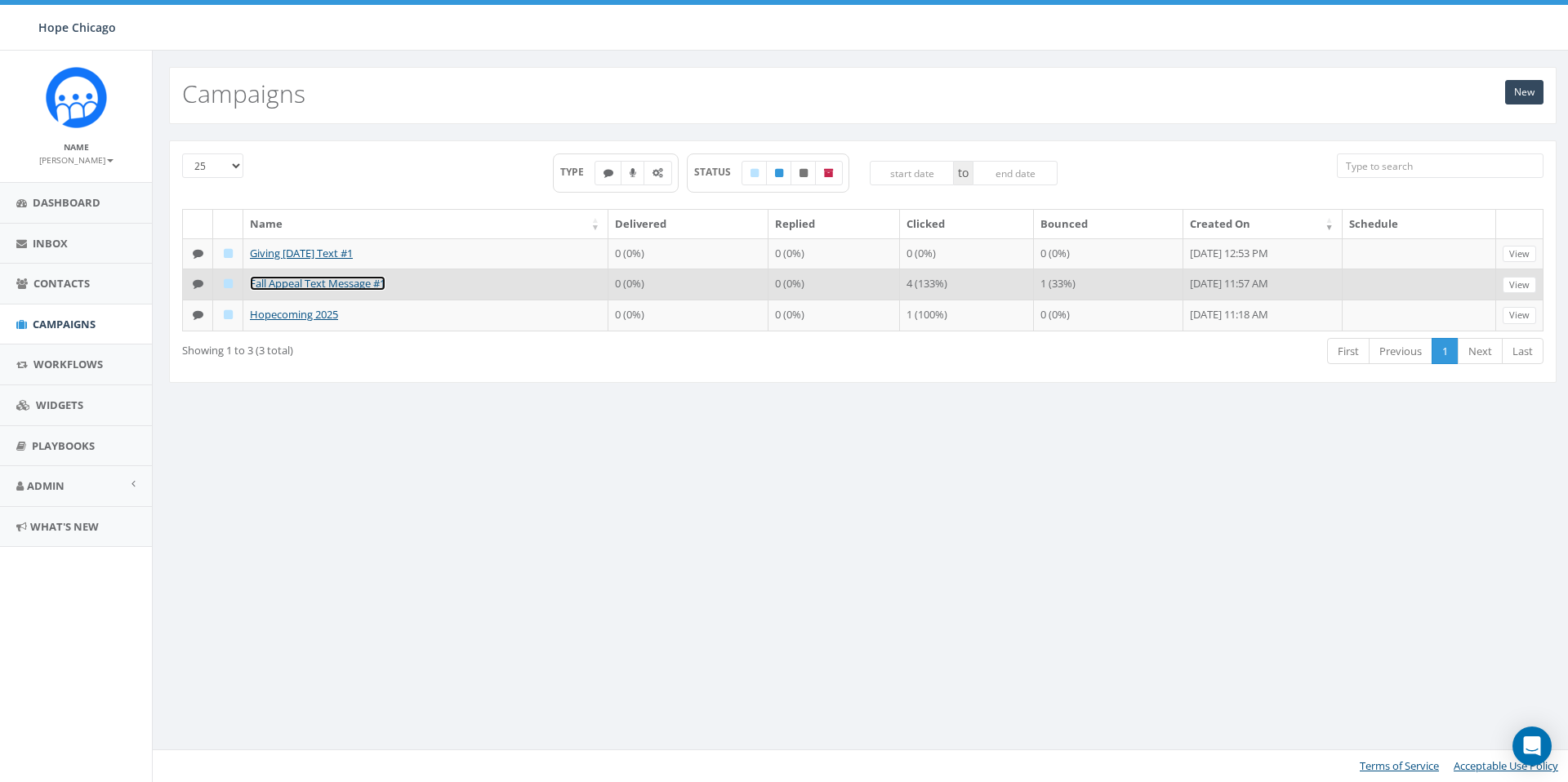
click at [323, 291] on link "Fall Appeal Text Message #1" at bounding box center [317, 283] width 135 height 14
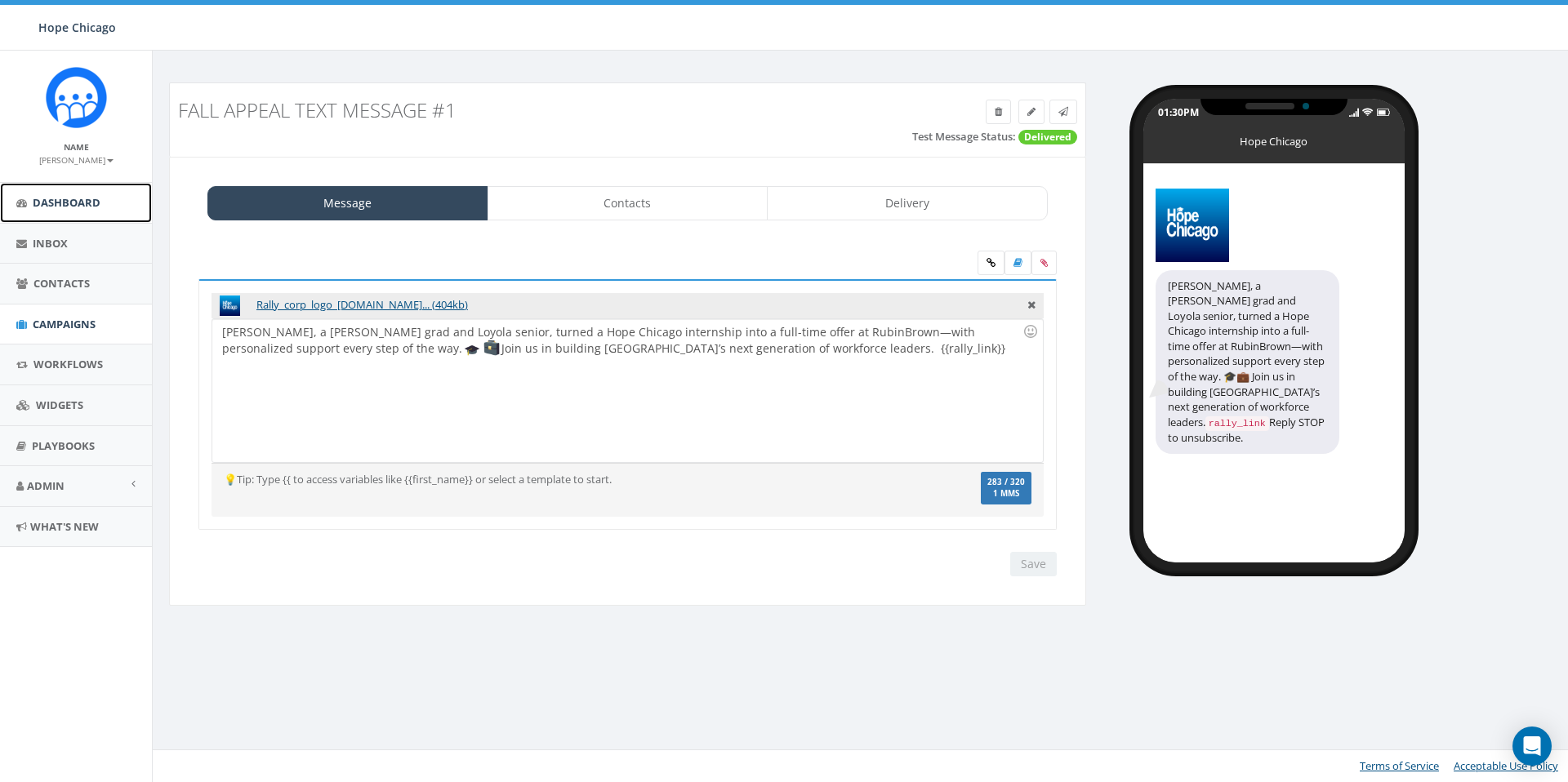
click at [92, 203] on span "Dashboard" at bounding box center [66, 202] width 68 height 14
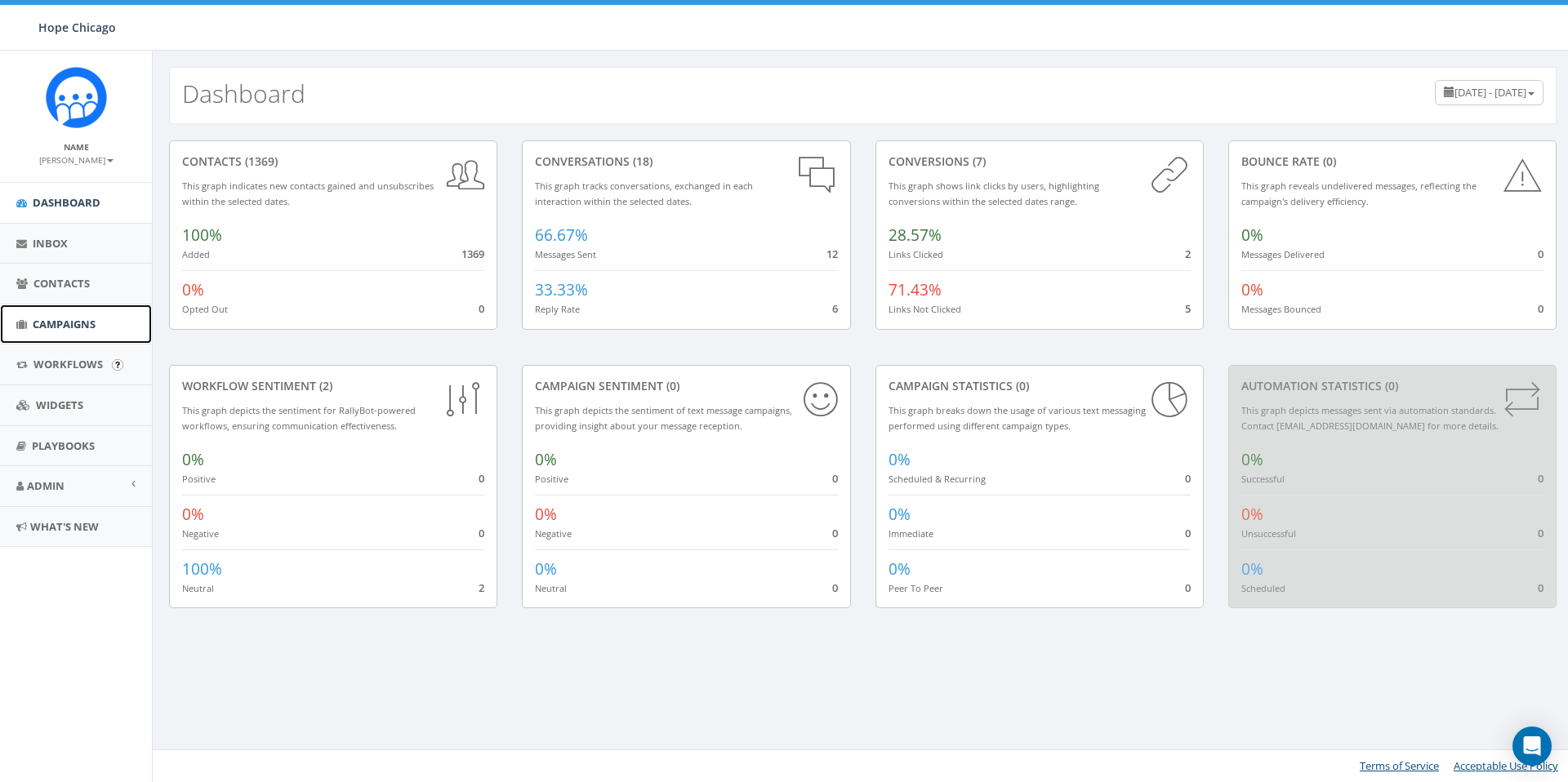
click at [77, 329] on span "Campaigns" at bounding box center [64, 324] width 63 height 14
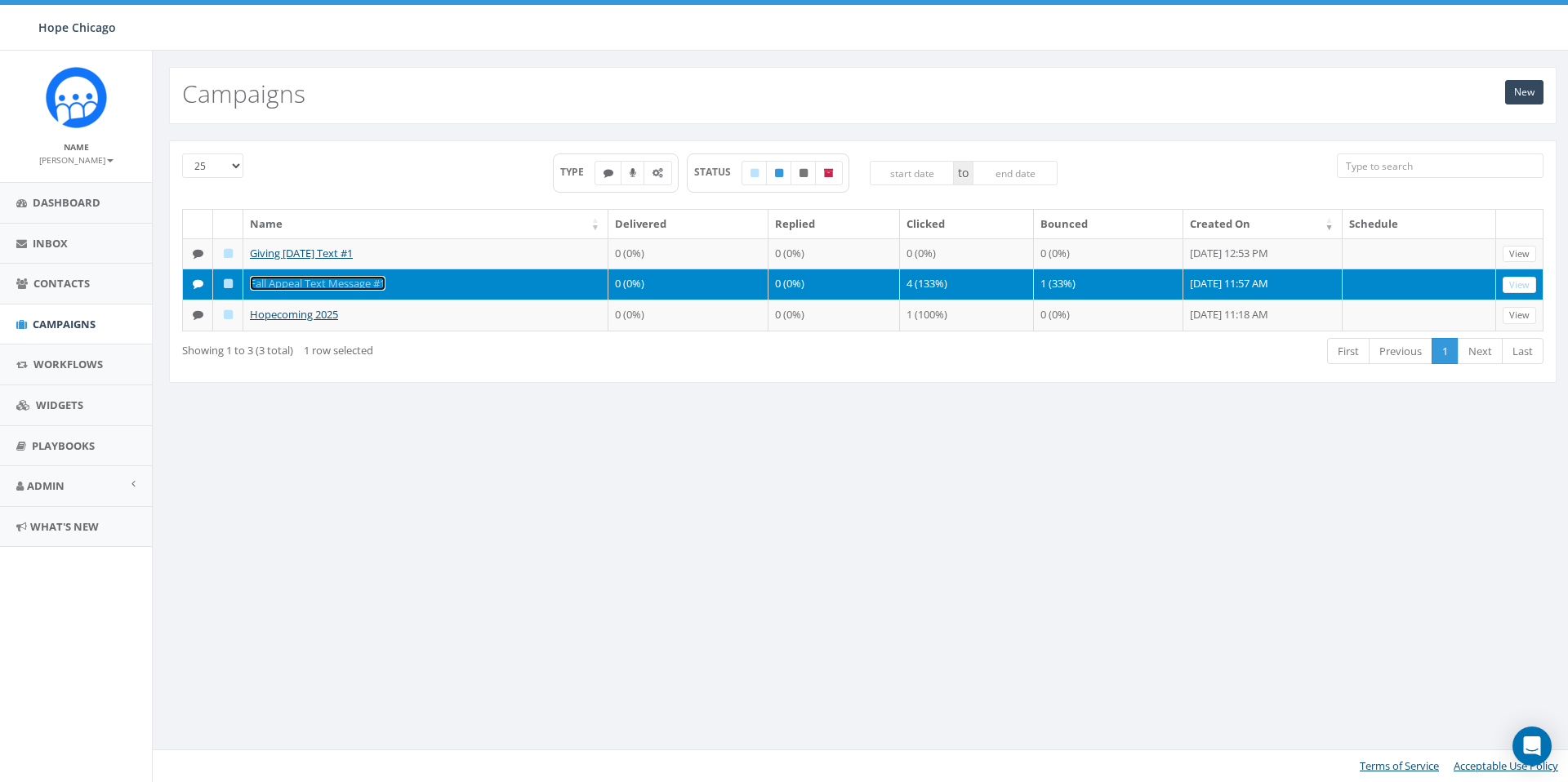
click at [335, 291] on link "Fall Appeal Text Message #1" at bounding box center [317, 283] width 135 height 14
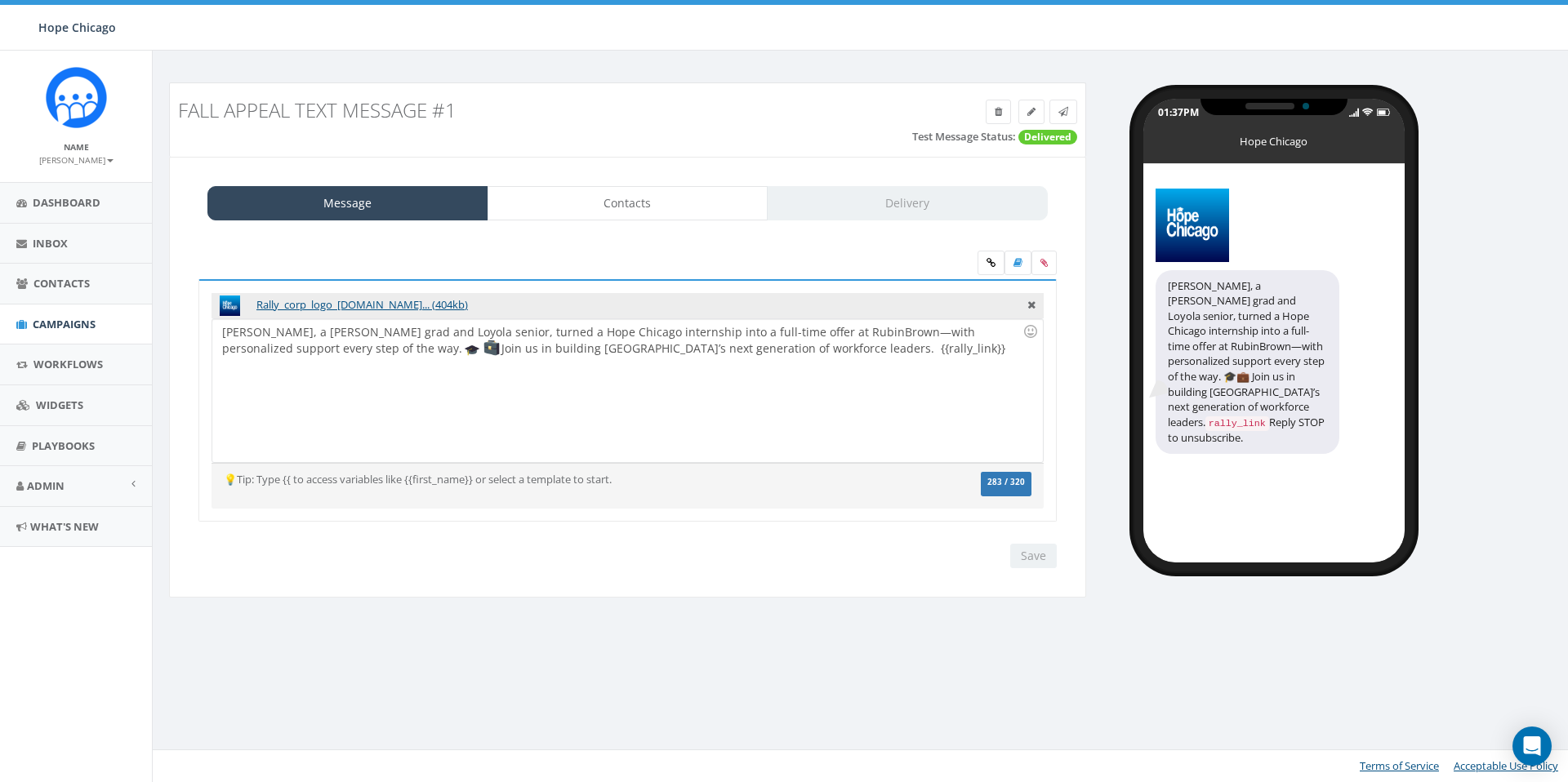
select select
click at [879, 202] on link "Delivery" at bounding box center [907, 203] width 281 height 34
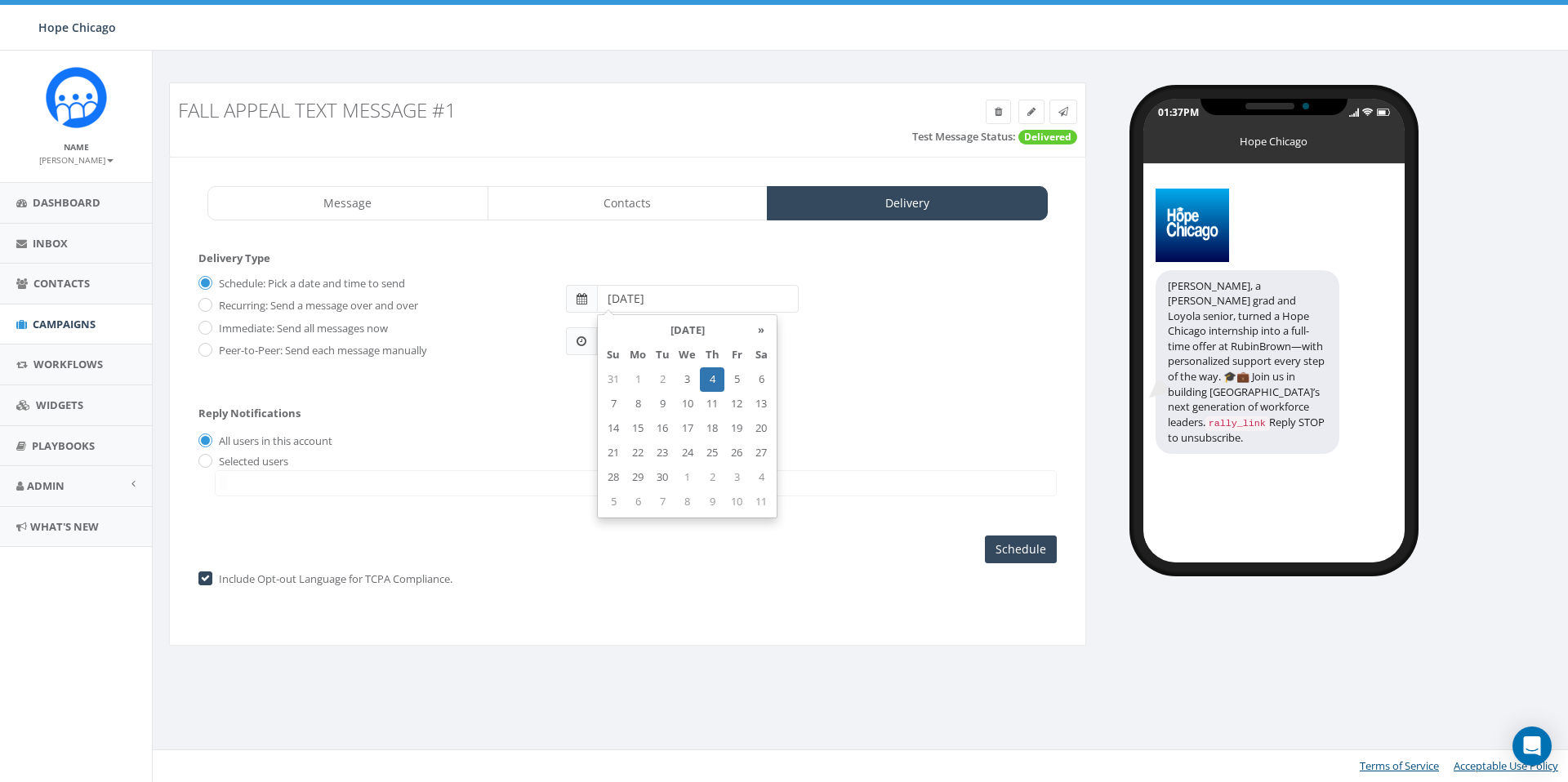
click at [649, 292] on input "[DATE]" at bounding box center [698, 298] width 202 height 28
click at [654, 273] on div "[DATE]" at bounding box center [811, 291] width 514 height 43
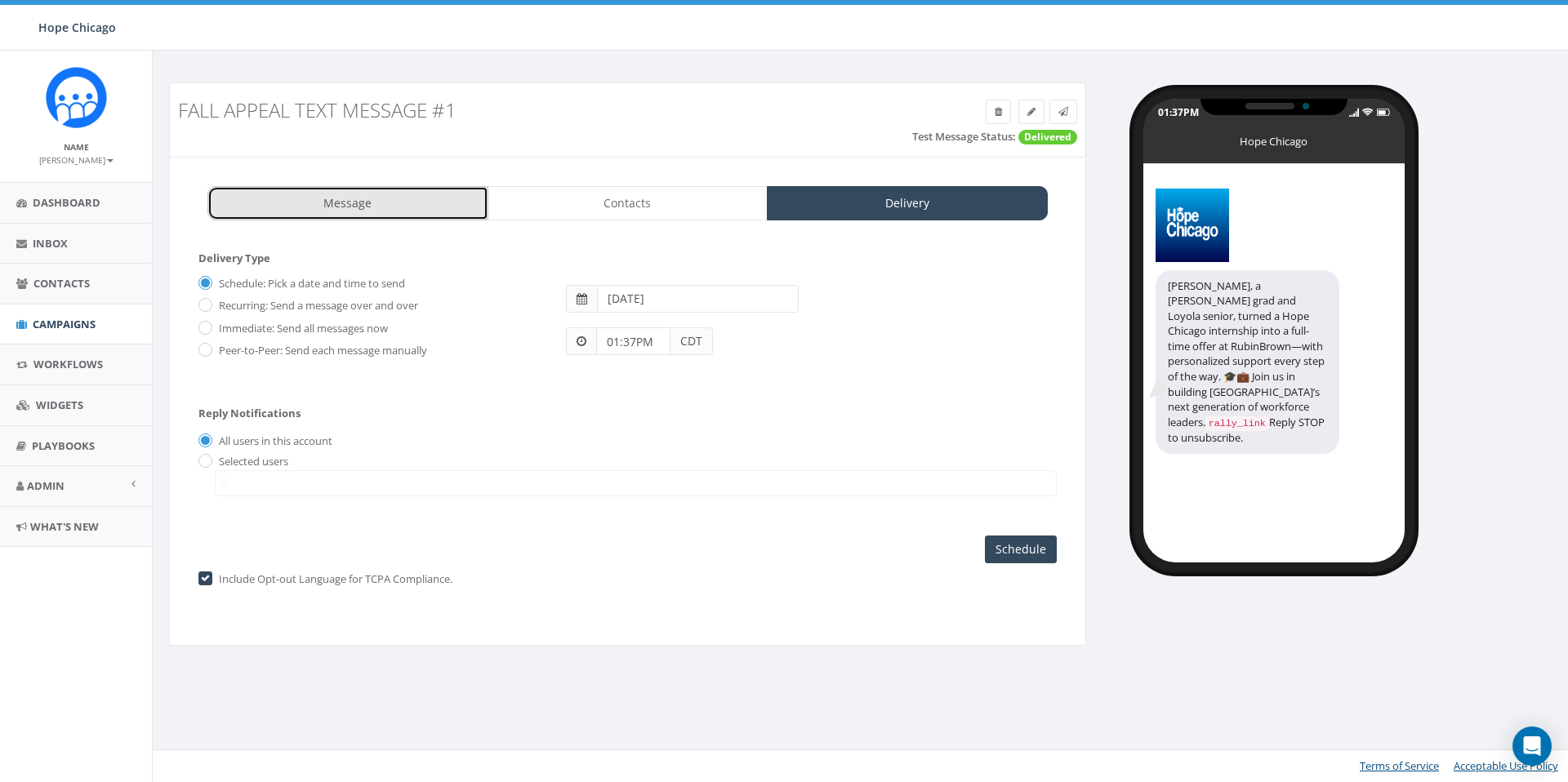
click at [427, 194] on link "Message" at bounding box center [348, 203] width 281 height 34
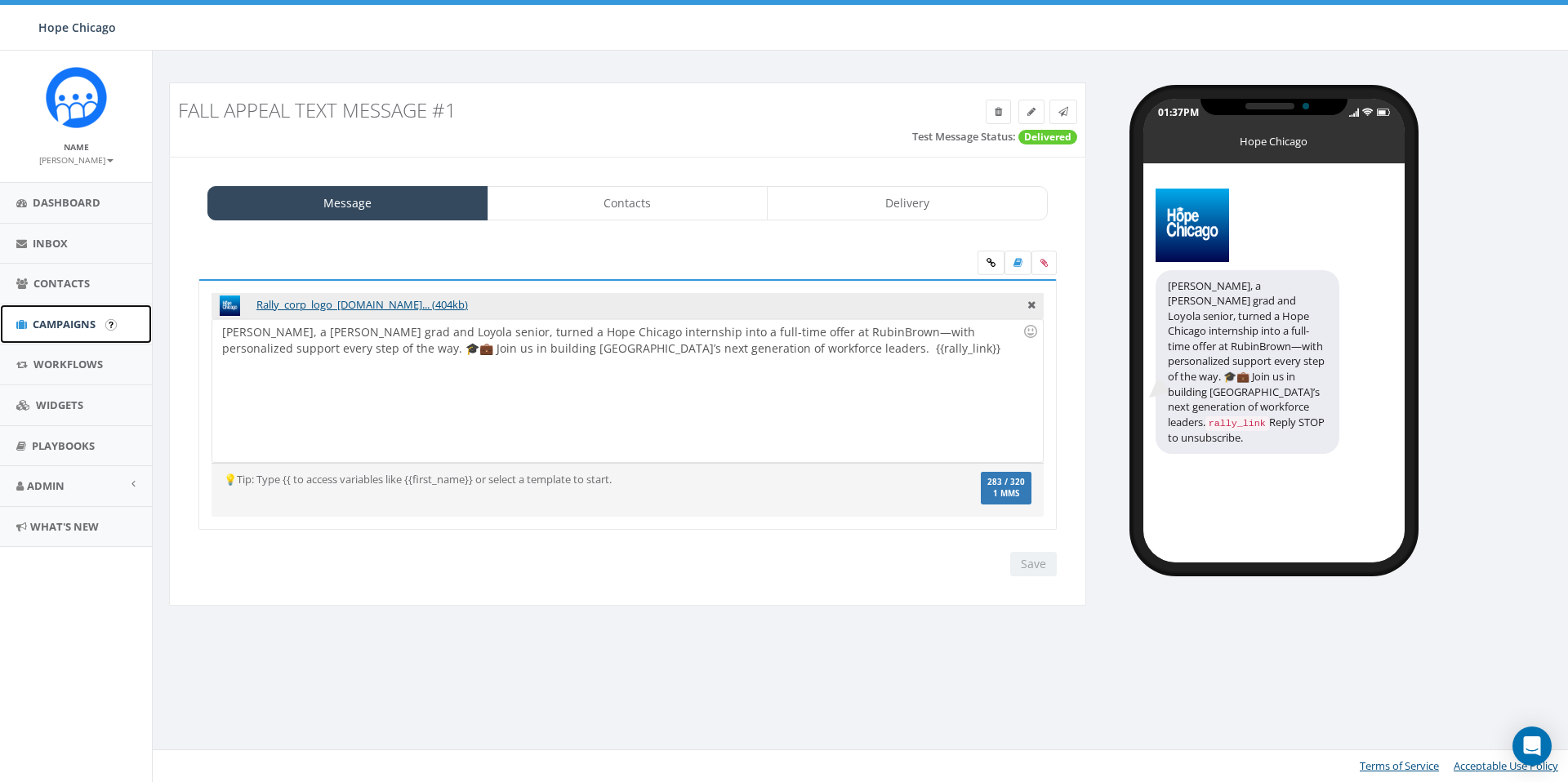
click at [66, 331] on link "Campaigns" at bounding box center [75, 325] width 151 height 40
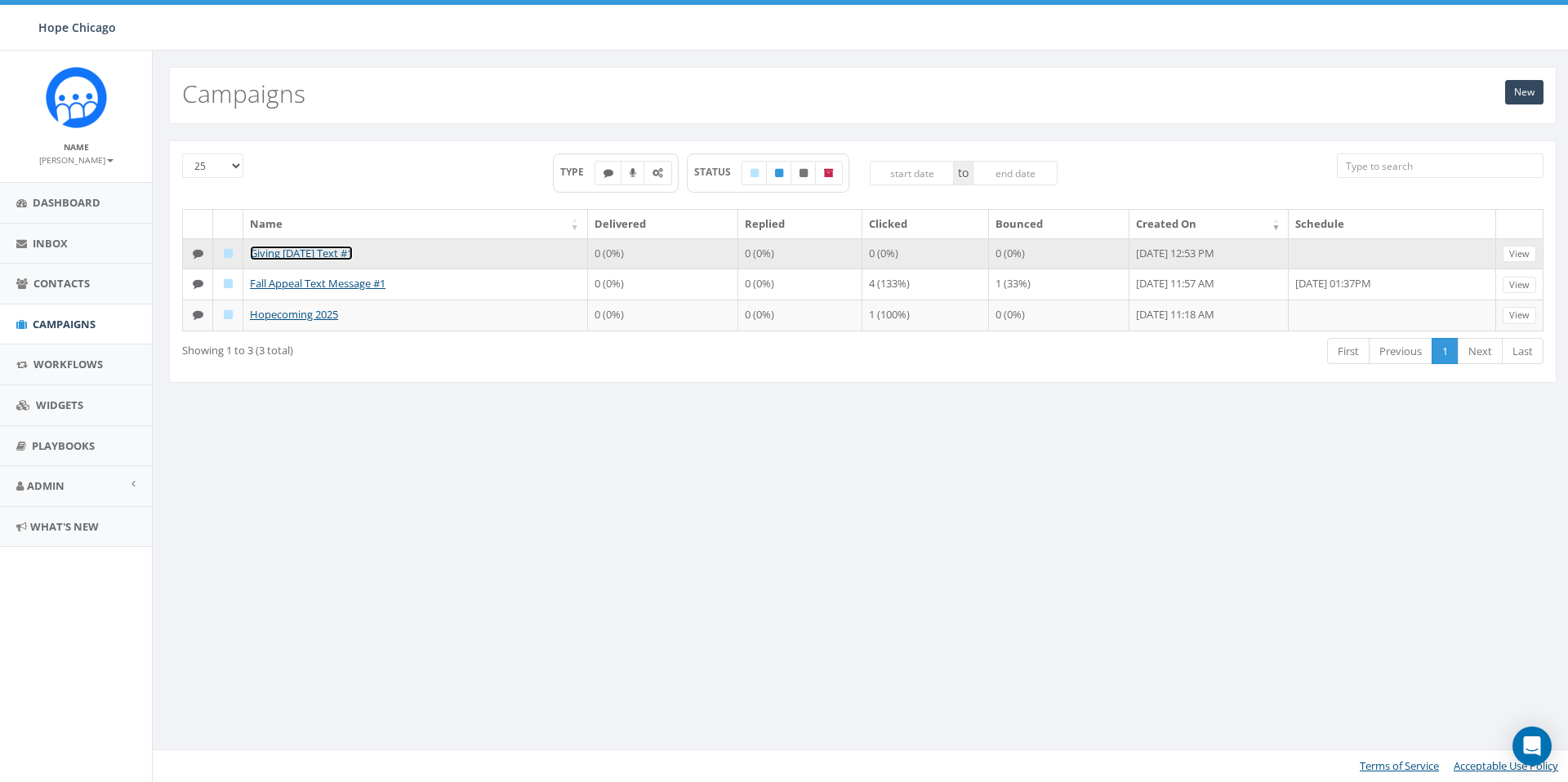
click at [272, 256] on link "Giving [DATE] Text #1" at bounding box center [301, 252] width 103 height 14
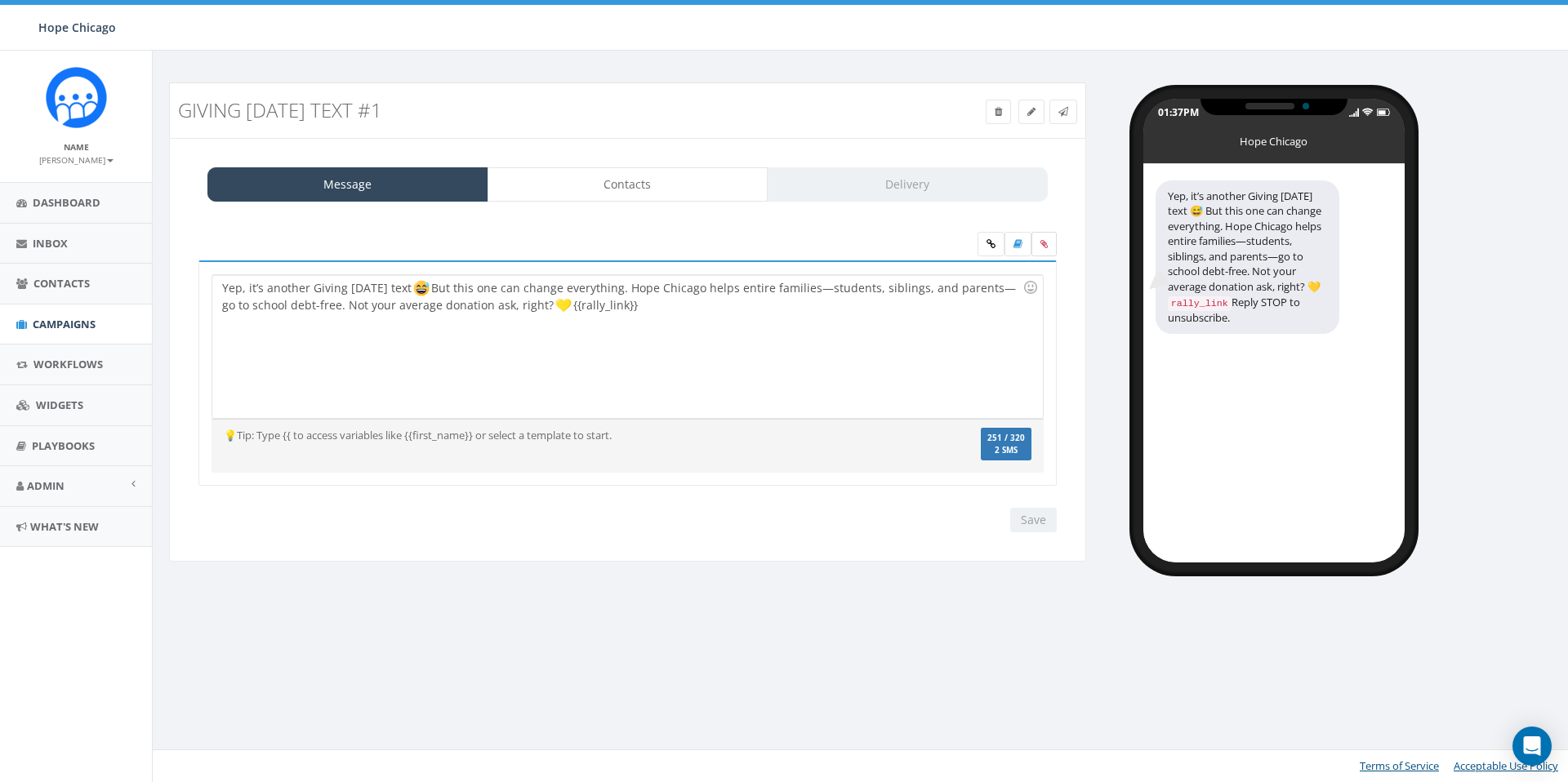
click at [1044, 243] on icon at bounding box center [1044, 244] width 8 height 10
click at [0, 0] on input "file" at bounding box center [0, 0] width 0 height 0
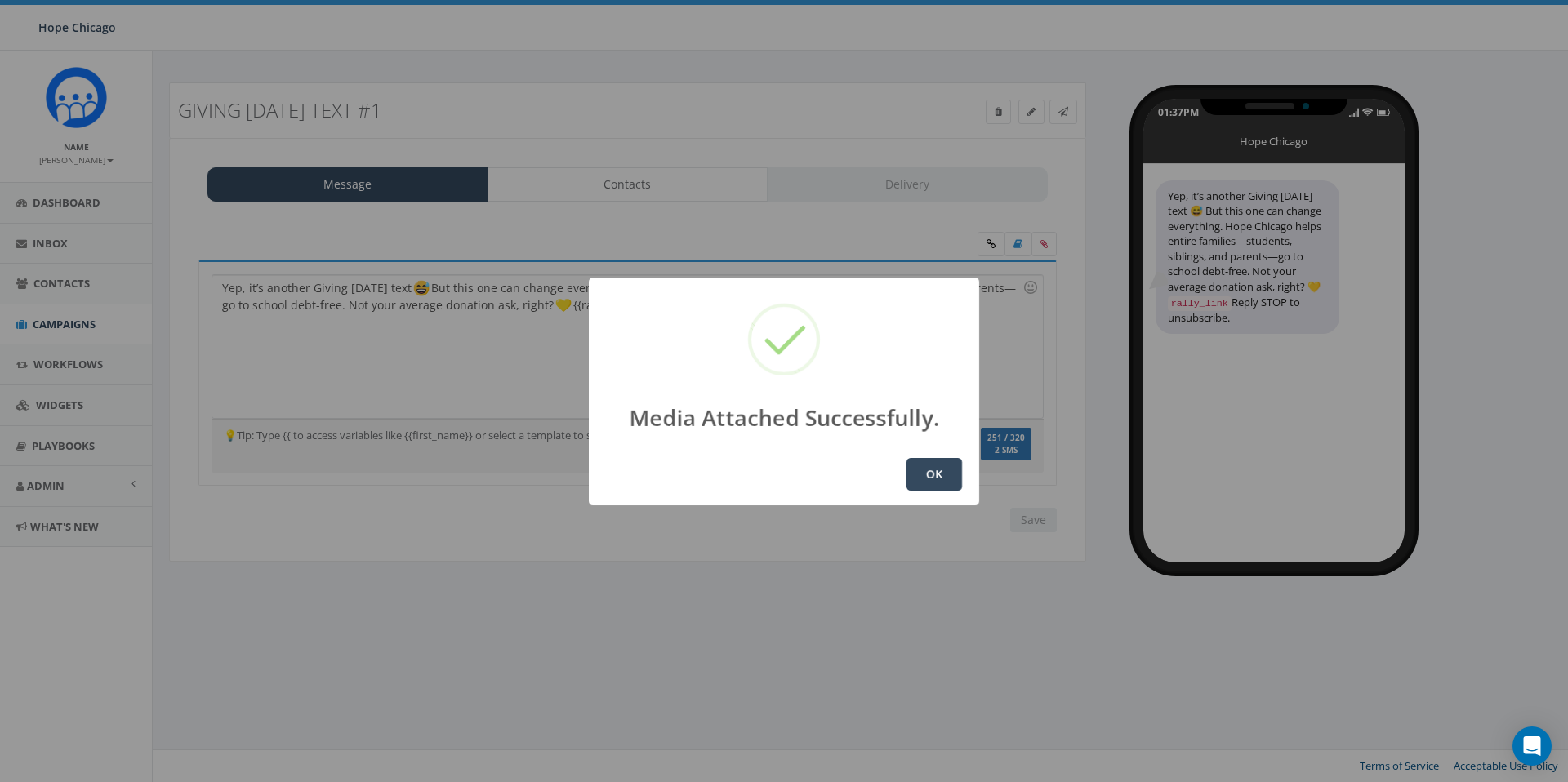
click at [935, 477] on button "OK" at bounding box center [934, 474] width 55 height 32
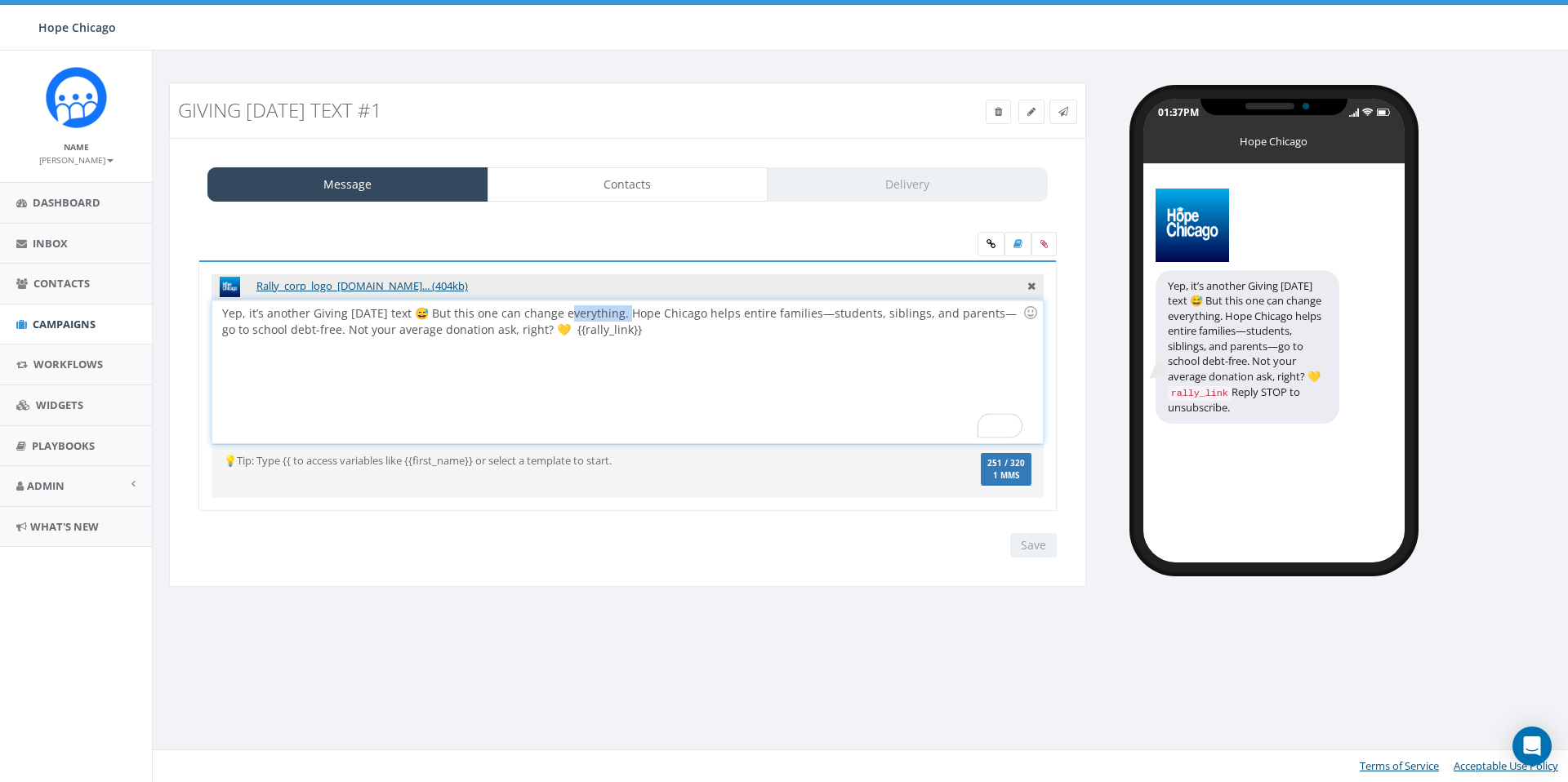
drag, startPoint x: 623, startPoint y: 312, endPoint x: 564, endPoint y: 314, distance: 59.0
click at [564, 314] on div "Yep, it’s another Giving [DATE] text 😅 But this one can change everything. Hope…" at bounding box center [627, 371] width 830 height 143
click at [1025, 540] on input "Save" at bounding box center [1033, 546] width 47 height 25
click at [897, 380] on div "Yep, it’s another Giving [DATE] text 😅 But this one can change everything. Hope…" at bounding box center [627, 371] width 830 height 143
click at [888, 378] on div "Yep, it’s another Giving [DATE] text 😅 But this one can change everything. Hope…" at bounding box center [627, 371] width 830 height 143
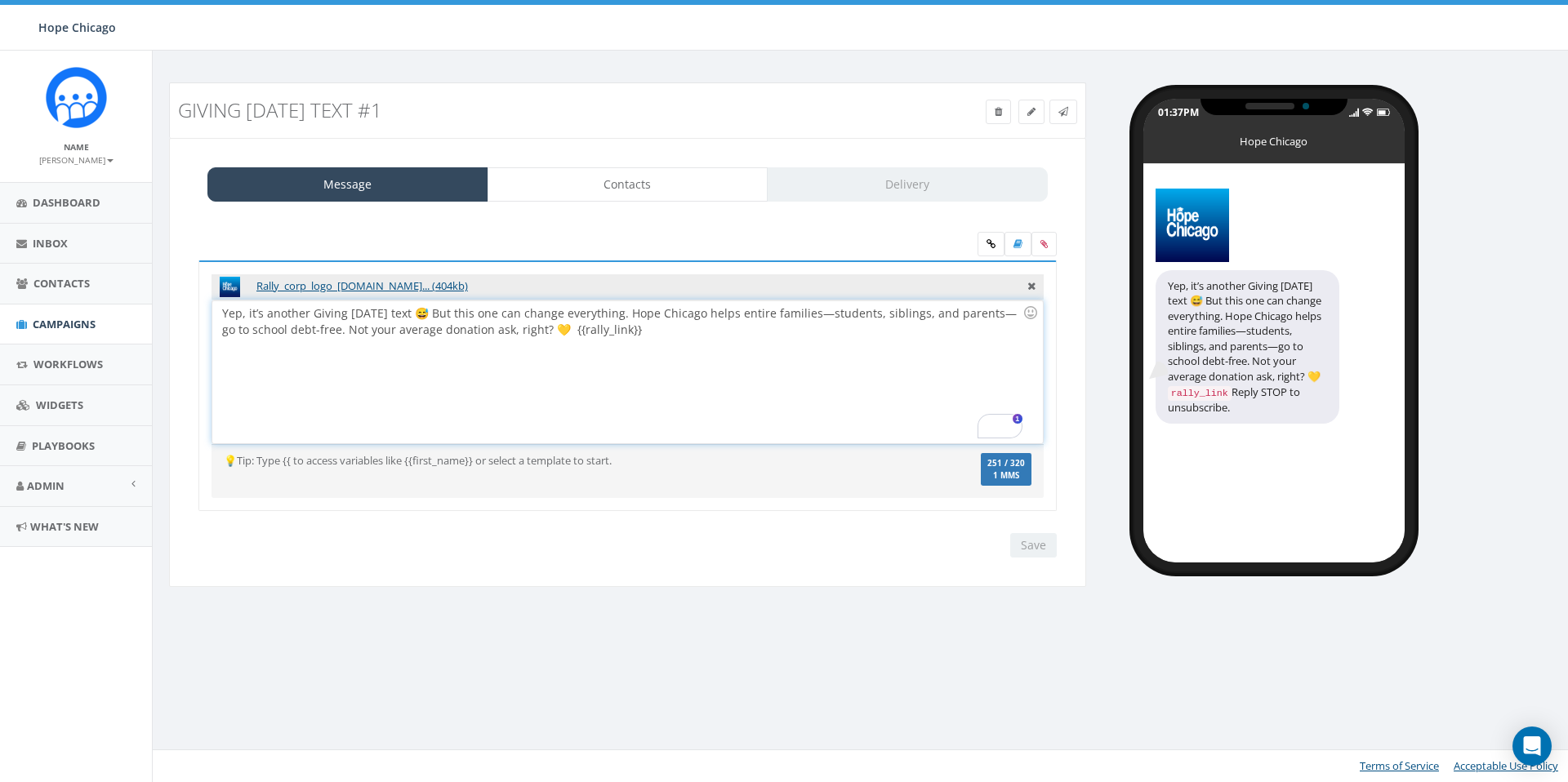
click at [872, 386] on div "Yep, it’s another Giving [DATE] text 😅 But this one can change everything. Hope…" at bounding box center [627, 371] width 830 height 143
click at [889, 385] on div "Yep, it’s another Giving [DATE] text 😅 But this one can change everything. Hope…" at bounding box center [627, 371] width 830 height 143
click at [917, 362] on div "Yep, it’s another Giving [DATE] text But this one can change everything. Hope C…" at bounding box center [627, 371] width 830 height 143
drag, startPoint x: 895, startPoint y: 691, endPoint x: 872, endPoint y: 685, distance: 23.8
click at [886, 690] on div "Giving [DATE] Text #1 Test Message Status: Message Contacts Delivery Rally_corp…" at bounding box center [861, 416] width 1420 height 732
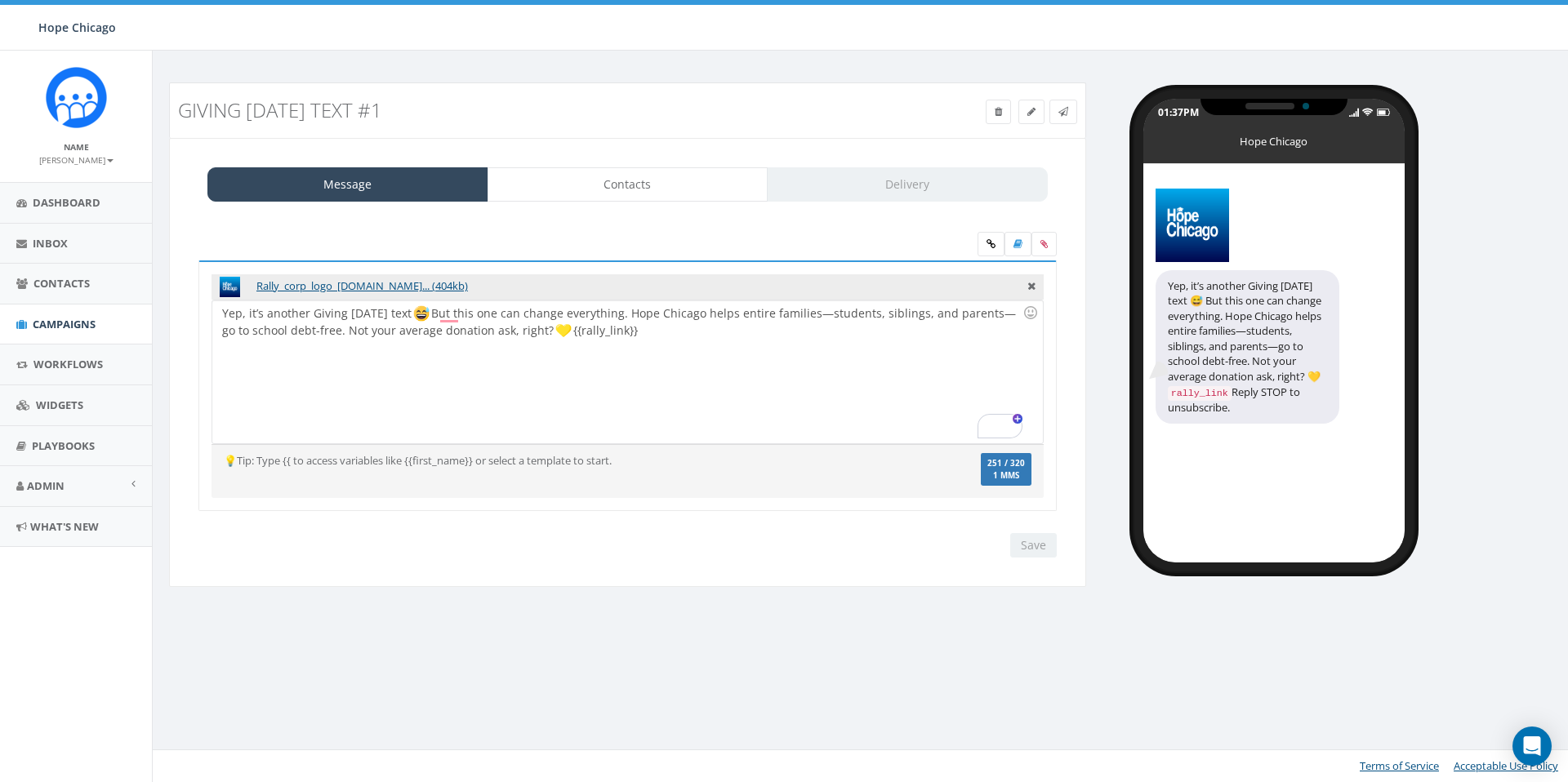
click at [47, 96] on img at bounding box center [76, 97] width 61 height 61
click at [69, 215] on link "Dashboard" at bounding box center [75, 203] width 151 height 40
